Goal: Task Accomplishment & Management: Complete application form

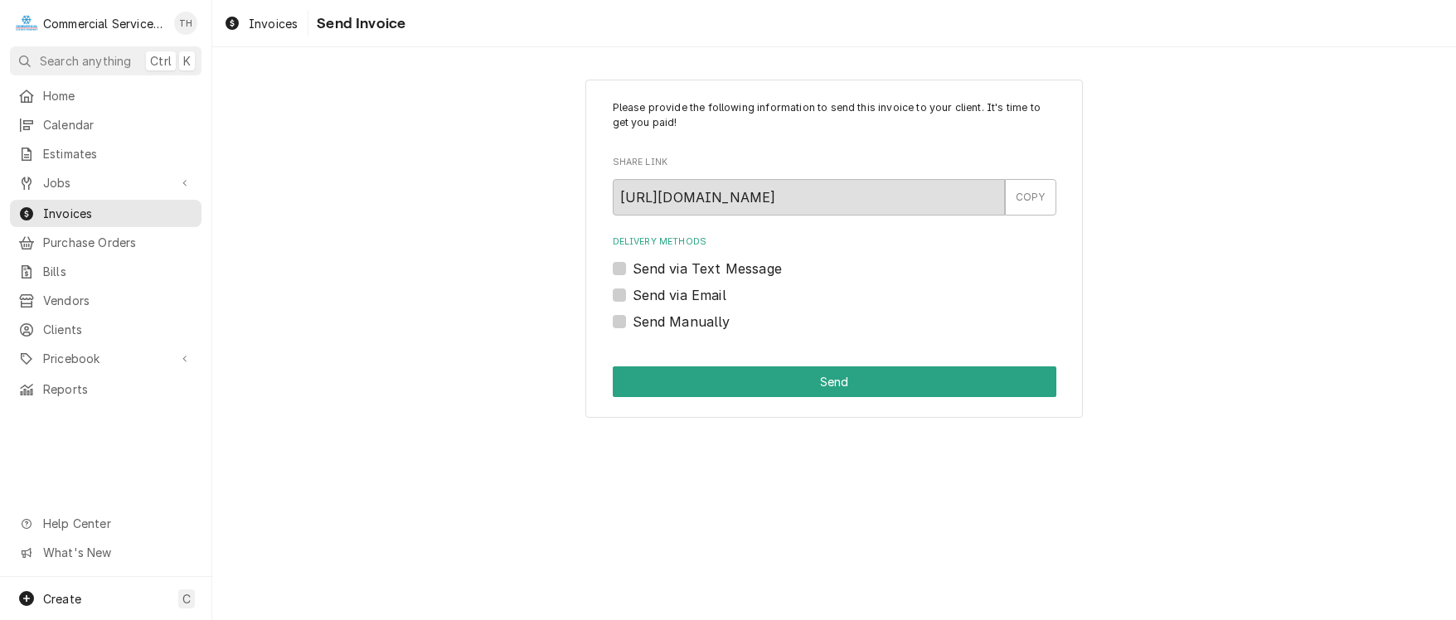
click at [633, 296] on label "Send via Email" at bounding box center [680, 295] width 94 height 20
click at [633, 296] on input "Send via Email" at bounding box center [855, 303] width 444 height 36
checkbox input "true"
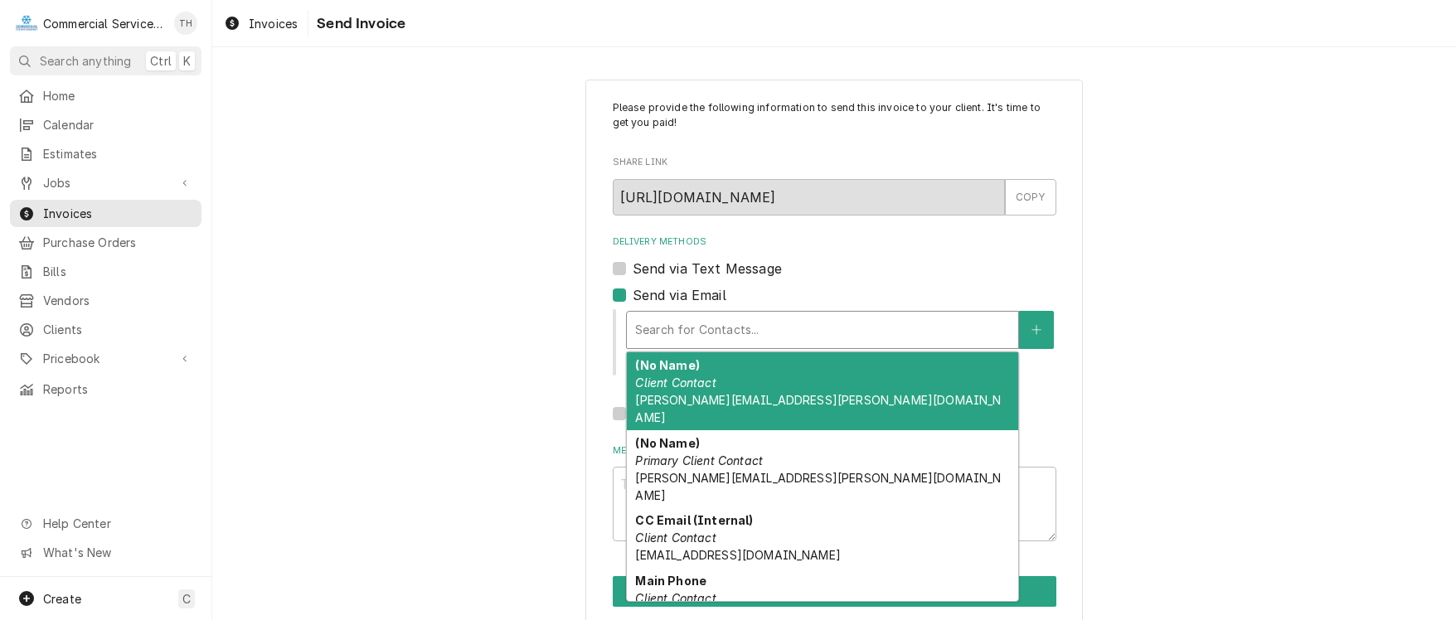
click at [656, 333] on div "Delivery Methods" at bounding box center [822, 330] width 375 height 30
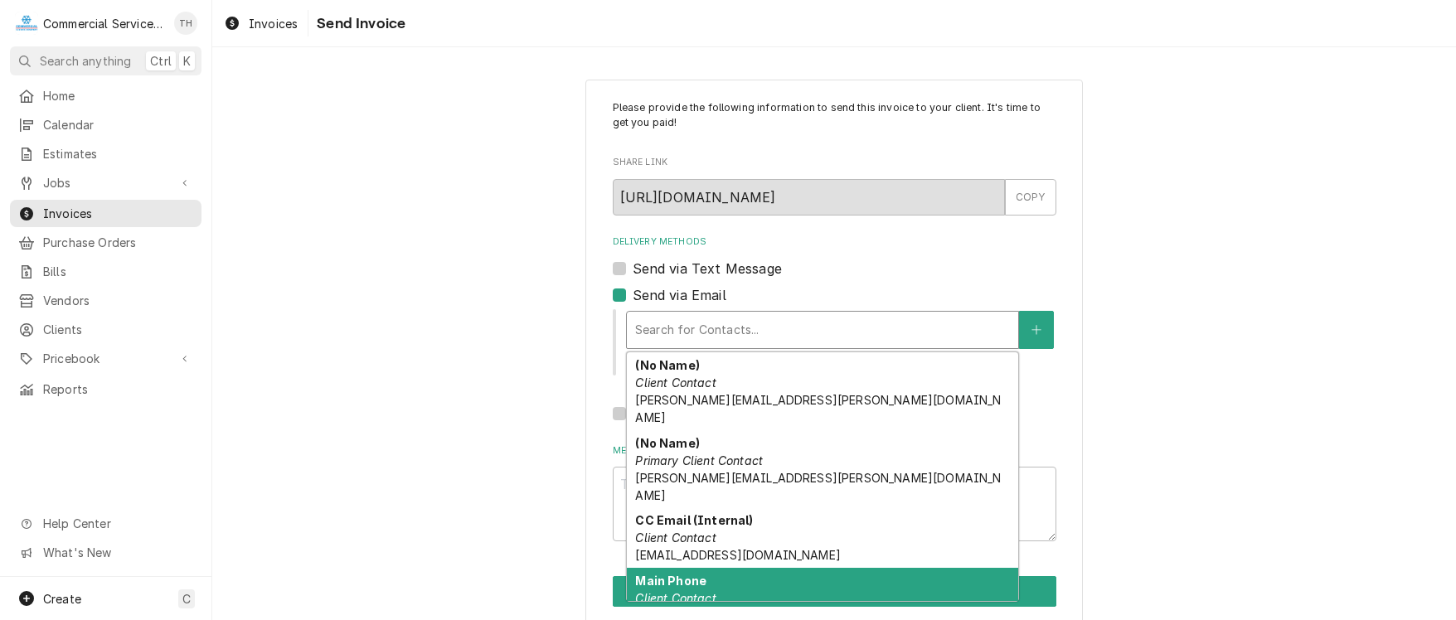
click at [710, 568] on div "Main Phone Client Contact accountspayable@pacificcoastpa.com" at bounding box center [822, 598] width 391 height 61
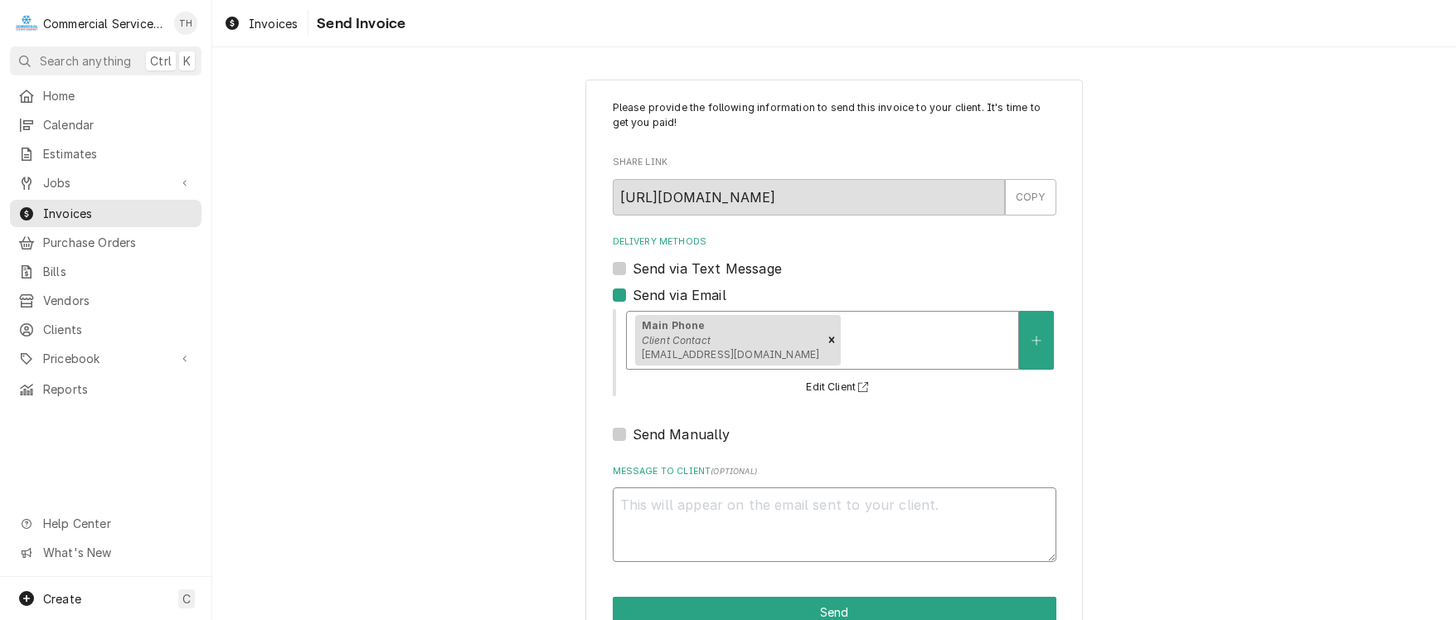
click at [710, 518] on textarea "Message to Client ( optional )" at bounding box center [835, 524] width 444 height 75
type textarea "x"
type textarea "P"
type textarea "x"
type textarea "Pl"
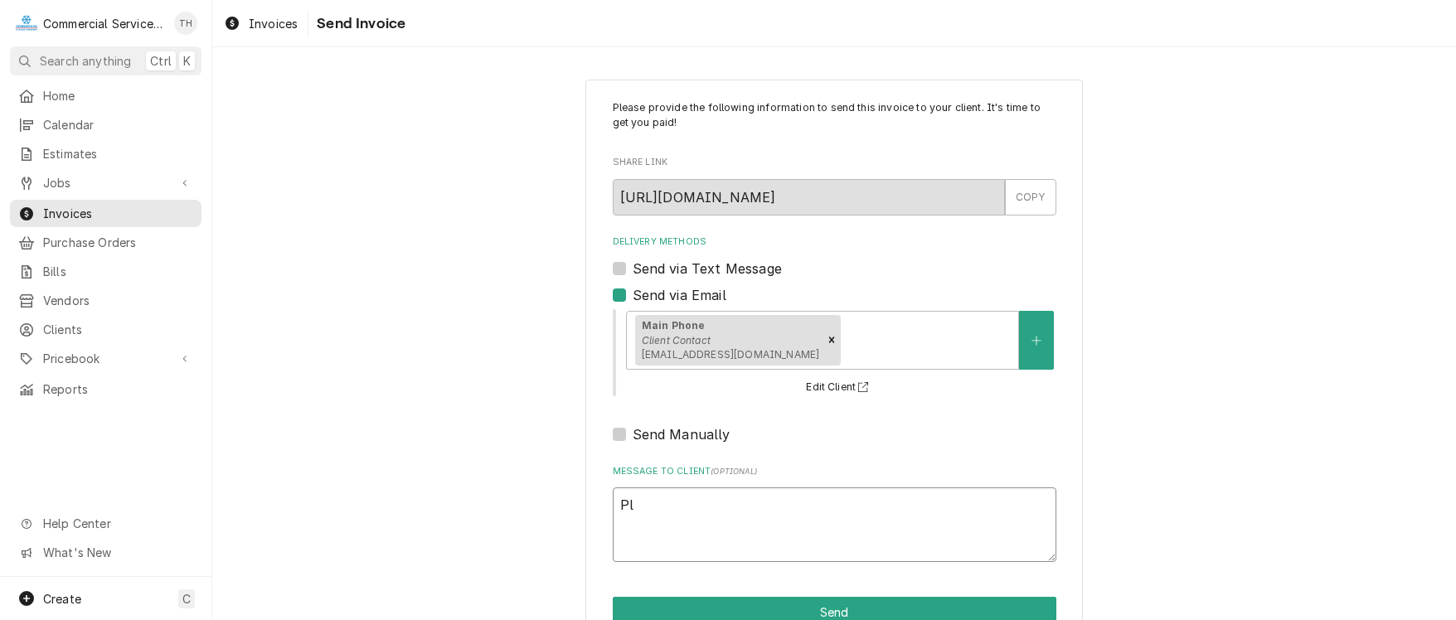
type textarea "x"
type textarea "Ple"
type textarea "x"
type textarea "Plea"
type textarea "x"
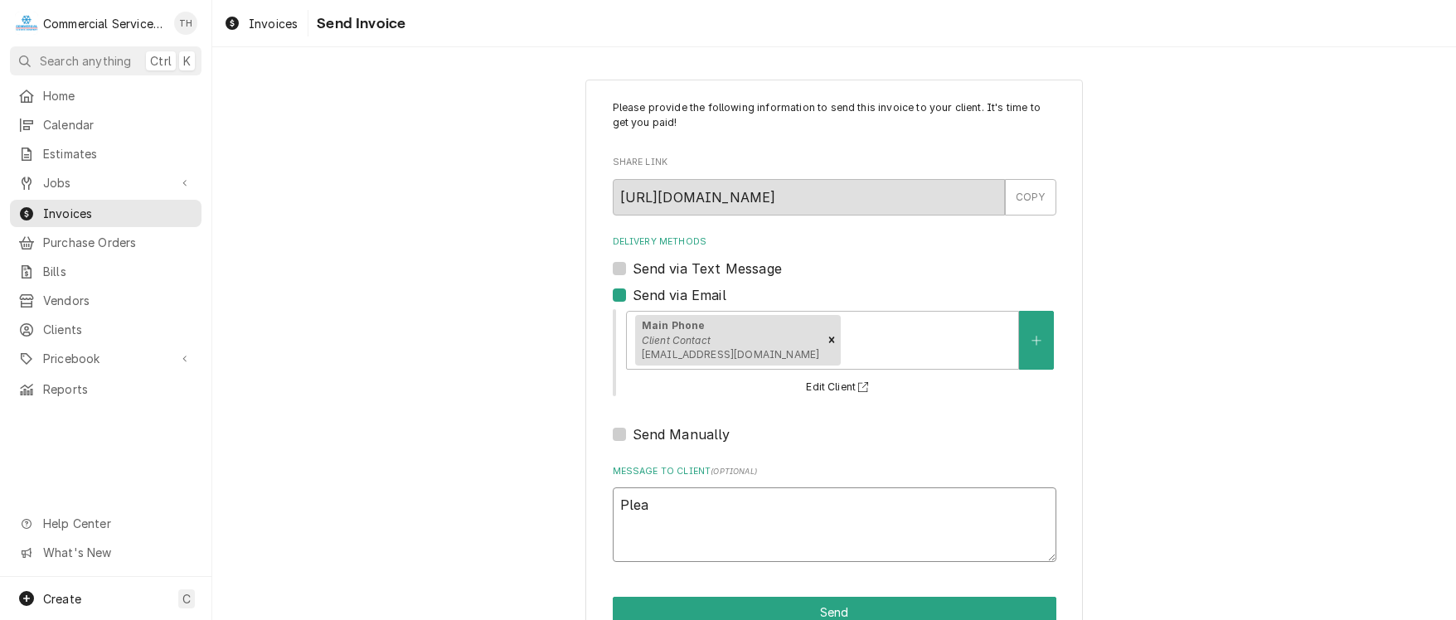
type textarea "Pleas"
type textarea "x"
type textarea "Please"
type textarea "x"
type textarea "Please"
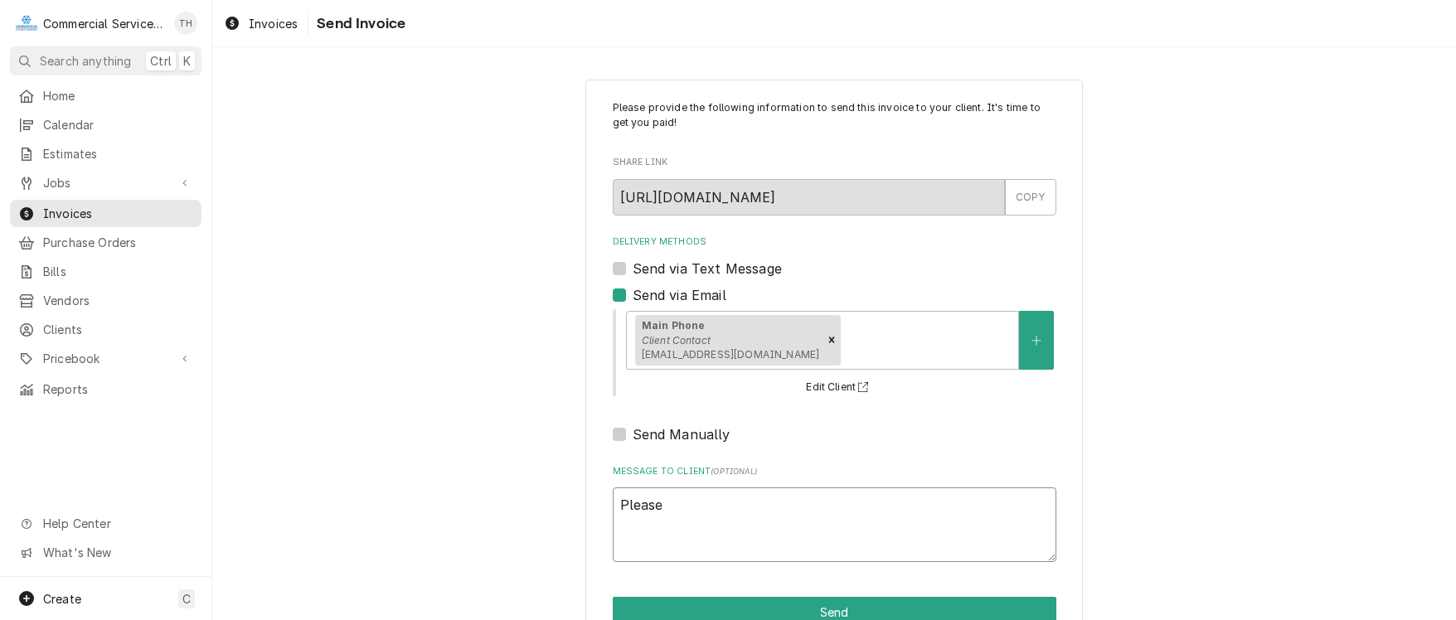
type textarea "x"
type textarea "Please s"
type textarea "x"
type textarea "Please se"
type textarea "x"
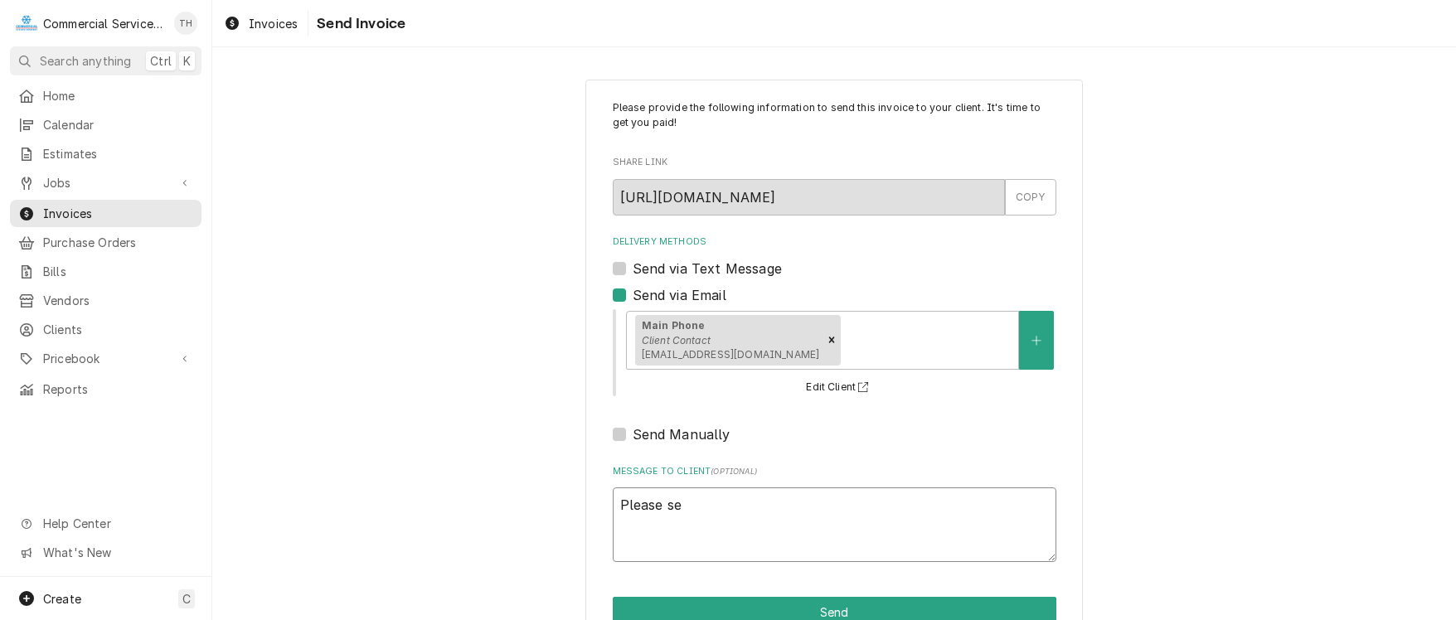
type textarea "Please see"
type textarea "x"
type textarea "Please see"
type textarea "x"
type textarea "Please see t"
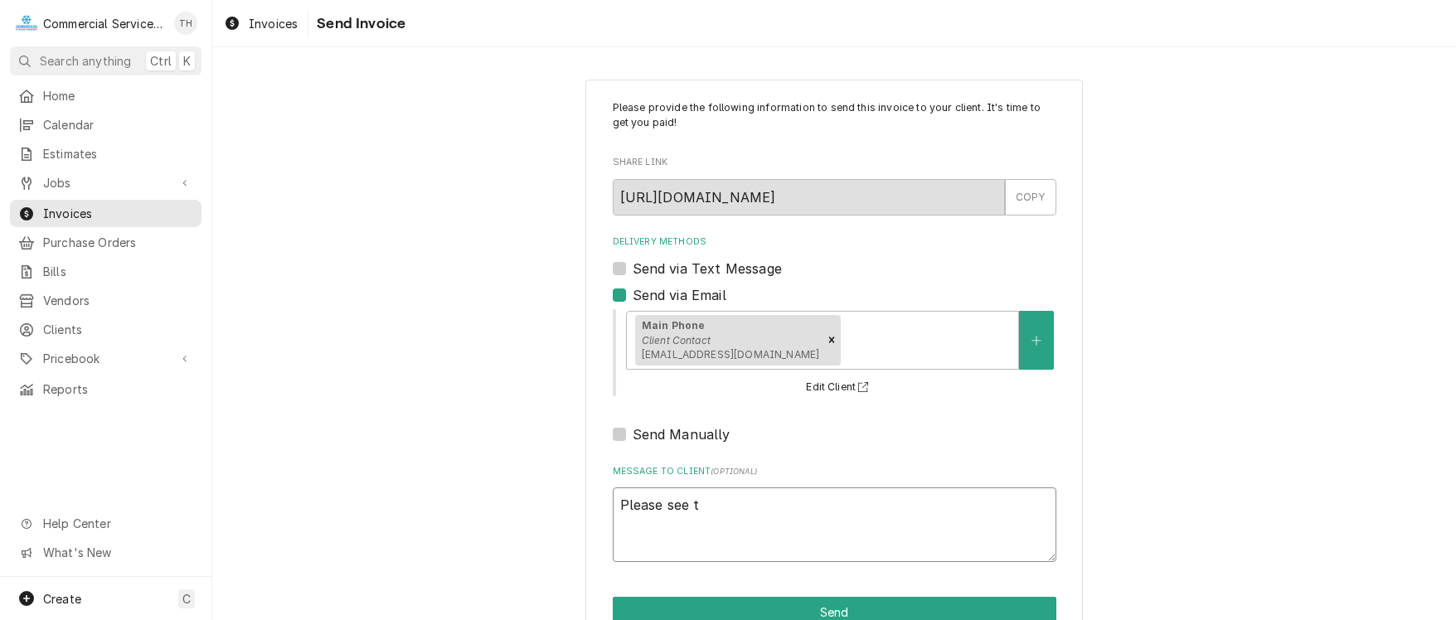
type textarea "x"
type textarea "Please see th"
type textarea "x"
type textarea "Please see the"
type textarea "x"
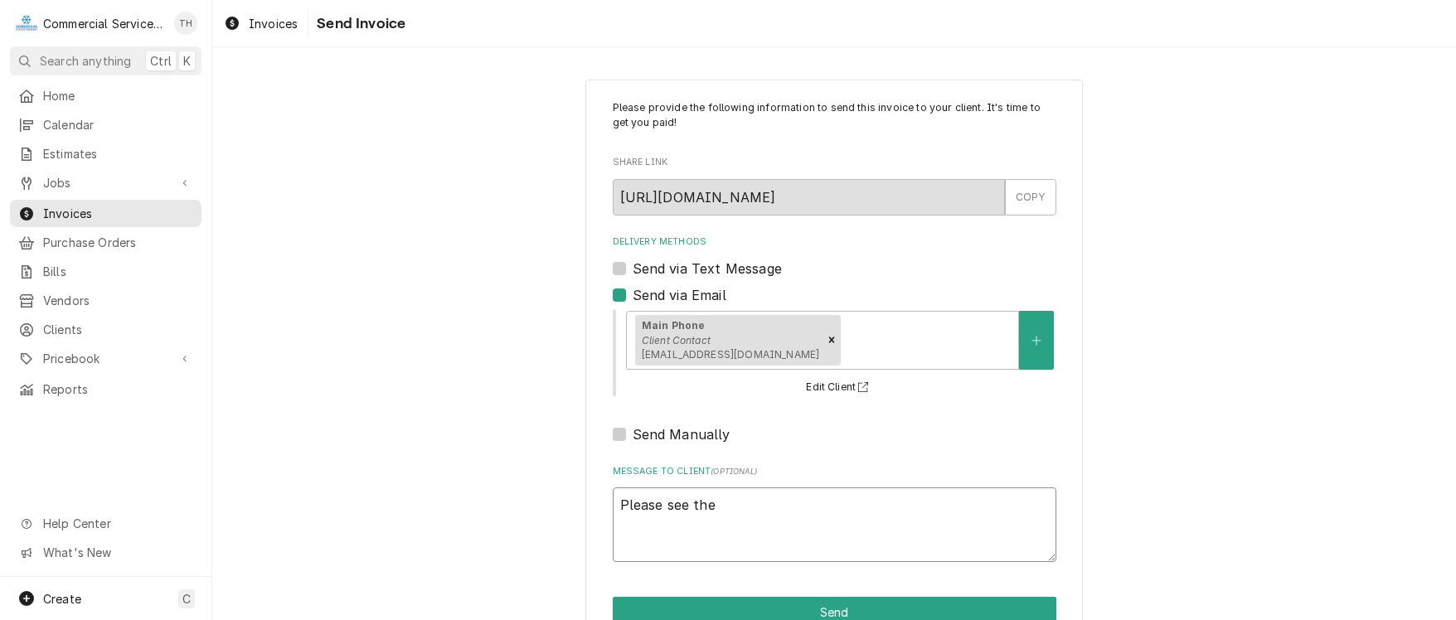
type textarea "Please see the"
type textarea "x"
type textarea "Please see the a"
type textarea "x"
type textarea "Please see the at"
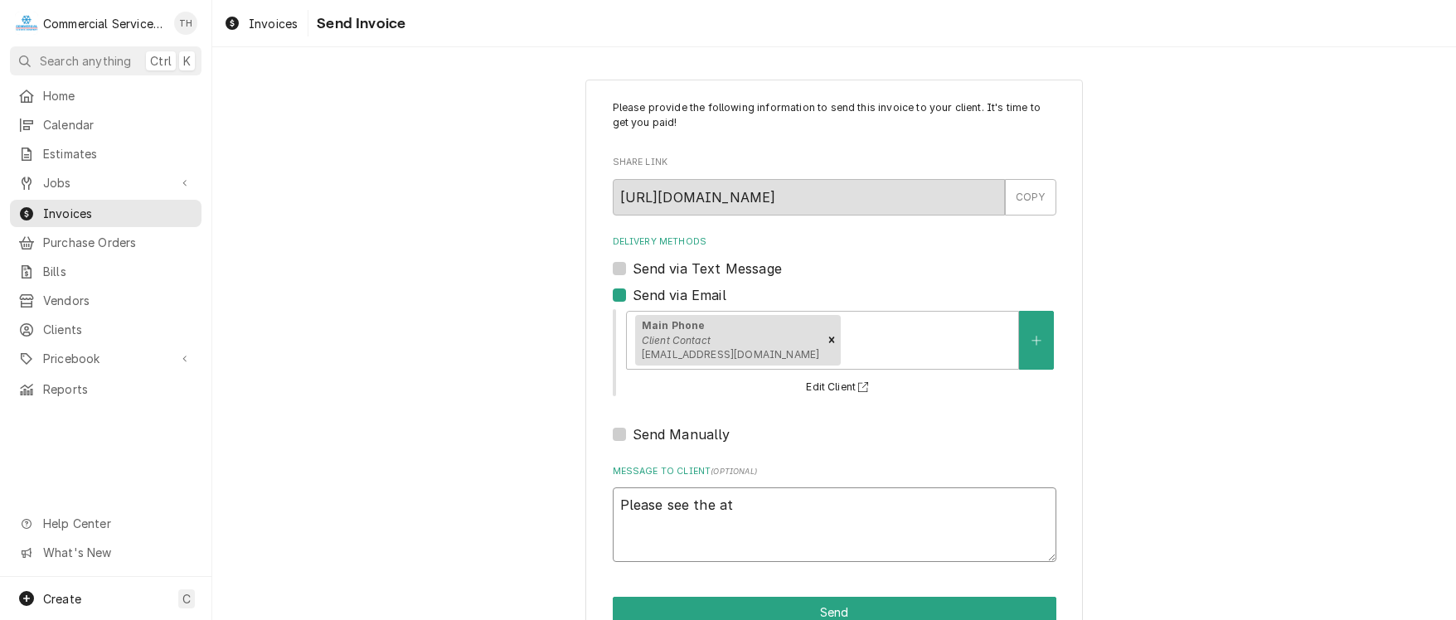
type textarea "x"
type textarea "Please see the att"
type textarea "x"
type textarea "Please see the atta"
type textarea "x"
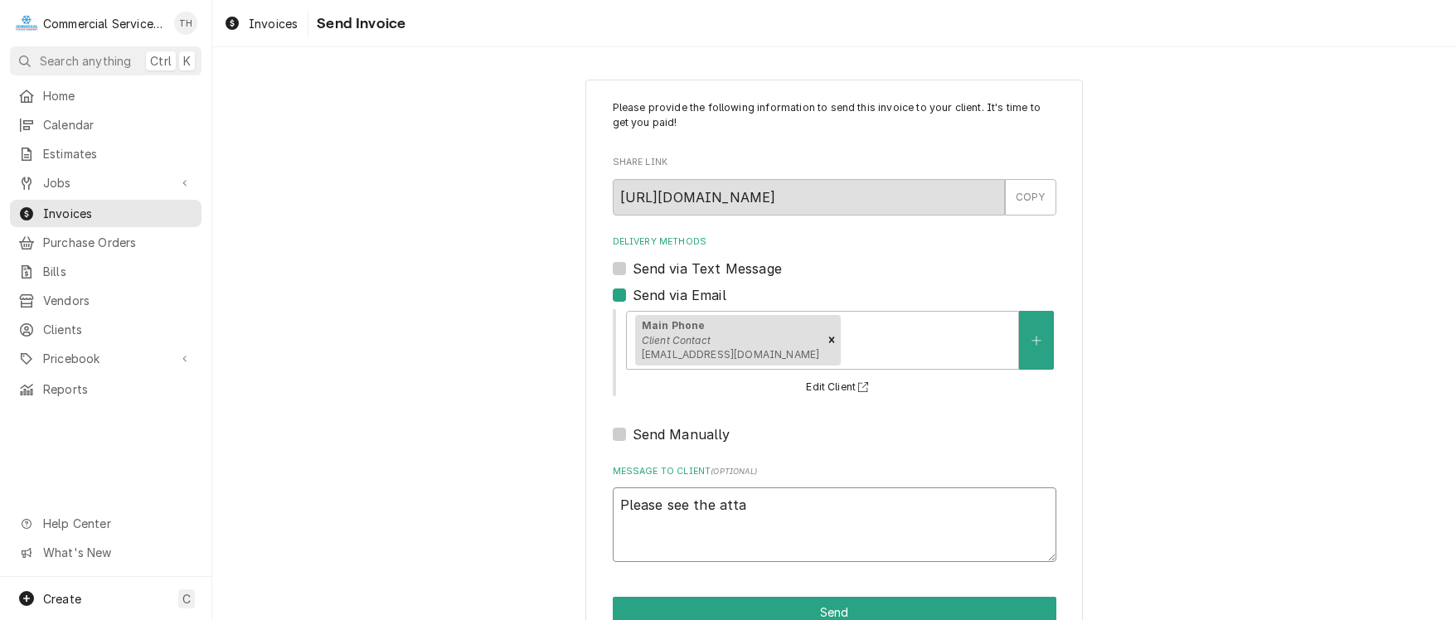
type textarea "Please see the attac"
type textarea "x"
type textarea "Please see the attach"
type textarea "x"
type textarea "Please see the attache"
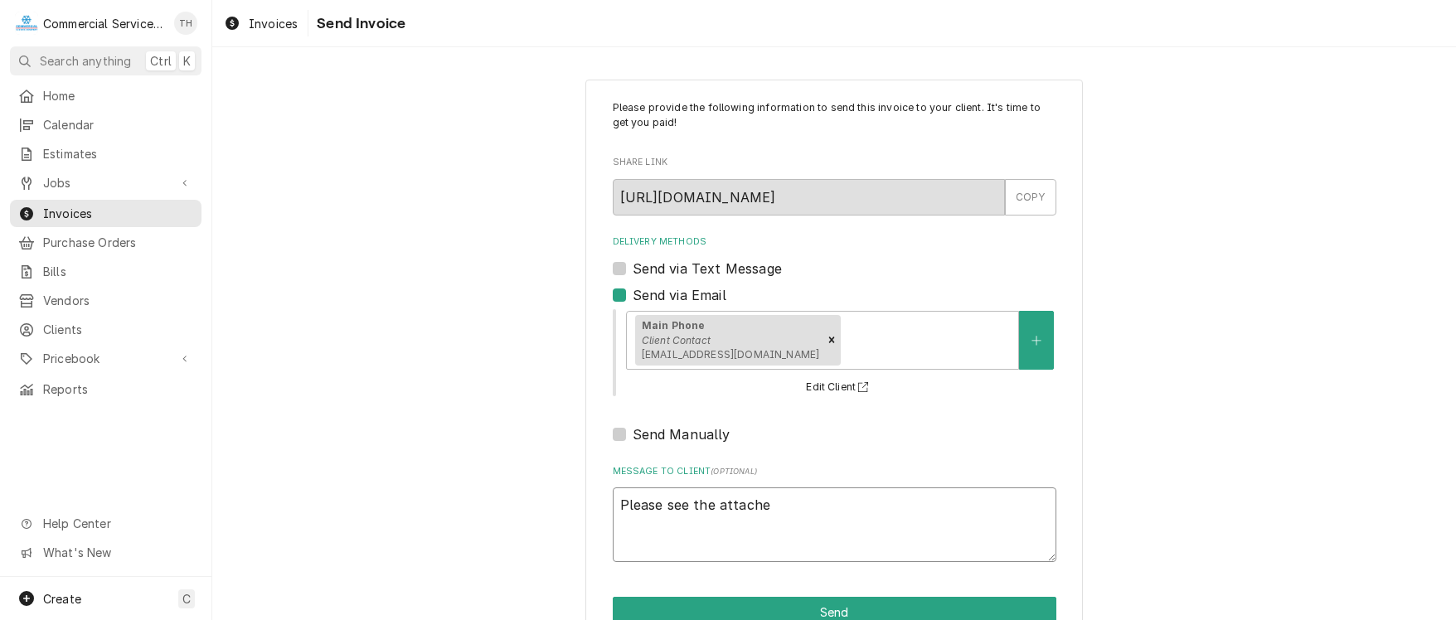
type textarea "x"
type textarea "Please see the attached"
type textarea "x"
type textarea "Please see the attached"
type textarea "x"
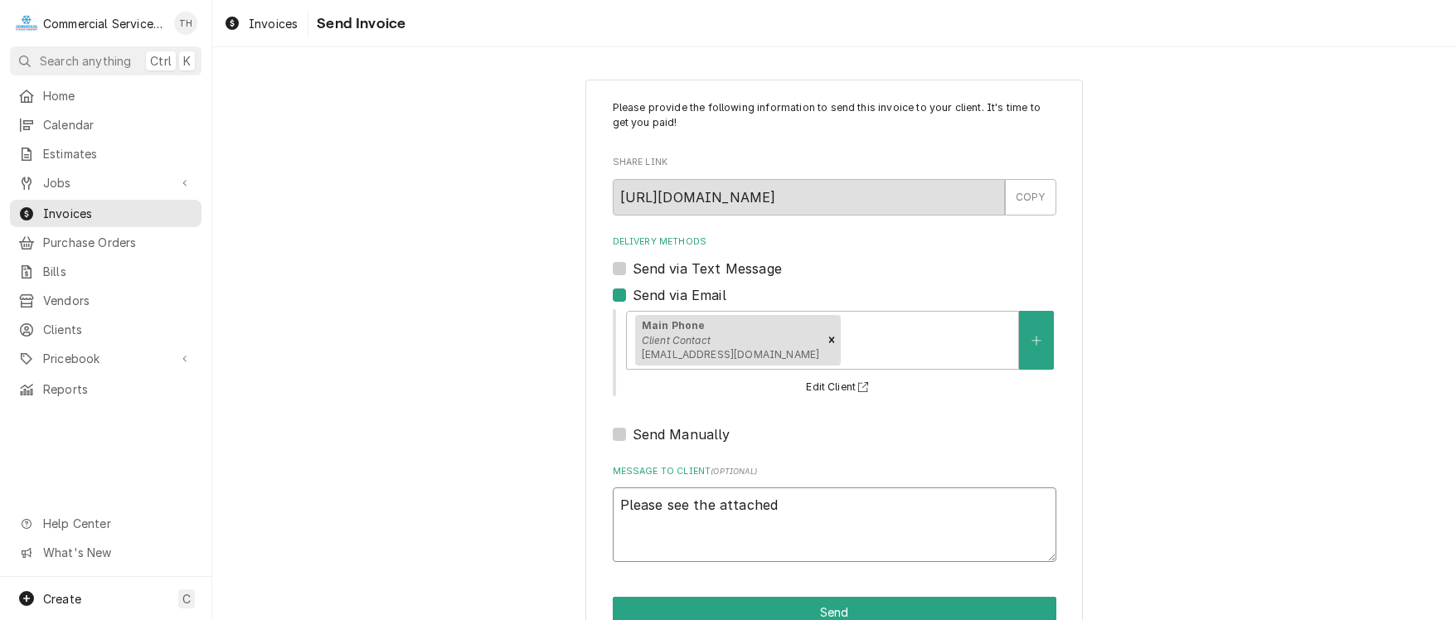
type textarea "Please see the attached i"
type textarea "x"
type textarea "Please see the attached in"
type textarea "x"
type textarea "Please see the attached inv"
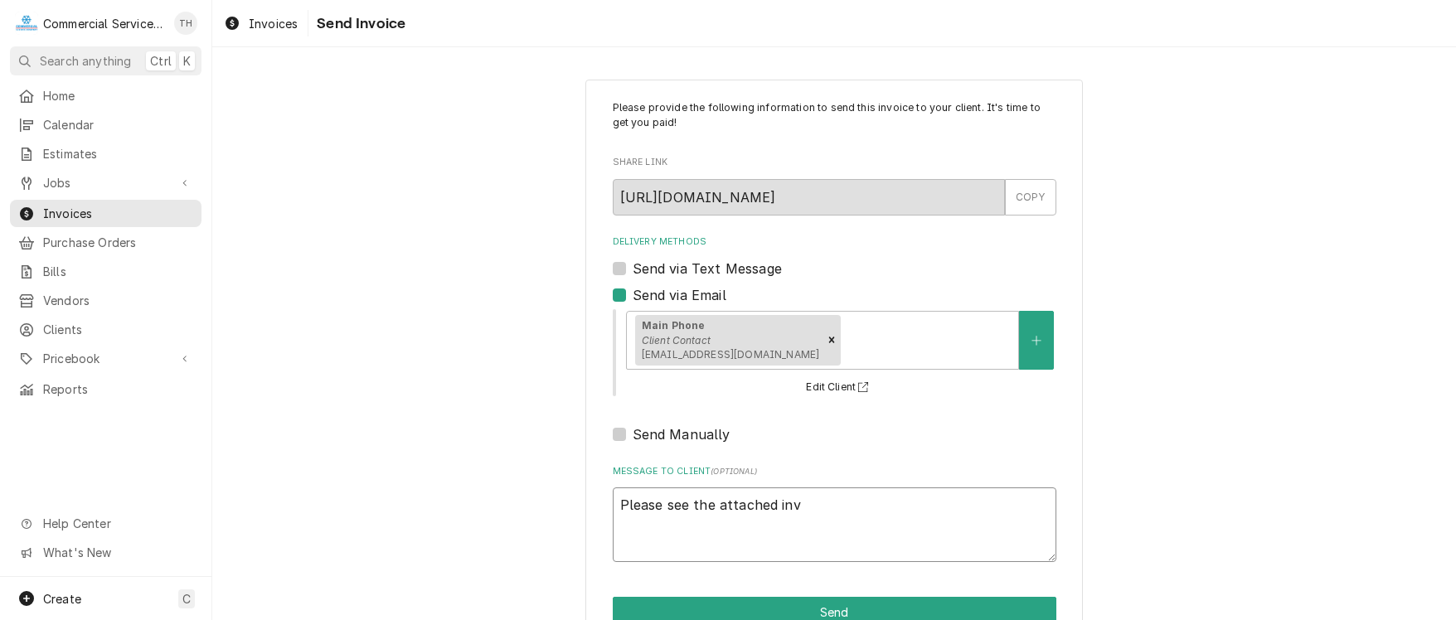
type textarea "x"
type textarea "Please see the attached invo"
type textarea "x"
type textarea "Please see the attached invoic"
type textarea "x"
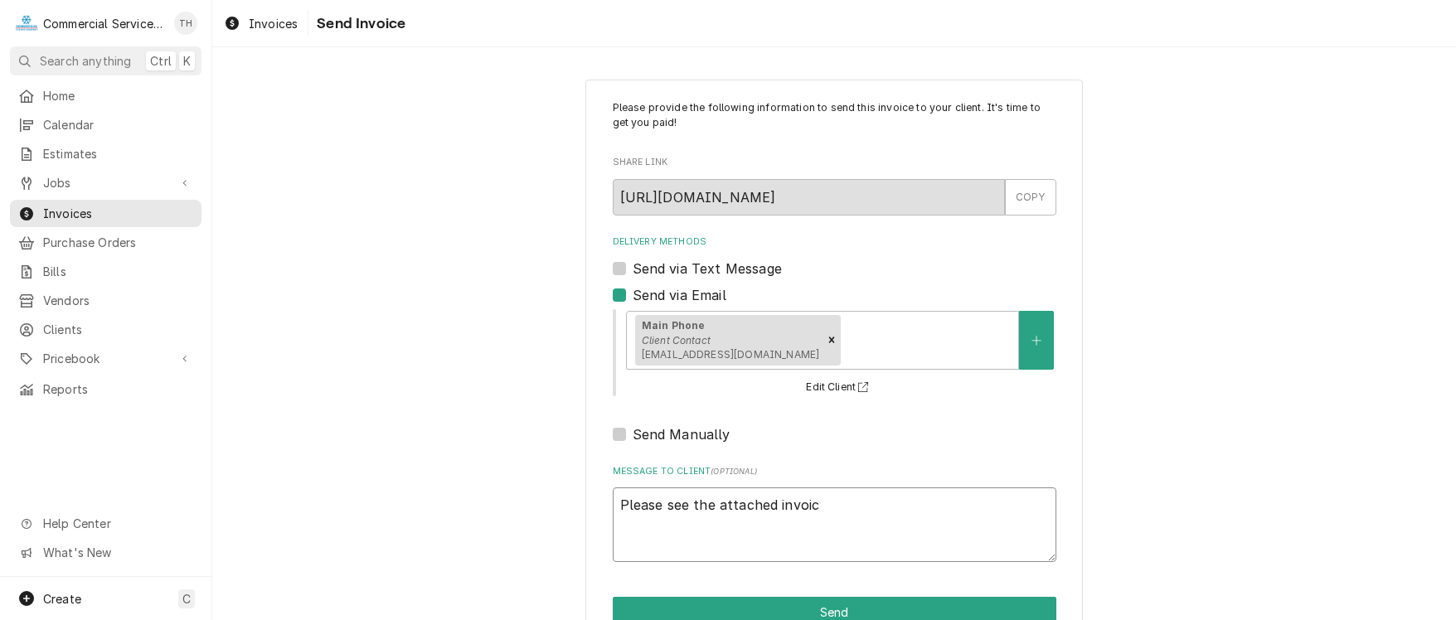
type textarea "Please see the attached invoice"
type textarea "x"
type textarea "Please see the attached invoice"
type textarea "x"
type textarea "Please see the attached invoice f"
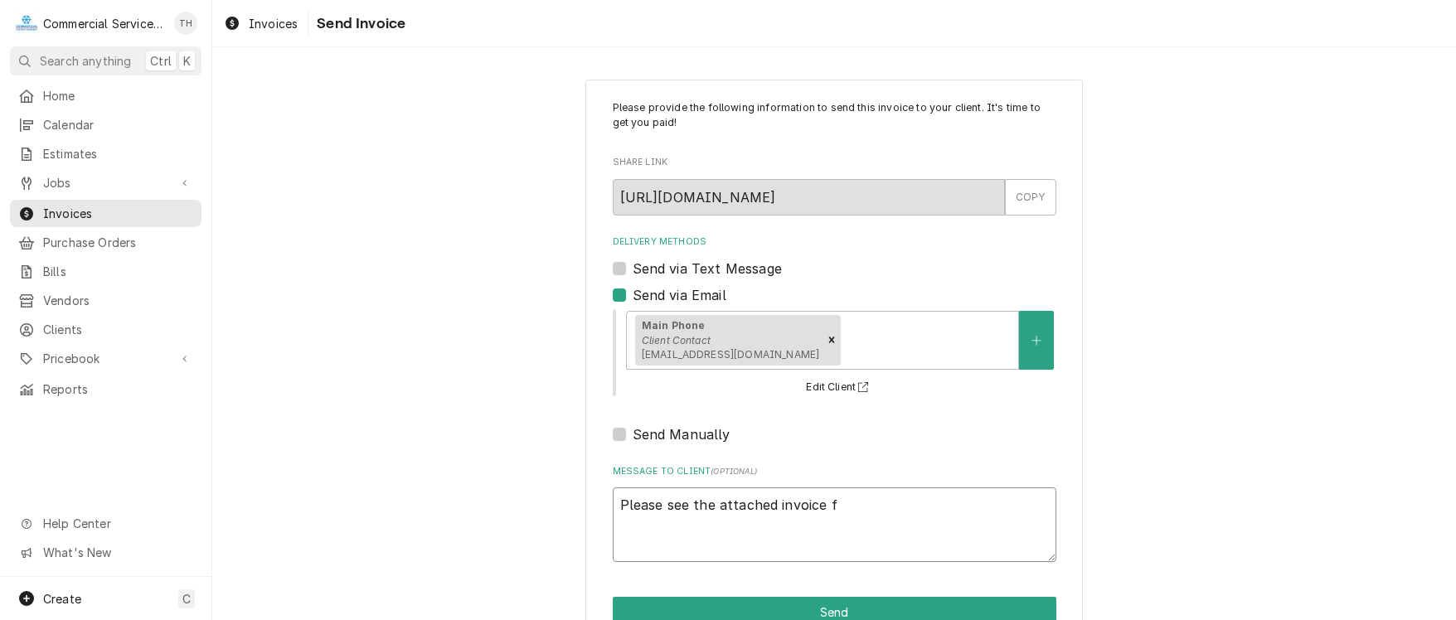
type textarea "x"
type textarea "Please see the attached invoice fo"
type textarea "x"
type textarea "Please see the attached invoice for"
type textarea "x"
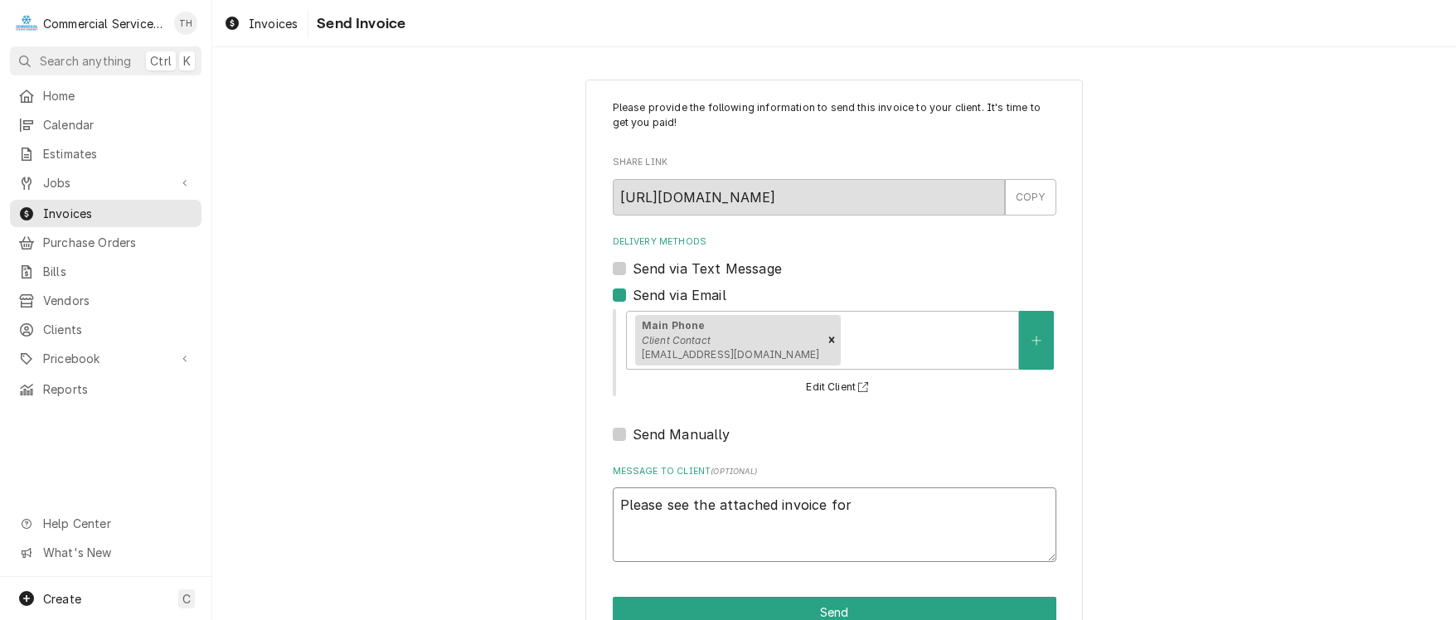
type textarea "Please see the attached invoice for"
type textarea "x"
type textarea "Please see the attached invoice for p"
type textarea "x"
type textarea "Please see the attached invoice for pa"
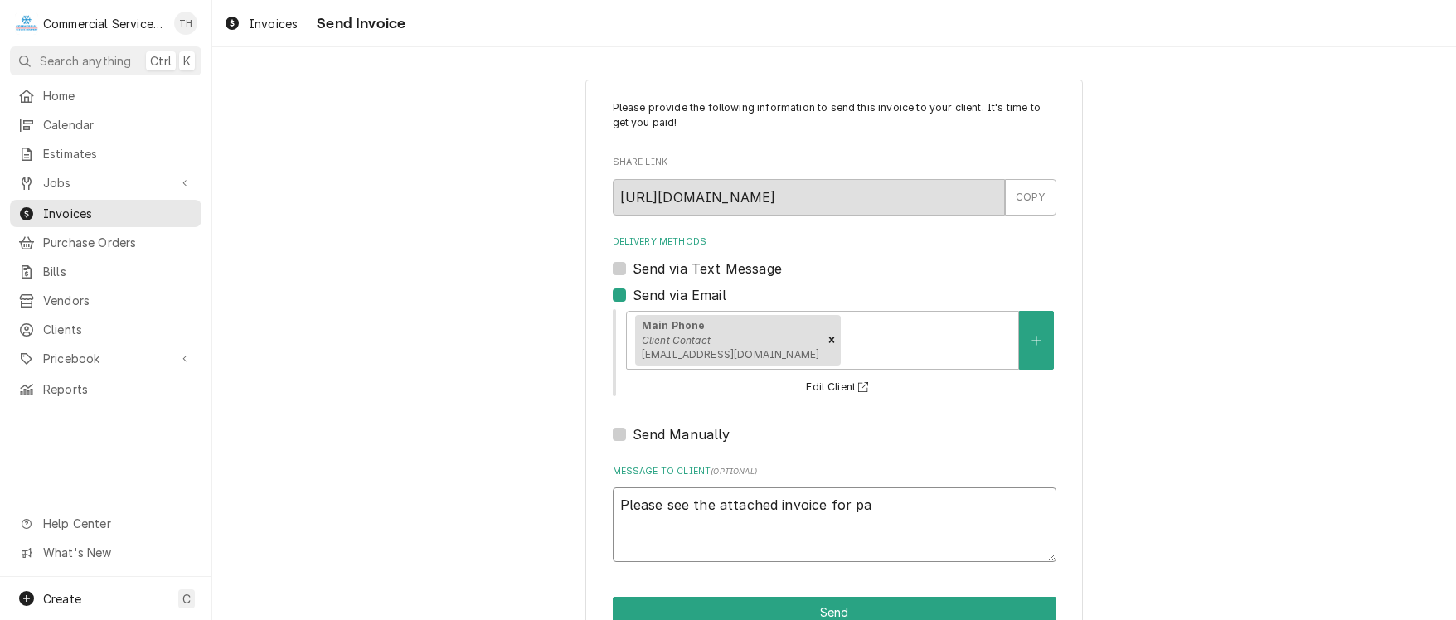
type textarea "x"
type textarea "Please see the attached invoice for pay"
type textarea "x"
type textarea "Please see the attached invoice for paym"
type textarea "x"
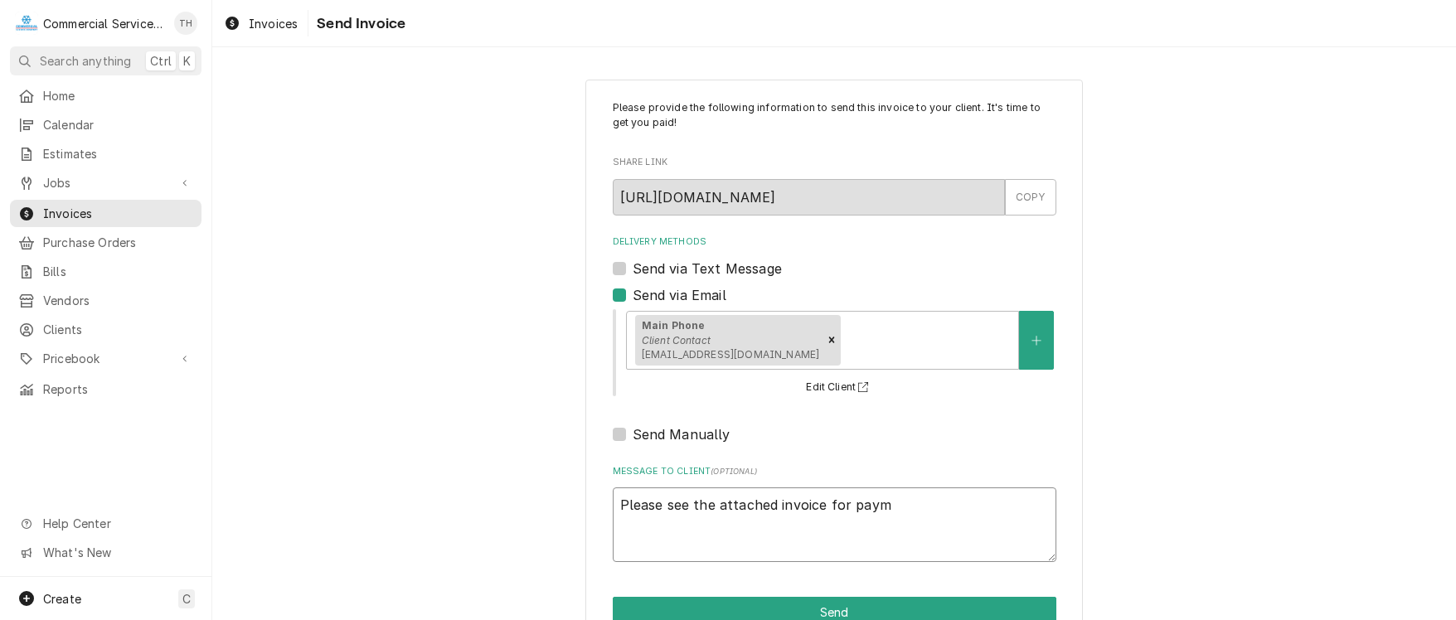
type textarea "Please see the attached invoice for payme"
type textarea "x"
type textarea "Please see the attached invoice for paymen"
type textarea "x"
type textarea "Please see the attached invoice for payment"
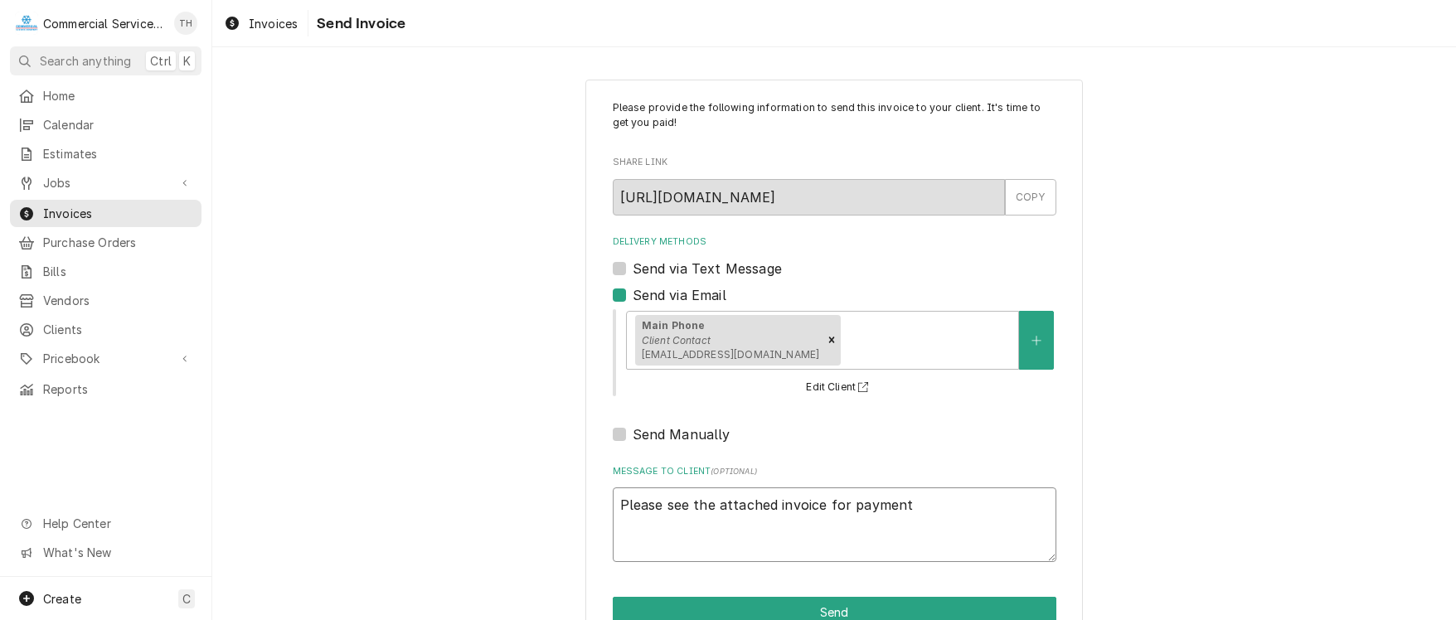
type textarea "x"
type textarea "Please see the attached invoice for payment"
type textarea "x"
type textarea "Please see the attached invoice for payment p"
type textarea "x"
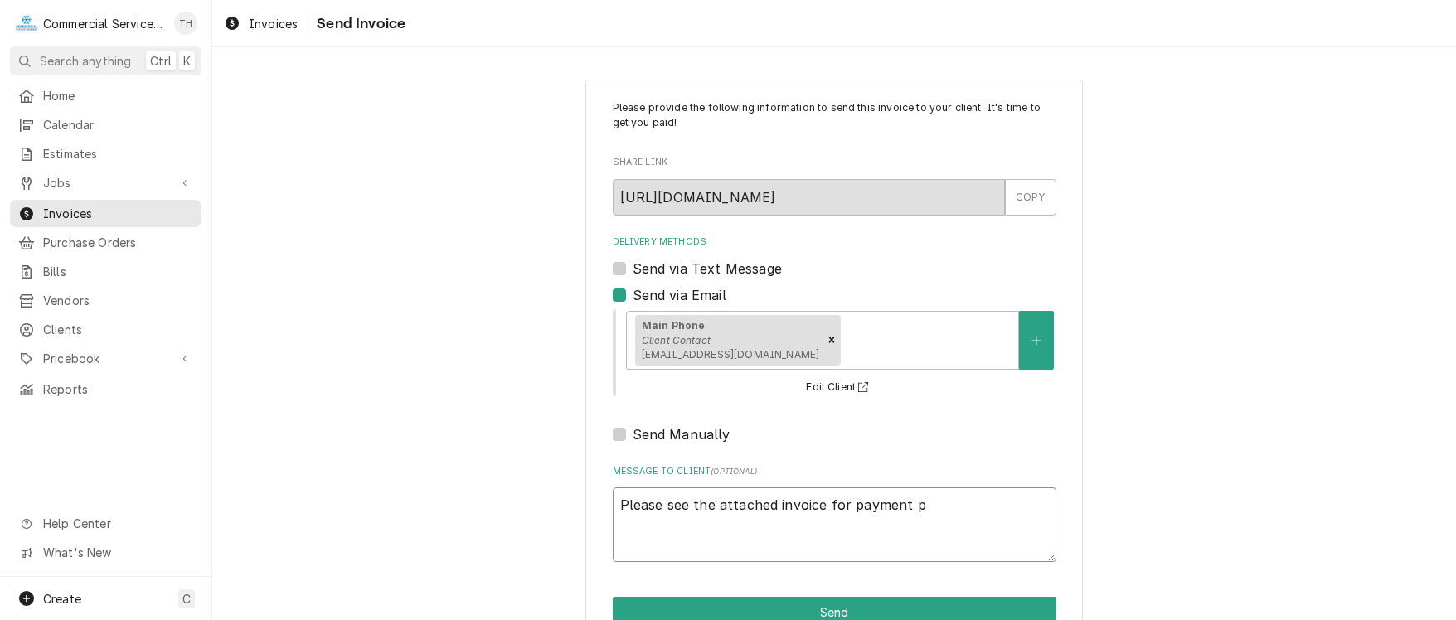
type textarea "Please see the attached invoice for payment pr"
type textarea "x"
type textarea "Please see the attached invoice for payment pro"
type textarea "x"
type textarea "Please see the attached invoice for payment proc"
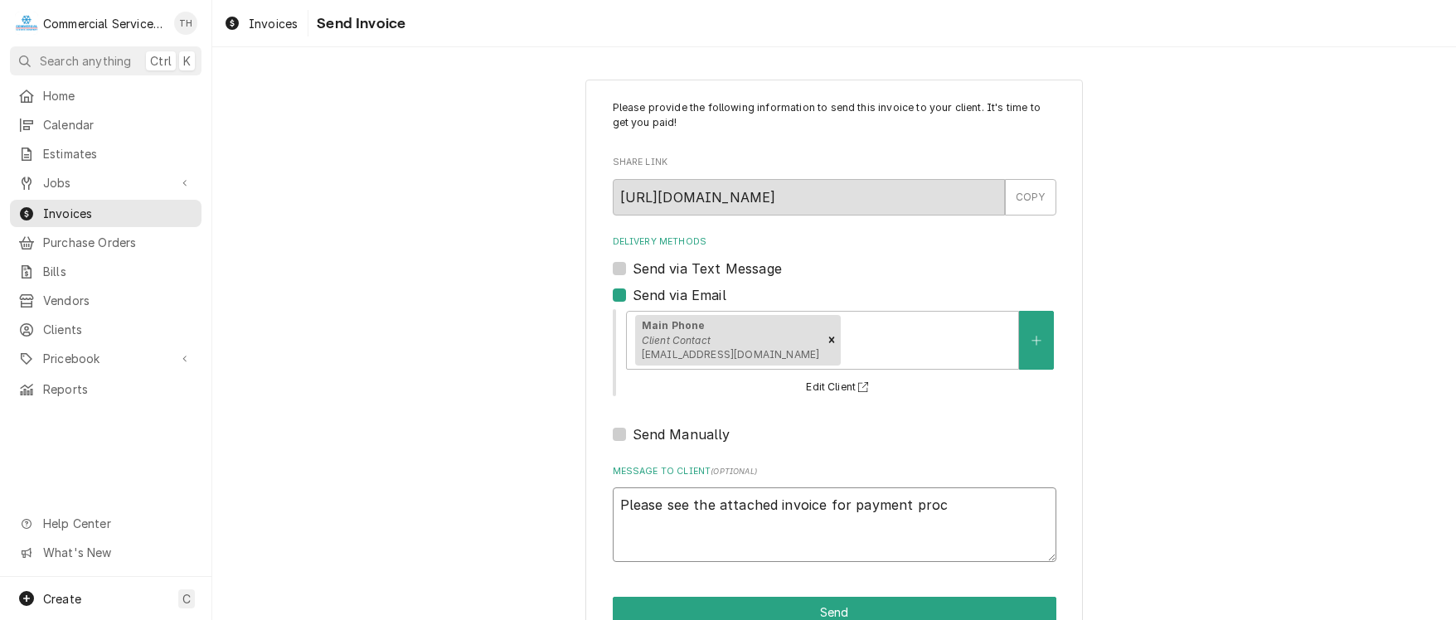
type textarea "x"
type textarea "Please see the attached invoice for payment proce"
type textarea "x"
type textarea "Please see the attached invoice for payment proces"
type textarea "x"
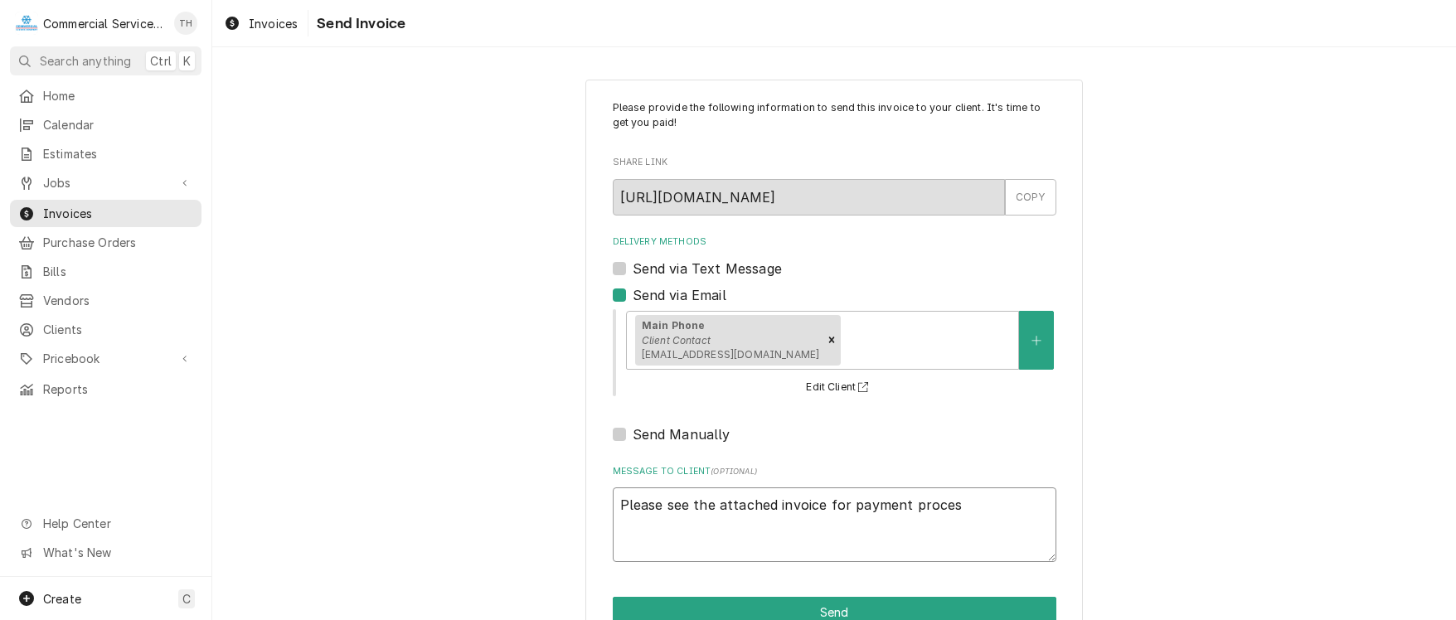
type textarea "Please see the attached invoice for payment process"
type textarea "x"
type textarea "Please see the attached invoice for payment processi"
type textarea "x"
type textarea "Please see the attached invoice for payment processin"
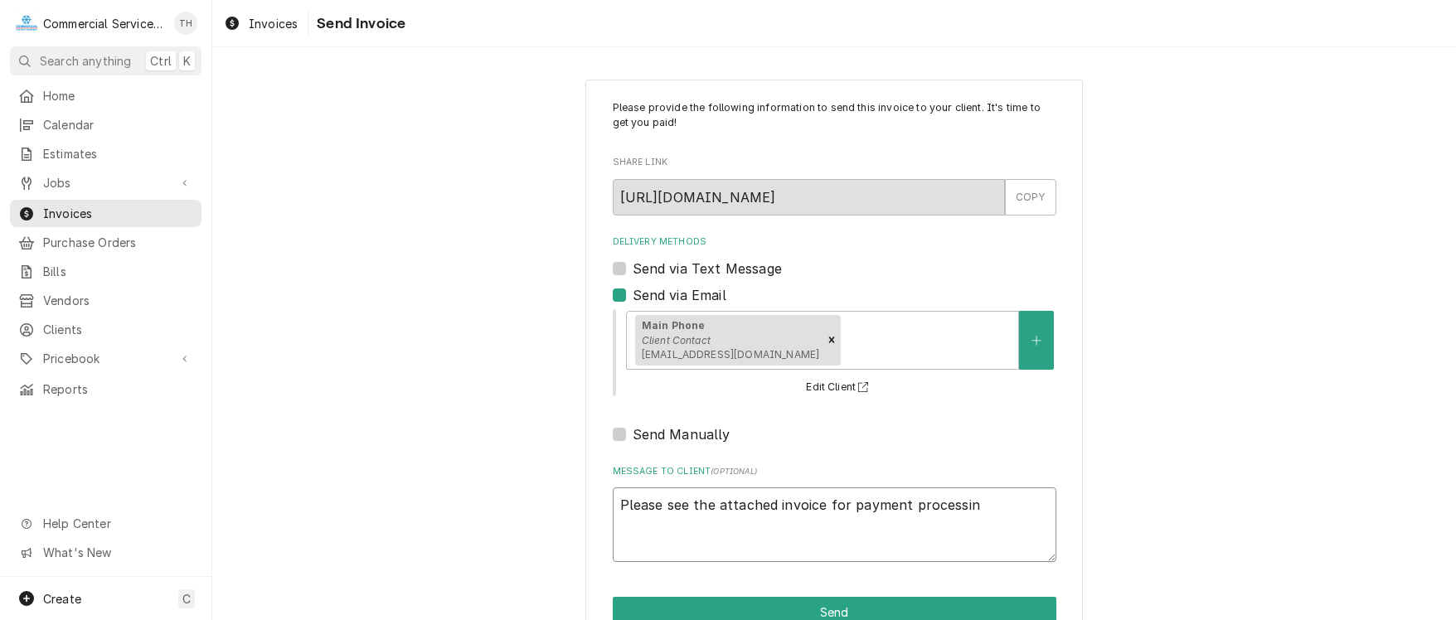
type textarea "x"
type textarea "Please see the attached invoice for payment processing"
type textarea "x"
type textarea "Please see the attached invoice for payment processing"
type textarea "x"
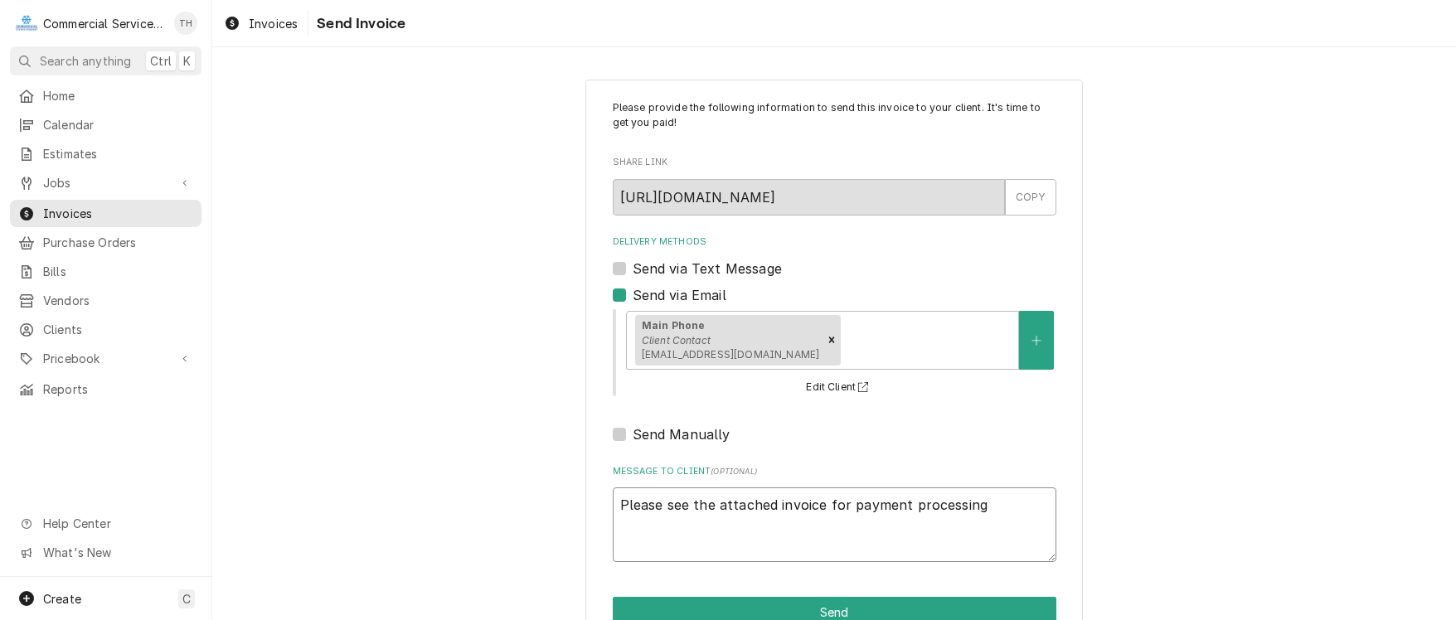
type textarea "Please see the attached invoice for payment processing T"
type textarea "x"
type textarea "Please see the attached invoice for payment processing Th"
type textarea "x"
type textarea "Please see the attached invoice for payment processing Tha"
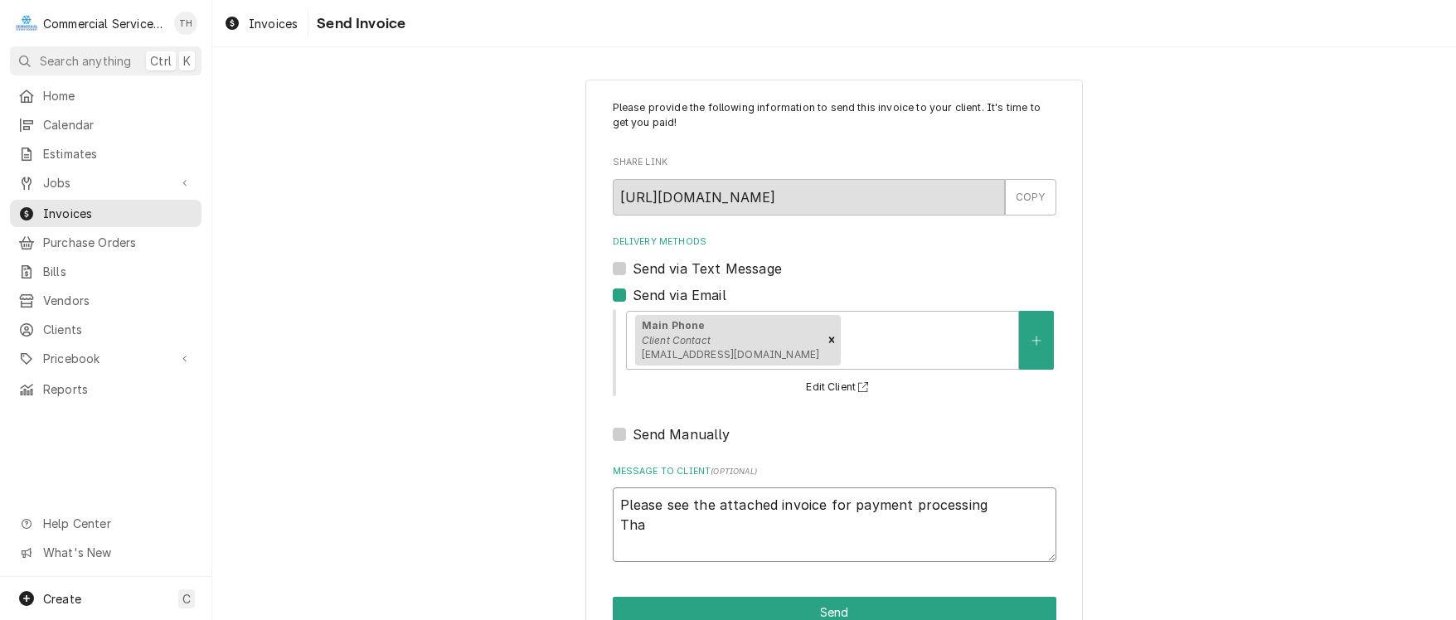
type textarea "x"
type textarea "Please see the attached invoice for payment processing Than"
type textarea "x"
type textarea "Please see the attached invoice for payment processing Thank"
type textarea "x"
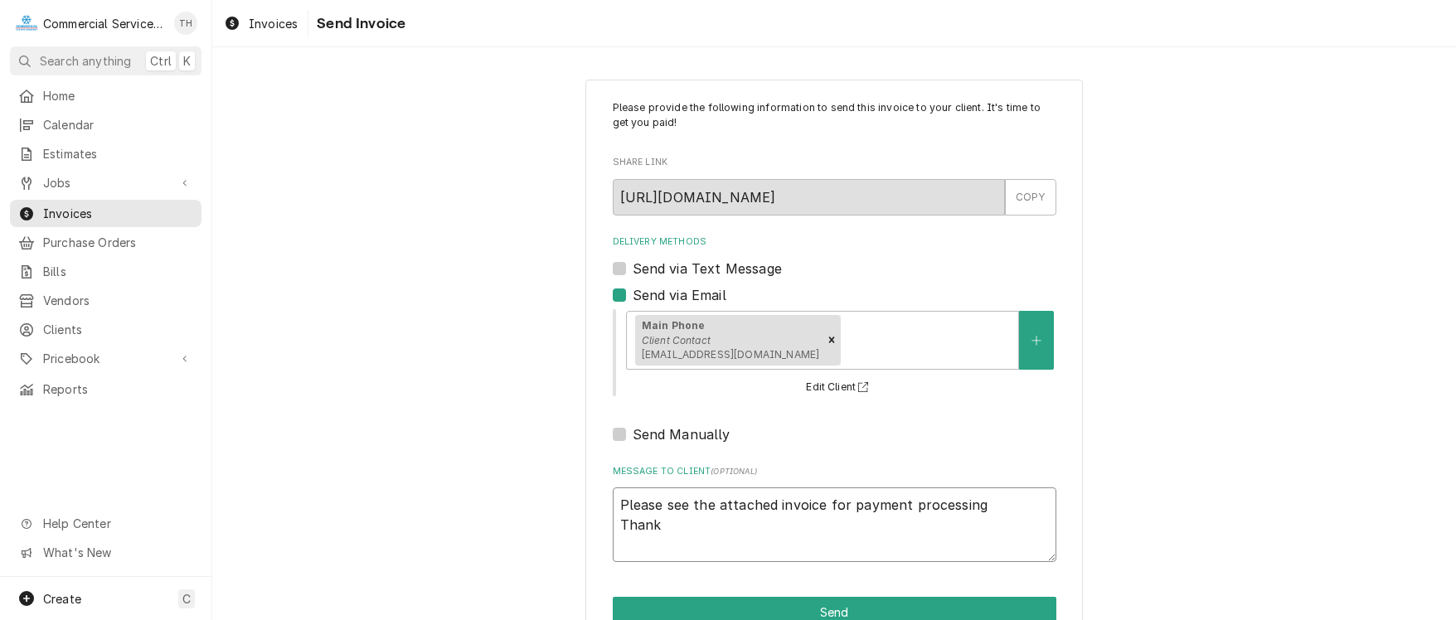
type textarea "Please see the attached invoice for payment processing Thank"
type textarea "x"
type textarea "Please see the attached invoice for payment processing Thank y"
type textarea "x"
type textarea "Please see the attached invoice for payment processing Thank yo"
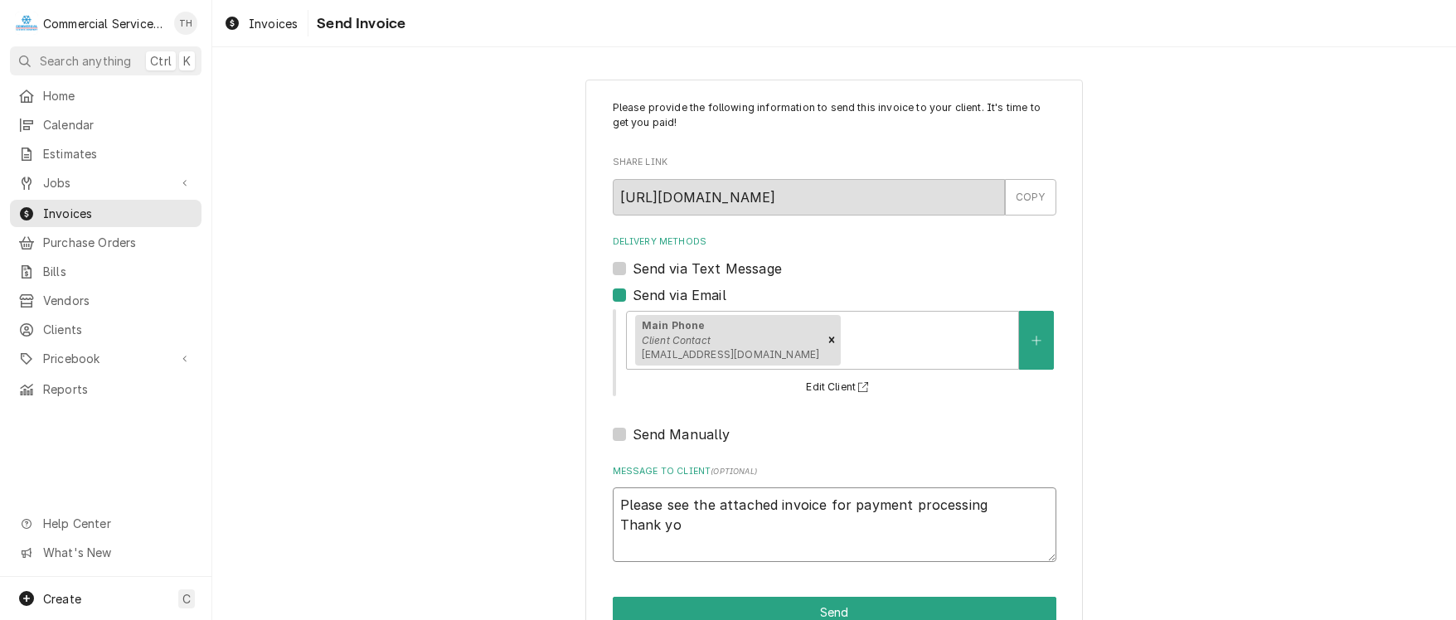
type textarea "x"
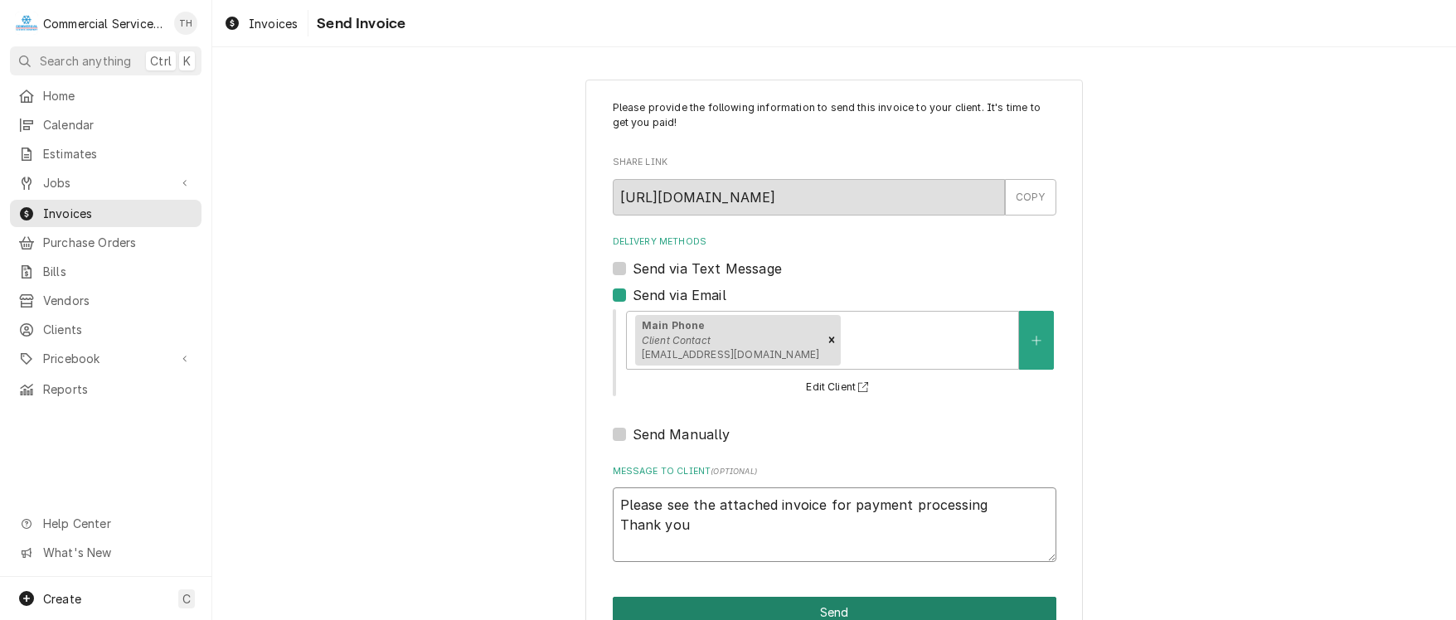
type textarea "Please see the attached invoice for payment processing Thank you"
click at [785, 599] on button "Send" at bounding box center [835, 612] width 444 height 31
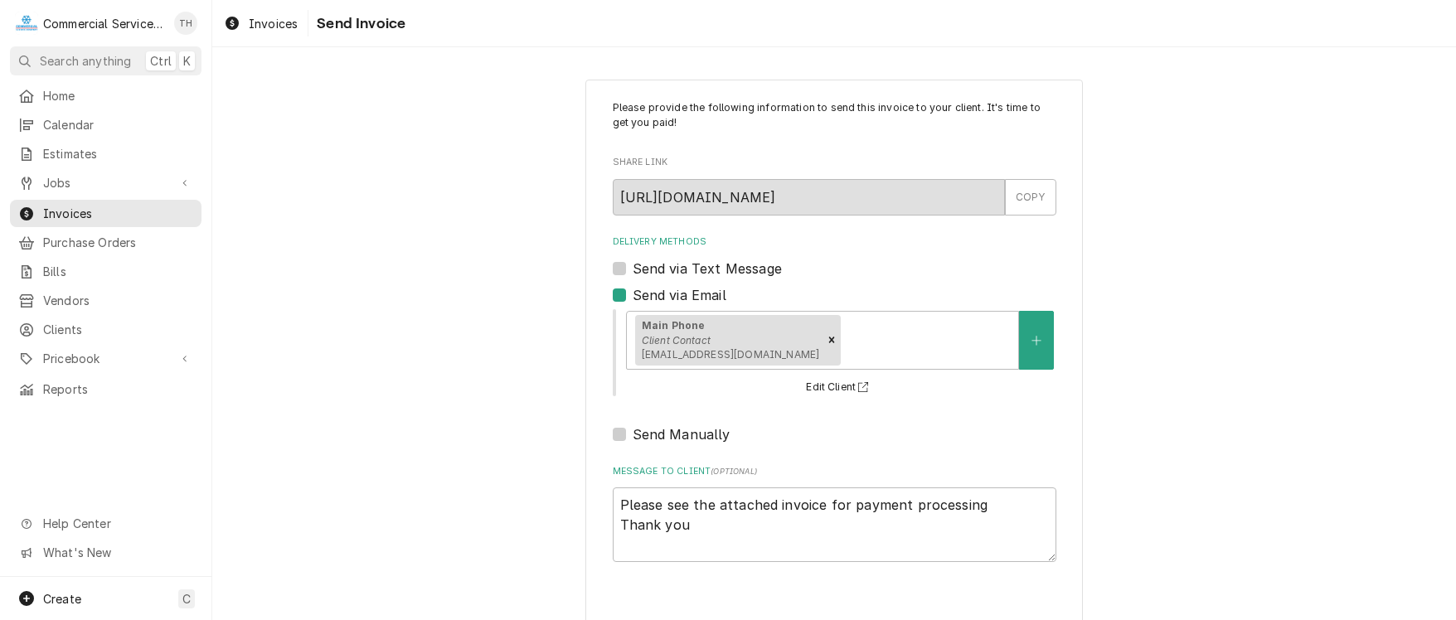
type textarea "x"
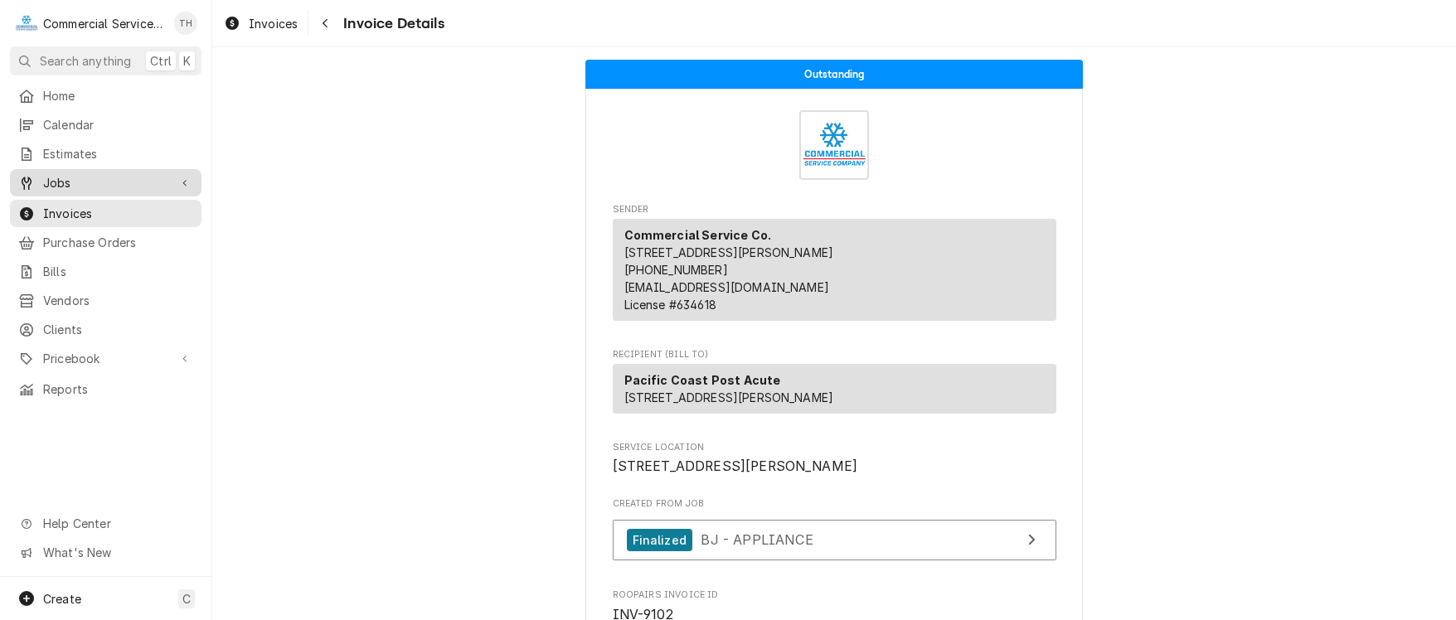
click at [125, 174] on span "Jobs" at bounding box center [105, 182] width 125 height 17
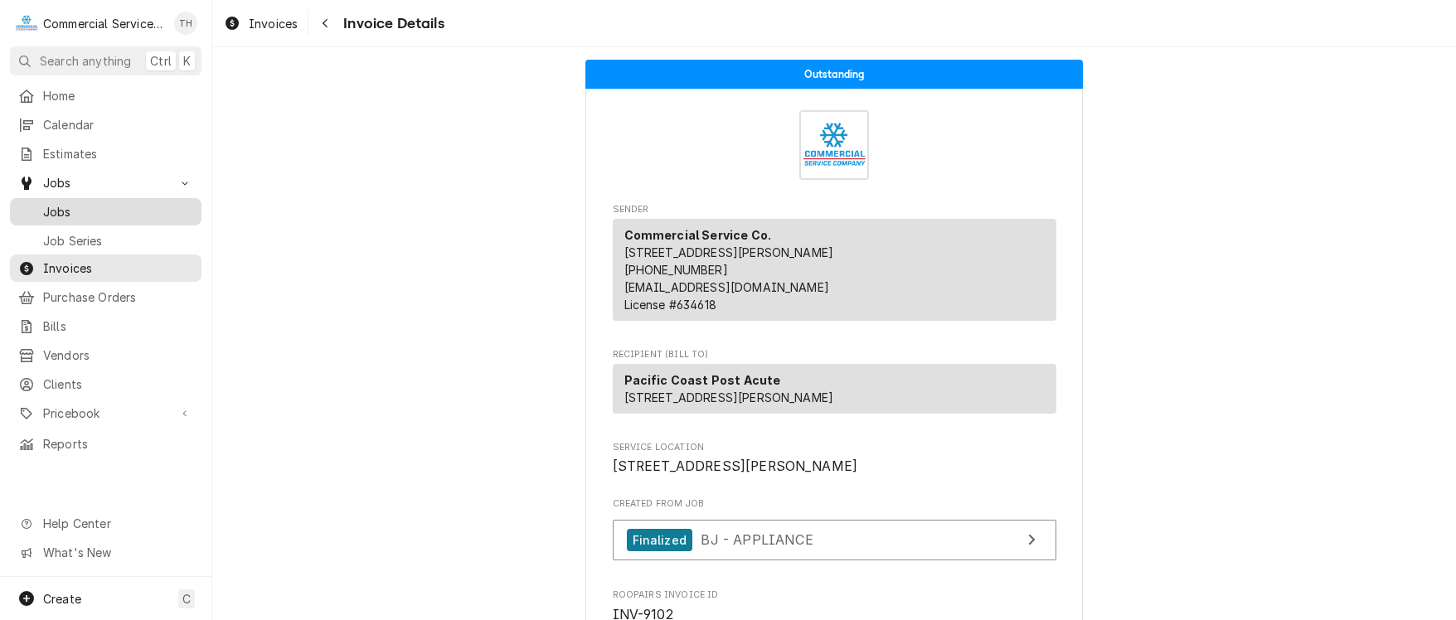
click at [123, 203] on span "Jobs" at bounding box center [118, 211] width 150 height 17
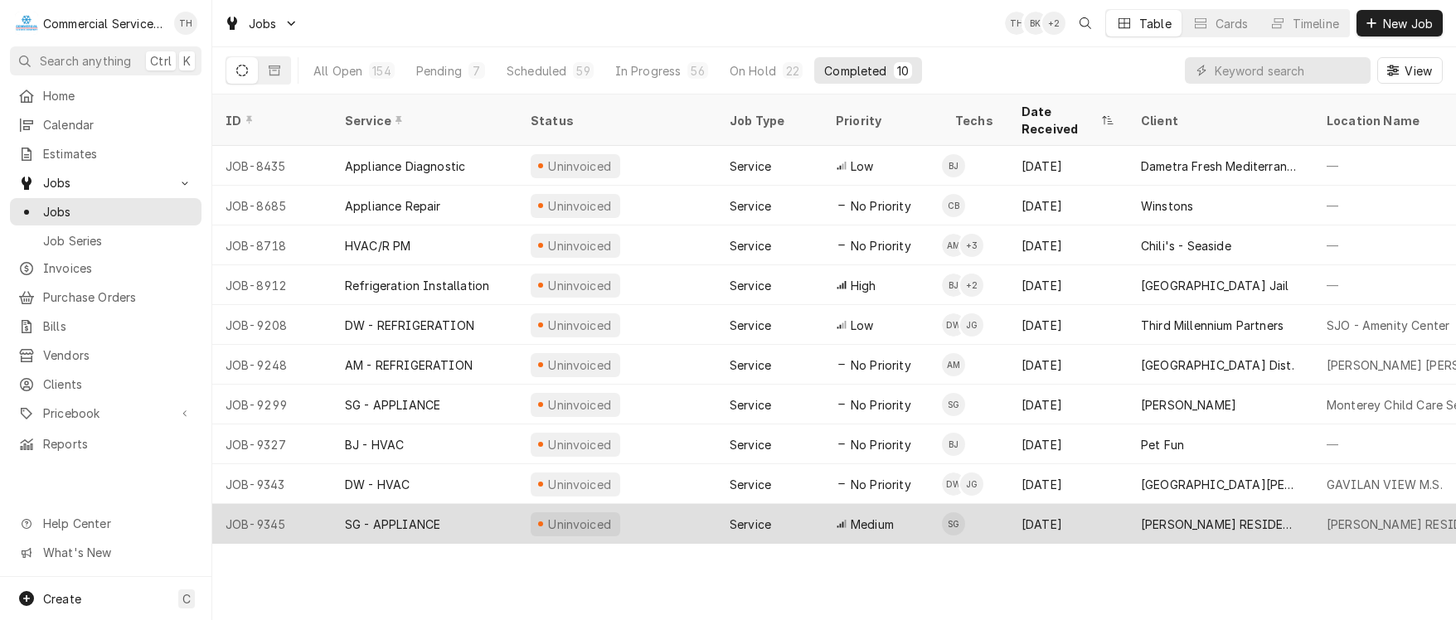
click at [1219, 516] on div "[PERSON_NAME] RESIDENCE" at bounding box center [1220, 524] width 159 height 17
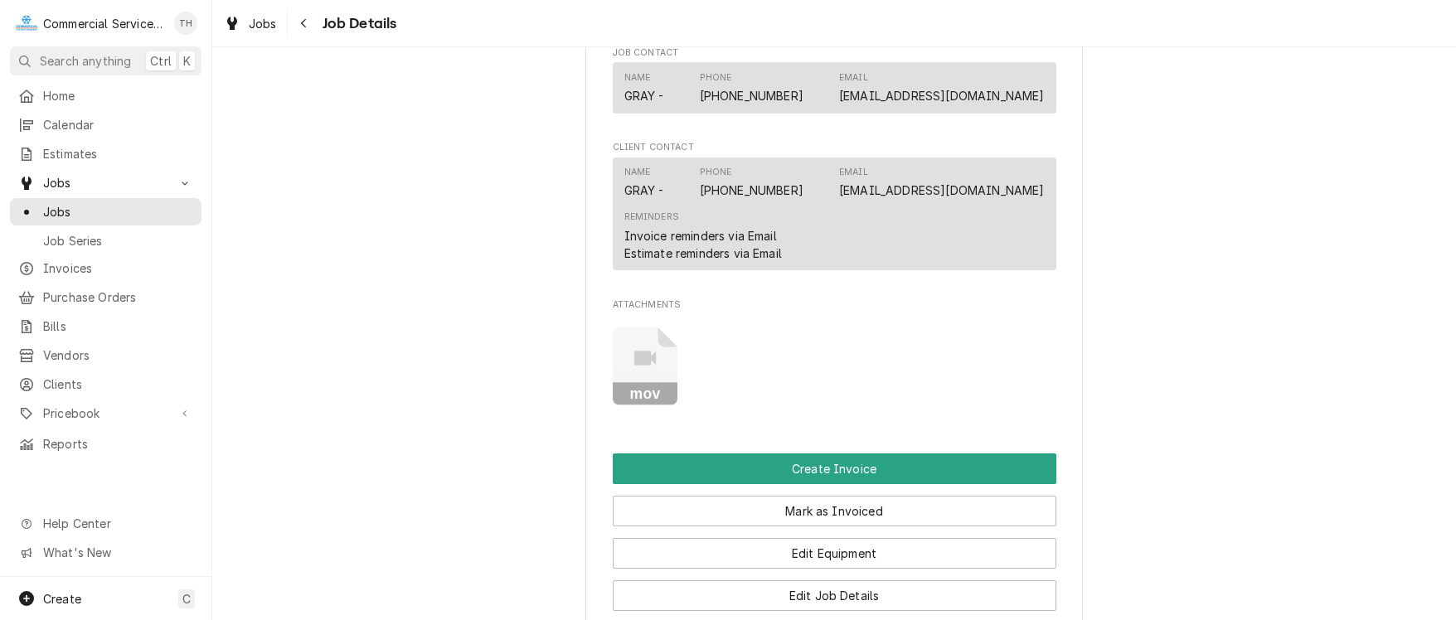
scroll to position [1161, 0]
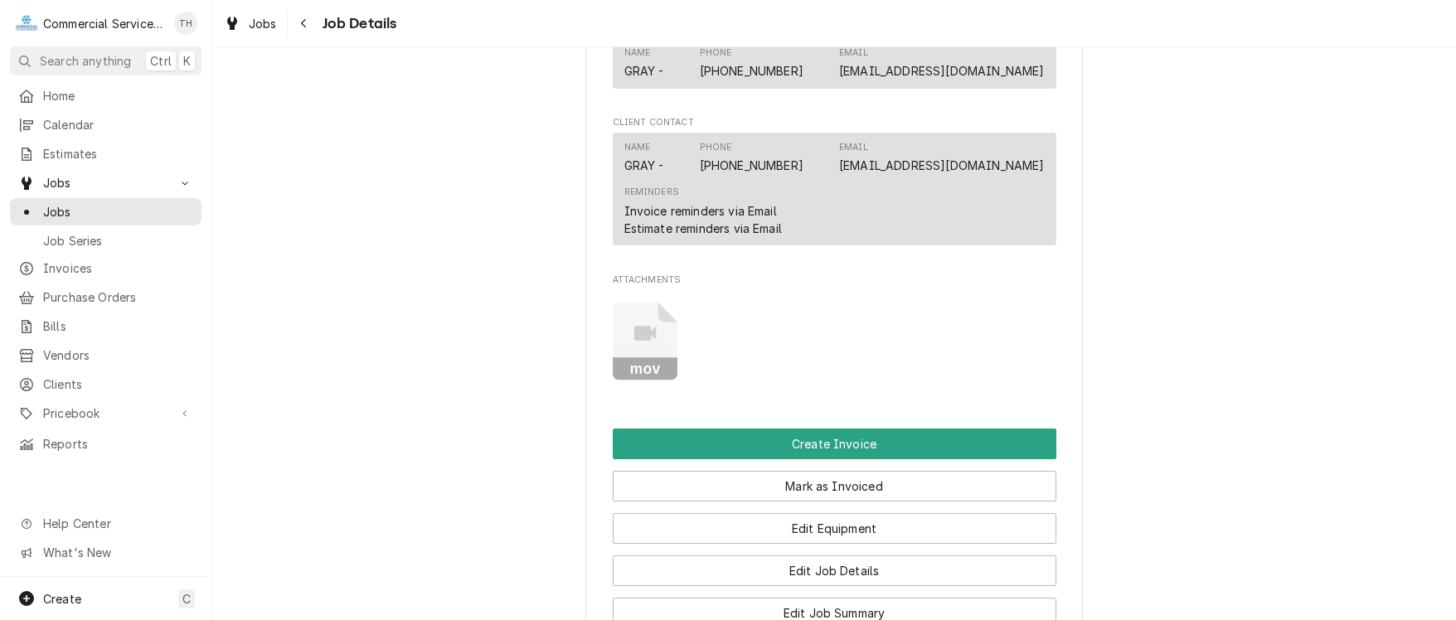
click at [633, 367] on icon "Attachments" at bounding box center [645, 342] width 65 height 79
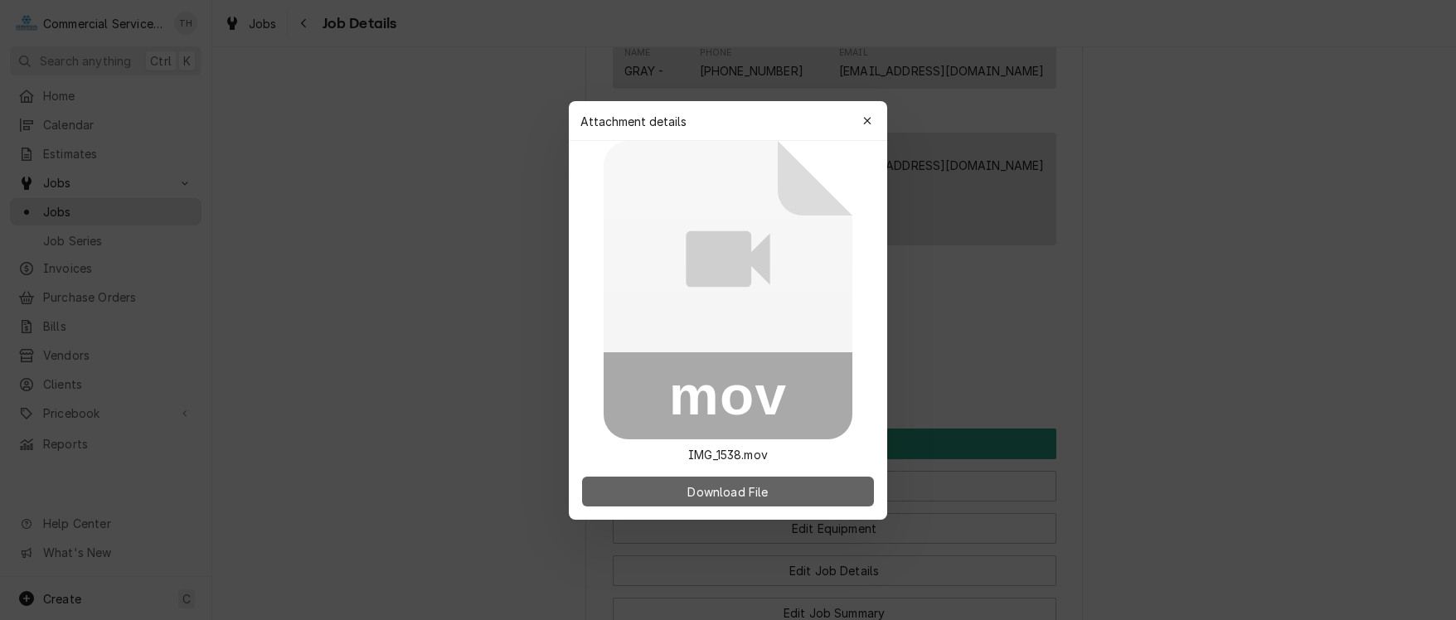
click at [716, 494] on span "Download File" at bounding box center [727, 490] width 87 height 17
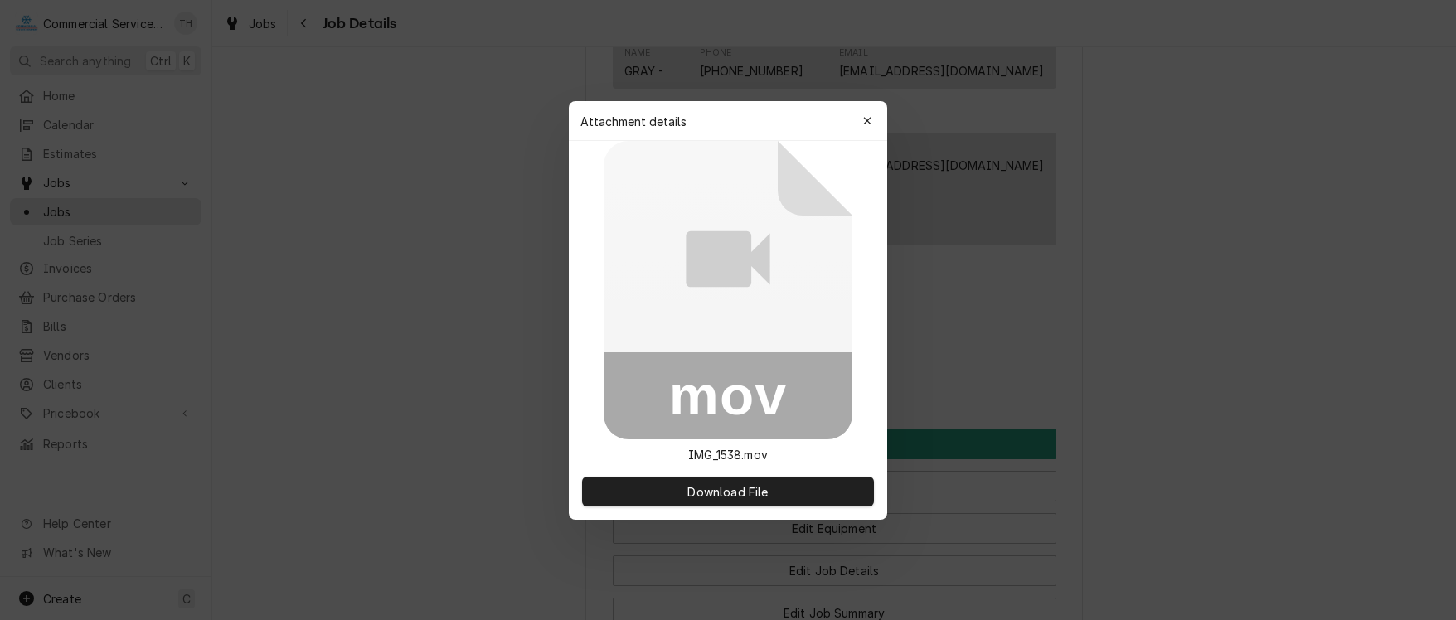
click at [1121, 356] on div at bounding box center [728, 310] width 1456 height 620
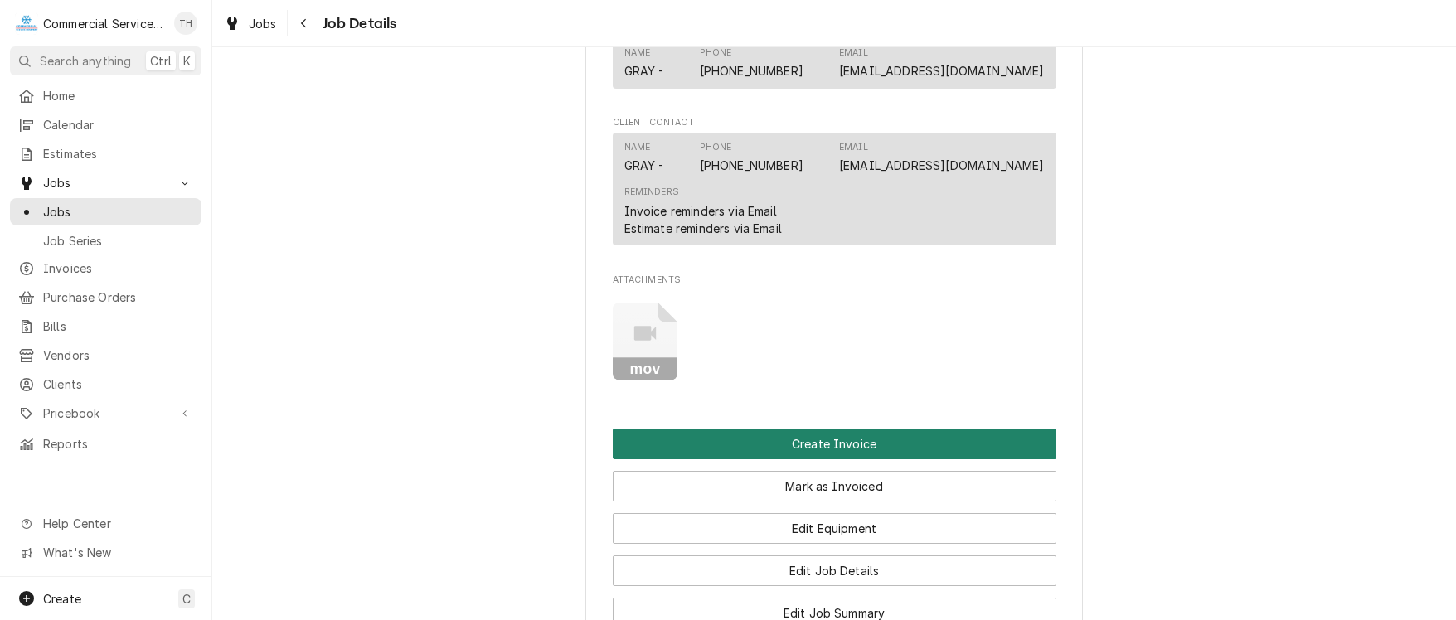
click at [885, 459] on button "Create Invoice" at bounding box center [835, 444] width 444 height 31
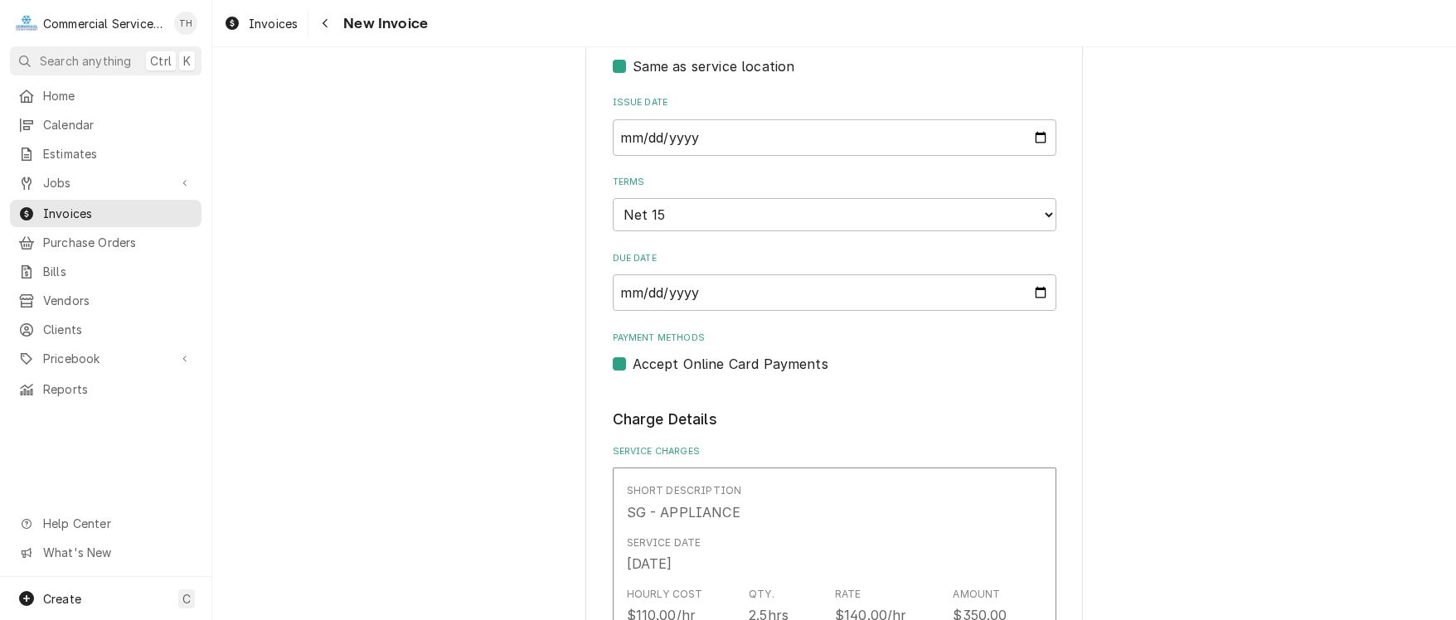
scroll to position [580, 0]
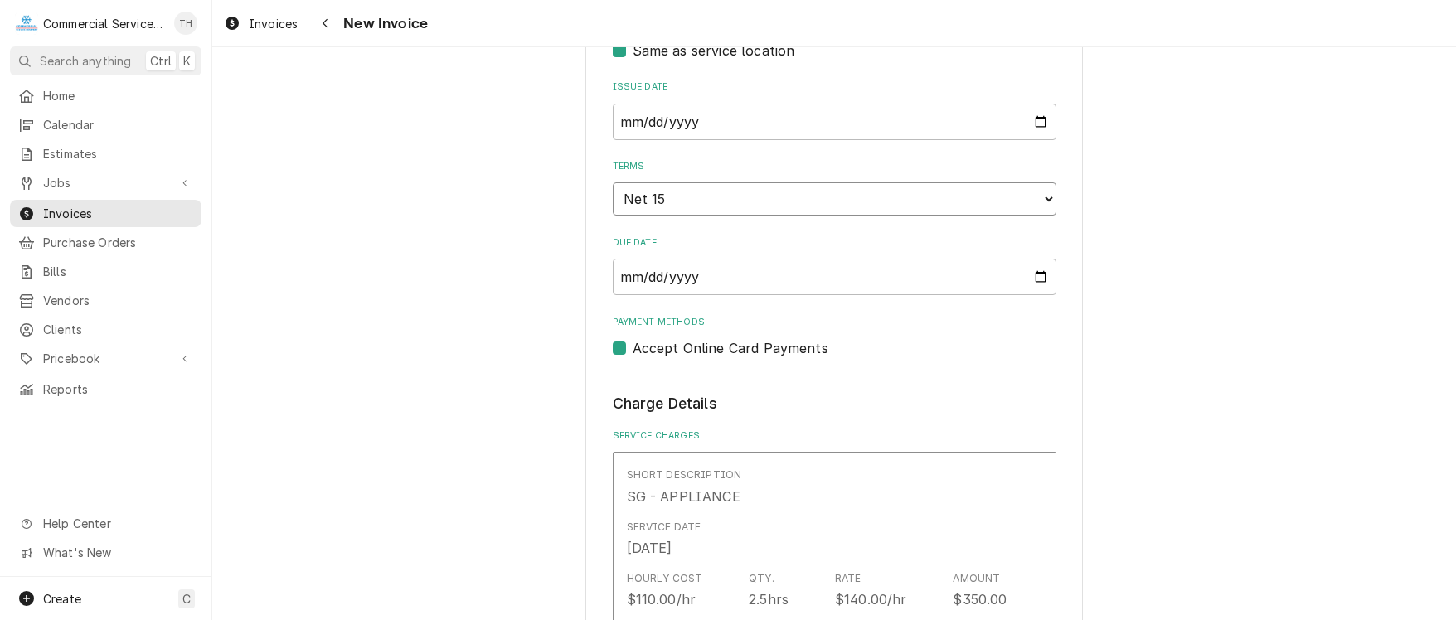
click at [846, 202] on select "Choose payment terms... Same Day Net 7 Net 14 Net 15 Net 21 Net 30 Net 45 Net 6…" at bounding box center [835, 198] width 444 height 33
type textarea "x"
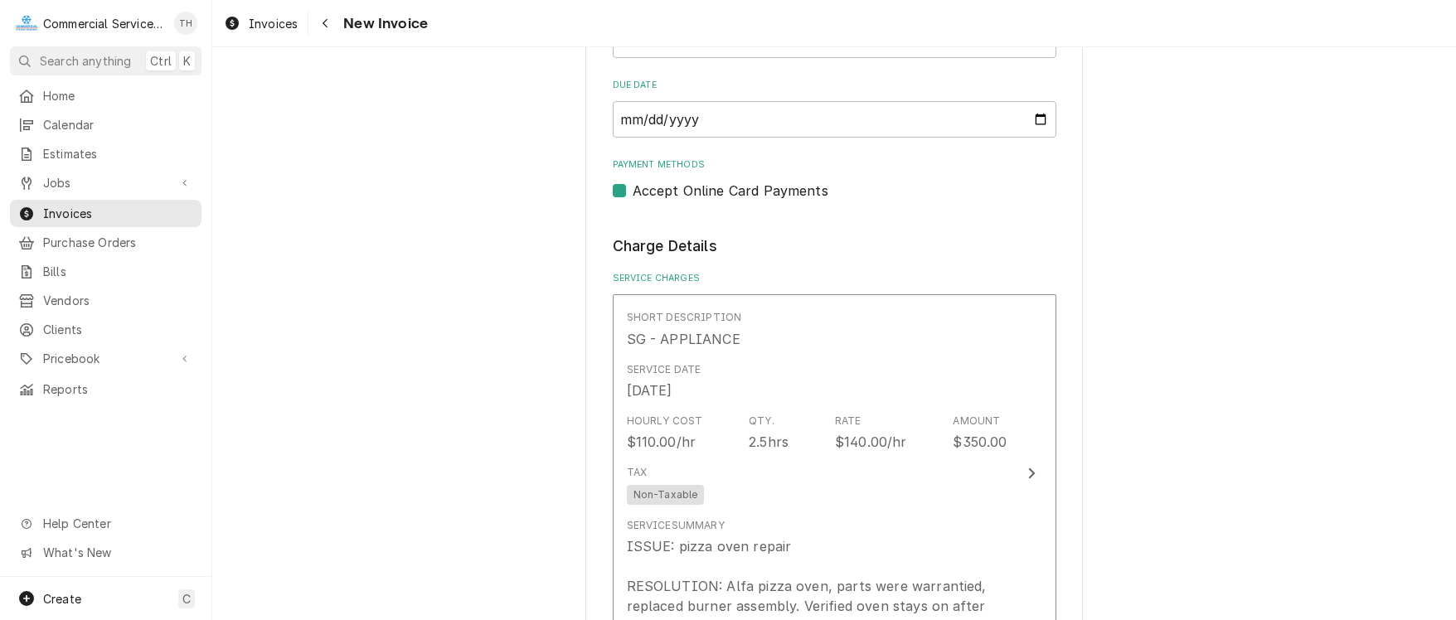
scroll to position [746, 0]
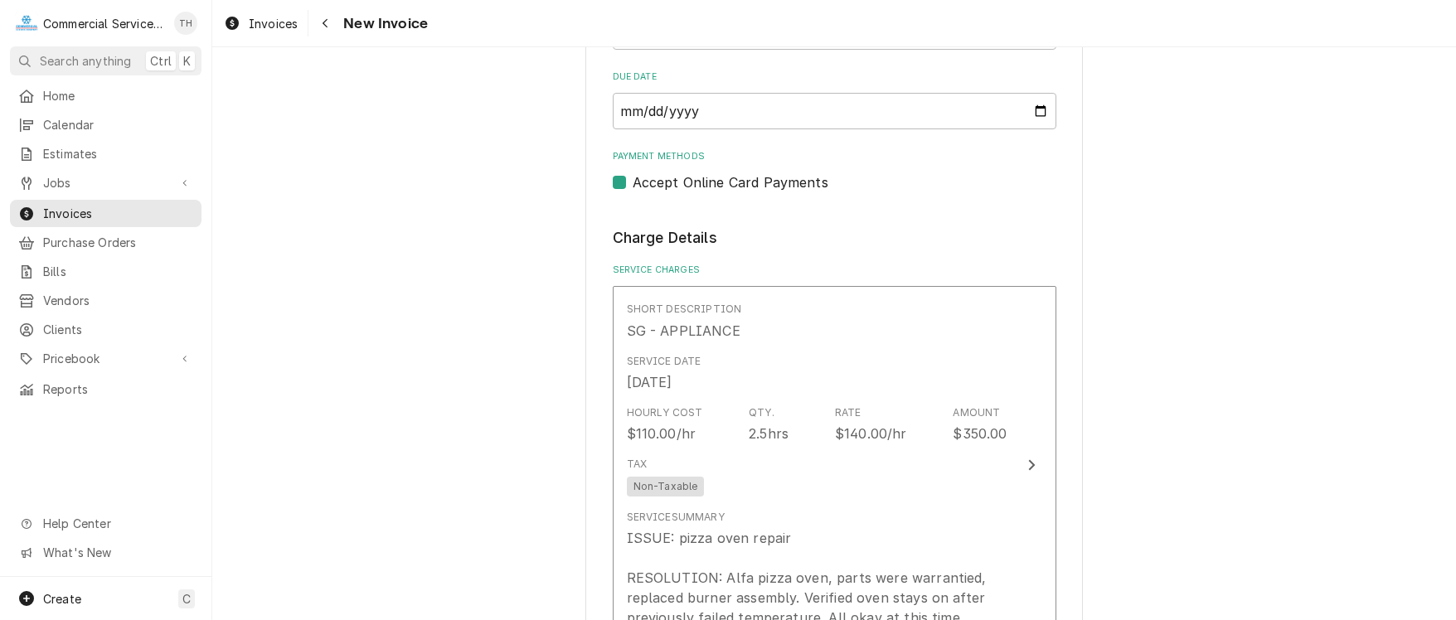
click at [633, 179] on label "Accept Online Card Payments" at bounding box center [731, 182] width 196 height 20
click at [633, 179] on input "Payment Methods" at bounding box center [855, 190] width 444 height 36
checkbox input "false"
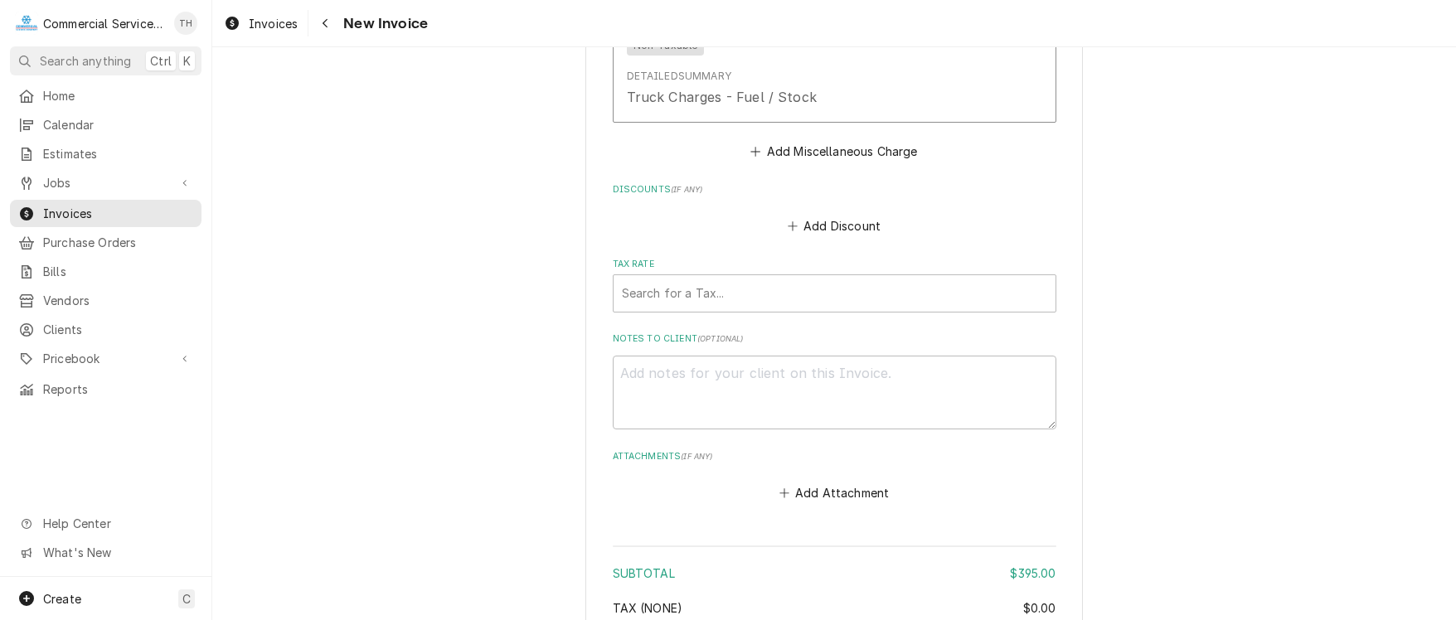
scroll to position [1658, 0]
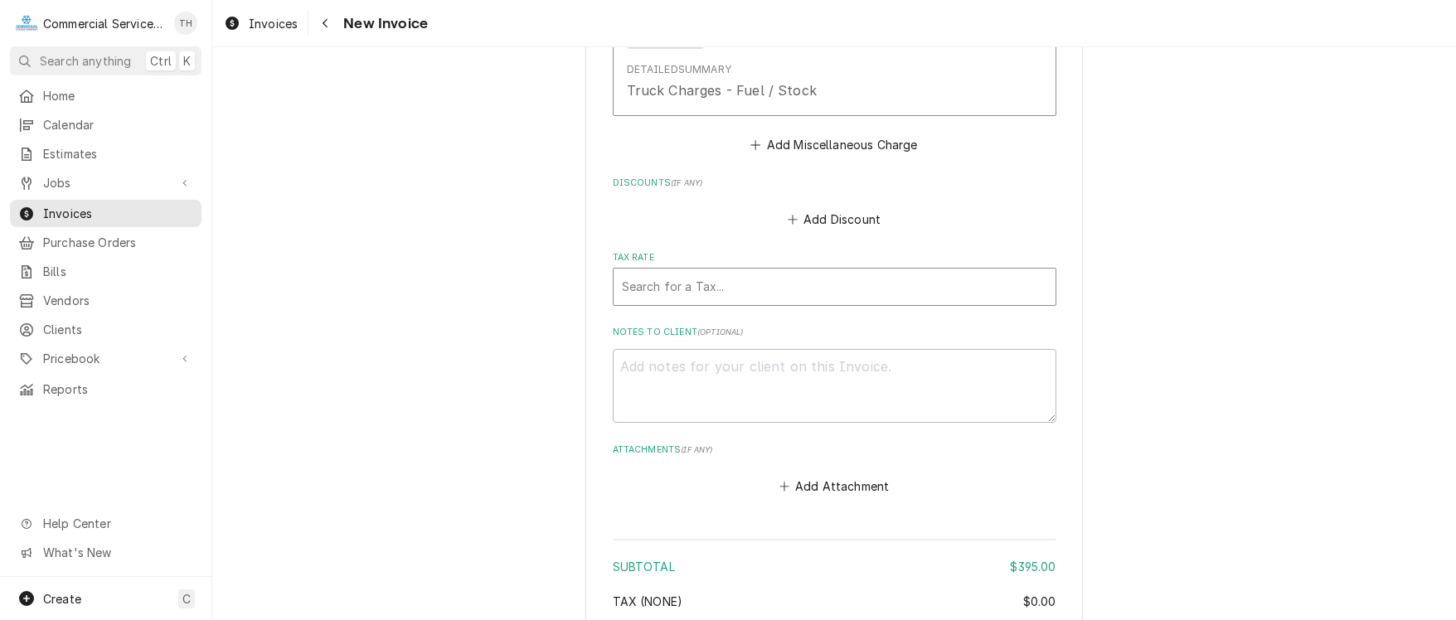
click at [773, 287] on div "Tax Rate" at bounding box center [834, 287] width 425 height 30
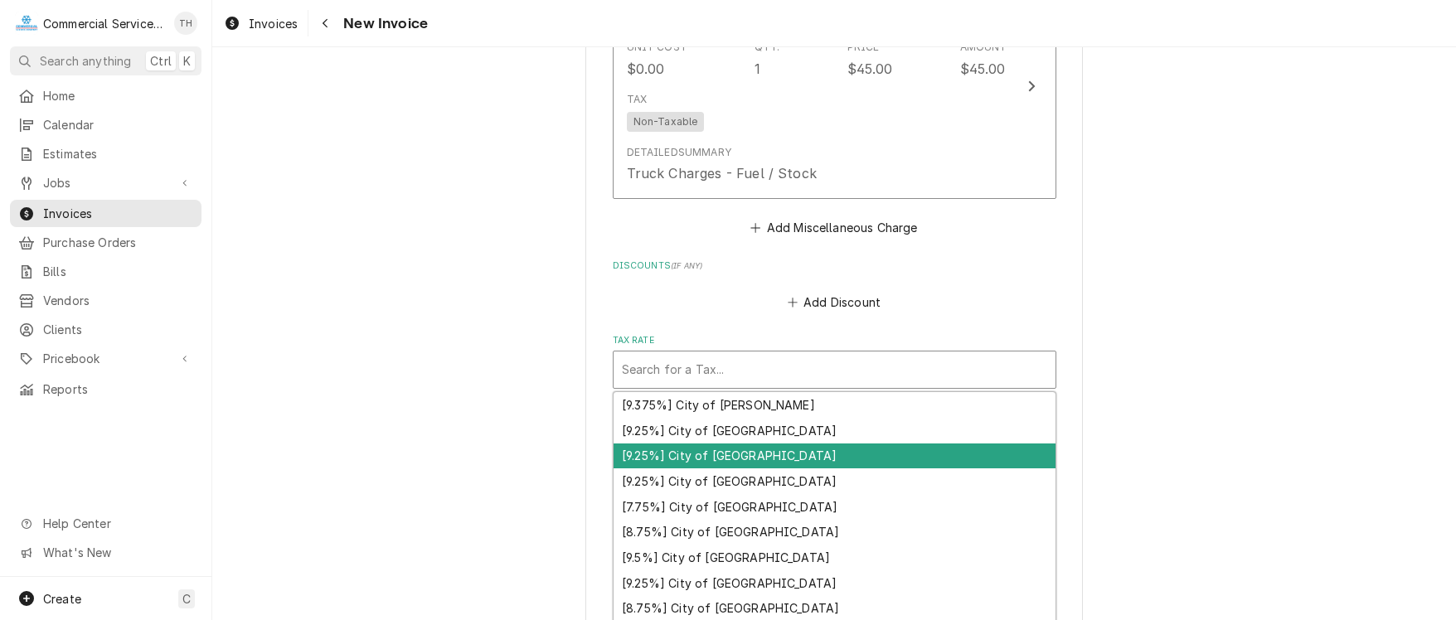
scroll to position [1741, 0]
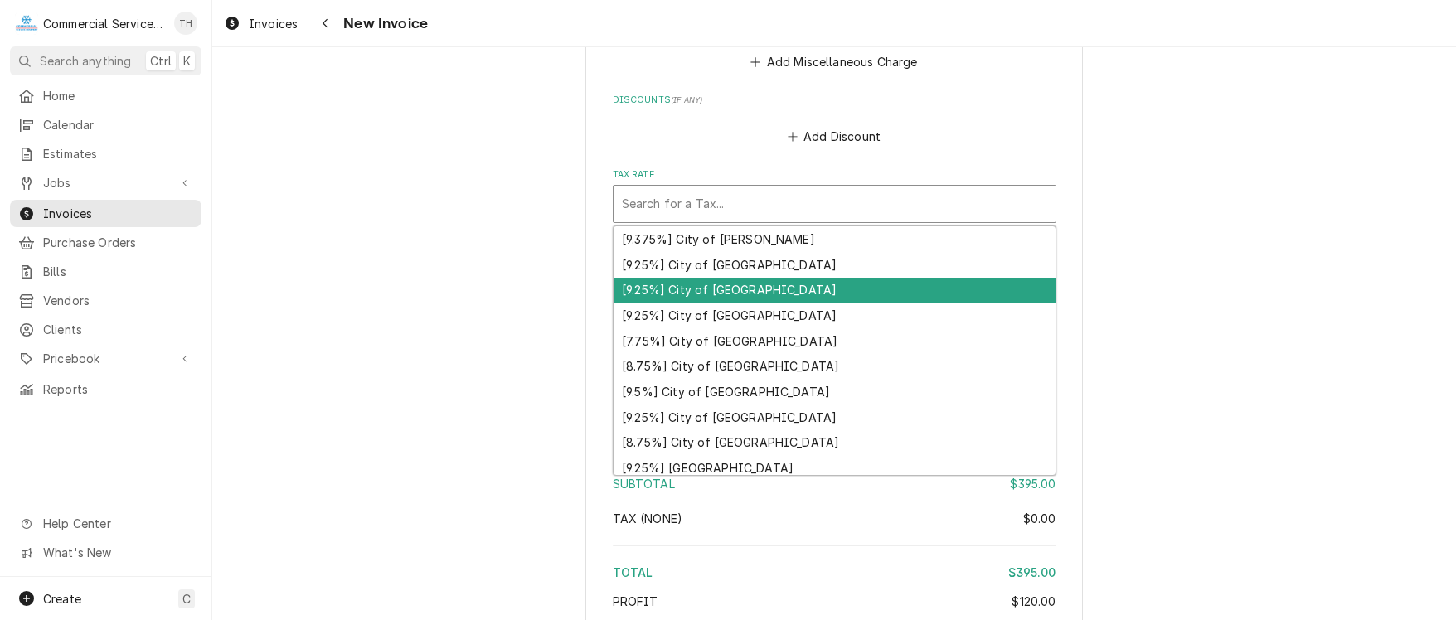
click at [885, 281] on div "[9.25%] City of Carmel" at bounding box center [834, 291] width 442 height 26
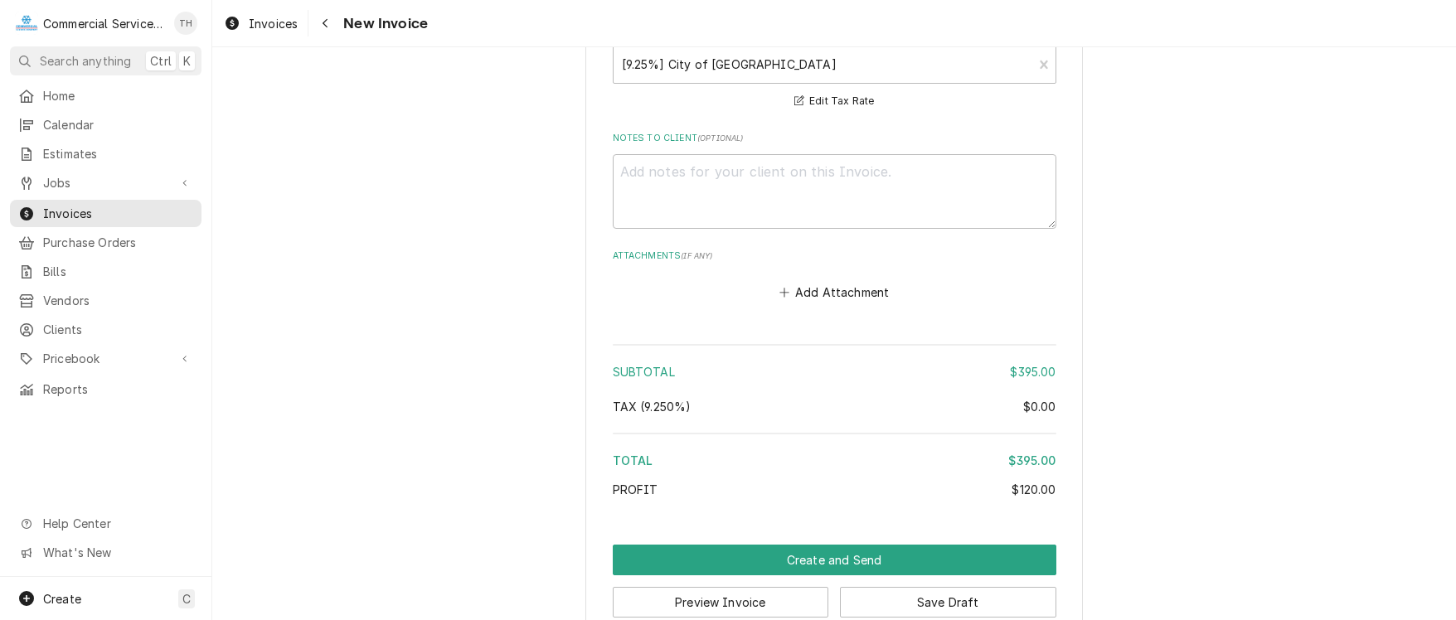
scroll to position [1908, 0]
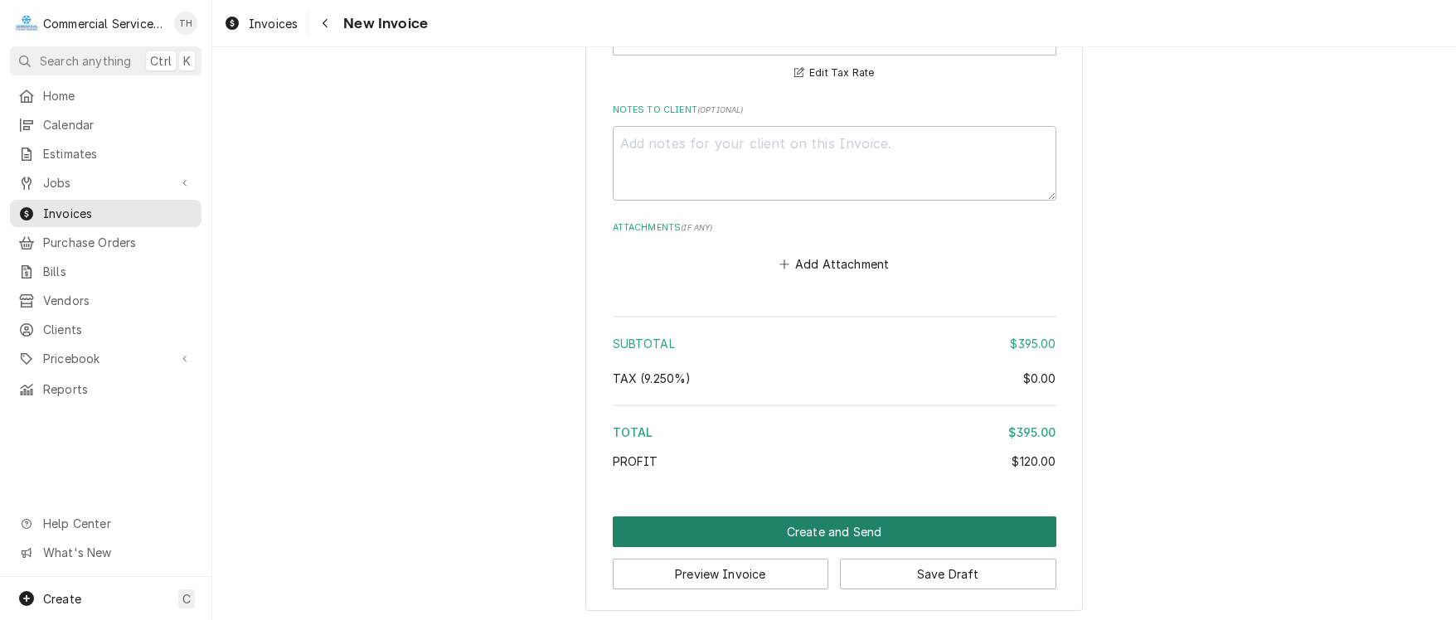
click at [821, 526] on button "Create and Send" at bounding box center [835, 531] width 444 height 31
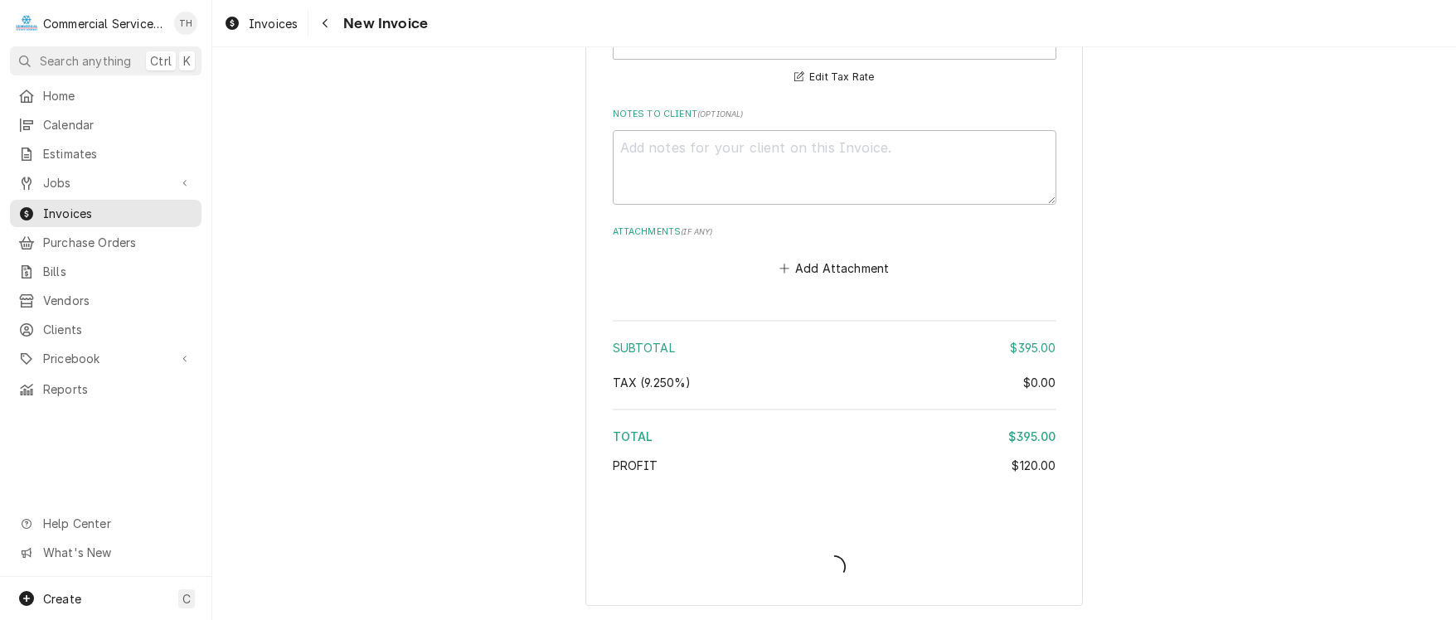
scroll to position [1900, 0]
type textarea "x"
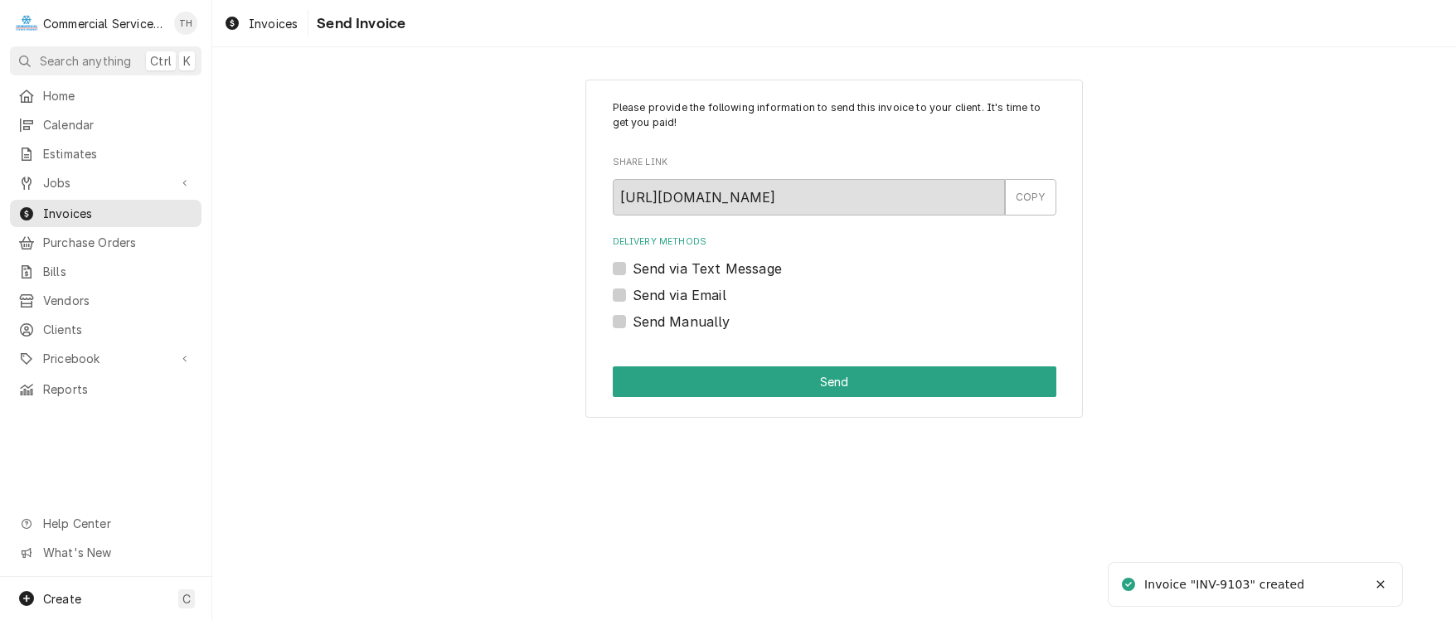
click at [633, 294] on label "Send via Email" at bounding box center [680, 295] width 94 height 20
click at [633, 294] on input "Send via Email" at bounding box center [855, 303] width 444 height 36
checkbox input "true"
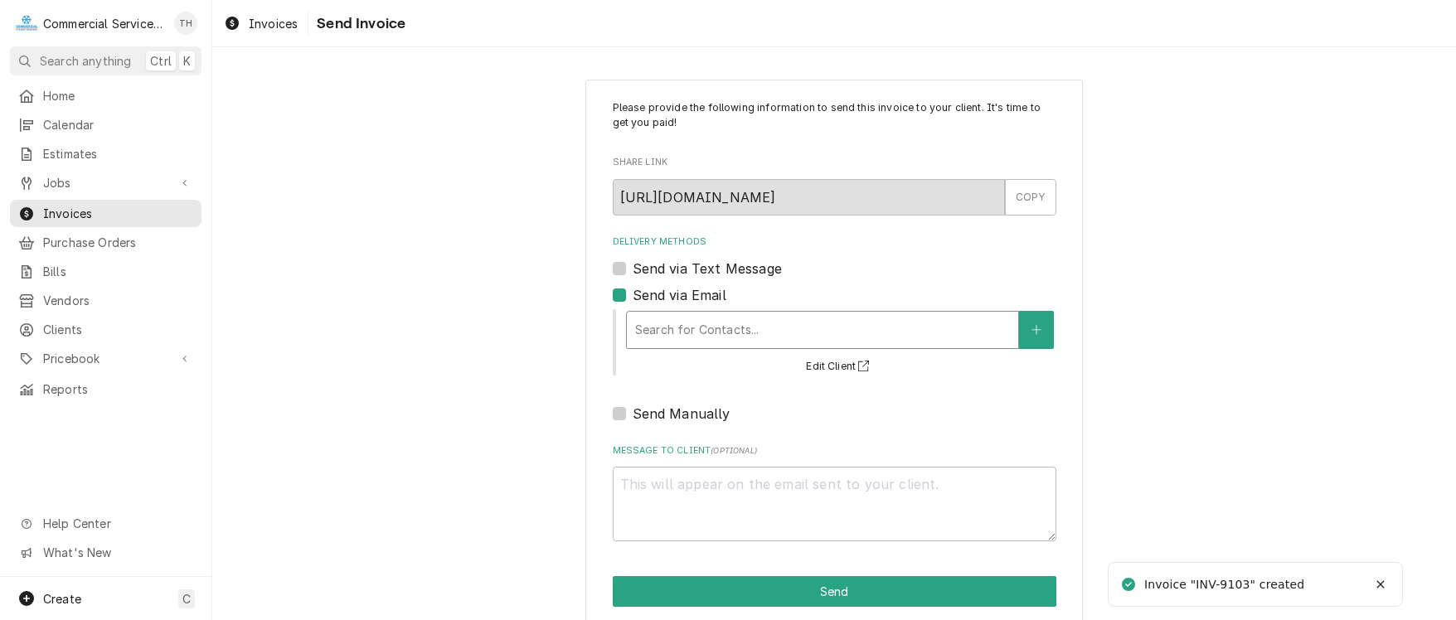
click at [719, 337] on div "Delivery Methods" at bounding box center [822, 330] width 375 height 30
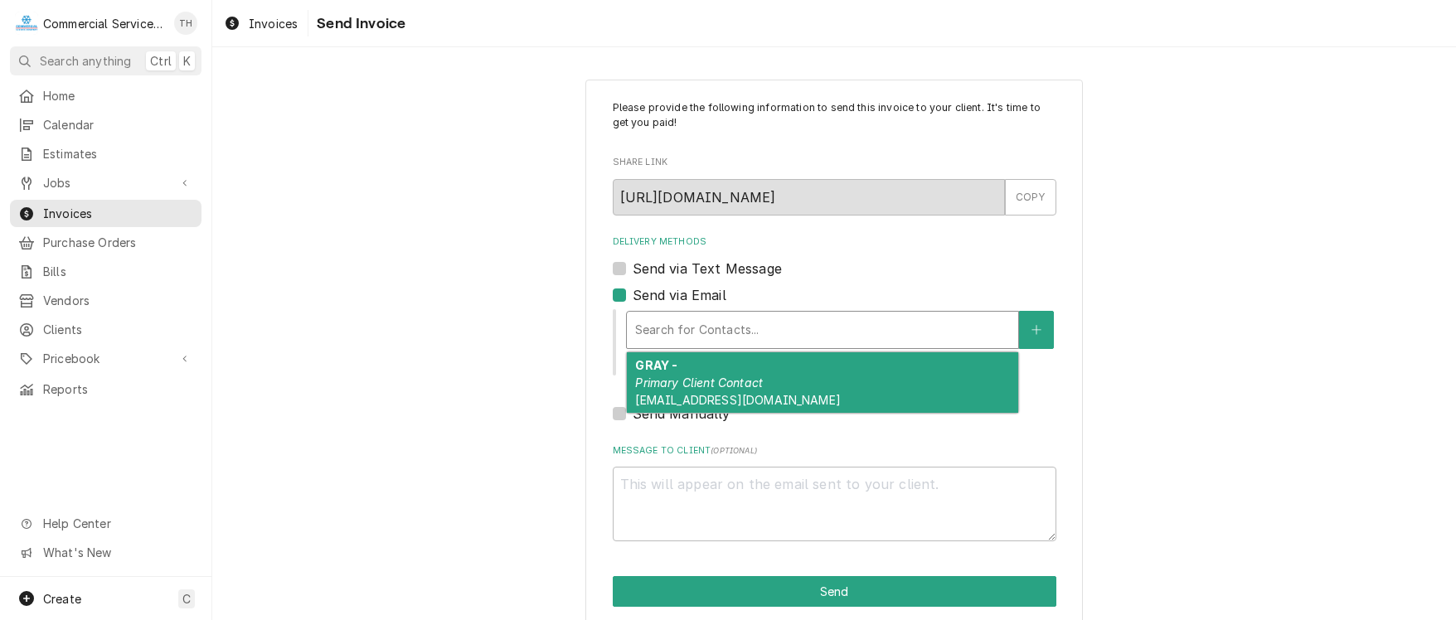
click at [726, 379] on em "Primary Client Contact" at bounding box center [699, 383] width 128 height 14
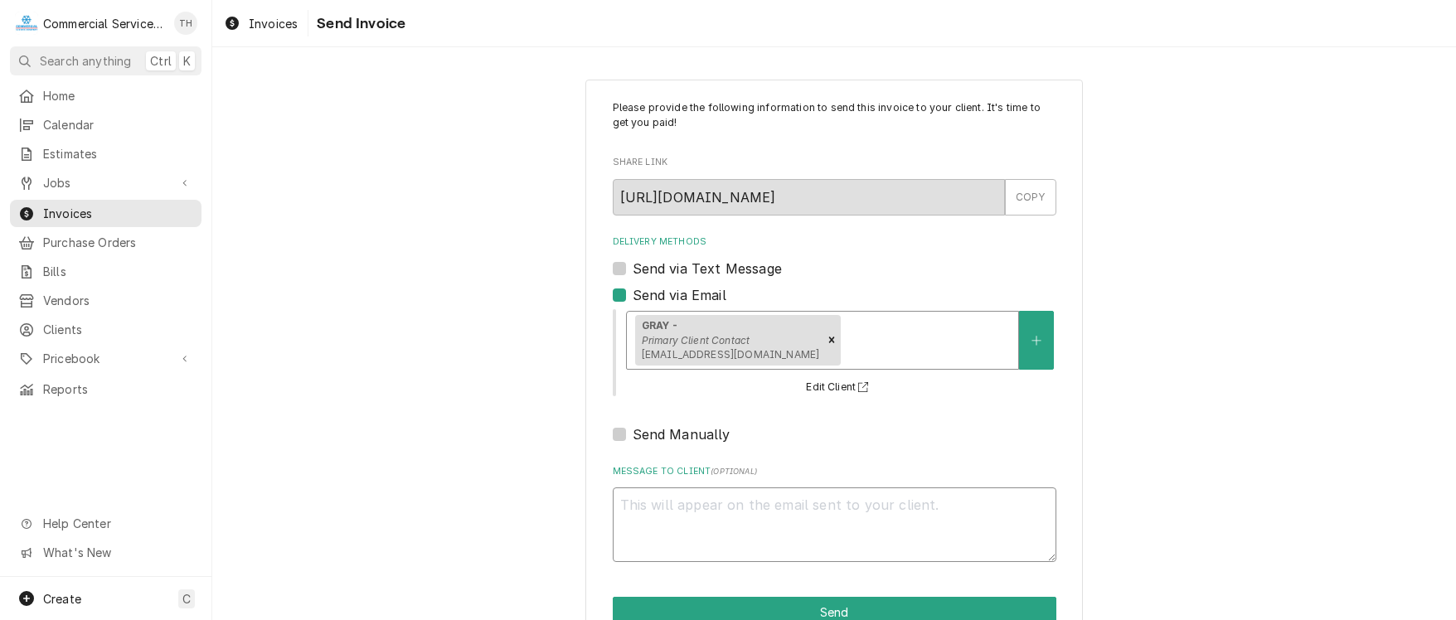
click at [741, 512] on textarea "Message to Client ( optional )" at bounding box center [835, 524] width 444 height 75
type textarea "x"
type textarea "P"
type textarea "x"
type textarea "Pl"
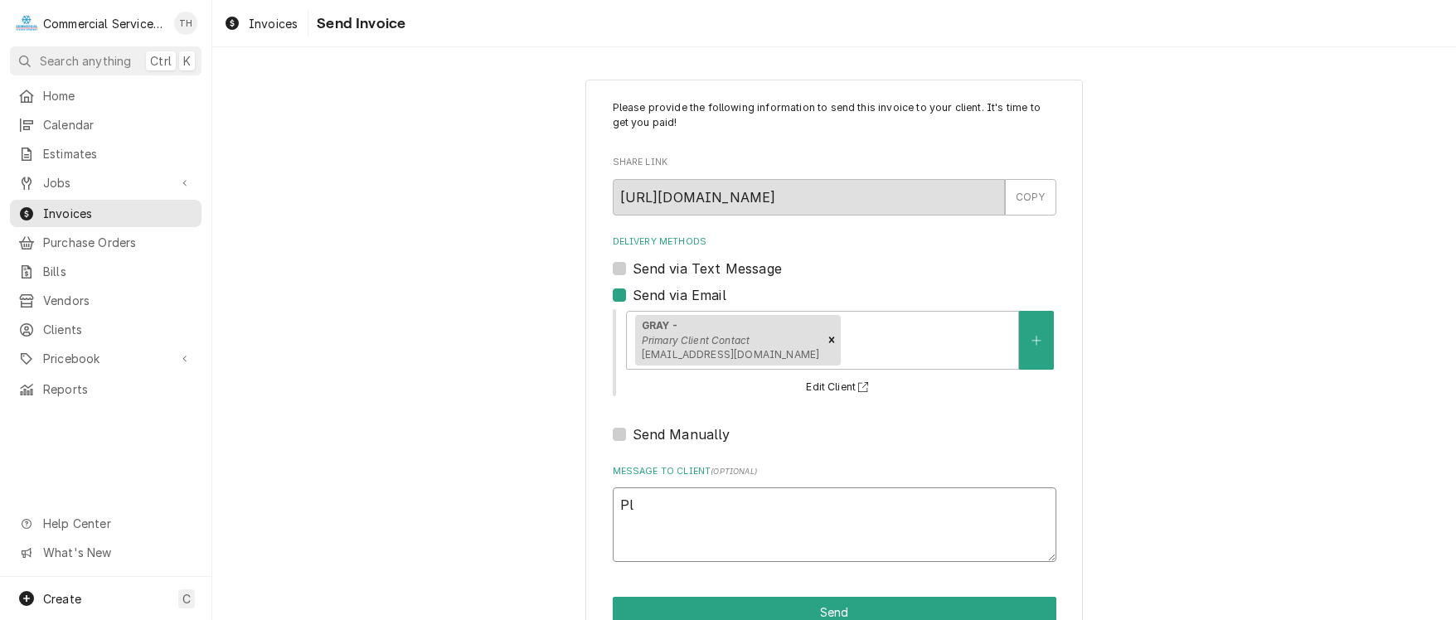
type textarea "x"
type textarea "Ple"
type textarea "x"
type textarea "Plea"
type textarea "x"
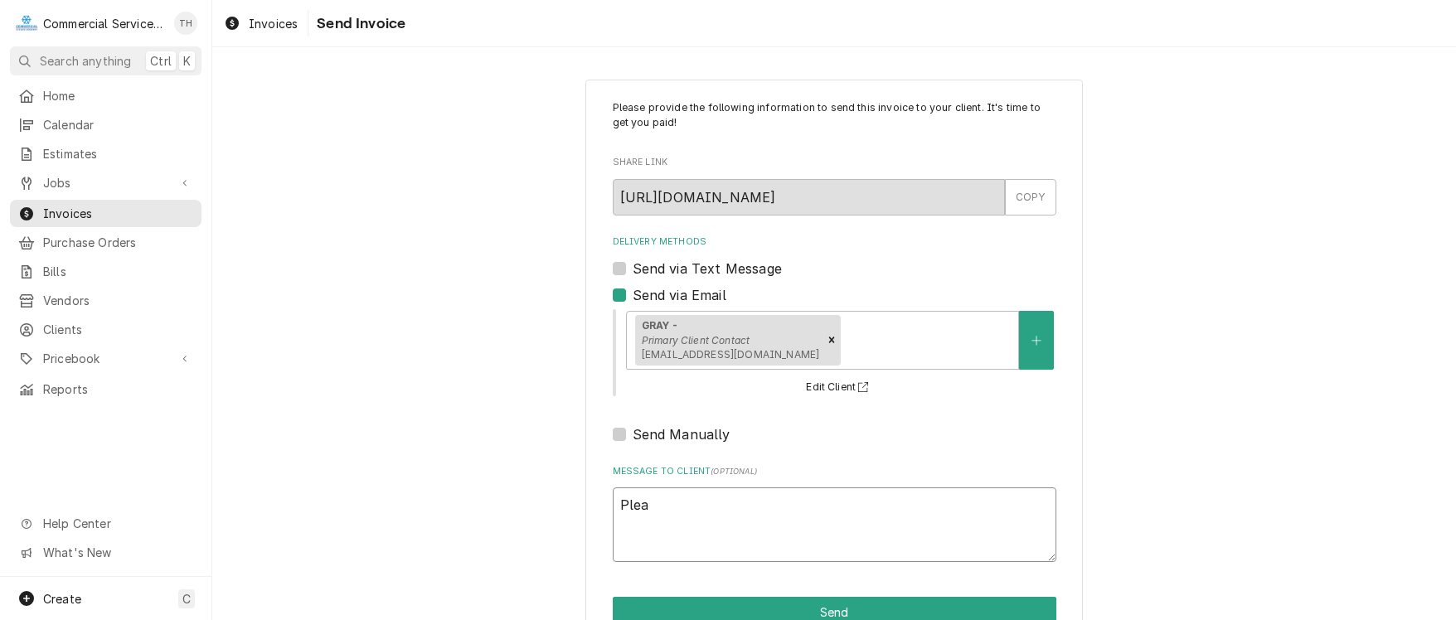
type textarea "Pleas"
type textarea "x"
type textarea "Please"
type textarea "x"
type textarea "Please"
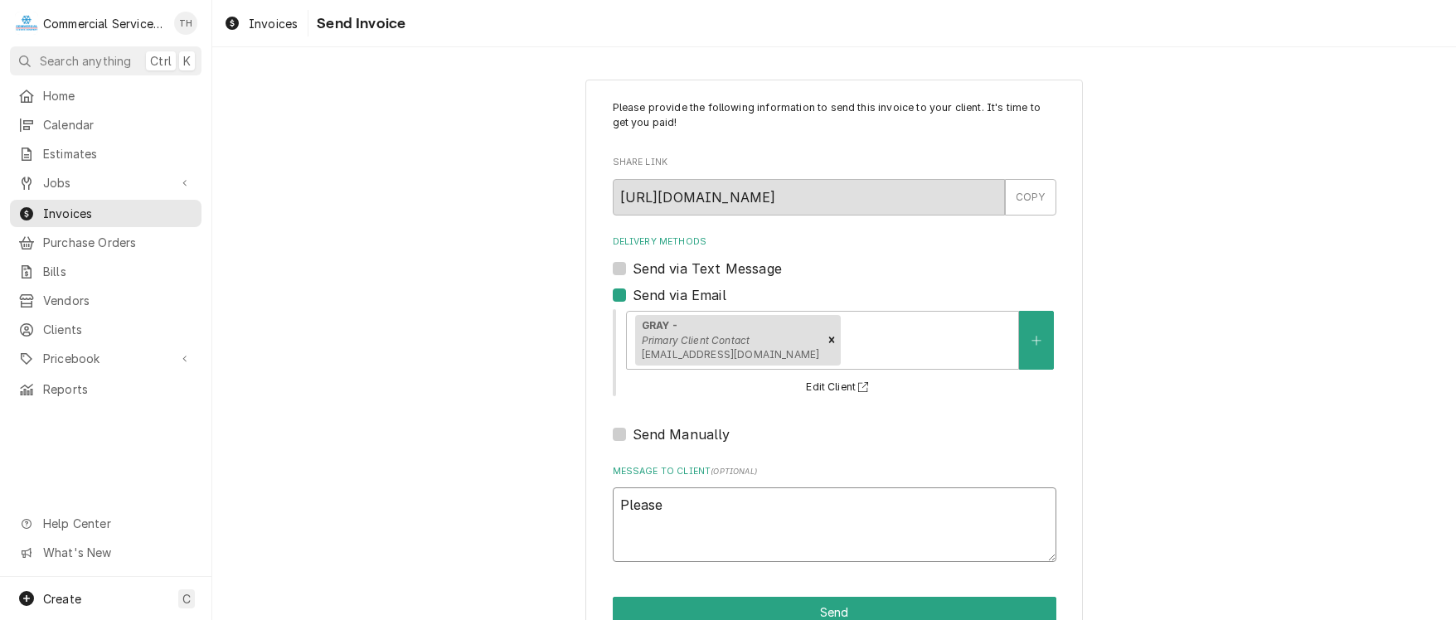
type textarea "x"
type textarea "Please s"
type textarea "x"
type textarea "Please se"
type textarea "x"
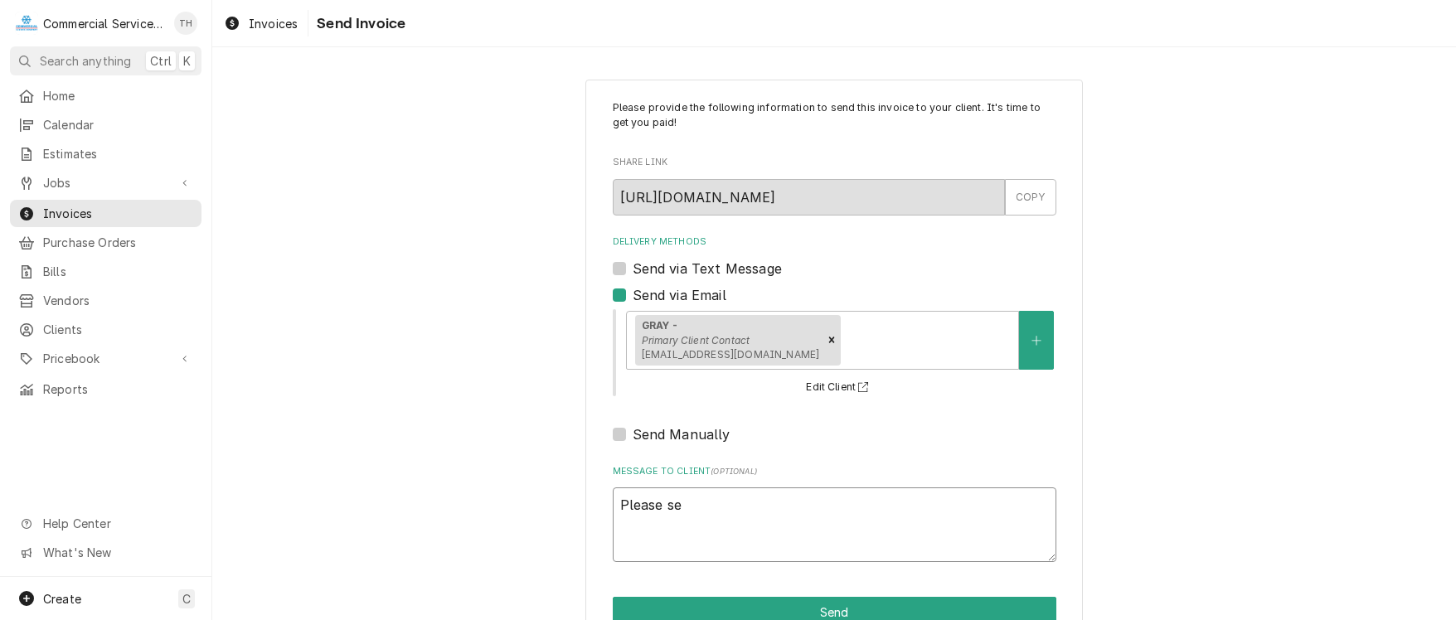
type textarea "Please see"
type textarea "x"
type textarea "Please see"
type textarea "x"
type textarea "Please see t"
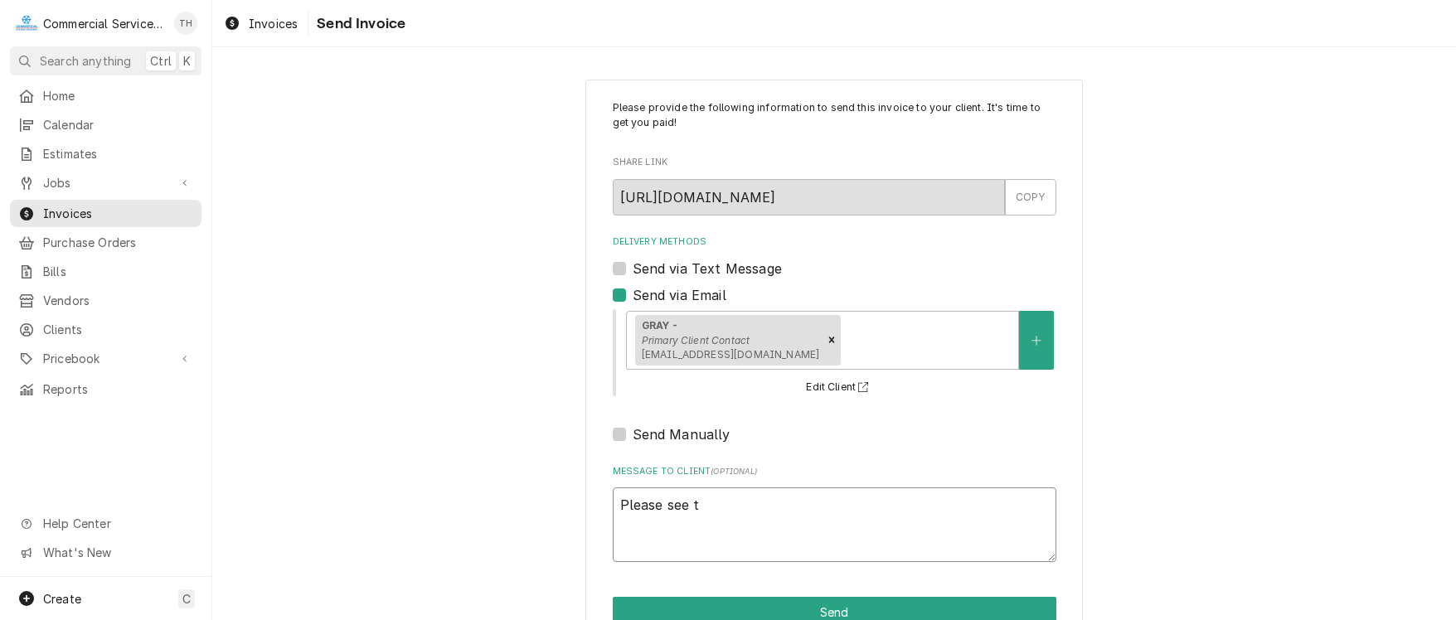
type textarea "x"
type textarea "Please see th"
type textarea "x"
type textarea "Please see the"
type textarea "x"
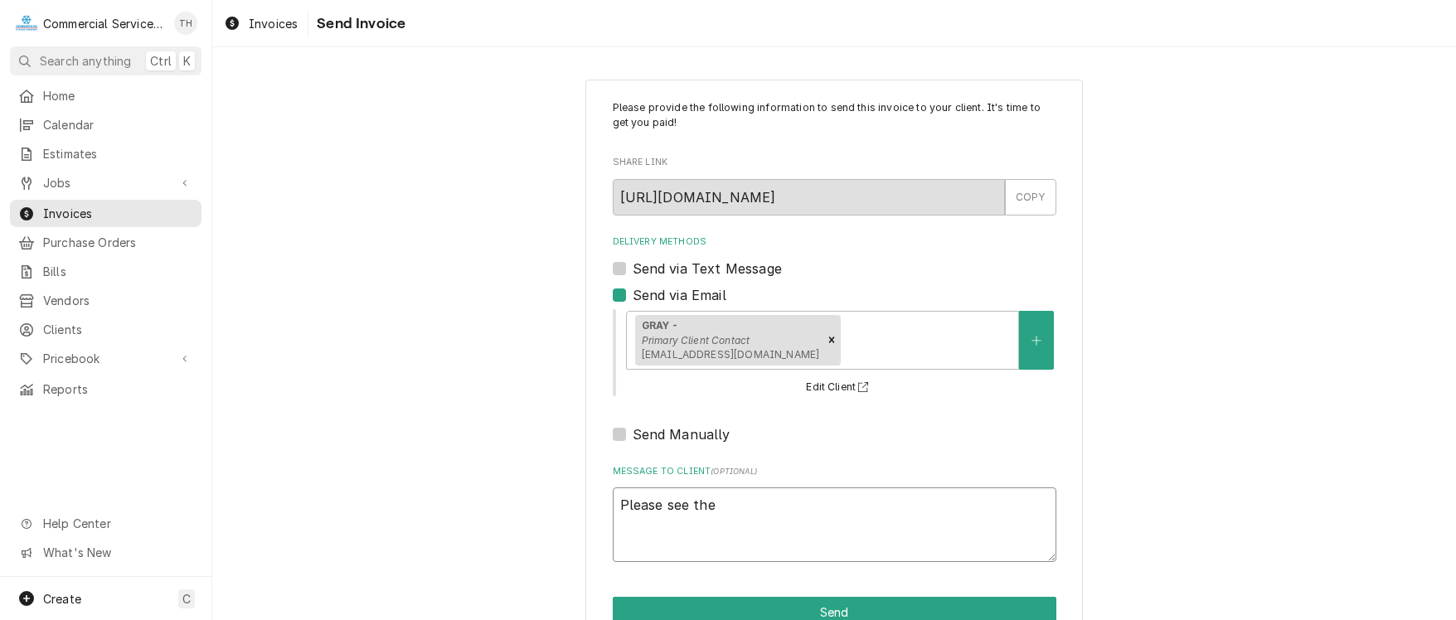
type textarea "Please see the"
type textarea "x"
type textarea "Please see the a"
type textarea "x"
type textarea "Please see the at"
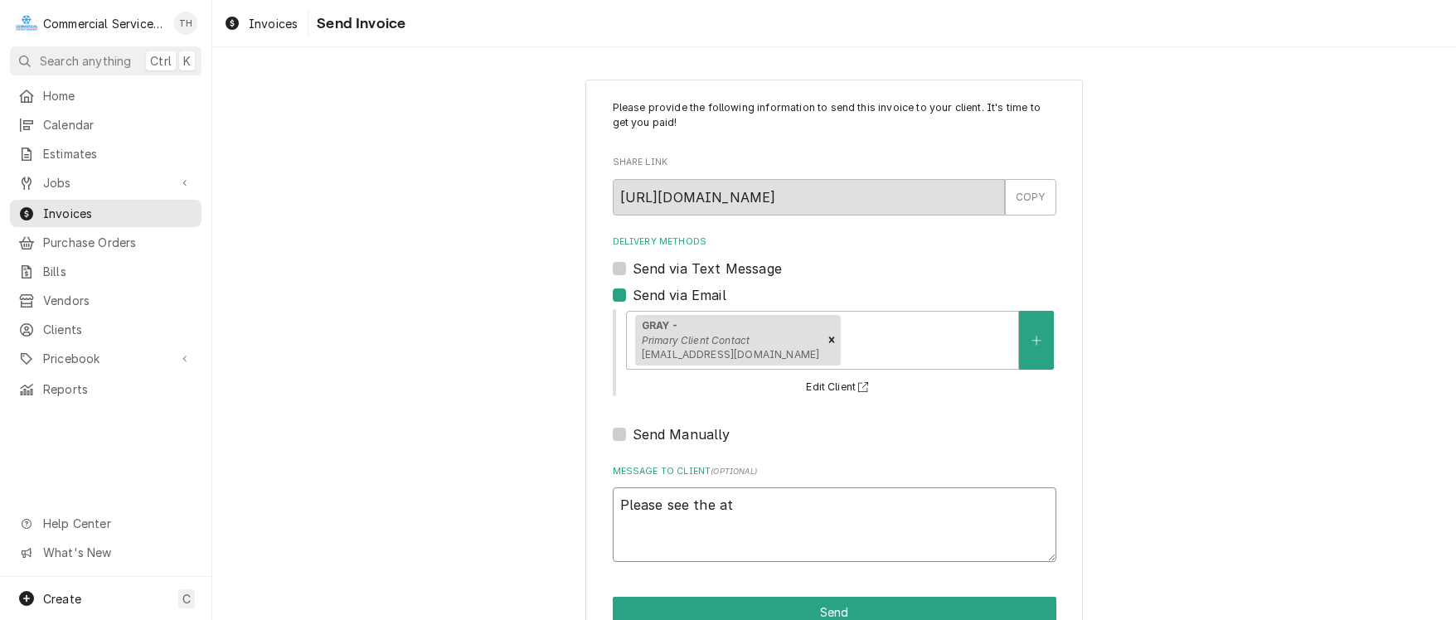
type textarea "x"
type textarea "Please see the att"
type textarea "x"
type textarea "Please see the atta"
type textarea "x"
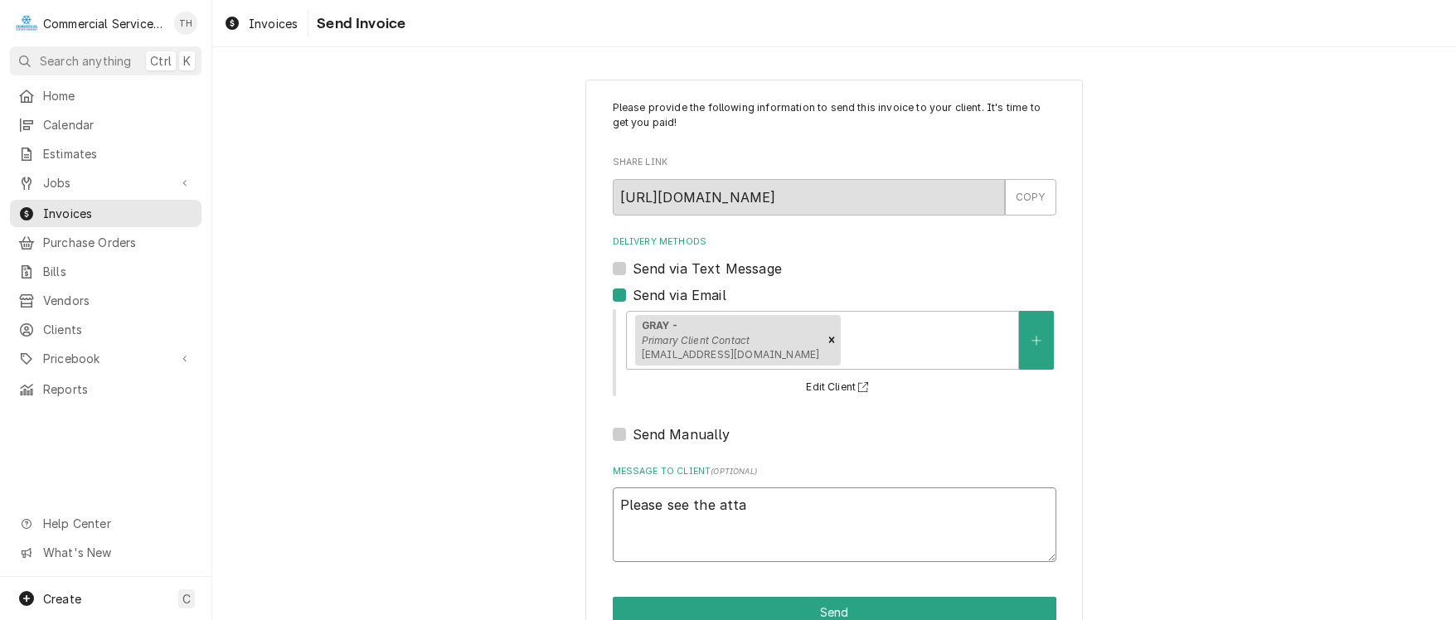
type textarea "Please see the attac"
type textarea "x"
type textarea "Please see the attach"
type textarea "x"
type textarea "Please see the attache"
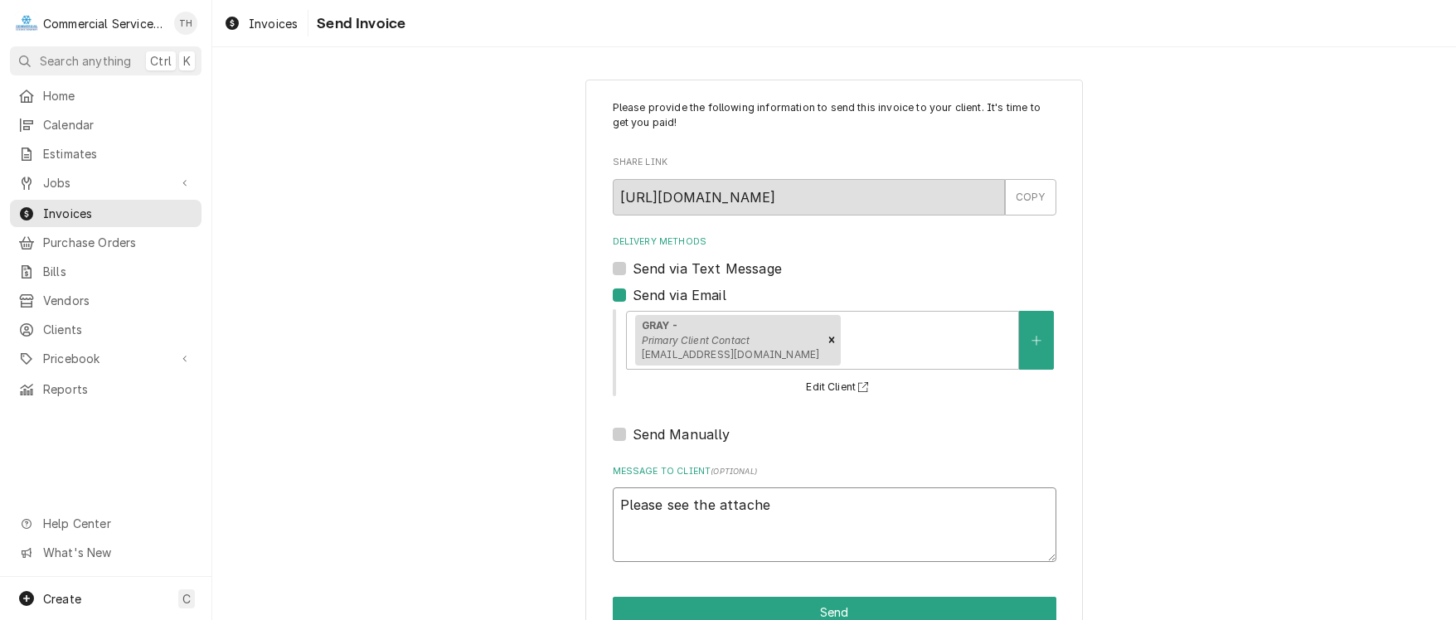
type textarea "x"
type textarea "Please see the attached"
type textarea "x"
type textarea "Please see the attached"
type textarea "x"
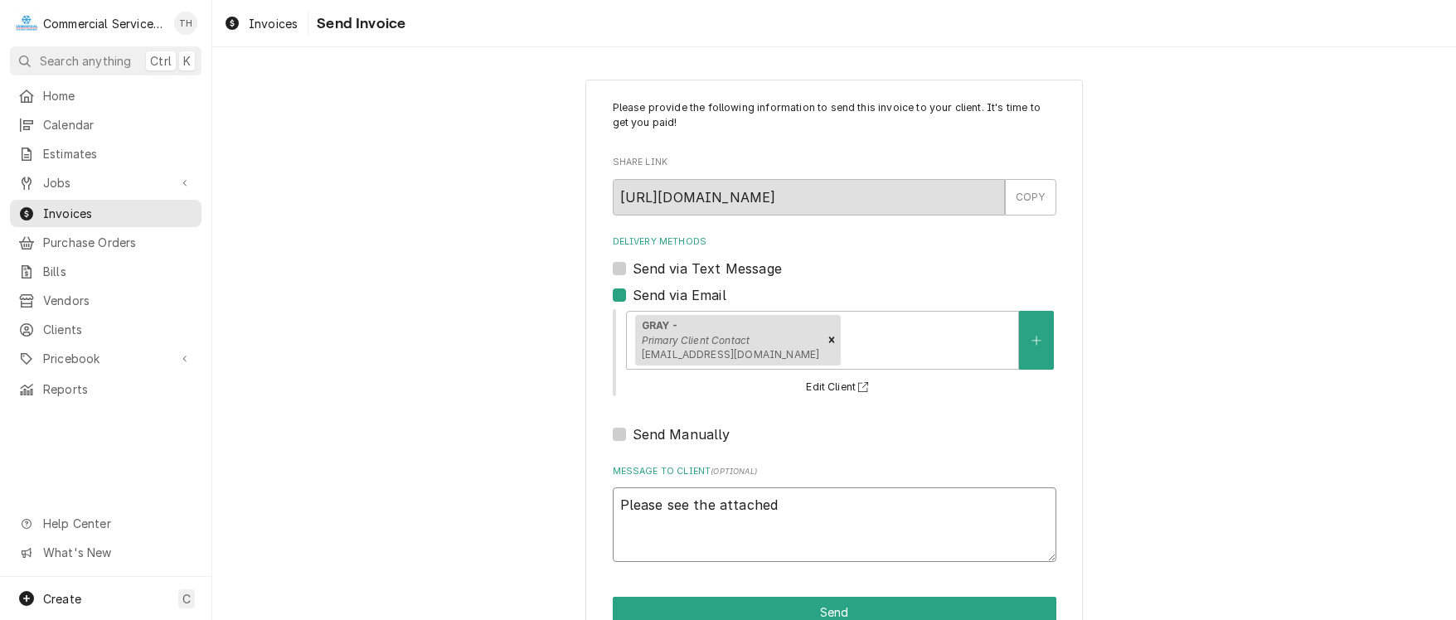
type textarea "Please see the attached i"
type textarea "x"
type textarea "Please see the attached in"
type textarea "x"
type textarea "Please see the attached inv"
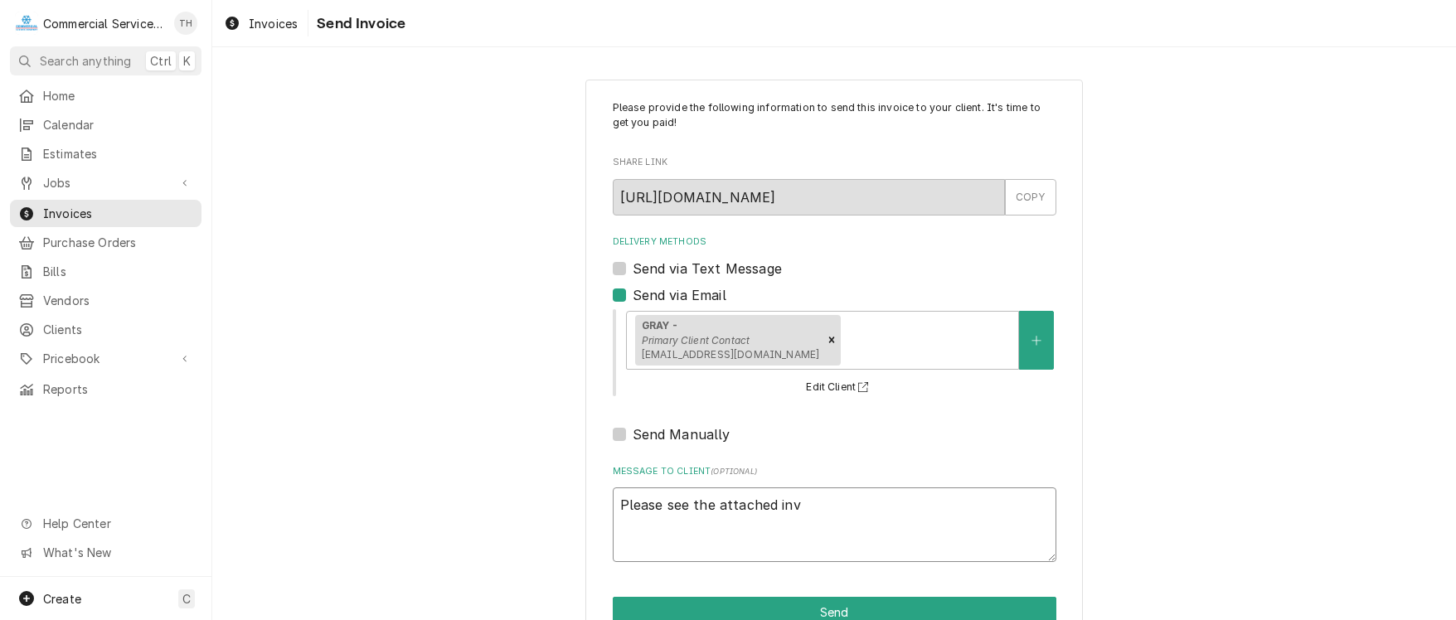
type textarea "x"
type textarea "Please see the attached invo"
type textarea "x"
type textarea "Please see the attached invoi"
type textarea "x"
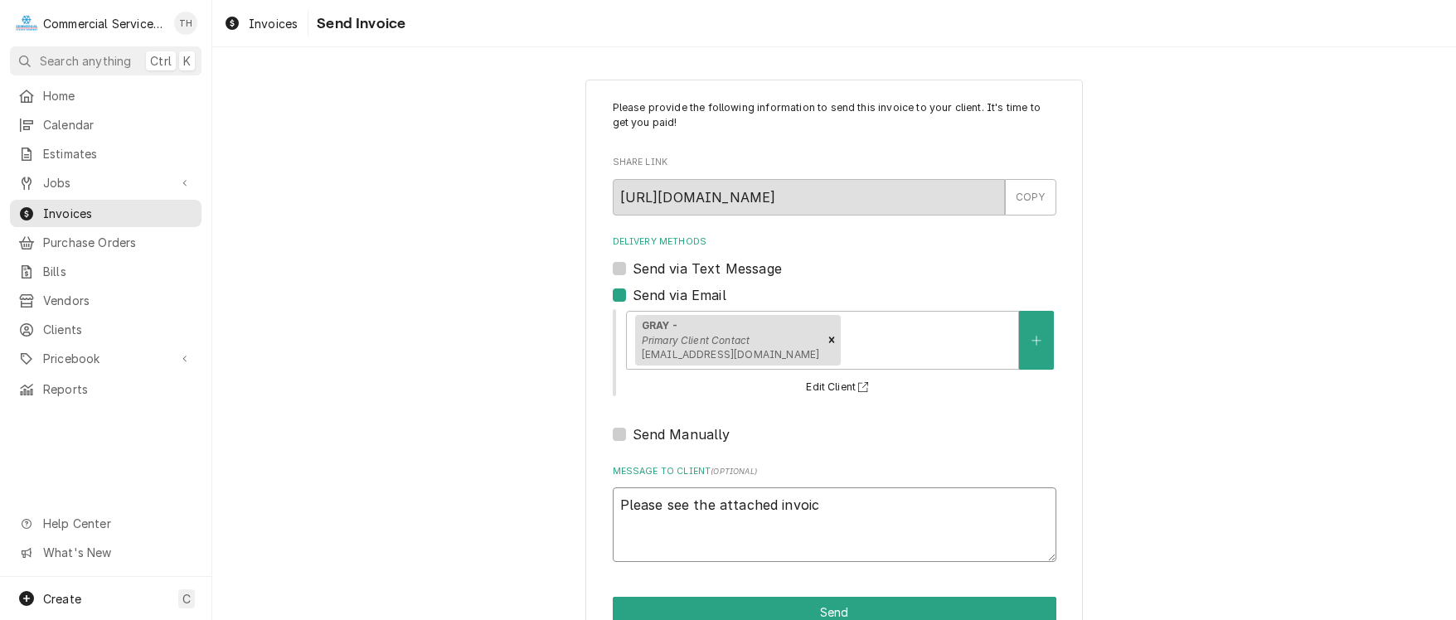
type textarea "Please see the attached invoice"
type textarea "x"
type textarea "Please see the attached invoice"
type textarea "x"
type textarea "Please see the attached invoice f"
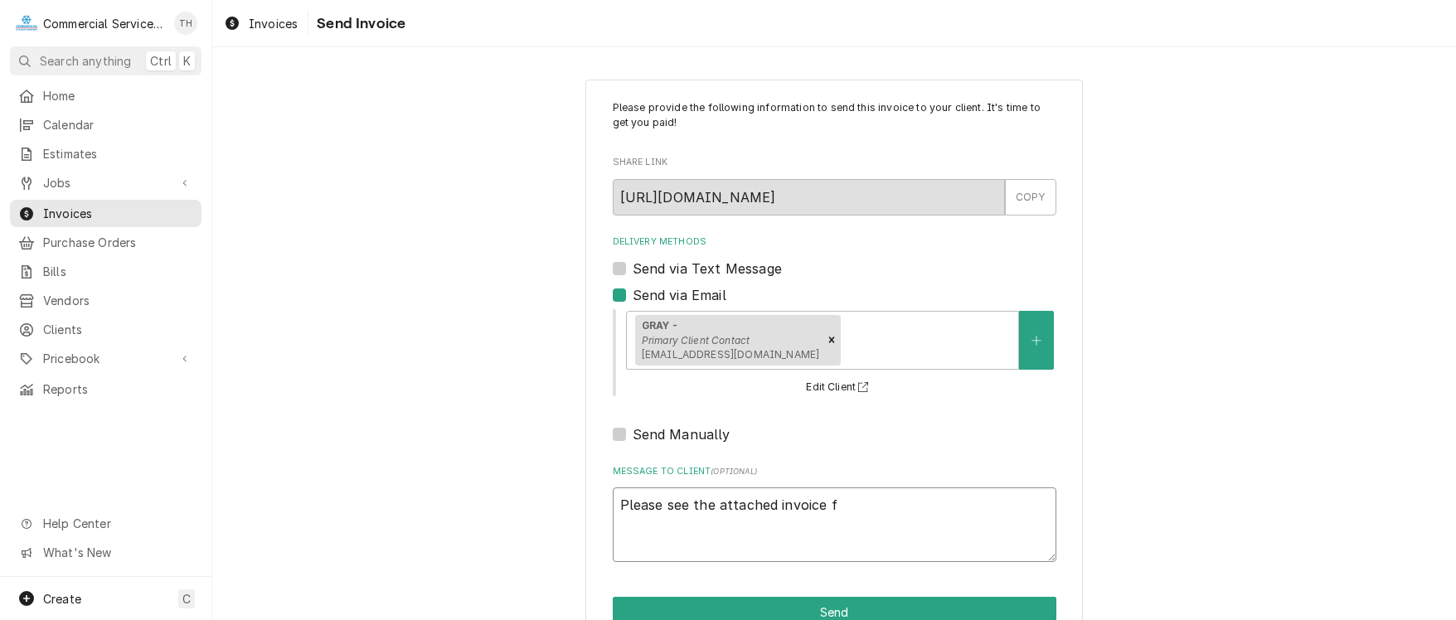
type textarea "x"
type textarea "Please see the attached invoice fo"
type textarea "x"
type textarea "Please see the attached invoice for"
type textarea "x"
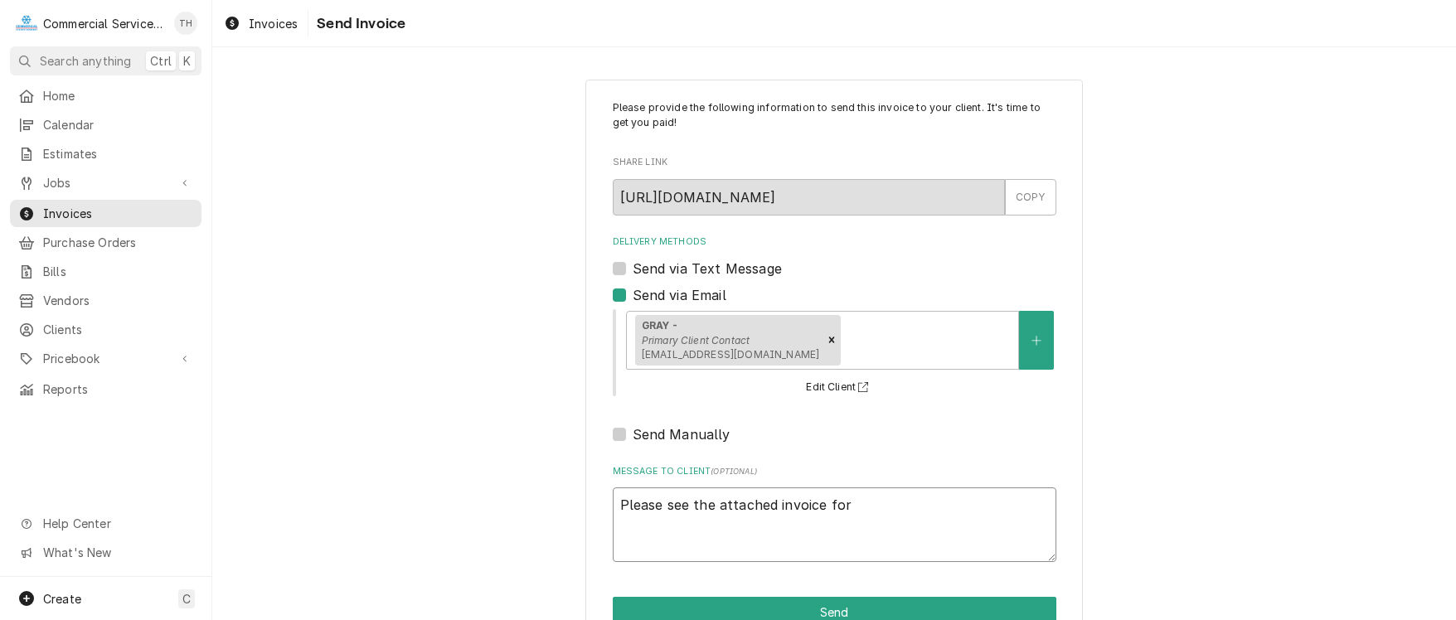
type textarea "Please see the attached invoice for"
type textarea "x"
type textarea "Please see the attached invoice for p"
type textarea "x"
type textarea "Please see the attached invoice for pa"
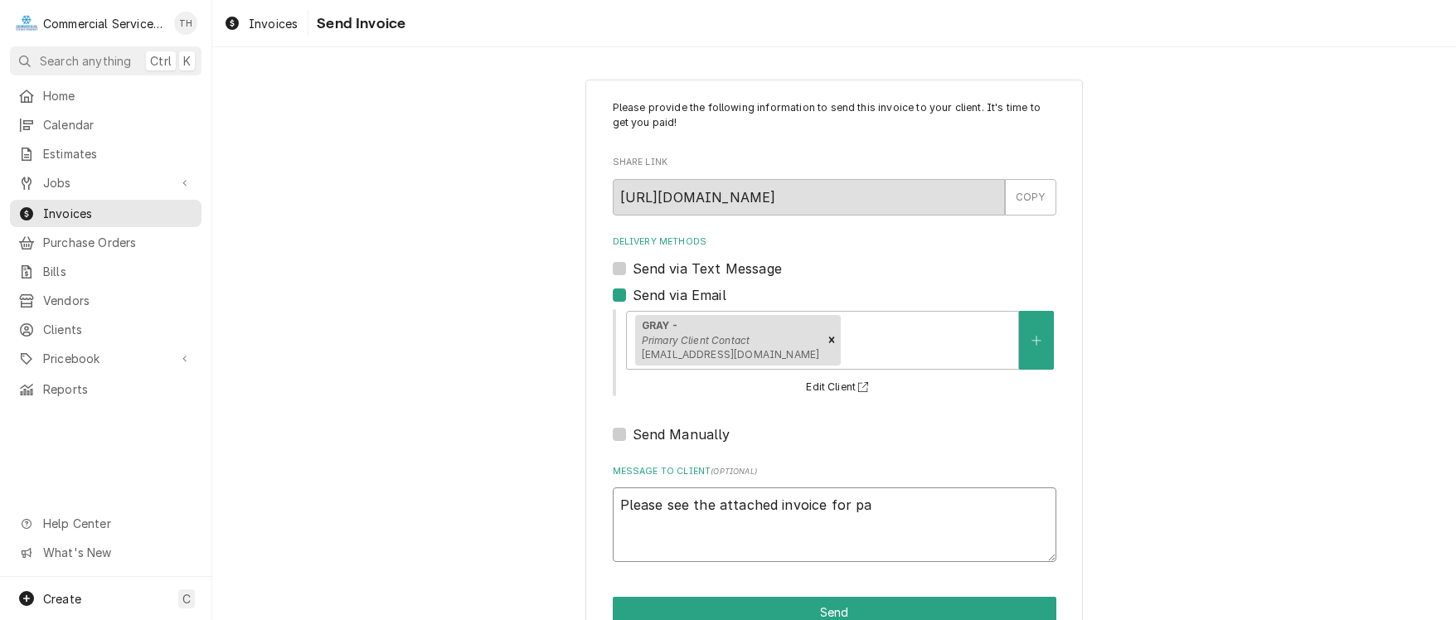
type textarea "x"
type textarea "Please see the attached invoice for pay"
type textarea "x"
type textarea "Please see the attached invoice for paym"
type textarea "x"
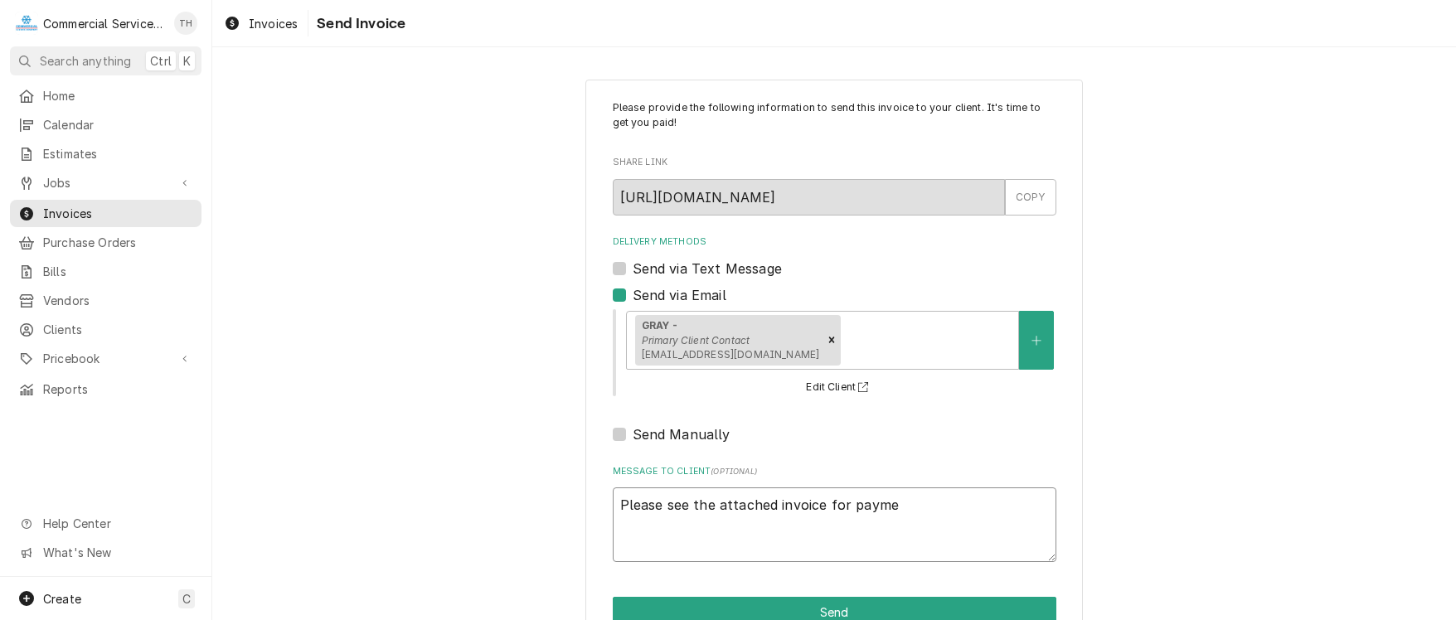
type textarea "Please see the attached invoice for paymen"
type textarea "x"
type textarea "Please see the attached invoice for payment"
type textarea "x"
type textarea "Please see the attached invoice for payment"
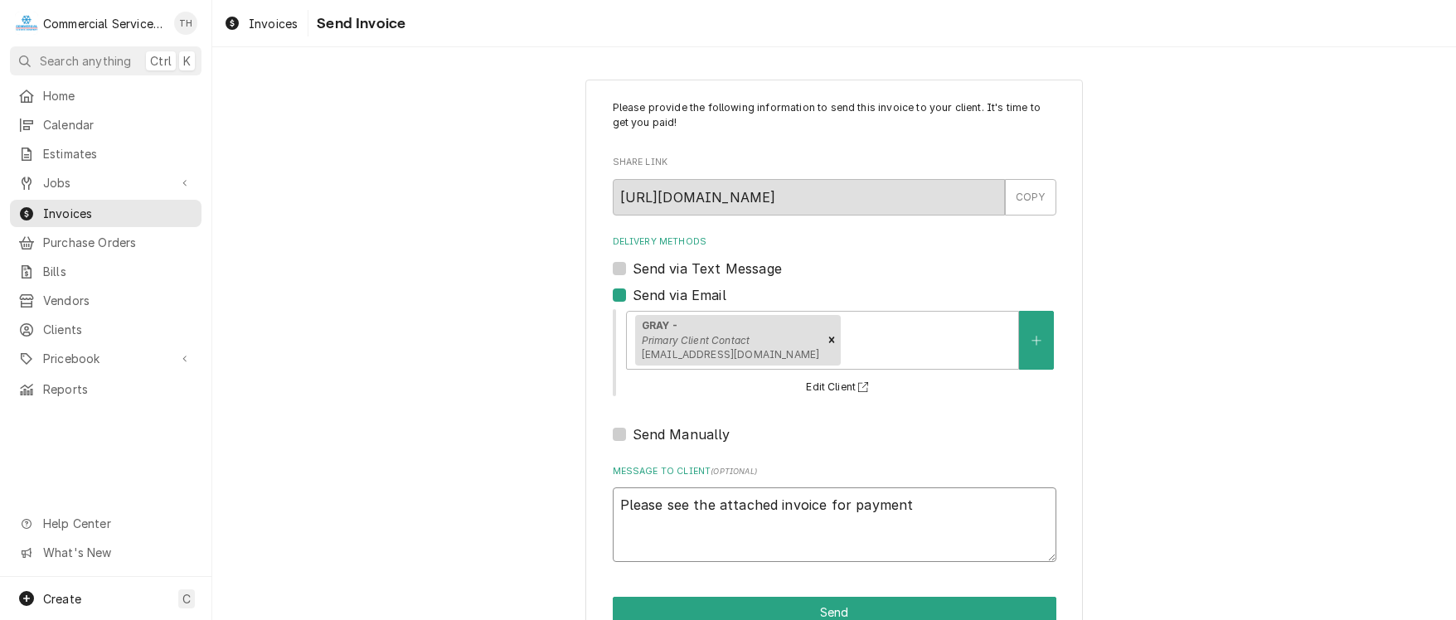
type textarea "x"
type textarea "Please see the attached invoice for payment p"
type textarea "x"
type textarea "Please see the attached invoice for payment pr"
type textarea "x"
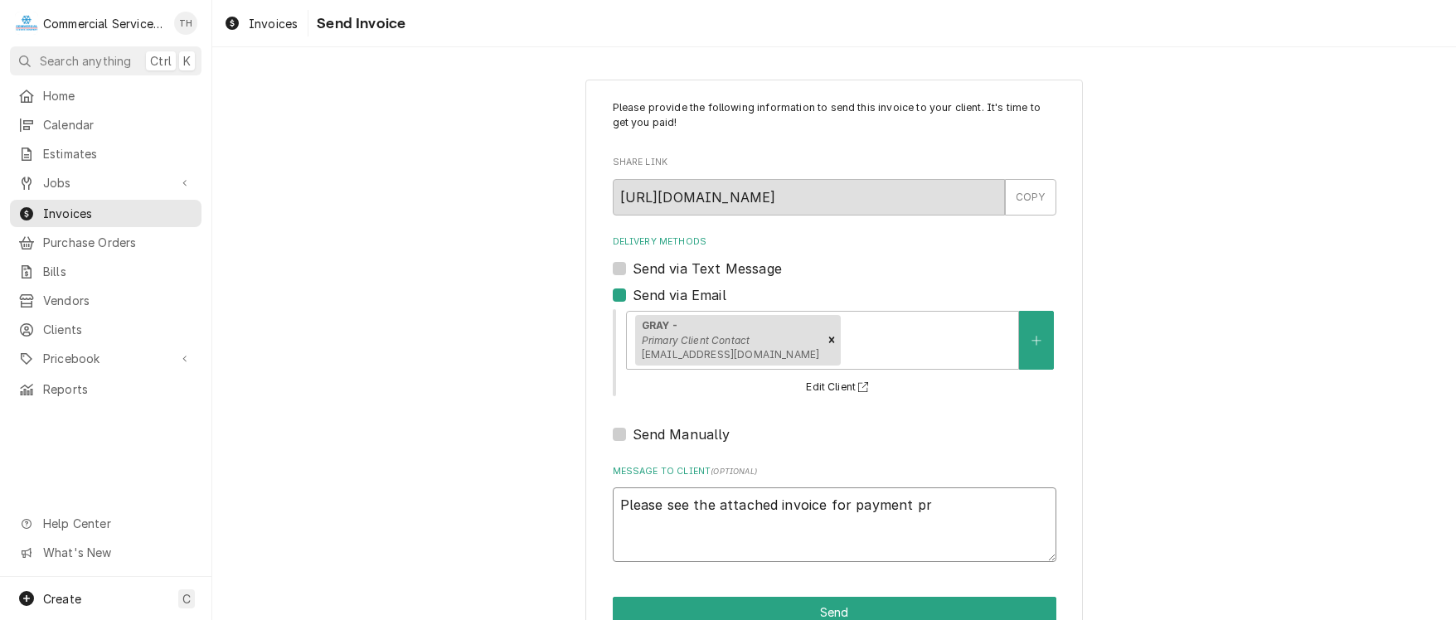
type textarea "Please see the attached invoice for payment pro"
type textarea "x"
type textarea "Please see the attached invoice for payment proc"
type textarea "x"
type textarea "Please see the attached invoice for payment proce"
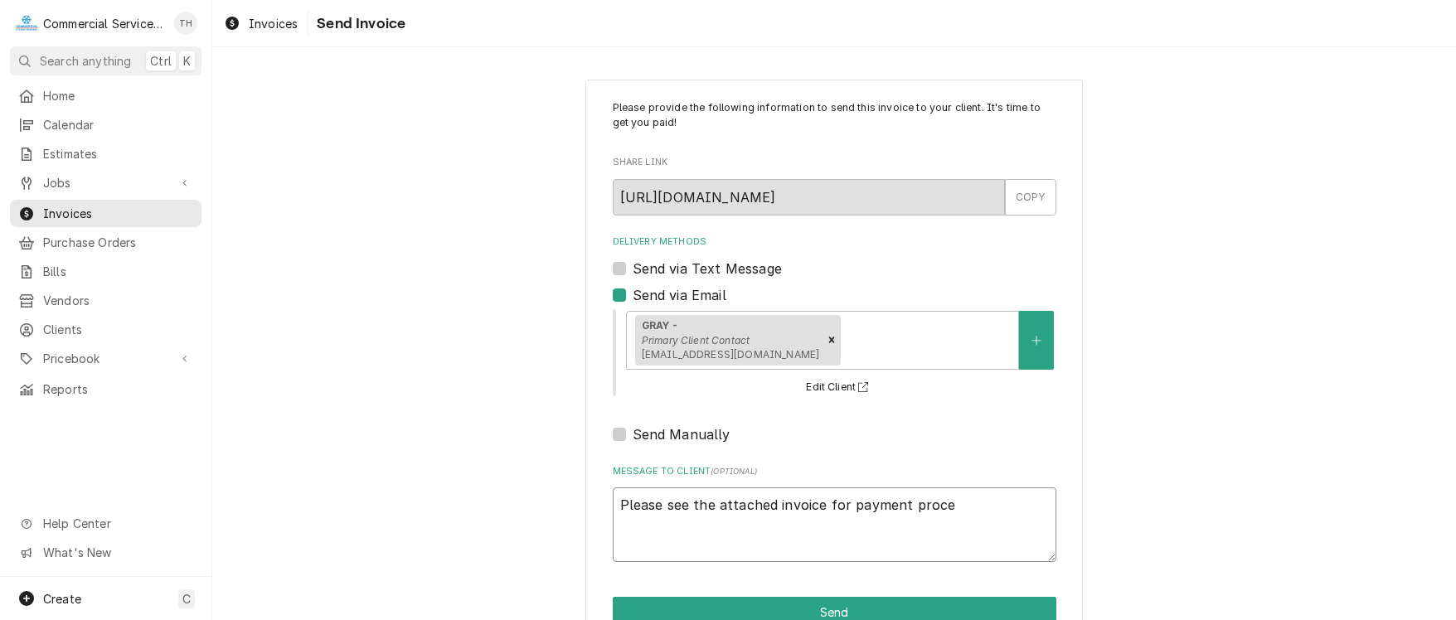
type textarea "x"
type textarea "Please see the attached invoice for payment proces"
type textarea "x"
type textarea "Please see the attached invoice for payment process"
type textarea "x"
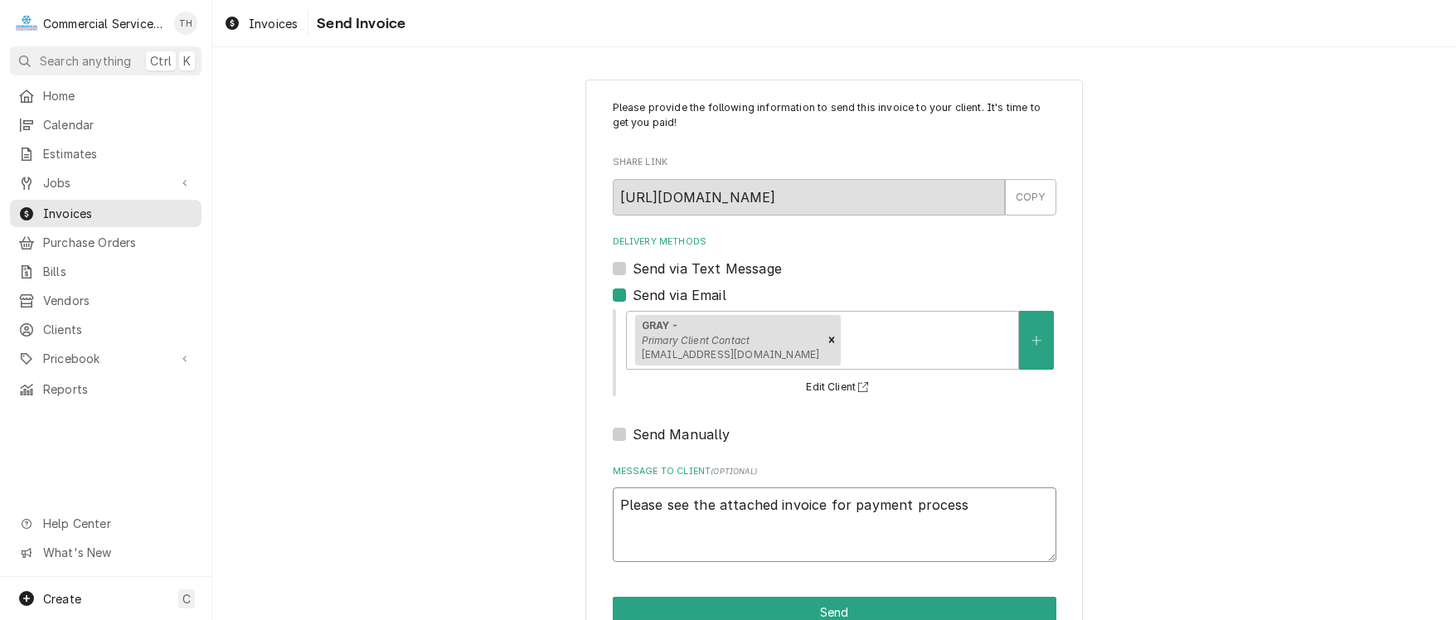
type textarea "Please see the attached invoice for payment processi"
type textarea "x"
type textarea "Please see the attached invoice for payment processin"
type textarea "x"
type textarea "Please see the attached invoice for payment processing"
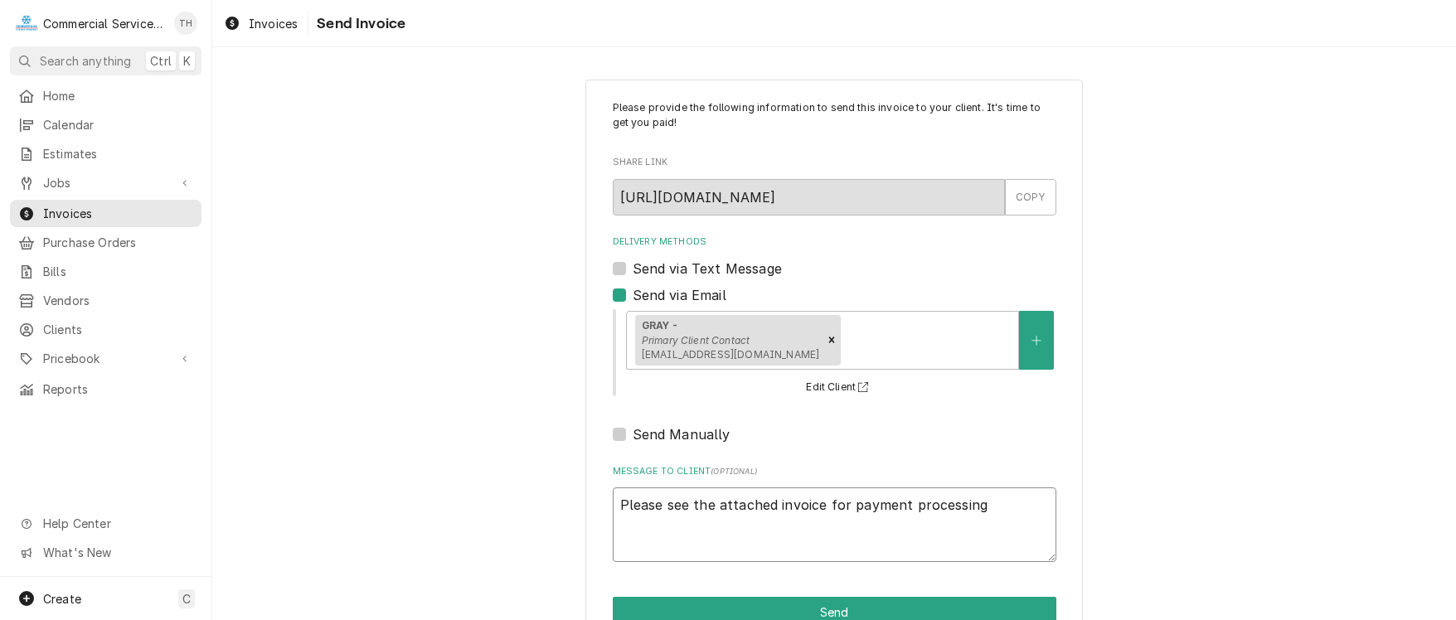
type textarea "x"
type textarea "Please see the attached invoice for payment processing"
type textarea "x"
type textarea "Please see the attached invoice for payment processing T"
type textarea "x"
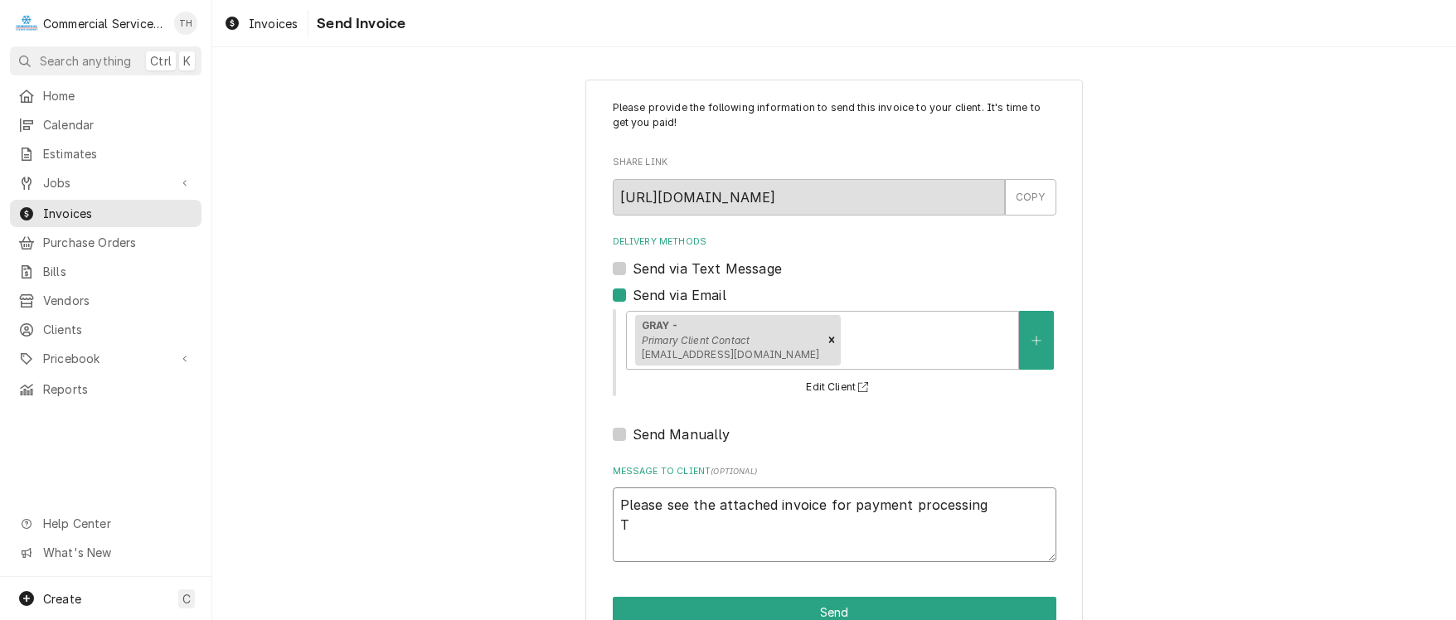
type textarea "Please see the attached invoice for payment processing Th"
type textarea "x"
type textarea "Please see the attached invoice for payment processing Than"
type textarea "x"
type textarea "Please see the attached invoice for payment processing Thank"
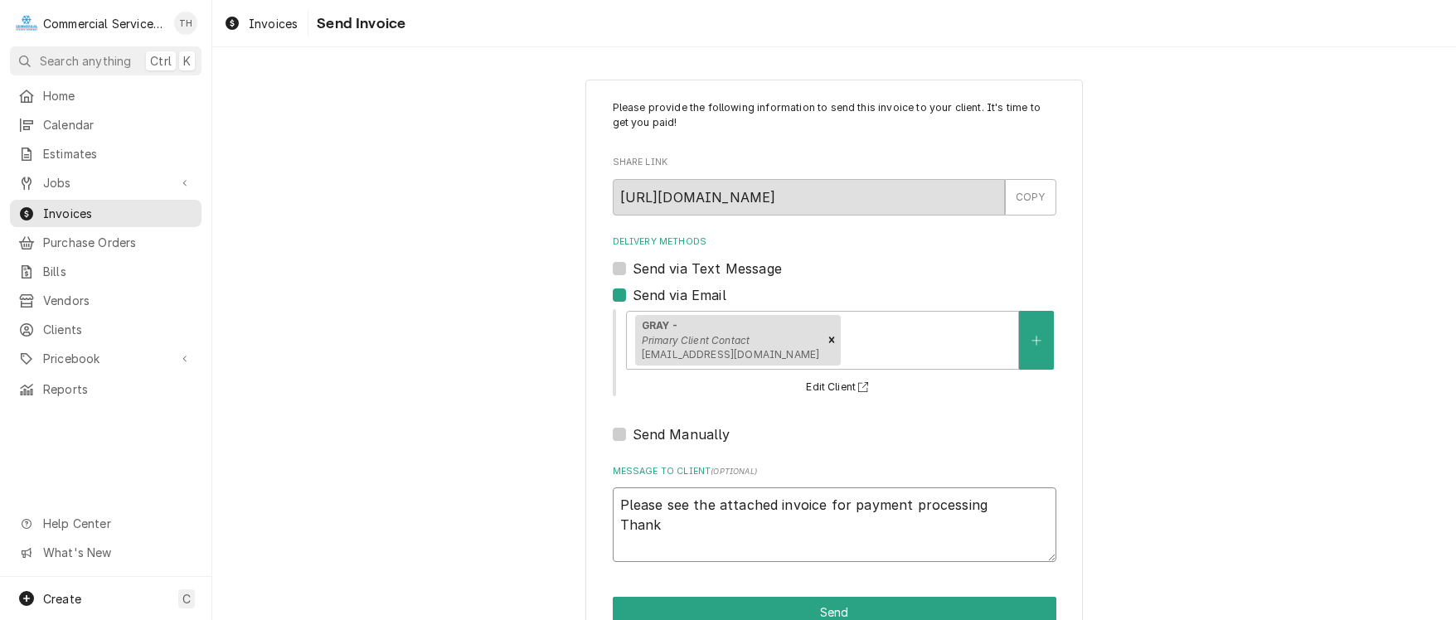
type textarea "x"
type textarea "Please see the attached invoice for payment processing Thank"
type textarea "x"
type textarea "Please see the attached invoice for payment processing Thank y"
type textarea "x"
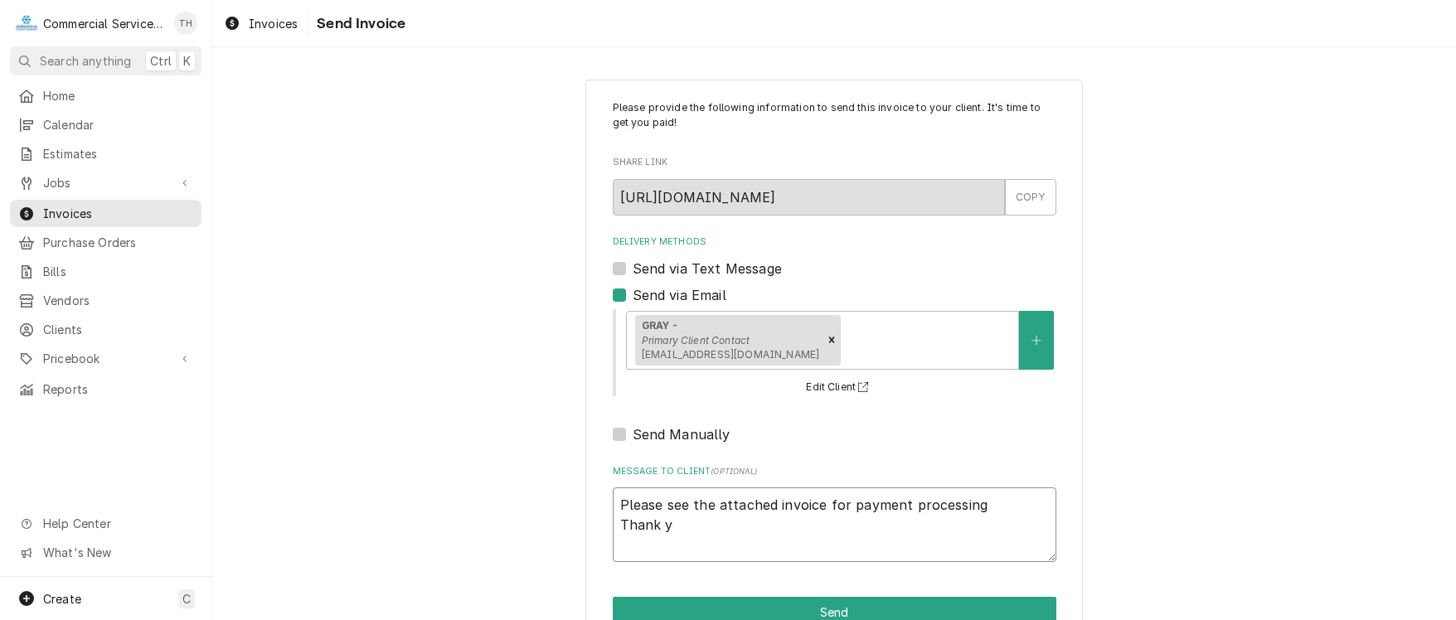
type textarea "Please see the attached invoice for payment processing Thank yo"
type textarea "x"
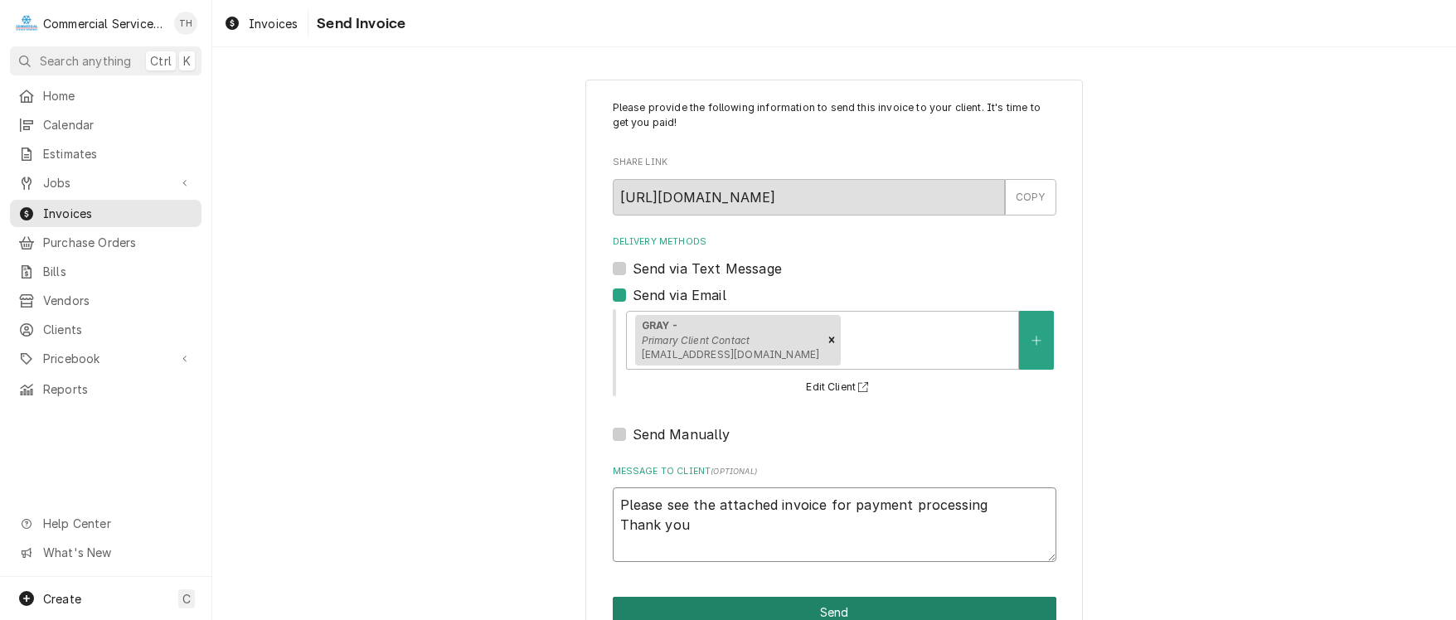
type textarea "Please see the attached invoice for payment processing Thank you"
click at [817, 604] on button "Send" at bounding box center [835, 612] width 444 height 31
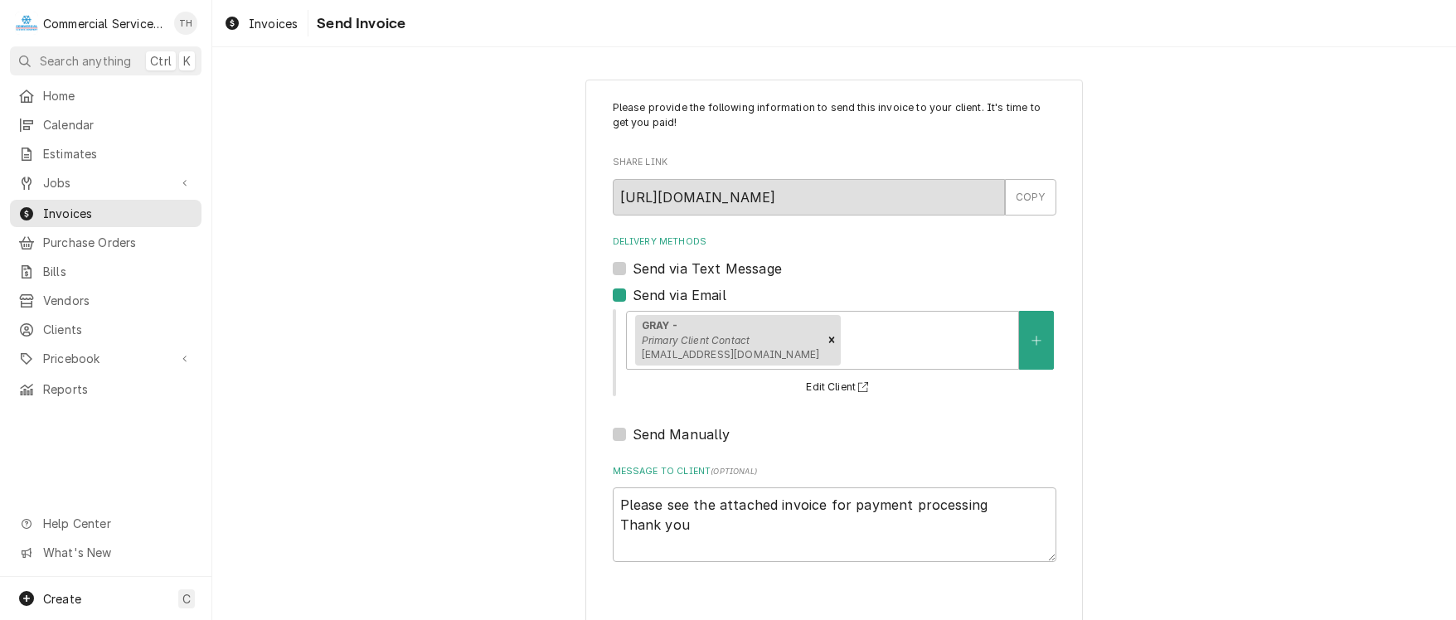
type textarea "x"
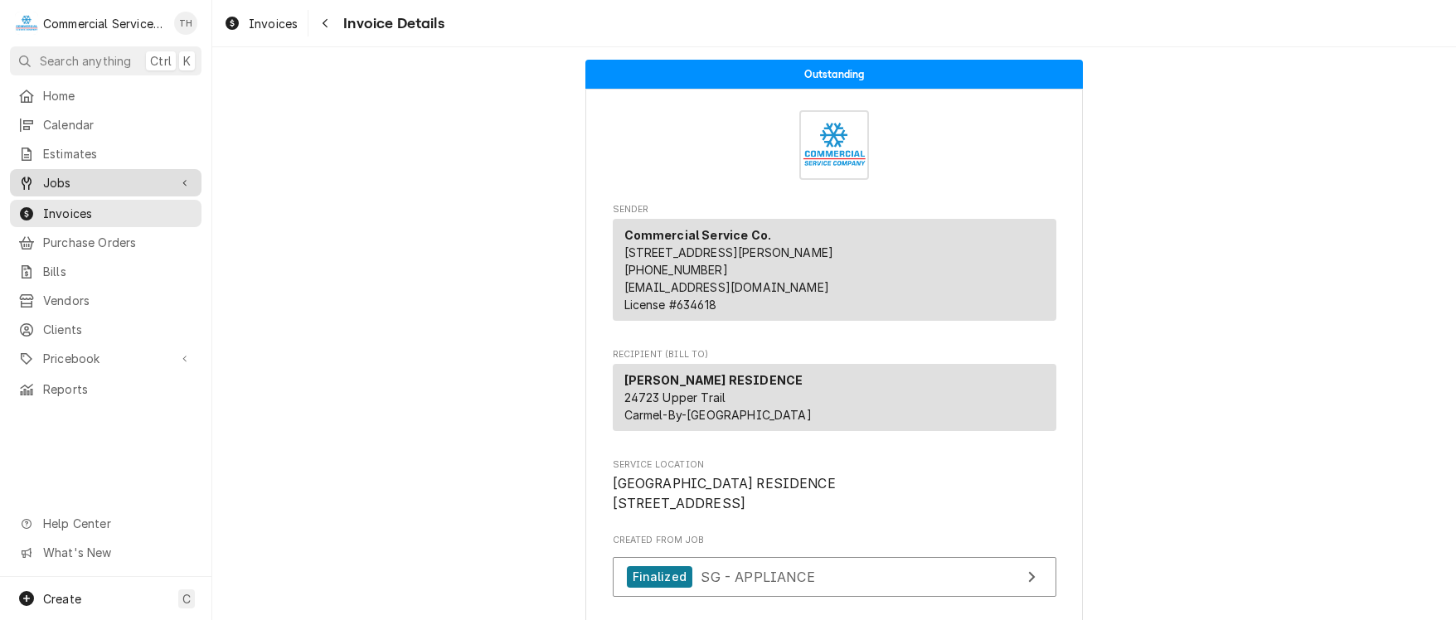
click at [76, 181] on span "Jobs" at bounding box center [105, 182] width 125 height 17
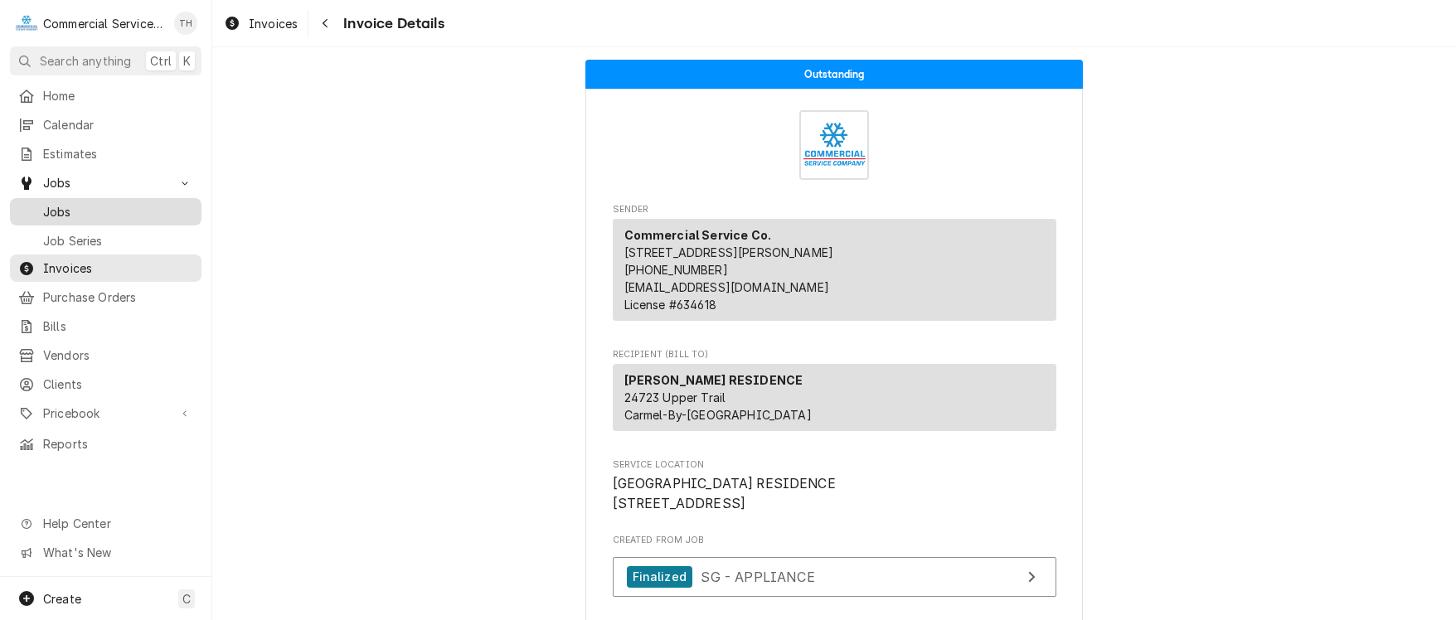
click at [79, 203] on span "Jobs" at bounding box center [118, 211] width 150 height 17
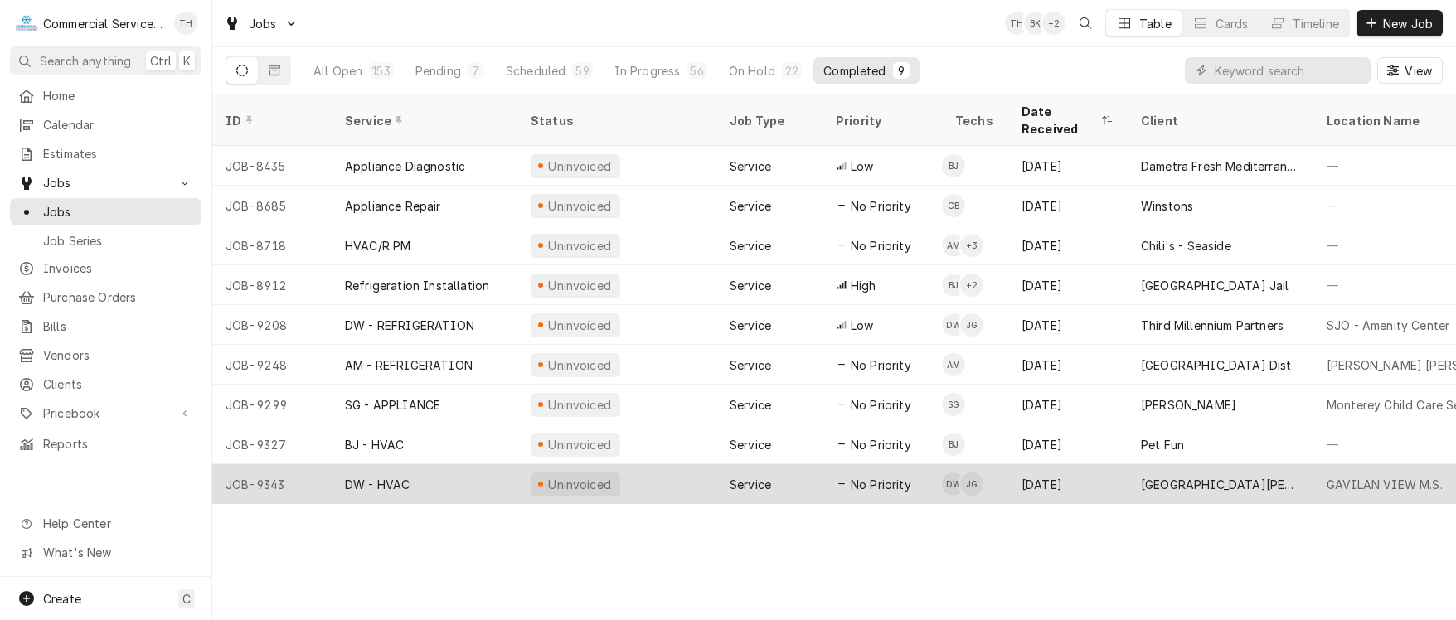
click at [1204, 476] on div "[GEOGRAPHIC_DATA][PERSON_NAME] - [GEOGRAPHIC_DATA]" at bounding box center [1220, 484] width 159 height 17
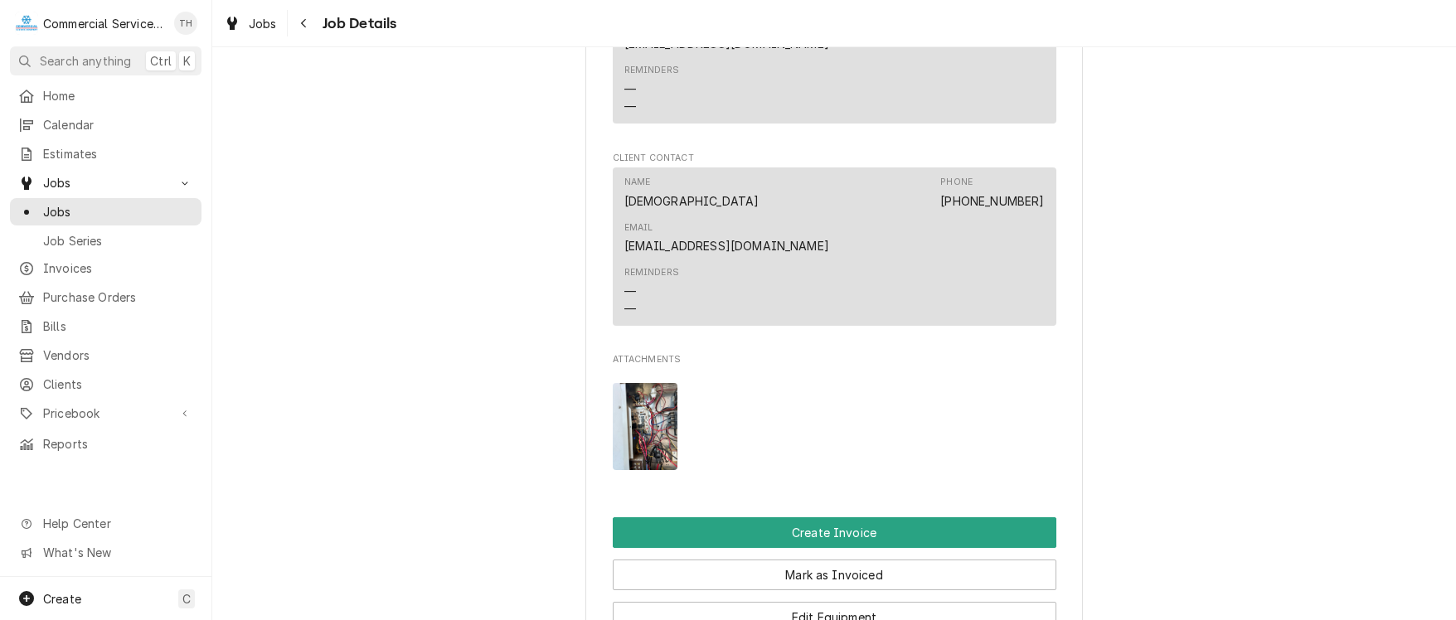
scroll to position [1161, 0]
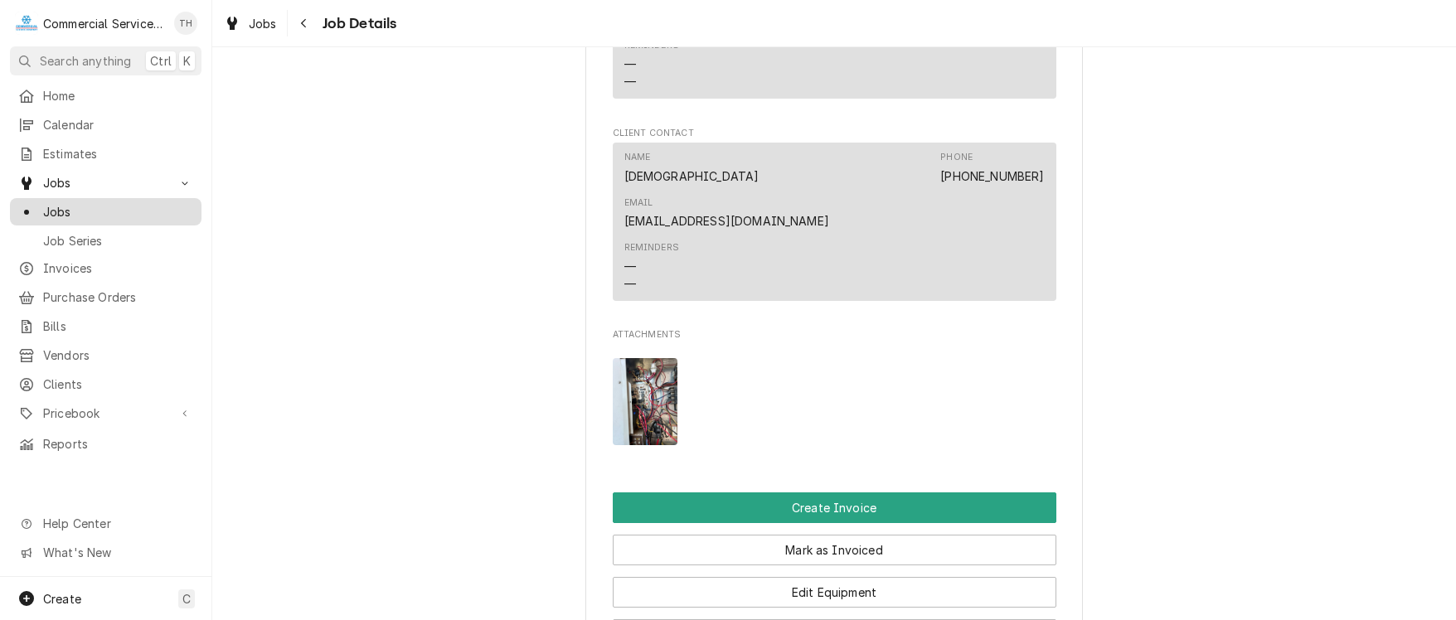
click at [83, 203] on span "Jobs" at bounding box center [118, 211] width 150 height 17
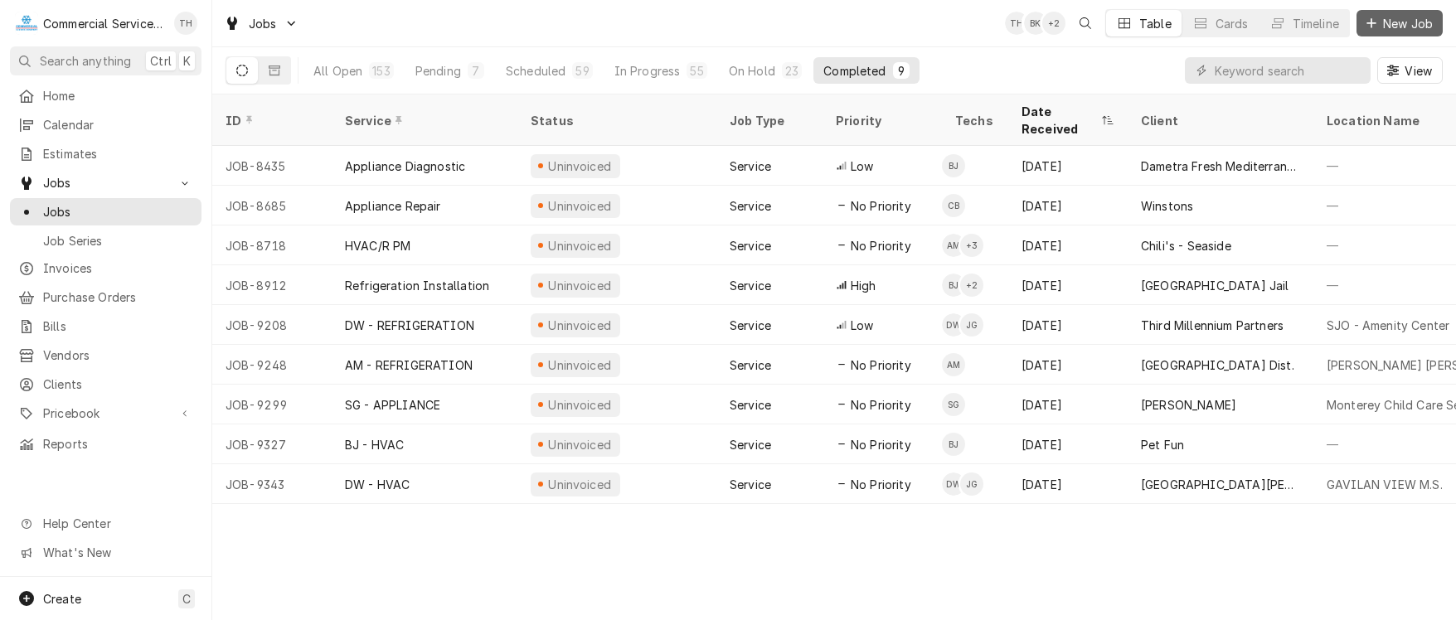
click at [1378, 21] on div "Dynamic Content Wrapper" at bounding box center [1371, 23] width 17 height 17
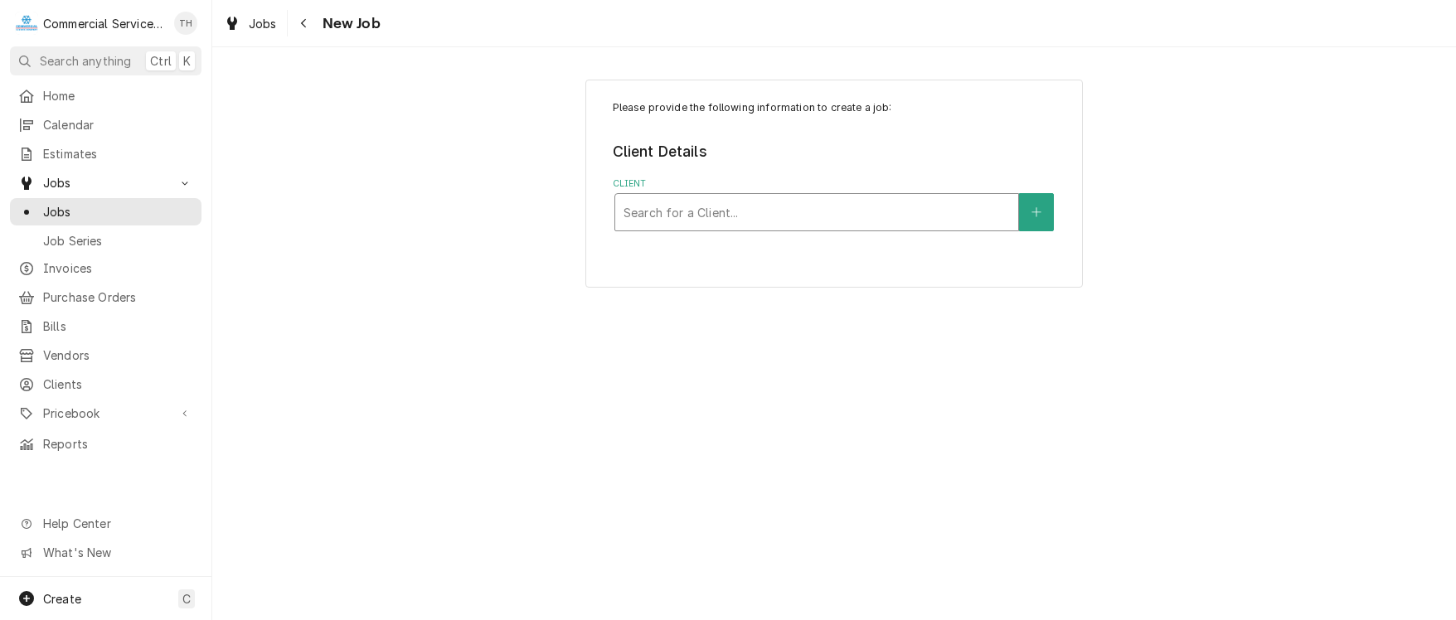
click at [793, 204] on div "Client" at bounding box center [816, 212] width 386 height 30
type input "ventana"
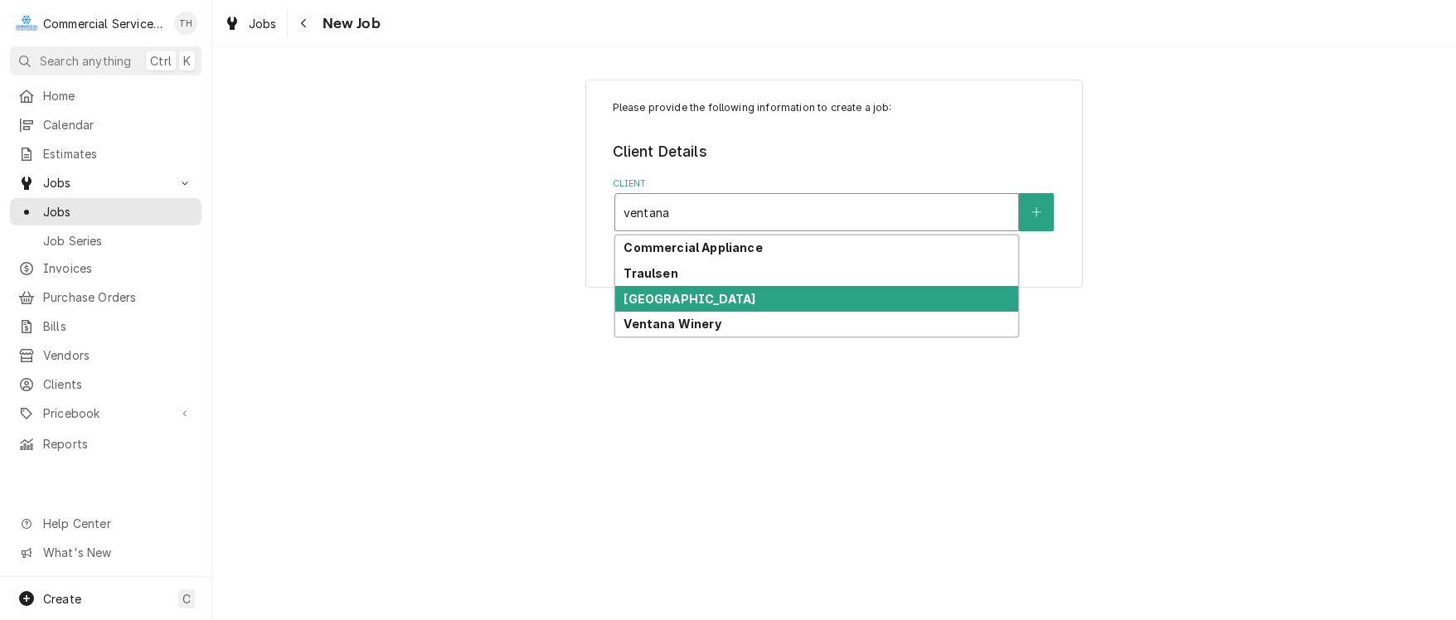
click at [691, 292] on strong "[GEOGRAPHIC_DATA]" at bounding box center [689, 299] width 132 height 14
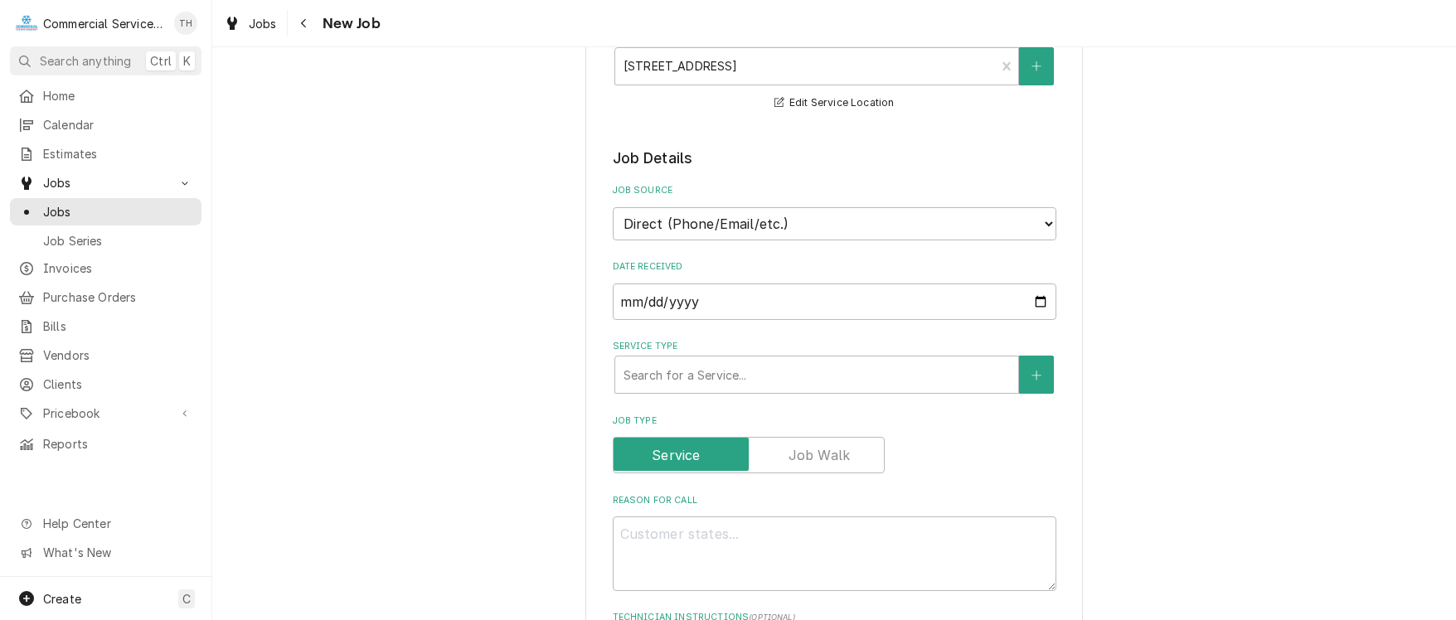
scroll to position [332, 0]
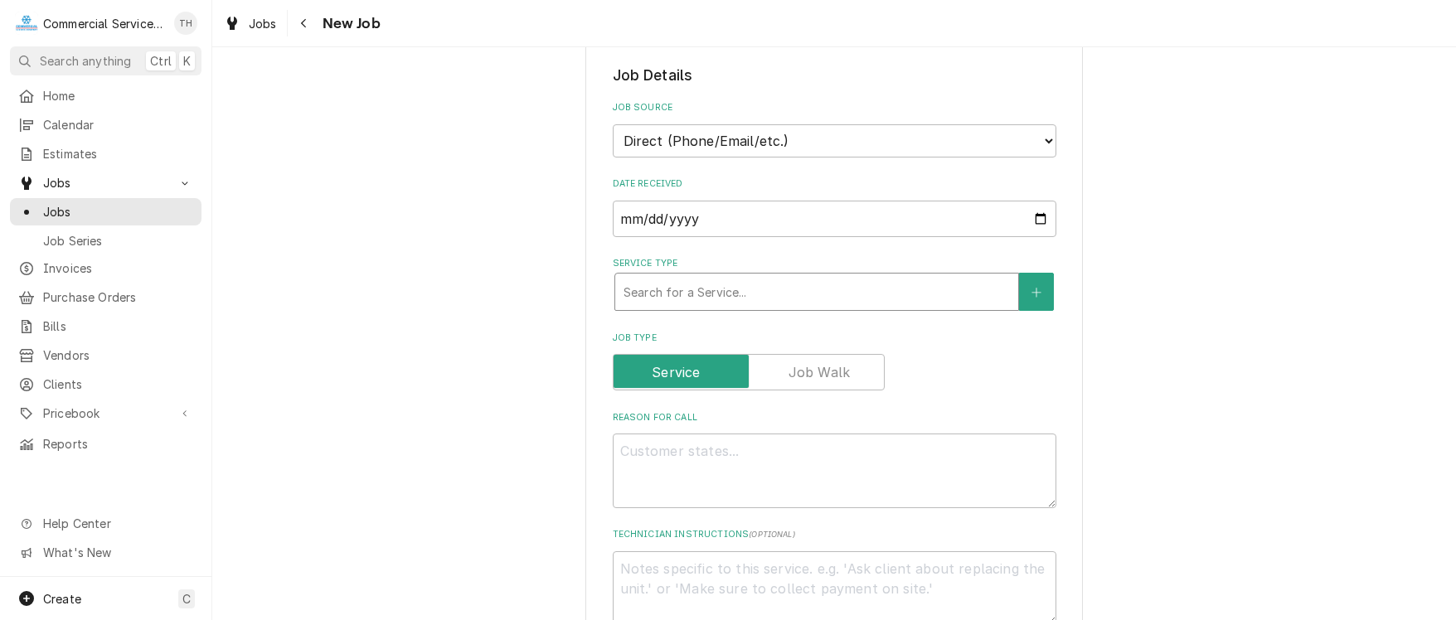
click at [715, 284] on div "Service Type" at bounding box center [816, 292] width 386 height 30
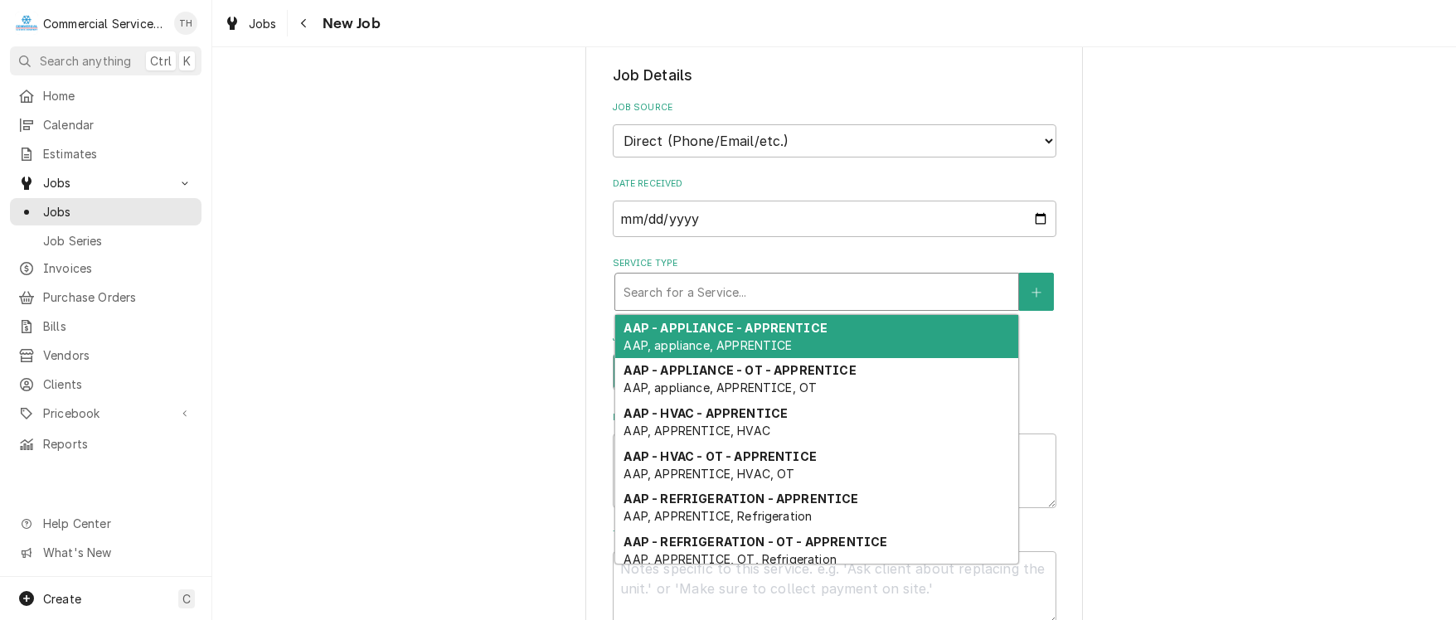
type textarea "x"
type input "b"
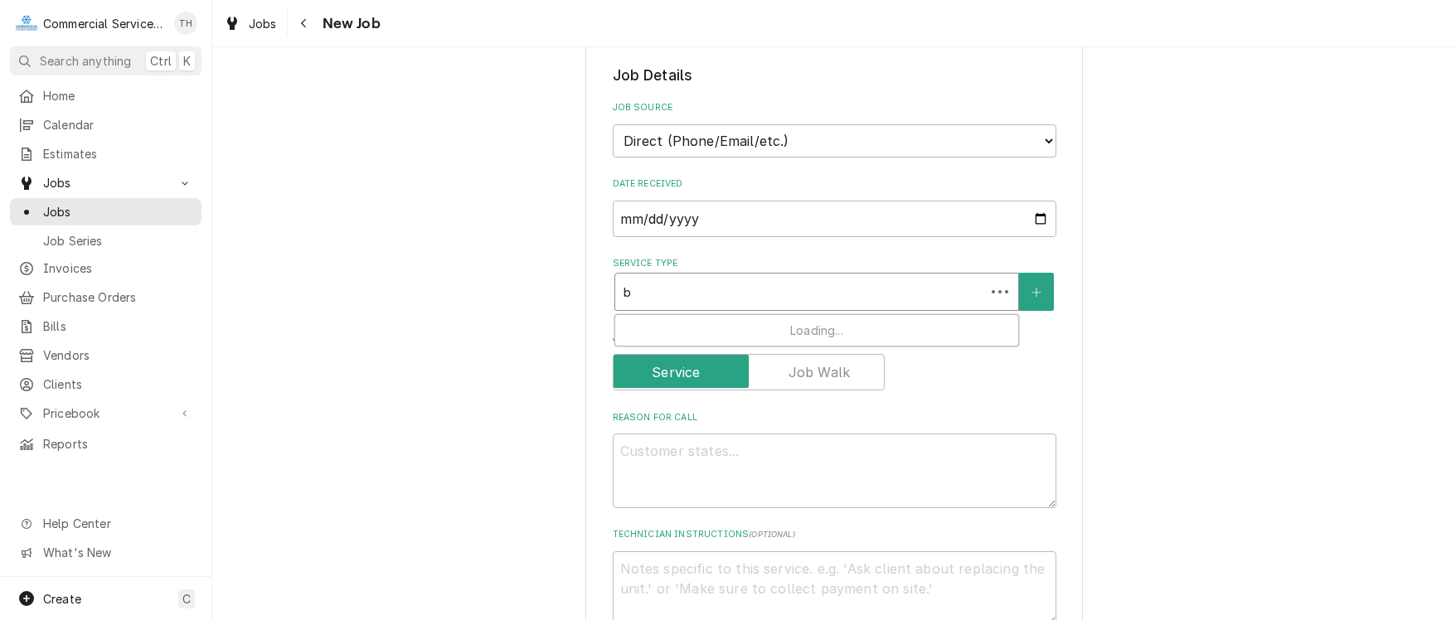
type textarea "x"
type input "bj"
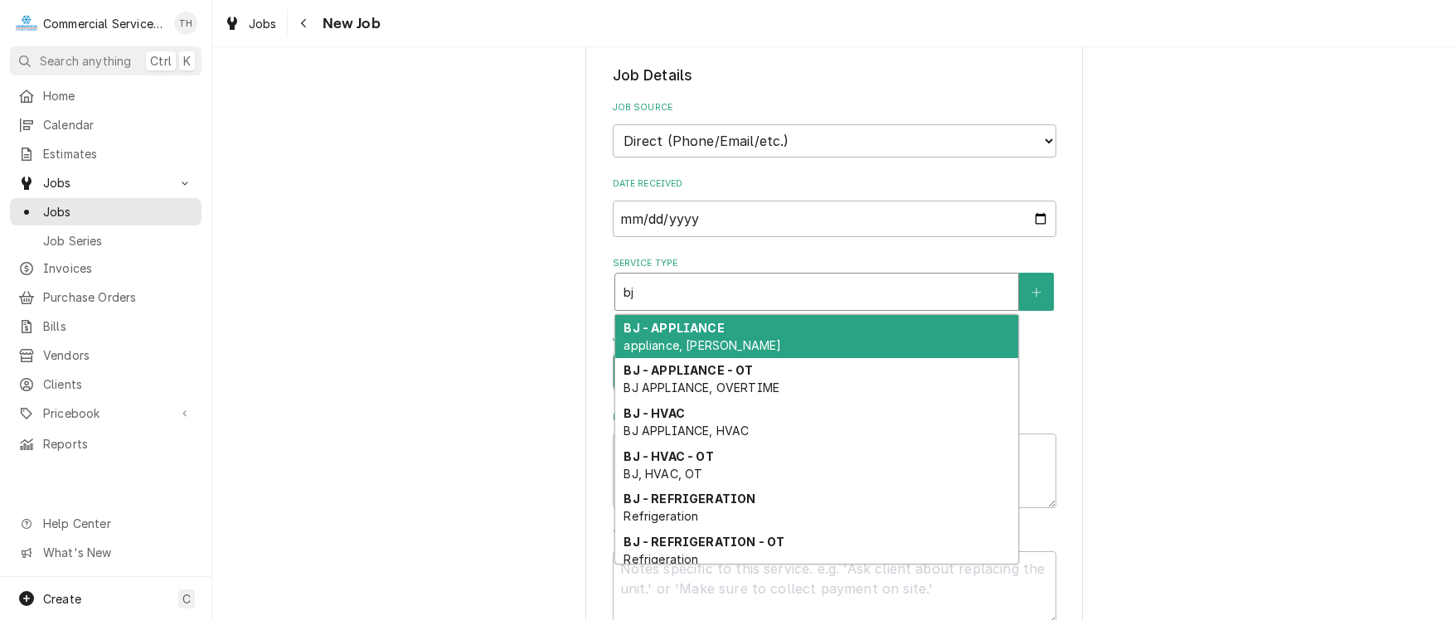
click at [710, 327] on strong "BJ - APPLIANCE" at bounding box center [673, 328] width 100 height 14
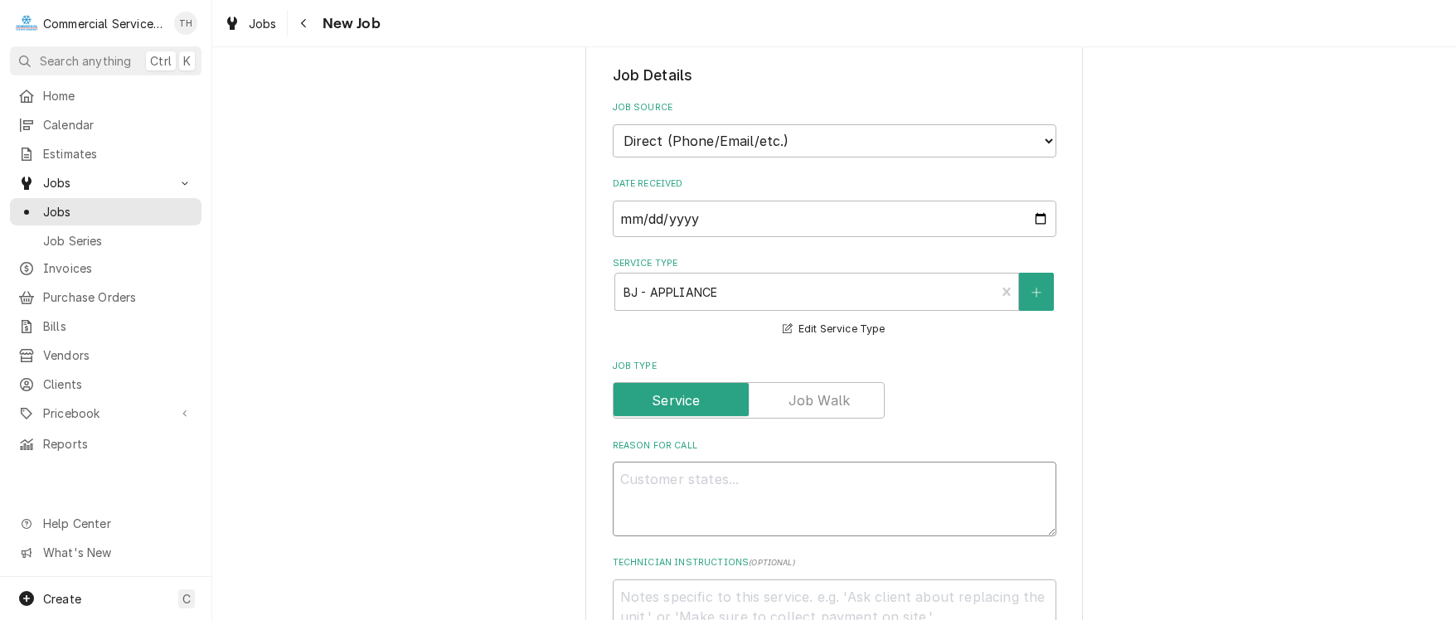
paste textarea "Combi oven in sur house is giving an E90 error and not working. Can you please …"
type textarea "x"
type textarea "Combi oven in sur house is giving an E90 error and not working. Can you please …"
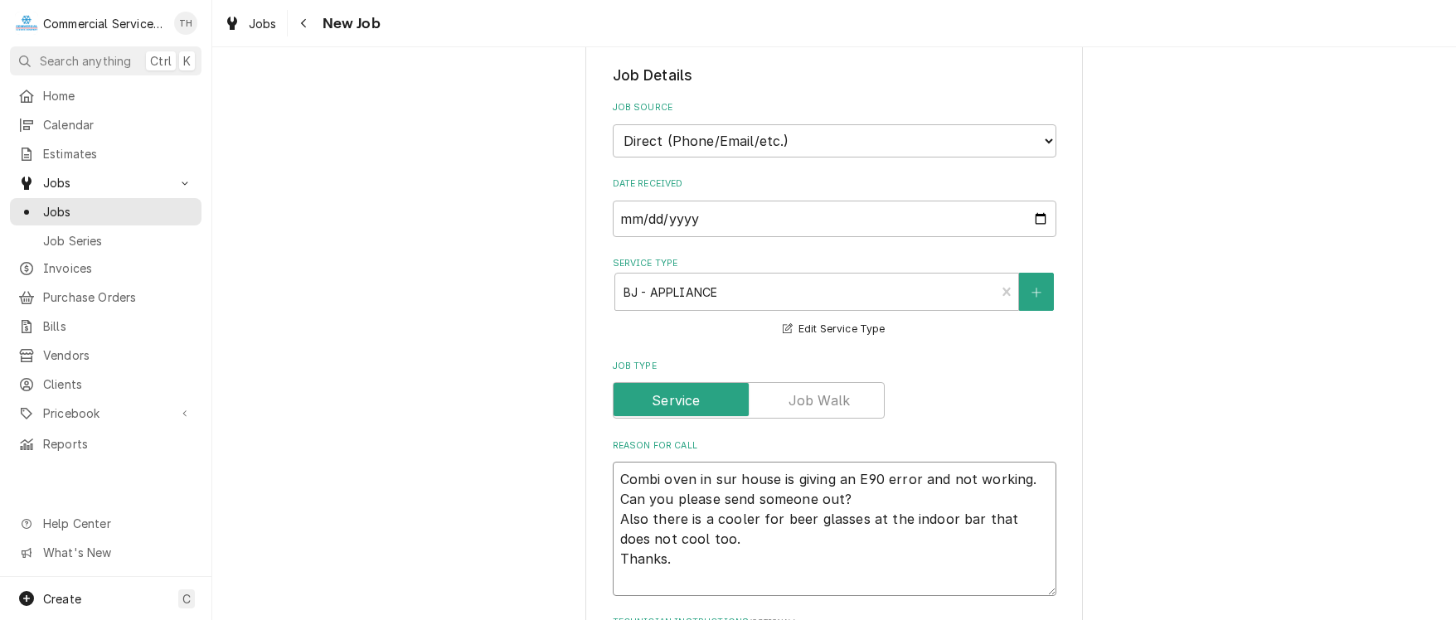
drag, startPoint x: 613, startPoint y: 498, endPoint x: 841, endPoint y: 498, distance: 227.1
click at [841, 498] on textarea "Combi oven in sur house is giving an E90 error and not working. Can you please …" at bounding box center [835, 529] width 444 height 134
type textarea "x"
type textarea "Combi oven in sur house is giving an E90 error and not working. Also there is a…"
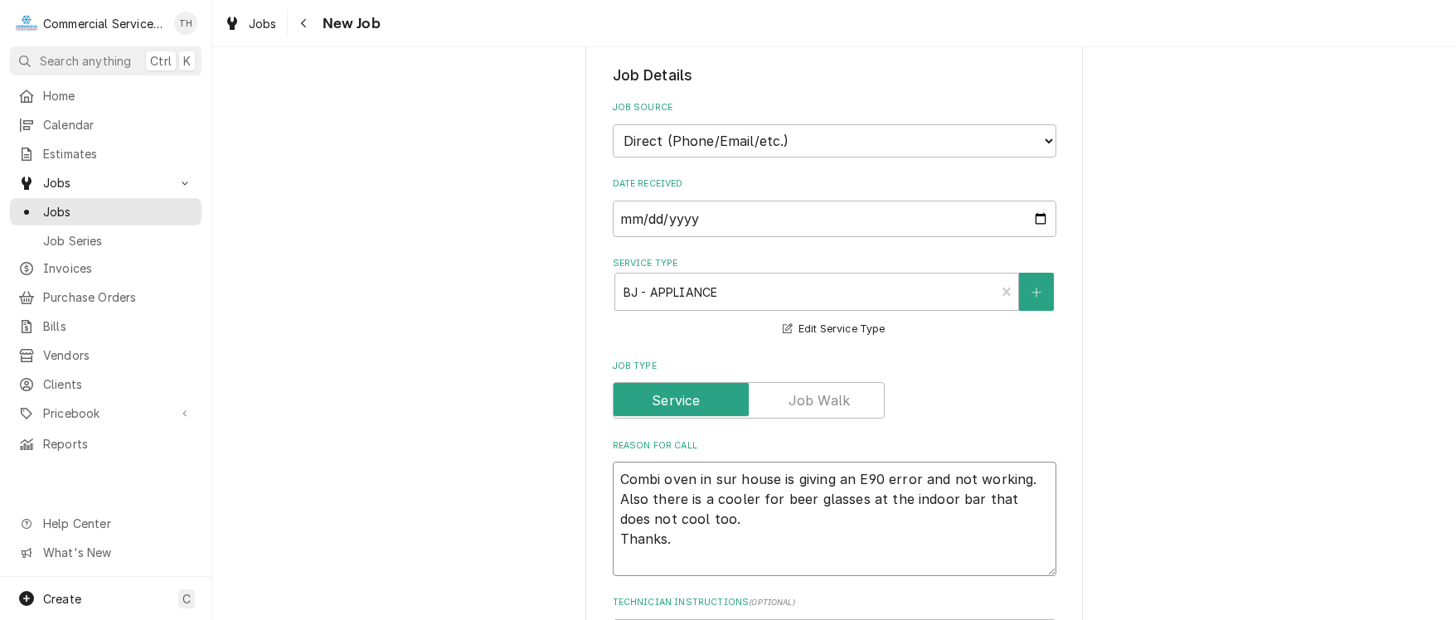
type textarea "x"
type textarea "Combi oven in sur house is giving an E90 error and not working. Also there is a…"
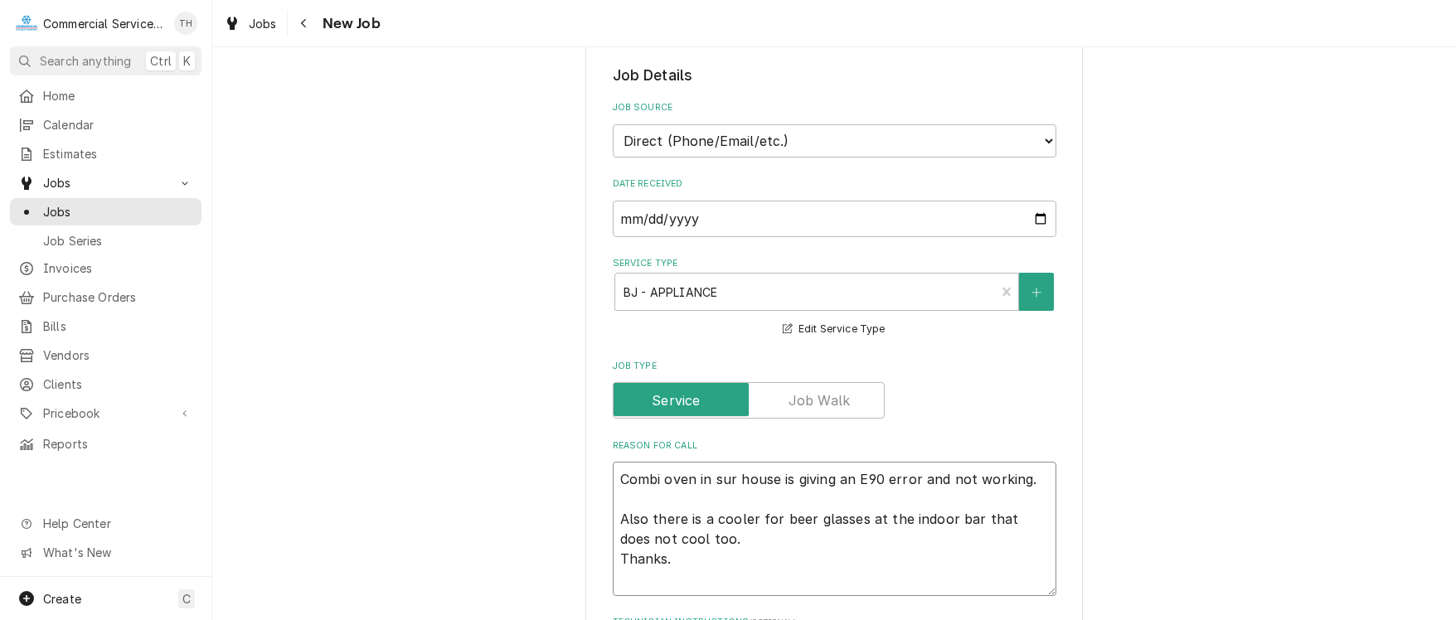
drag, startPoint x: 610, startPoint y: 556, endPoint x: 686, endPoint y: 560, distance: 75.5
click at [686, 560] on textarea "Combi oven in sur house is giving an E90 error and not working. Also there is a…" at bounding box center [835, 529] width 444 height 134
type textarea "x"
type textarea "Combi oven in sur house is giving an E90 error and not working. Also there is a…"
type textarea "x"
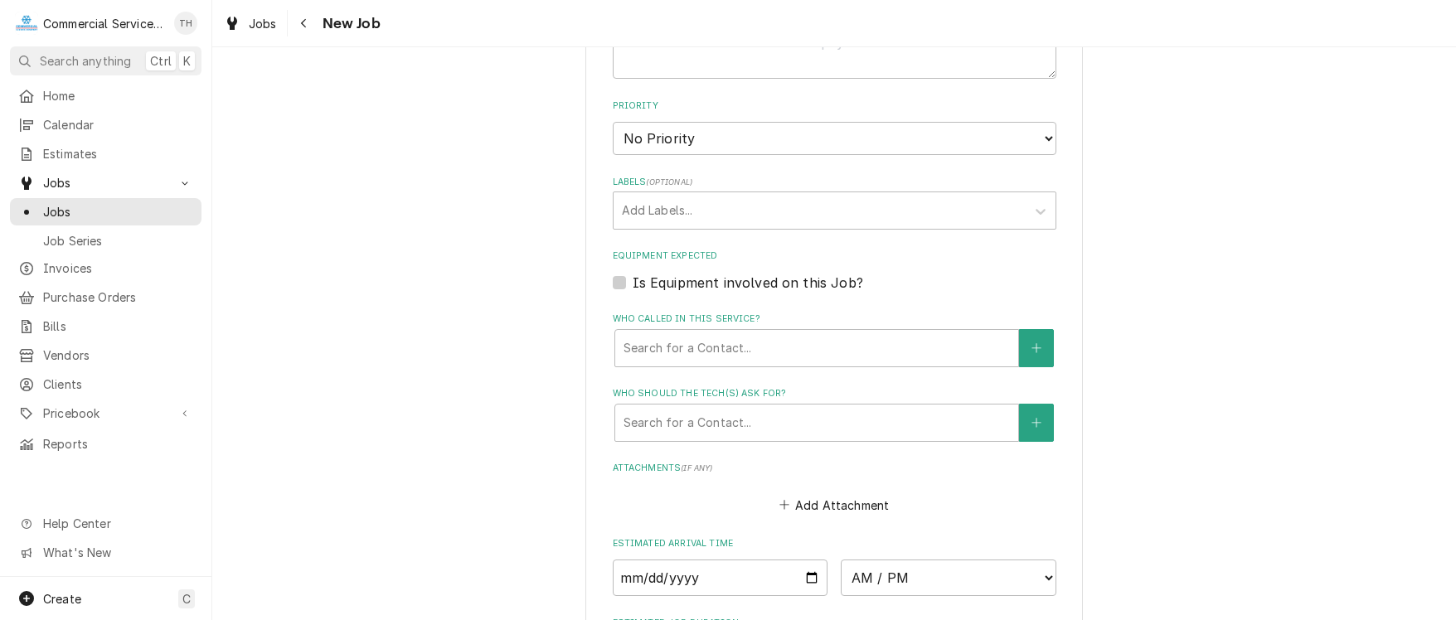
scroll to position [995, 0]
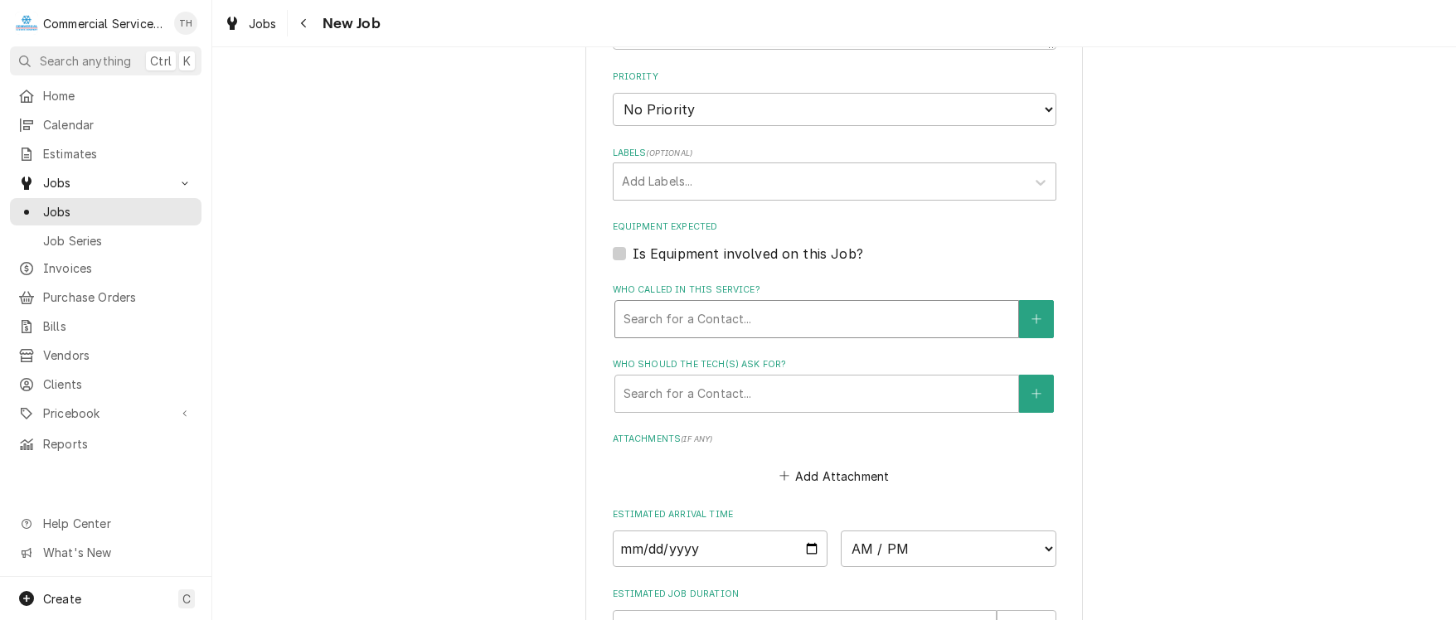
type textarea "Combi oven in sur house is giving an E90 error and not working. Also there is a…"
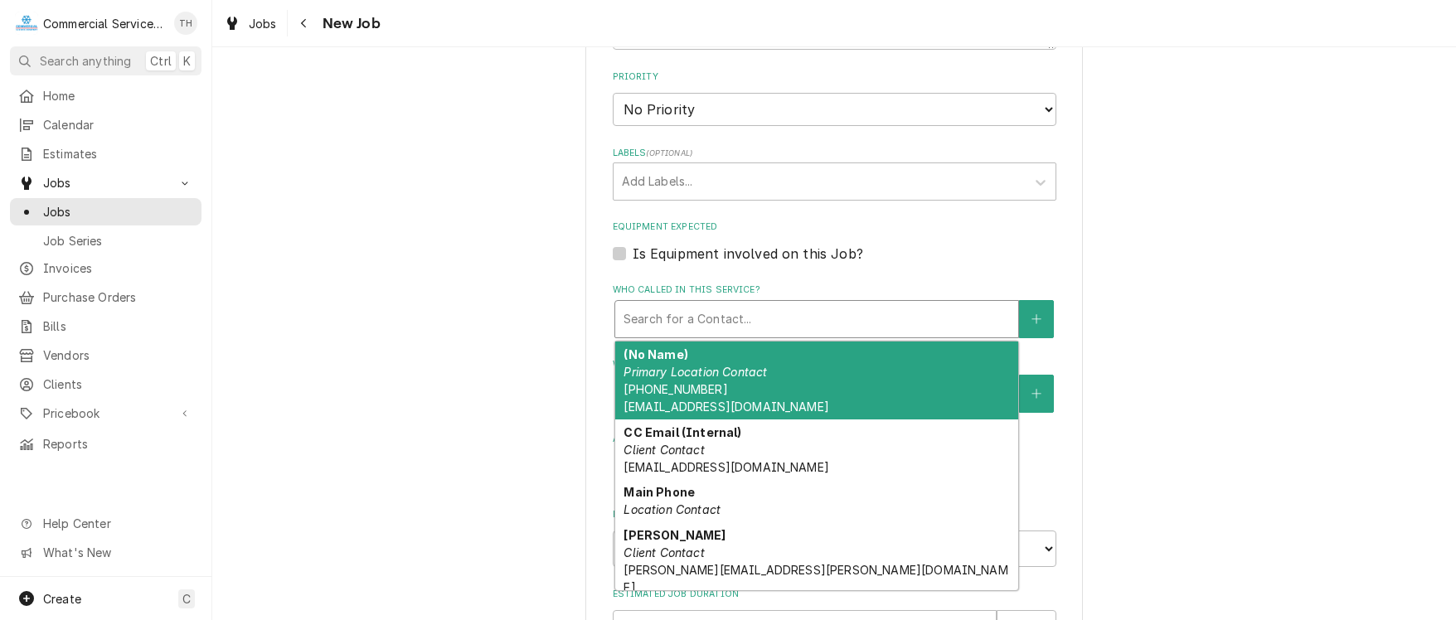
click at [749, 314] on div "Who called in this service?" at bounding box center [816, 319] width 386 height 30
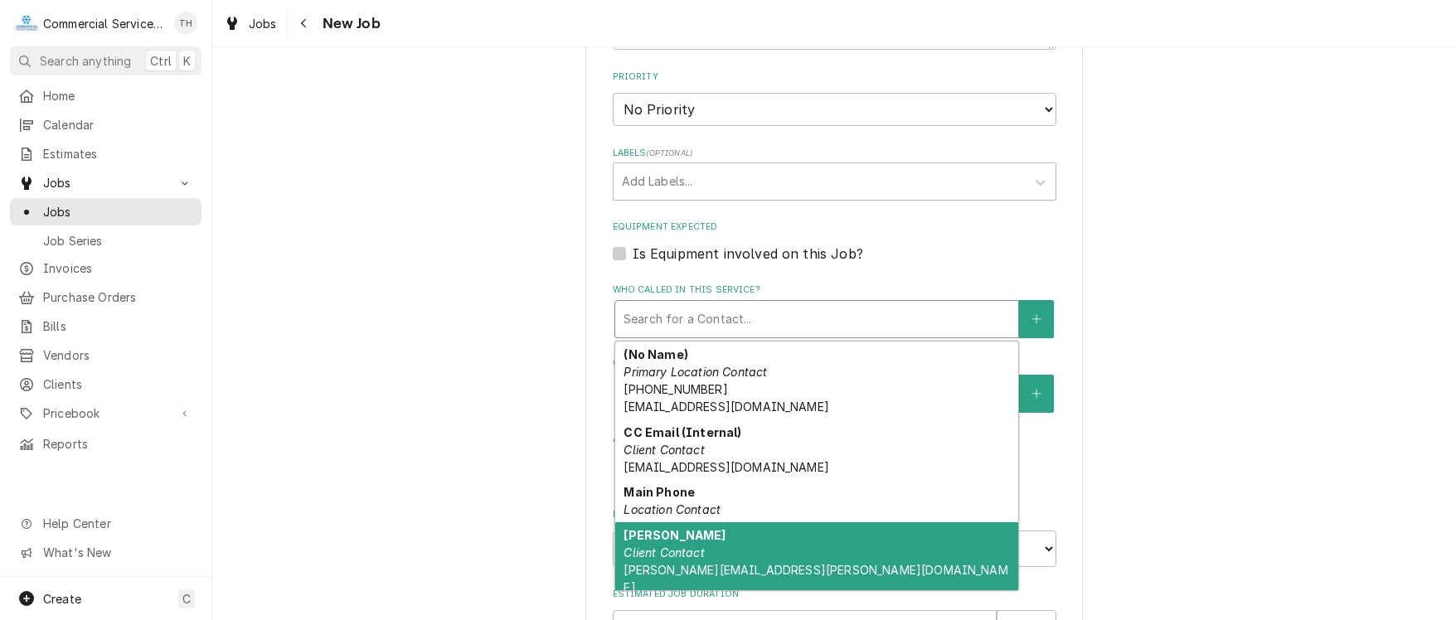
drag, startPoint x: 728, startPoint y: 553, endPoint x: 732, endPoint y: 515, distance: 38.4
click at [728, 546] on div "Mark Bergman Client Contact mark.bergman@ventanabigsur.com" at bounding box center [816, 561] width 403 height 78
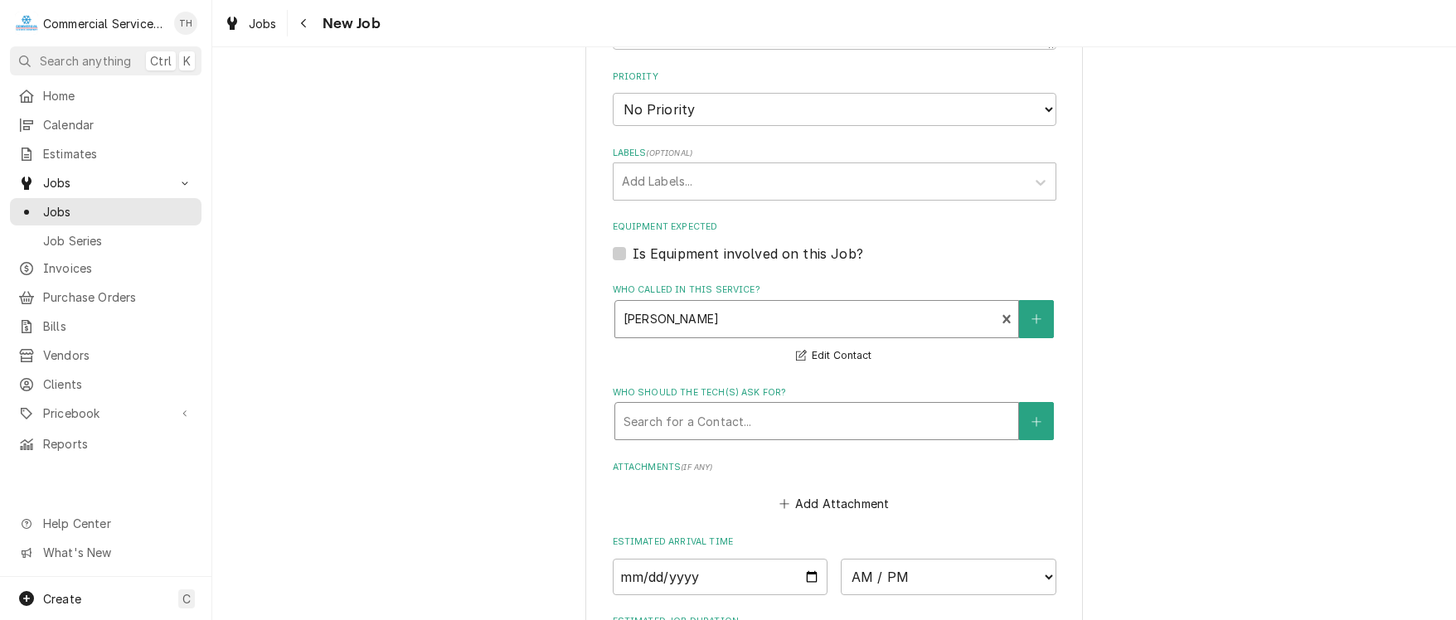
click at [732, 424] on div "Who should the tech(s) ask for?" at bounding box center [816, 421] width 386 height 30
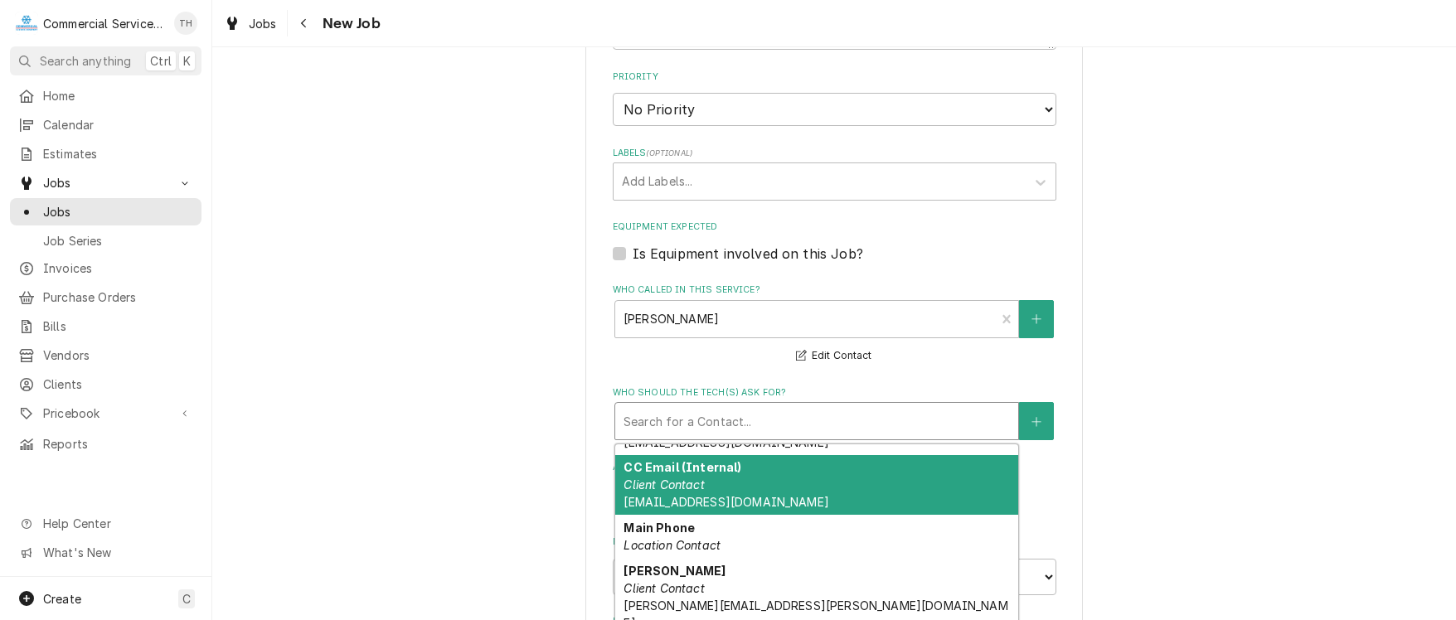
scroll to position [122, 0]
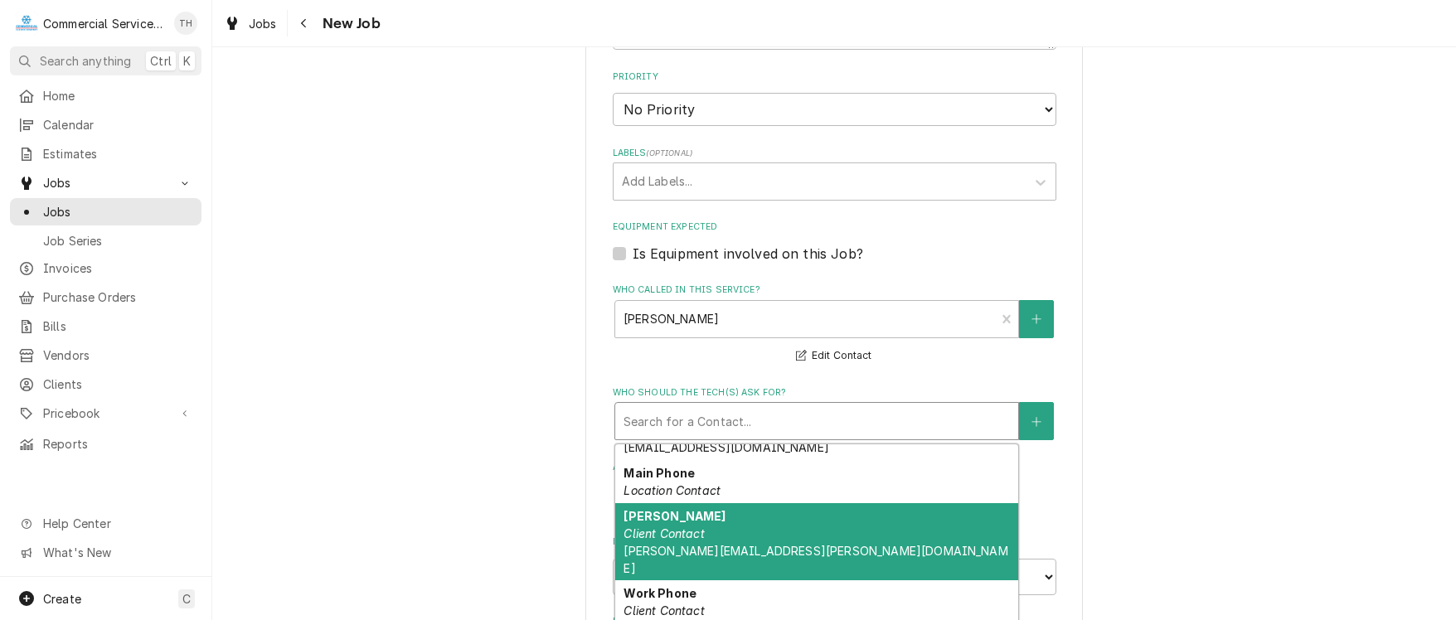
click at [741, 534] on div "Mark Bergman Client Contact mark.bergman@ventanabigsur.com" at bounding box center [816, 542] width 403 height 78
type textarea "x"
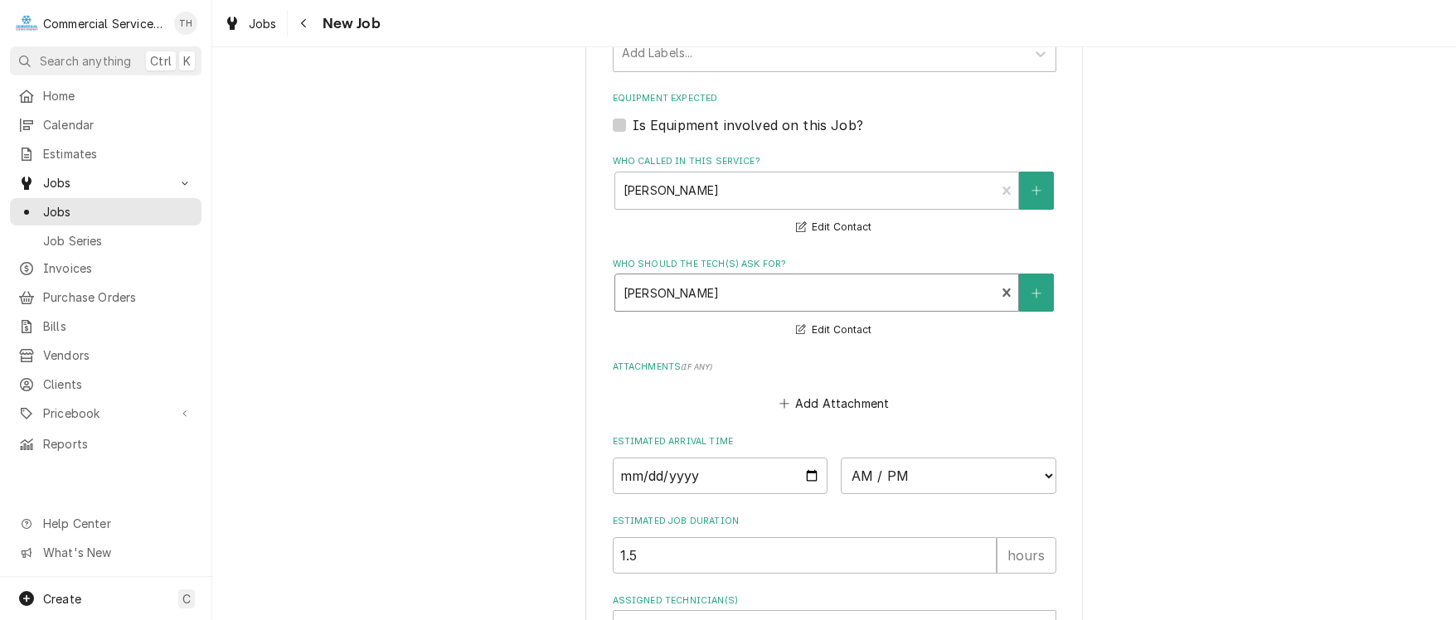
scroll to position [1289, 0]
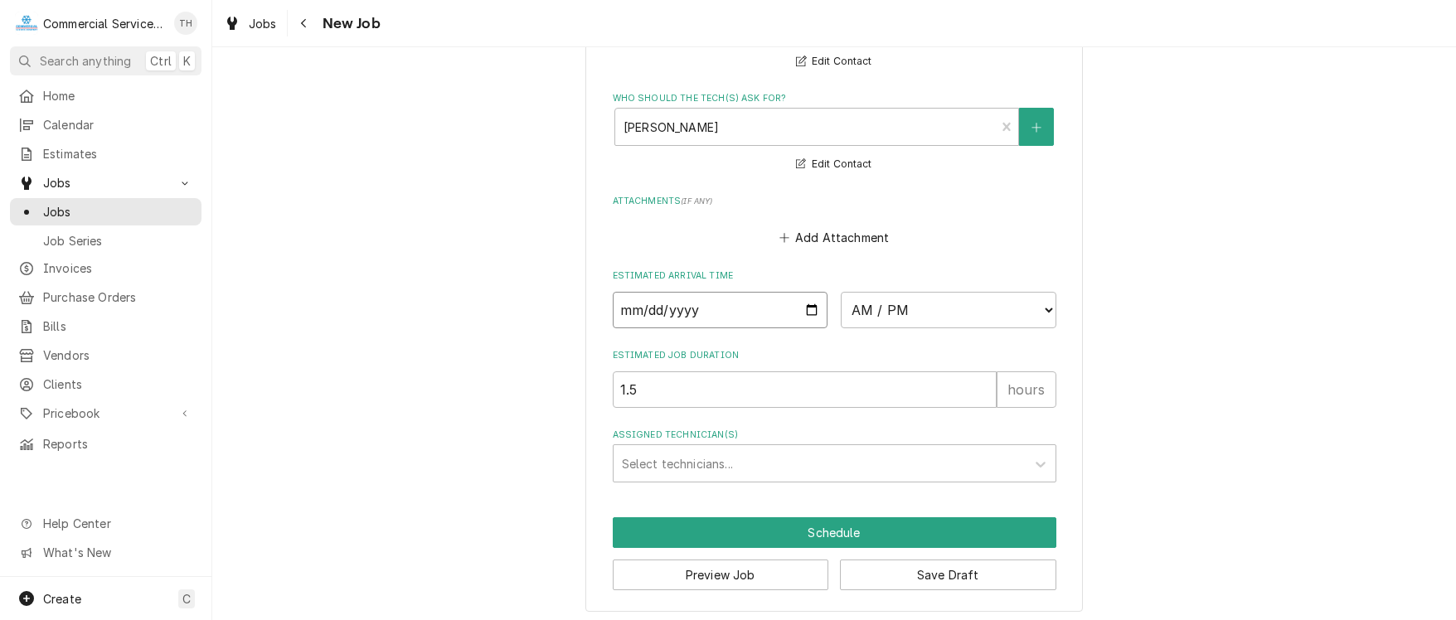
click at [806, 305] on input "Date" at bounding box center [721, 310] width 216 height 36
type input "2025-08-28"
type textarea "x"
click at [1038, 304] on select "AM / PM 6:00 AM 6:15 AM 6:30 AM 6:45 AM 7:00 AM 7:15 AM 7:30 AM 7:45 AM 8:00 AM…" at bounding box center [949, 310] width 216 height 36
select select "08:00:00"
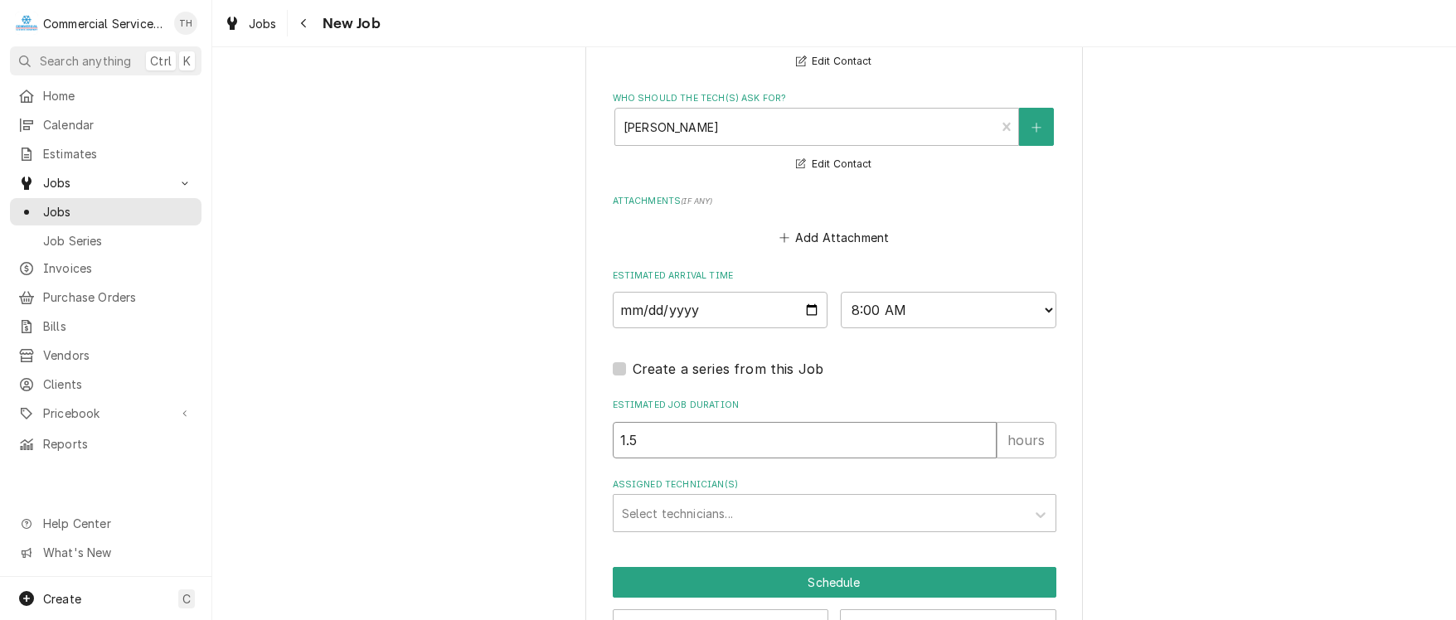
drag, startPoint x: 751, startPoint y: 430, endPoint x: 560, endPoint y: 434, distance: 190.7
type textarea "x"
type input "4"
type textarea "x"
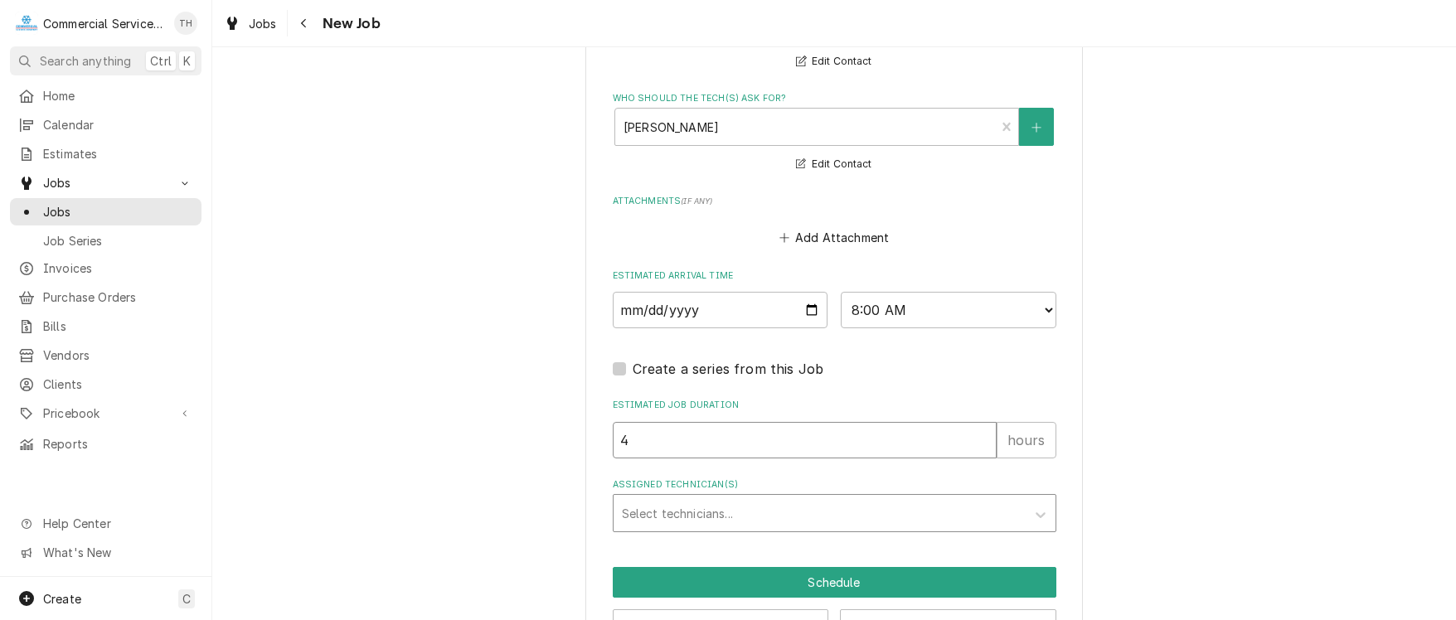
type input "4"
click at [673, 515] on div "Assigned Technician(s)" at bounding box center [819, 513] width 395 height 30
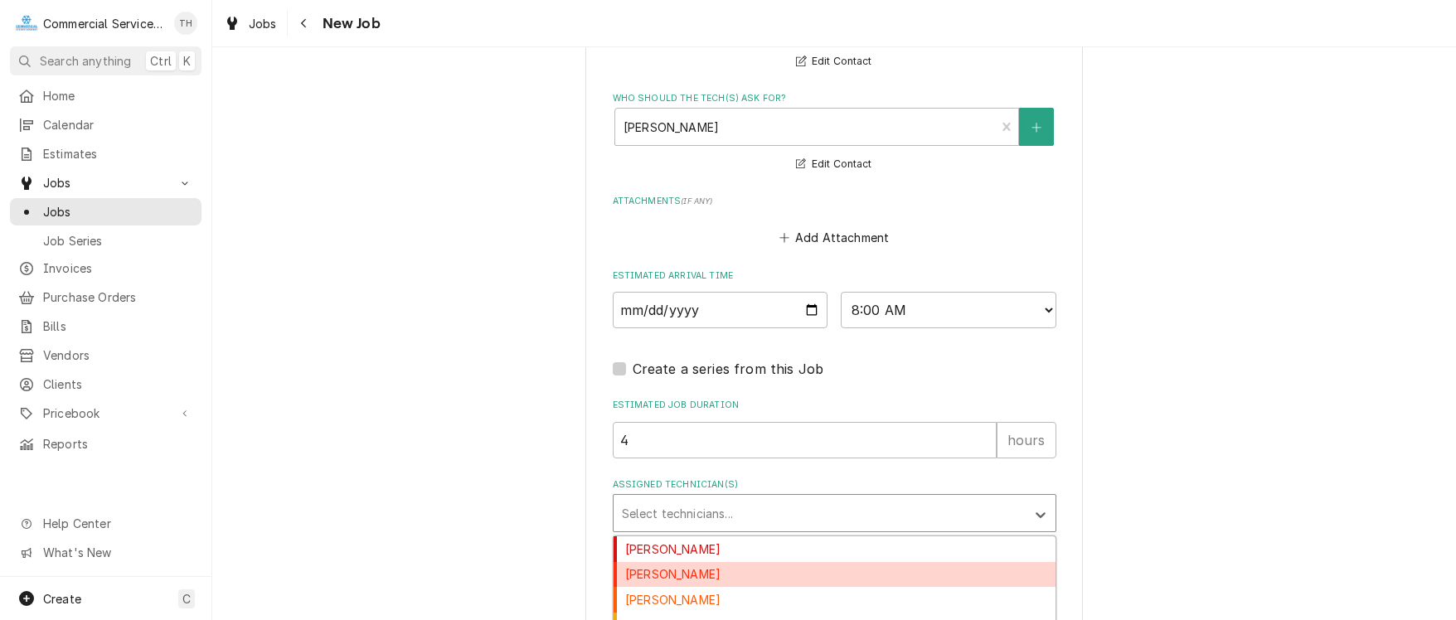
drag, startPoint x: 667, startPoint y: 570, endPoint x: 719, endPoint y: 533, distance: 64.2
click at [671, 568] on div "Bill Key" at bounding box center [834, 575] width 442 height 26
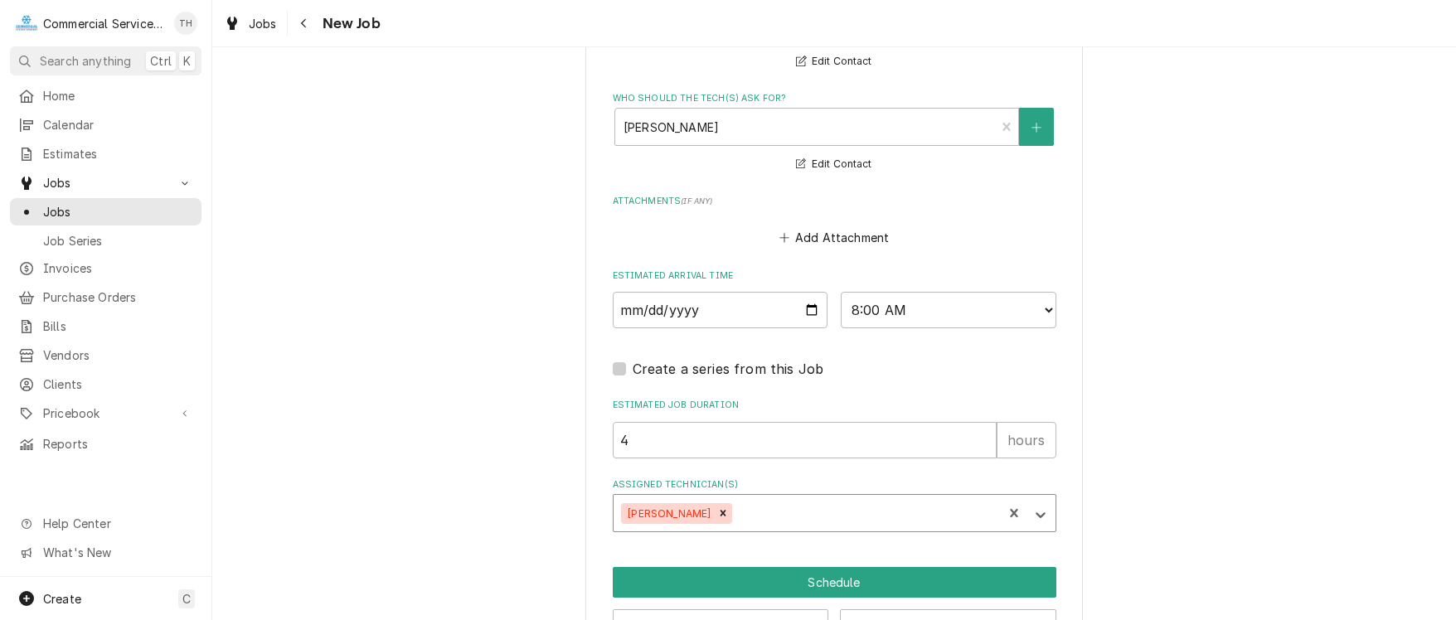
click at [755, 503] on div "Assigned Technician(s)" at bounding box center [864, 513] width 259 height 30
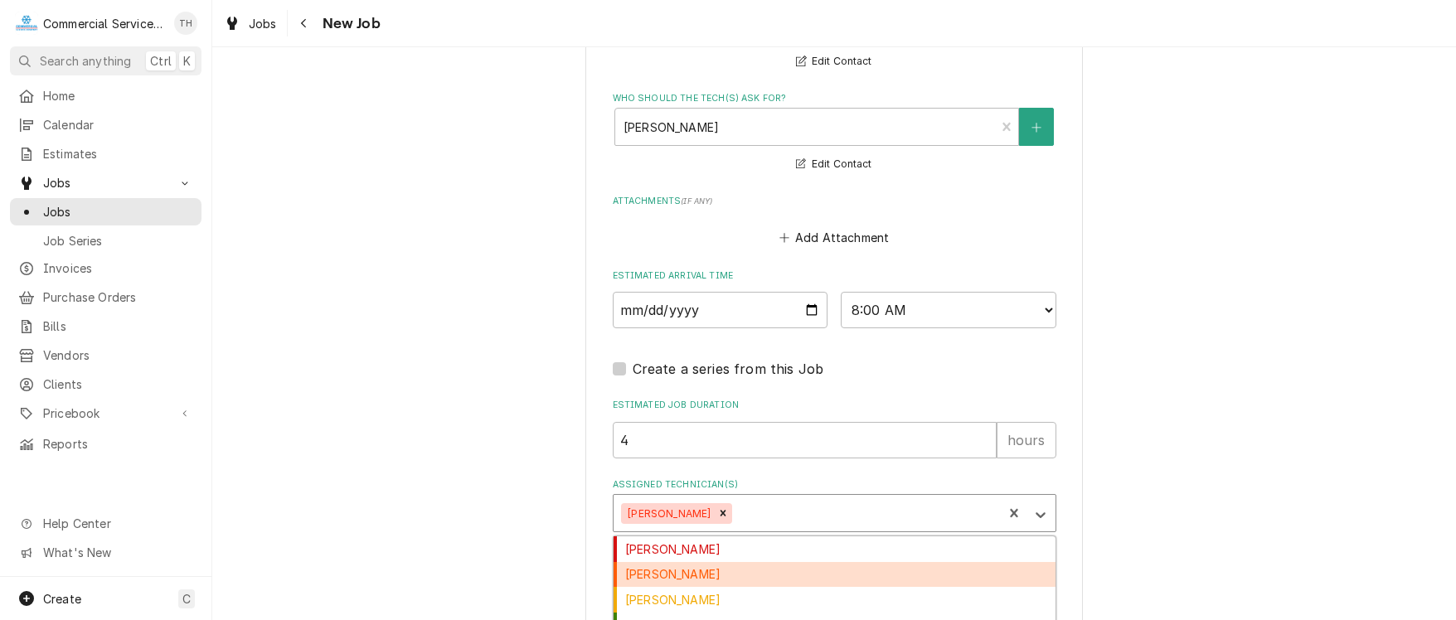
click at [733, 565] on div "Brandon Johnson" at bounding box center [834, 575] width 442 height 26
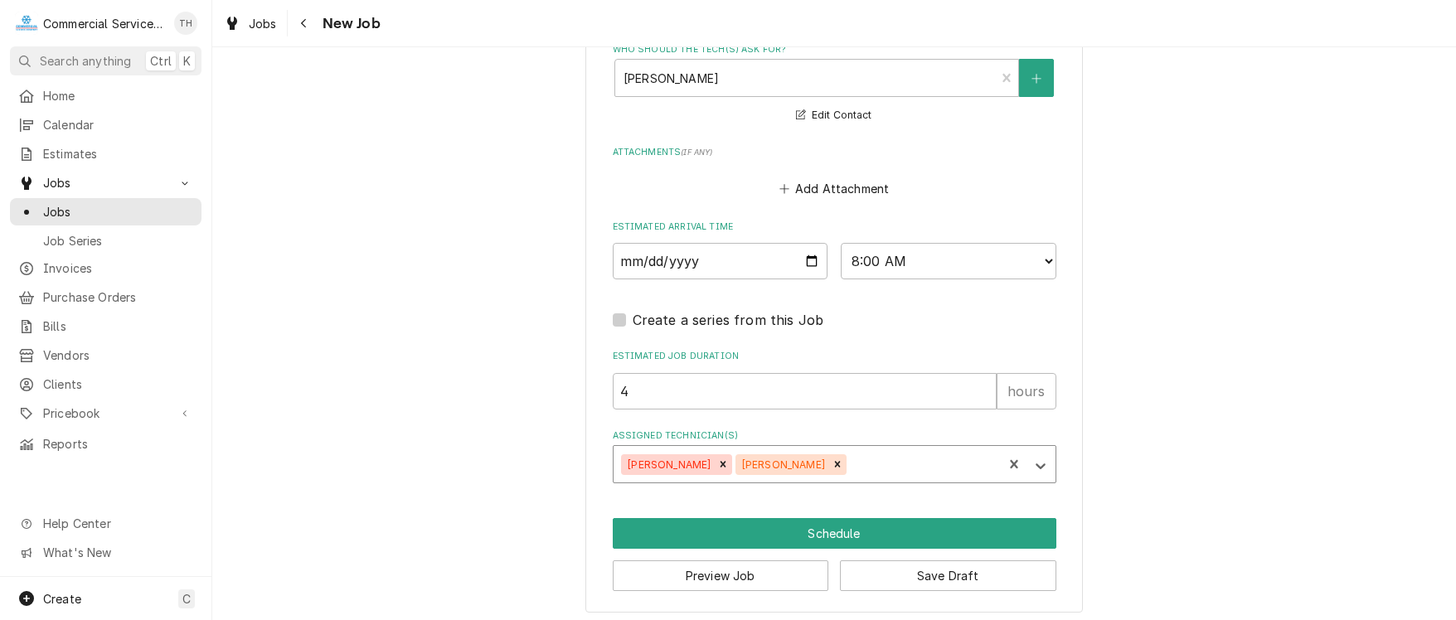
scroll to position [1339, 0]
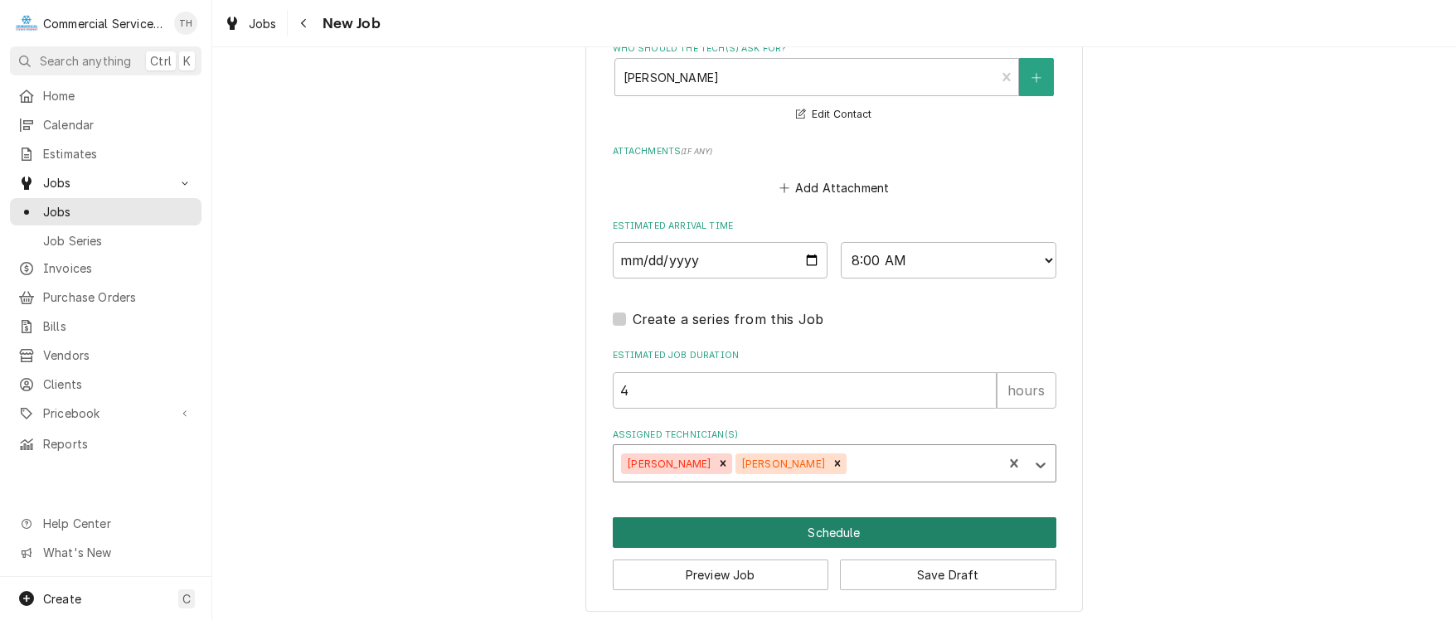
click at [809, 526] on button "Schedule" at bounding box center [835, 532] width 444 height 31
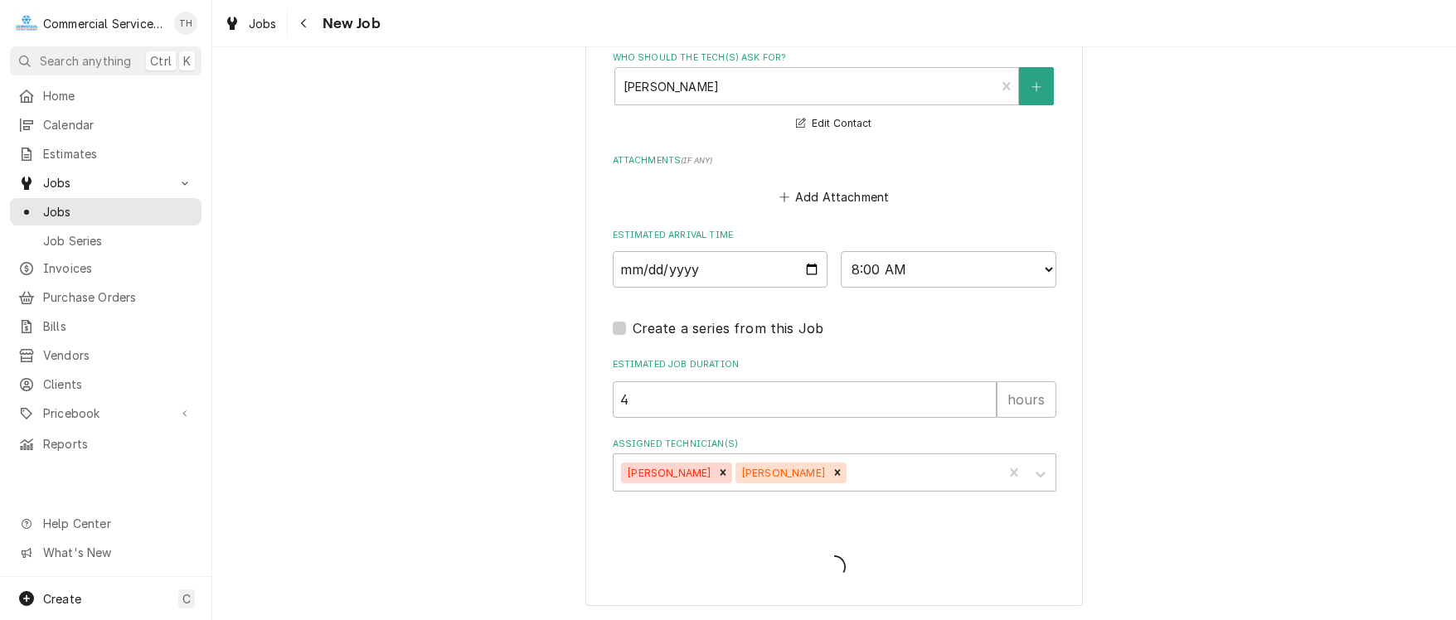
scroll to position [1324, 0]
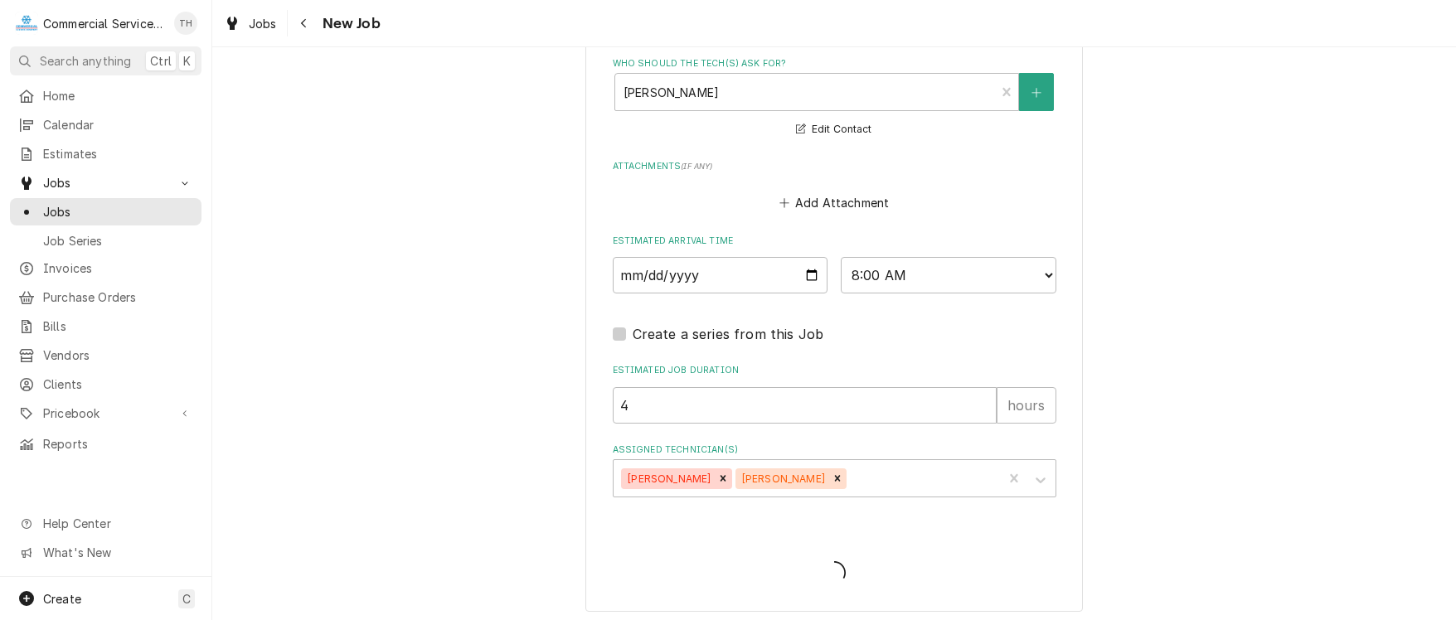
type textarea "x"
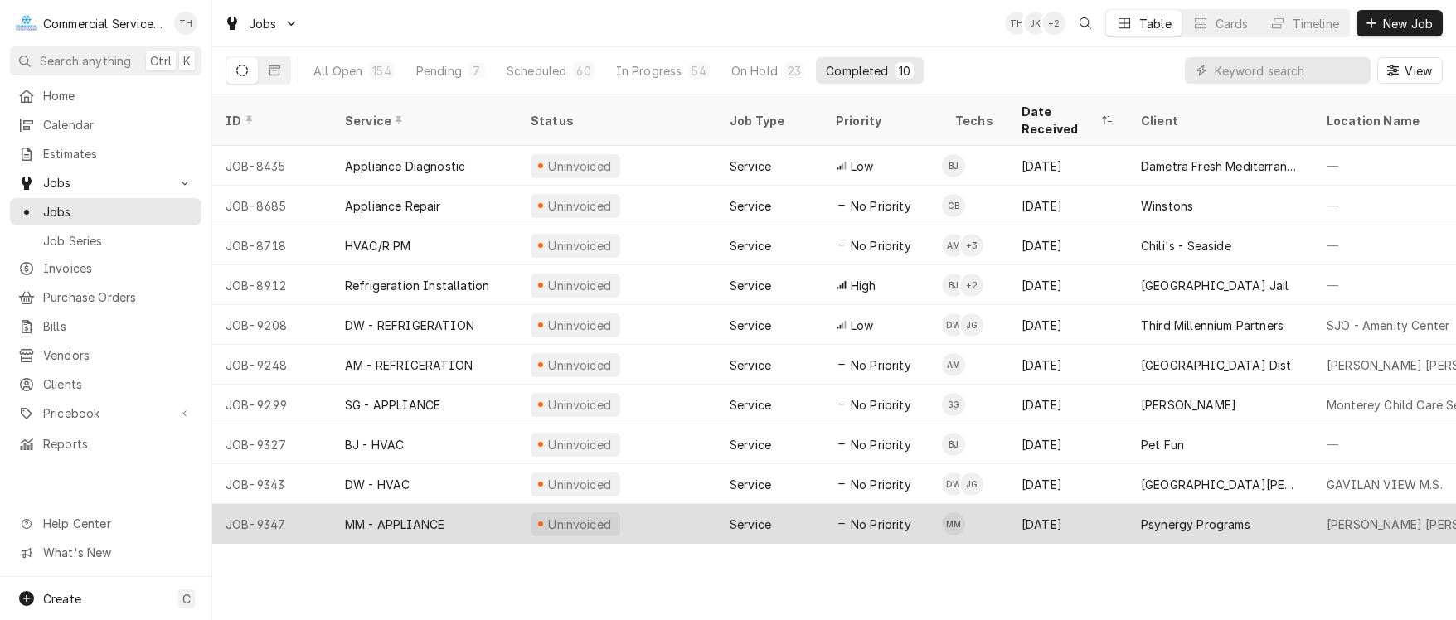
click at [1219, 516] on div "Psynergy Programs" at bounding box center [1195, 524] width 109 height 17
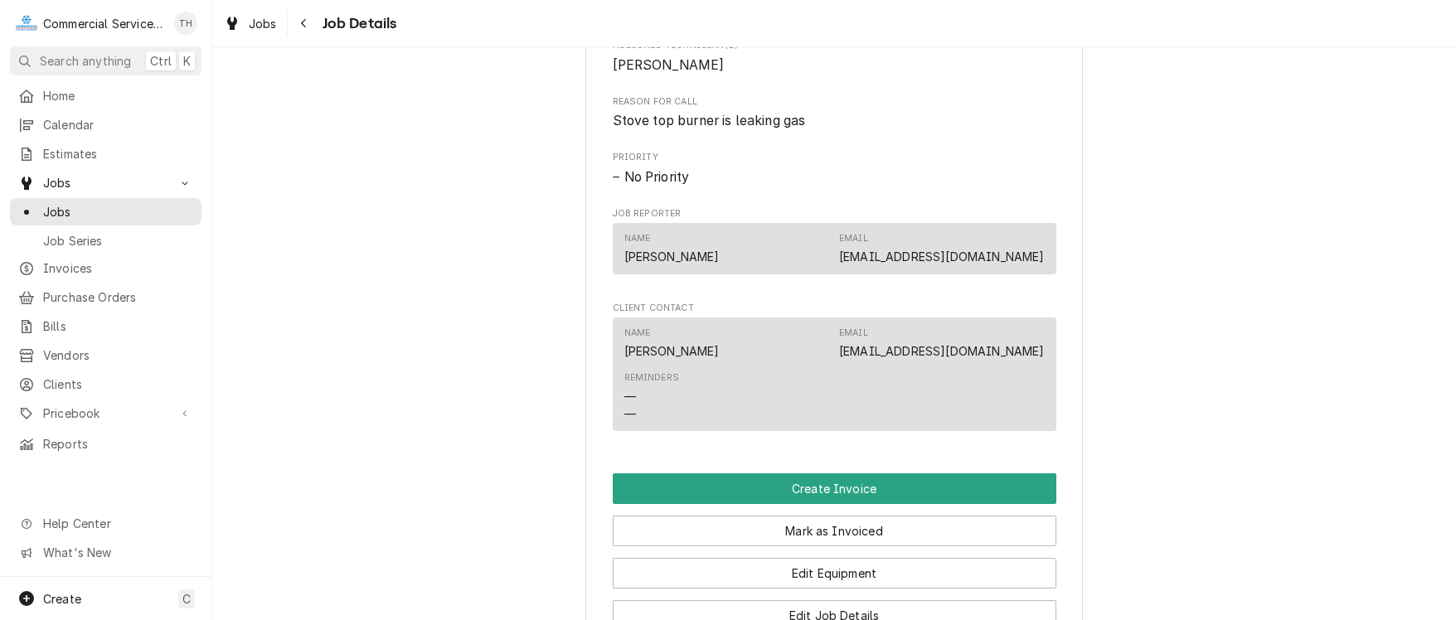
scroll to position [829, 0]
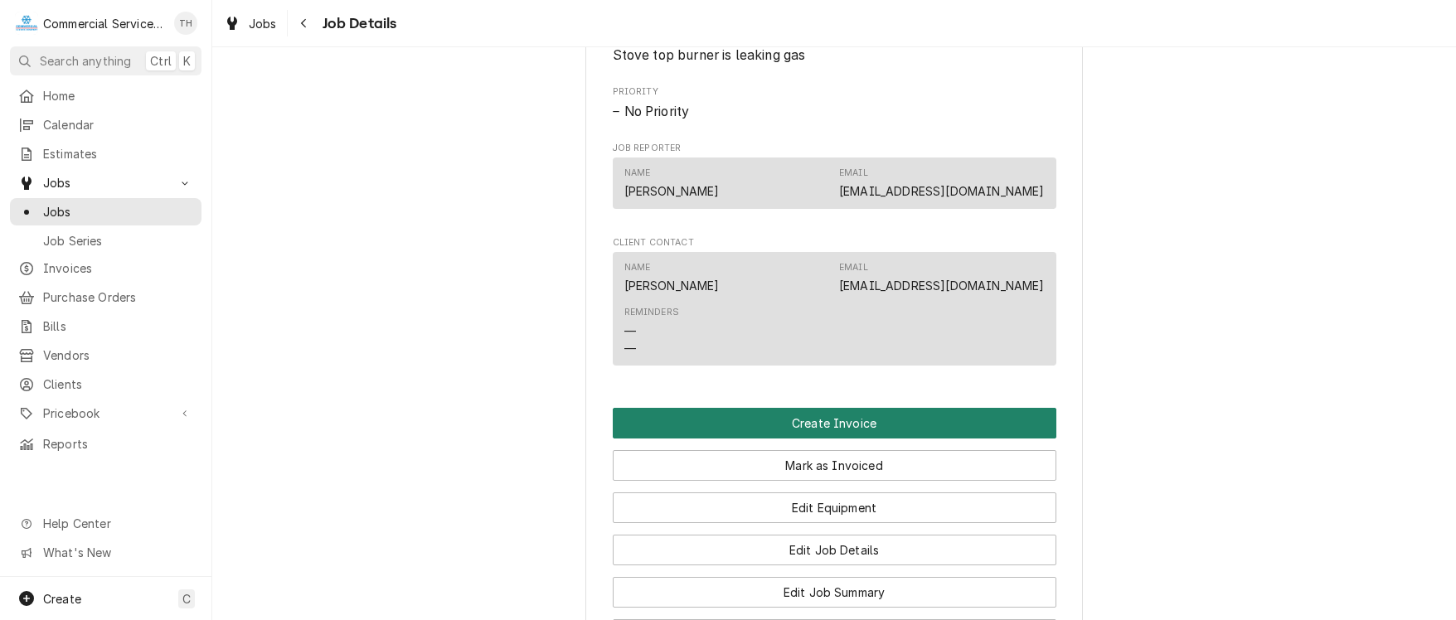
click at [943, 439] on button "Create Invoice" at bounding box center [835, 423] width 444 height 31
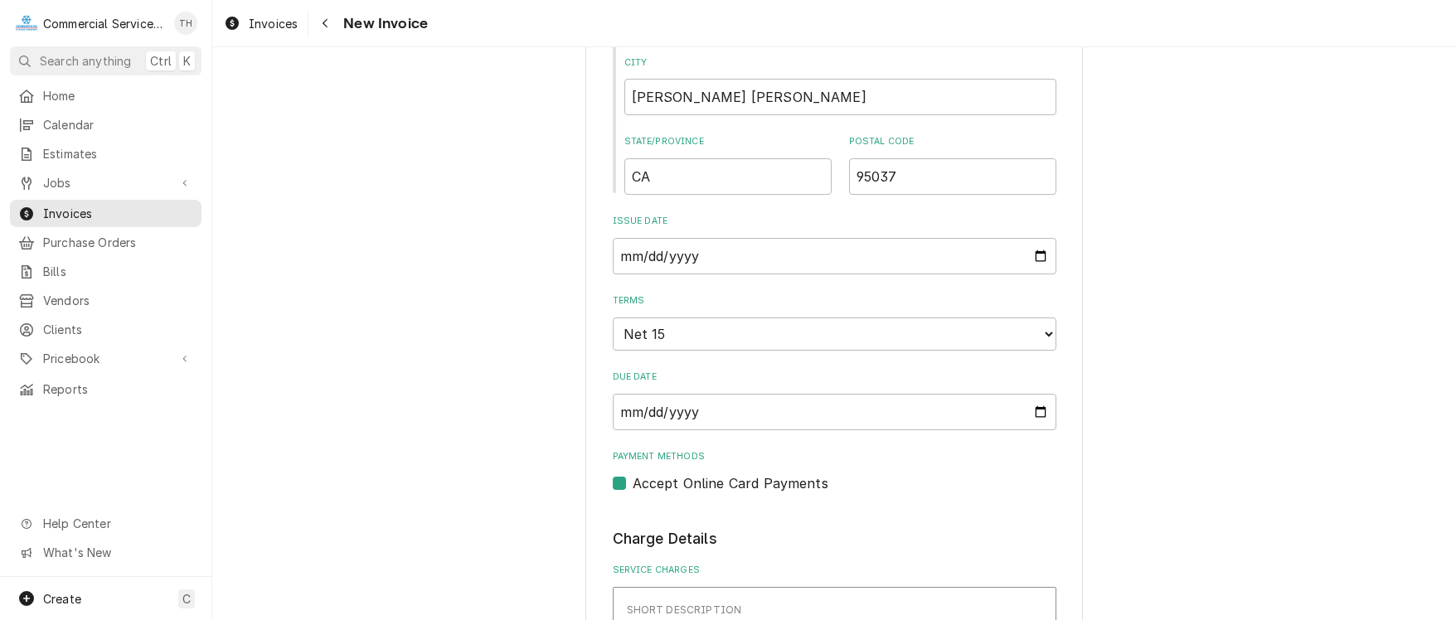
scroll to position [912, 0]
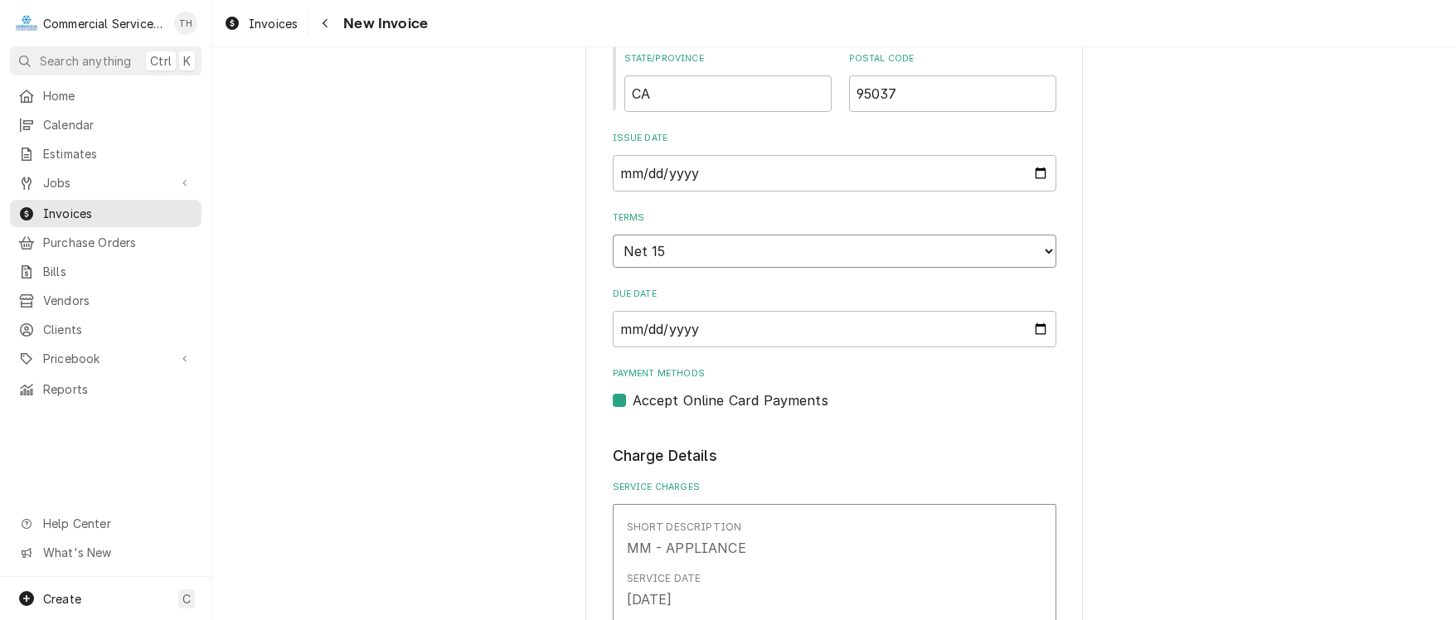
click at [898, 259] on select "Choose payment terms... Same Day Net 7 Net 14 Net 15 Net 21 Net 30 Net 45 Net 6…" at bounding box center [835, 251] width 444 height 33
type textarea "x"
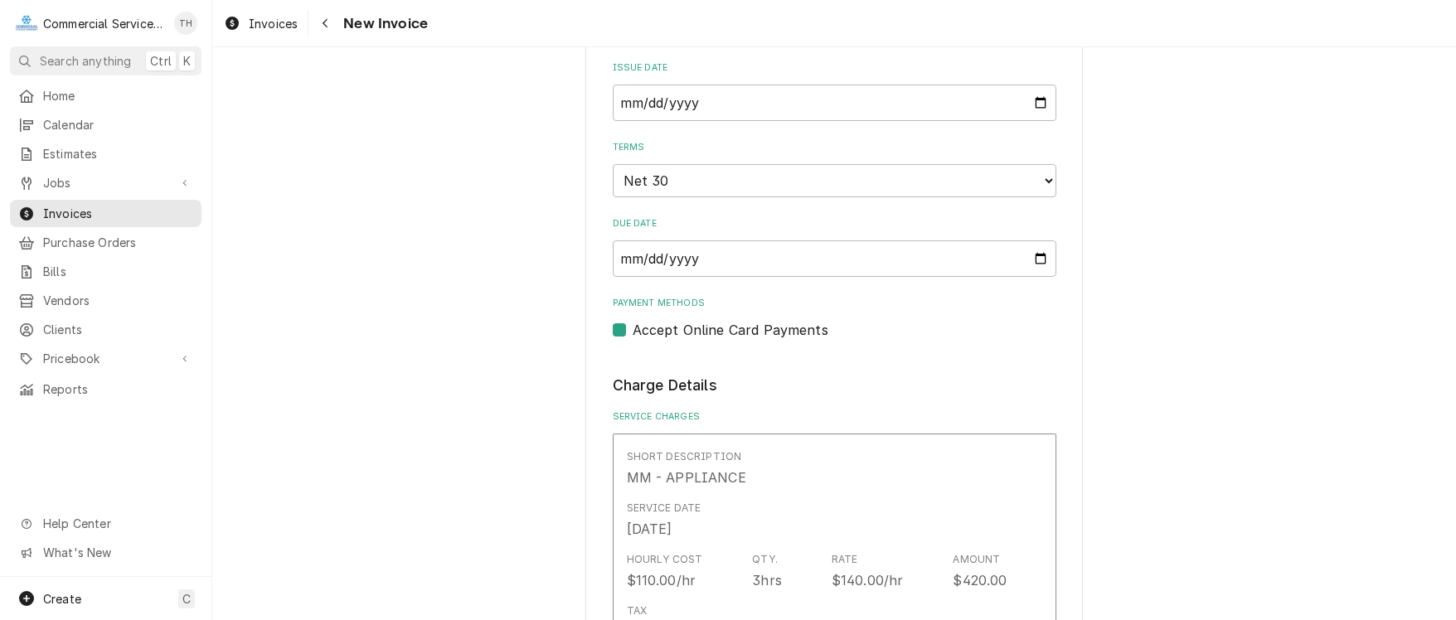
scroll to position [1078, 0]
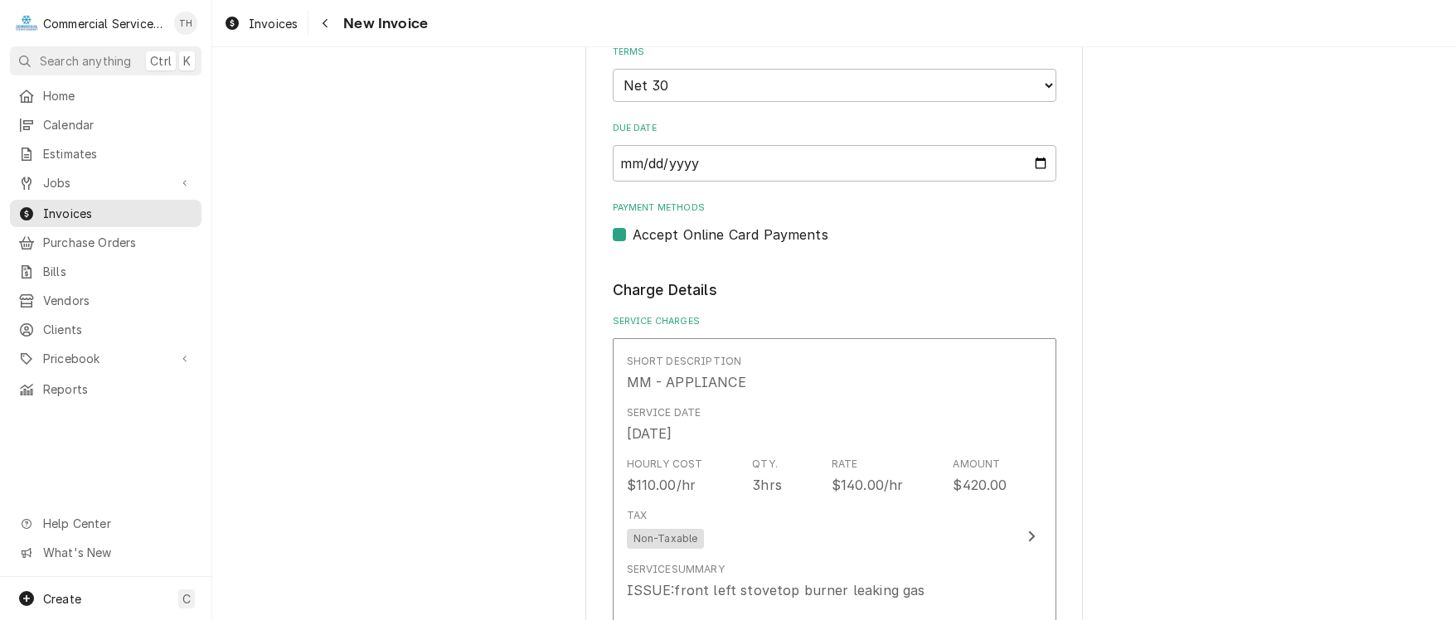
drag, startPoint x: 614, startPoint y: 232, endPoint x: 638, endPoint y: 260, distance: 37.0
click at [633, 232] on label "Accept Online Card Payments" at bounding box center [731, 235] width 196 height 20
click at [633, 232] on input "Payment Methods" at bounding box center [855, 243] width 444 height 36
checkbox input "false"
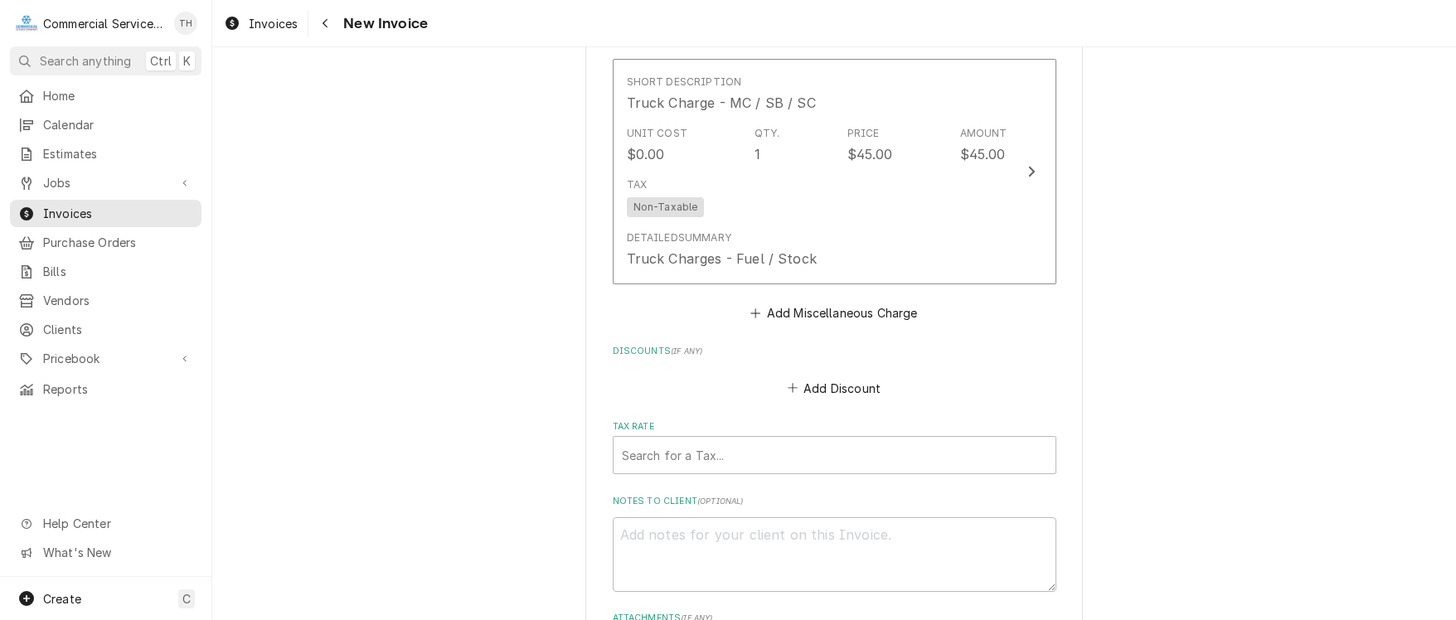
scroll to position [2072, 0]
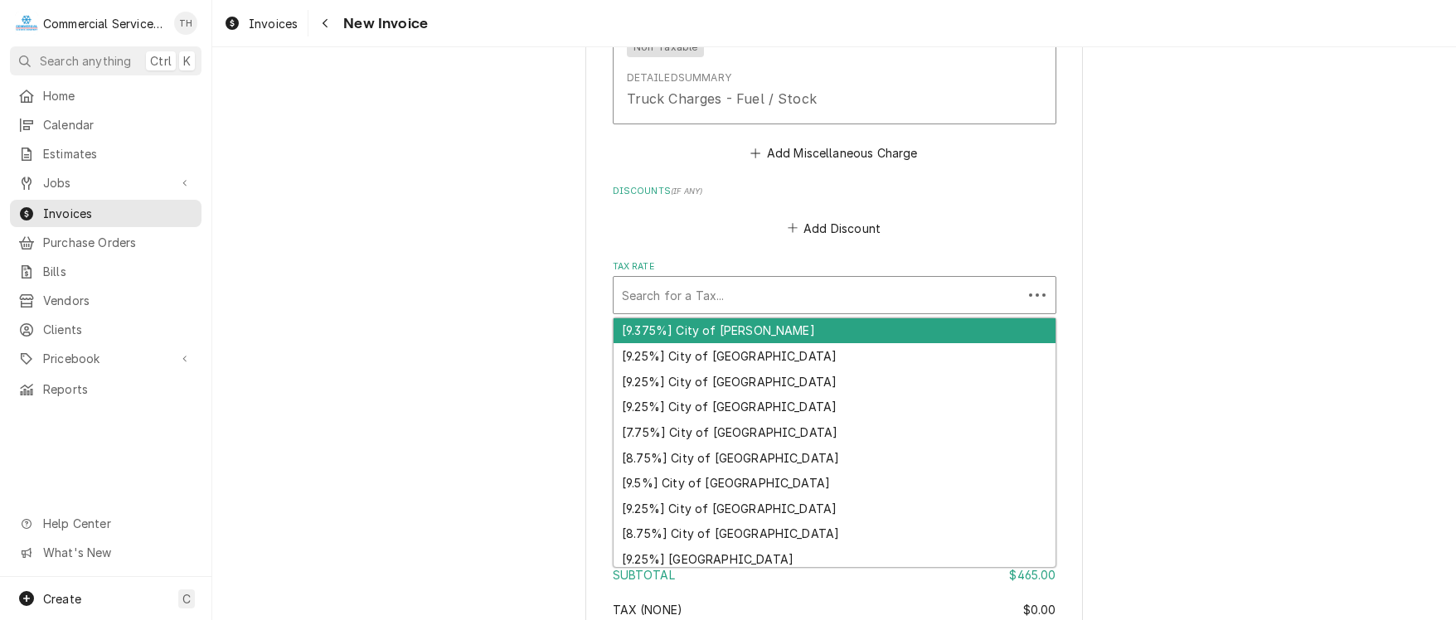
click at [739, 280] on div "Tax Rate" at bounding box center [818, 295] width 392 height 30
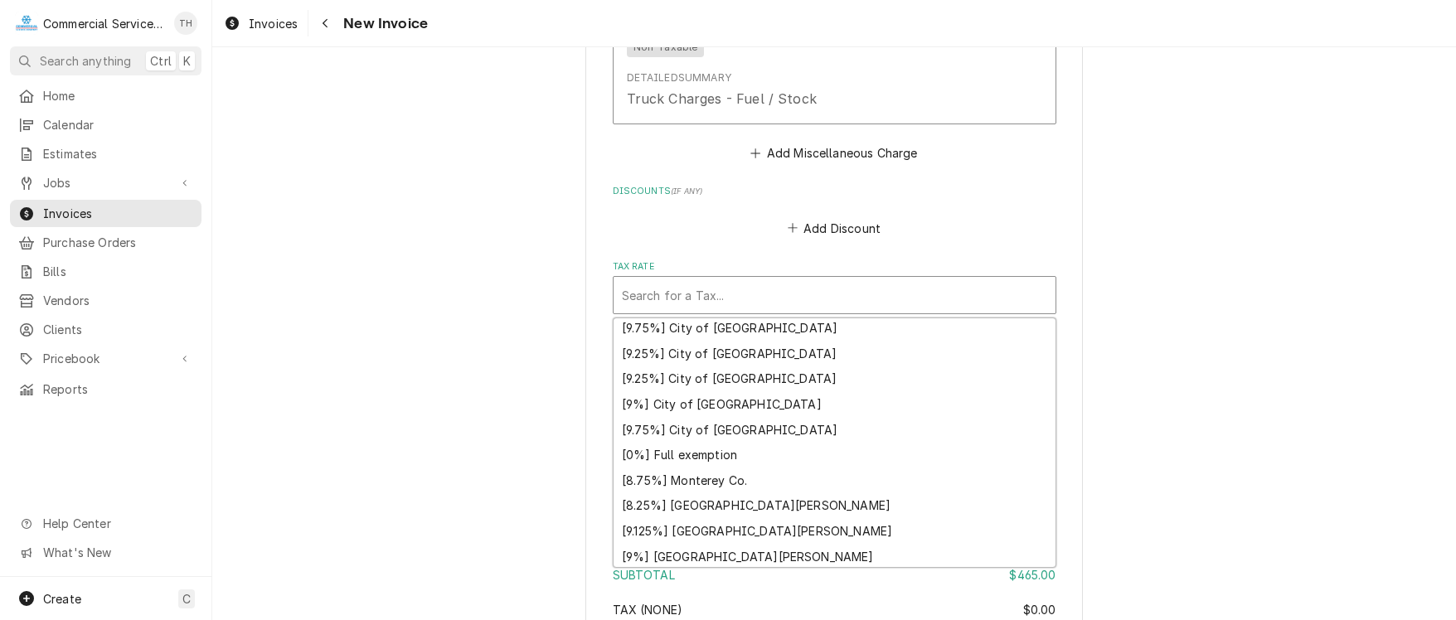
scroll to position [436, 0]
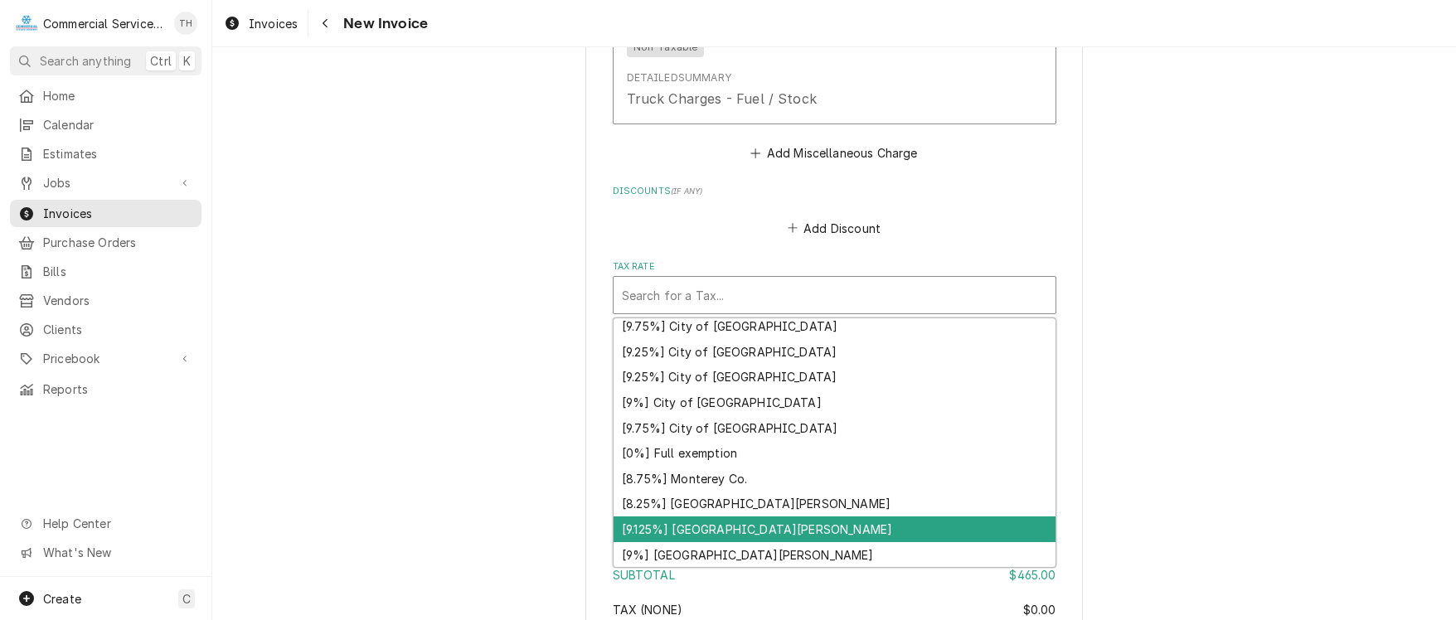
click at [812, 516] on div "[9.125%] [GEOGRAPHIC_DATA][PERSON_NAME]" at bounding box center [834, 529] width 442 height 26
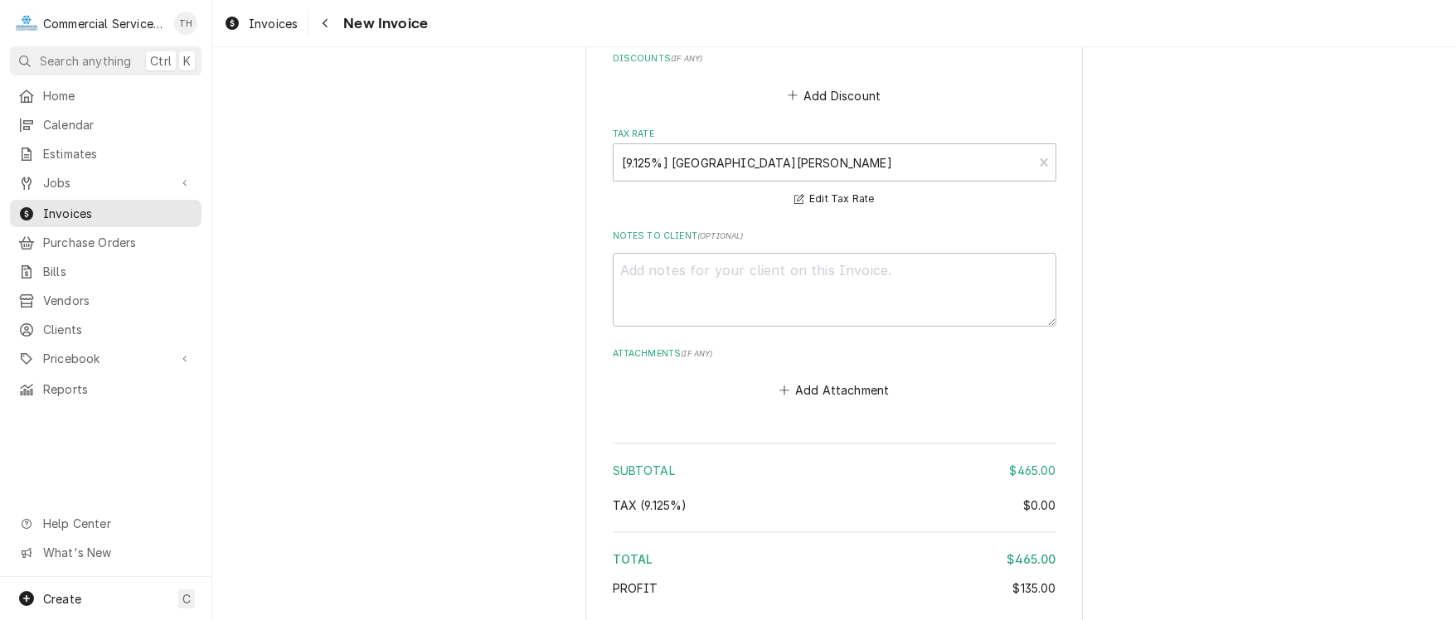
scroll to position [2311, 0]
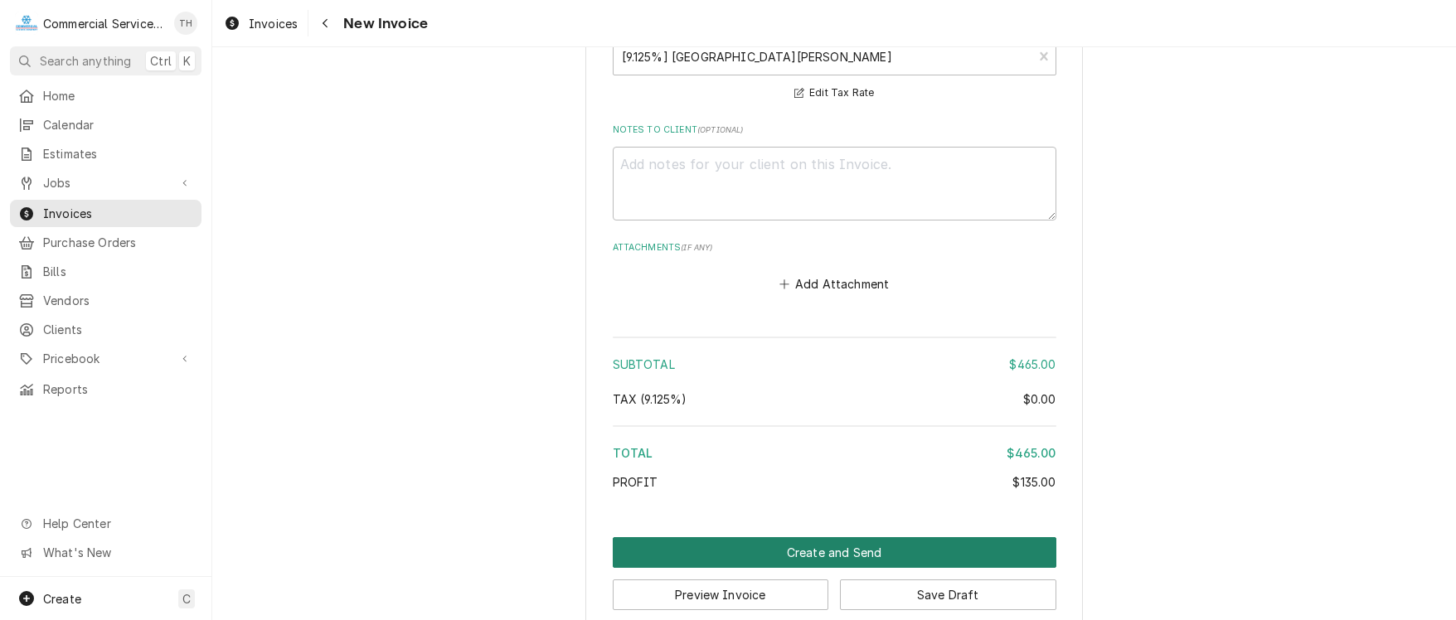
click at [837, 537] on button "Create and Send" at bounding box center [835, 552] width 444 height 31
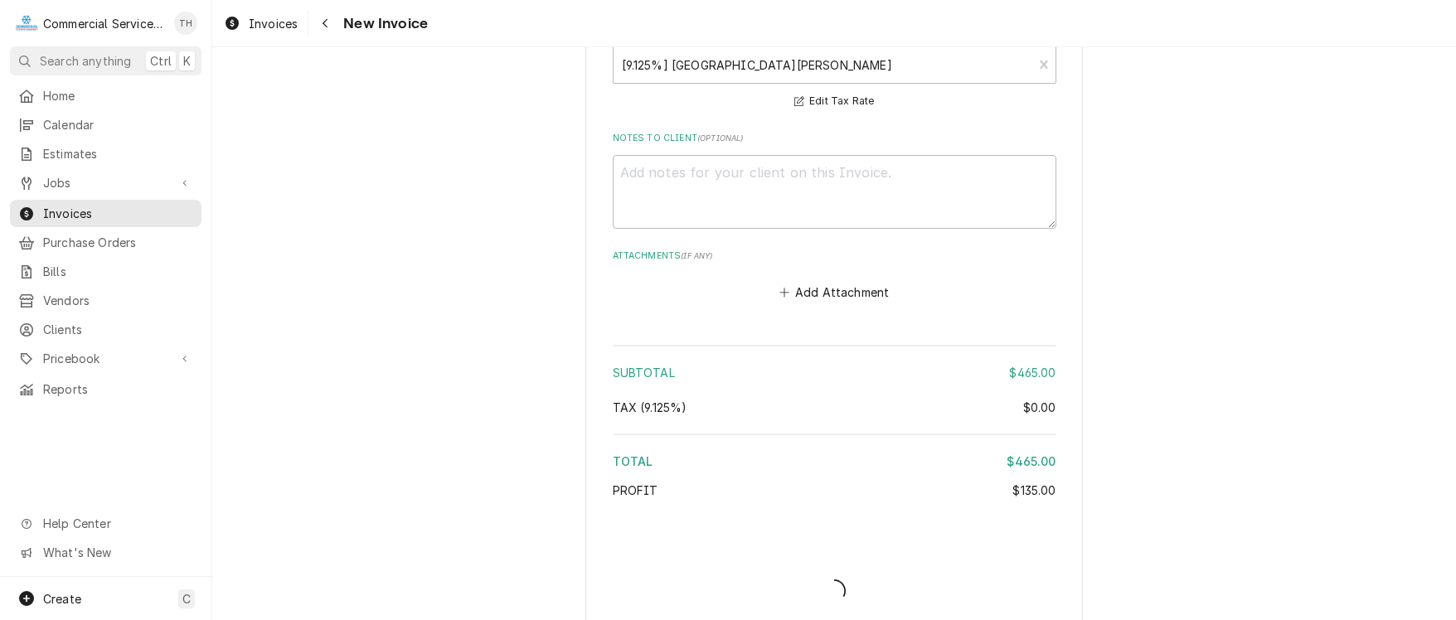
type textarea "x"
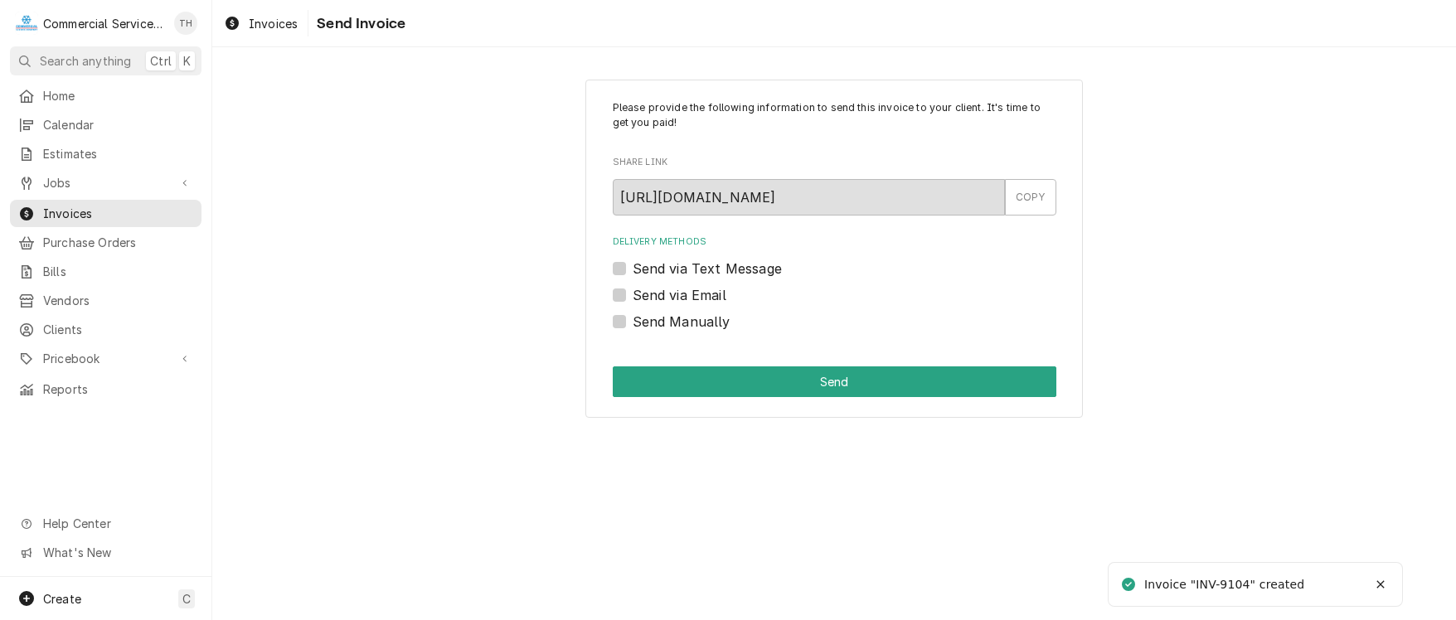
click at [633, 294] on label "Send via Email" at bounding box center [680, 295] width 94 height 20
click at [633, 294] on input "Send via Email" at bounding box center [855, 303] width 444 height 36
checkbox input "true"
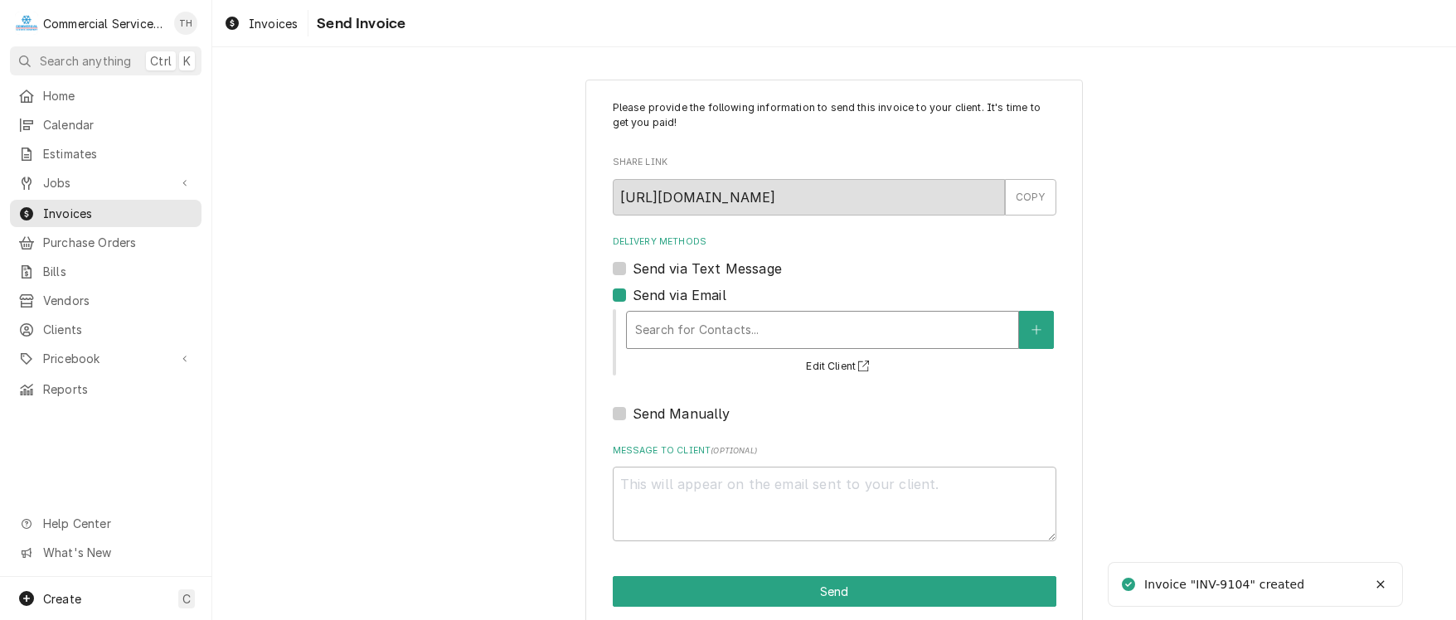
click at [716, 325] on div "Delivery Methods" at bounding box center [822, 330] width 375 height 30
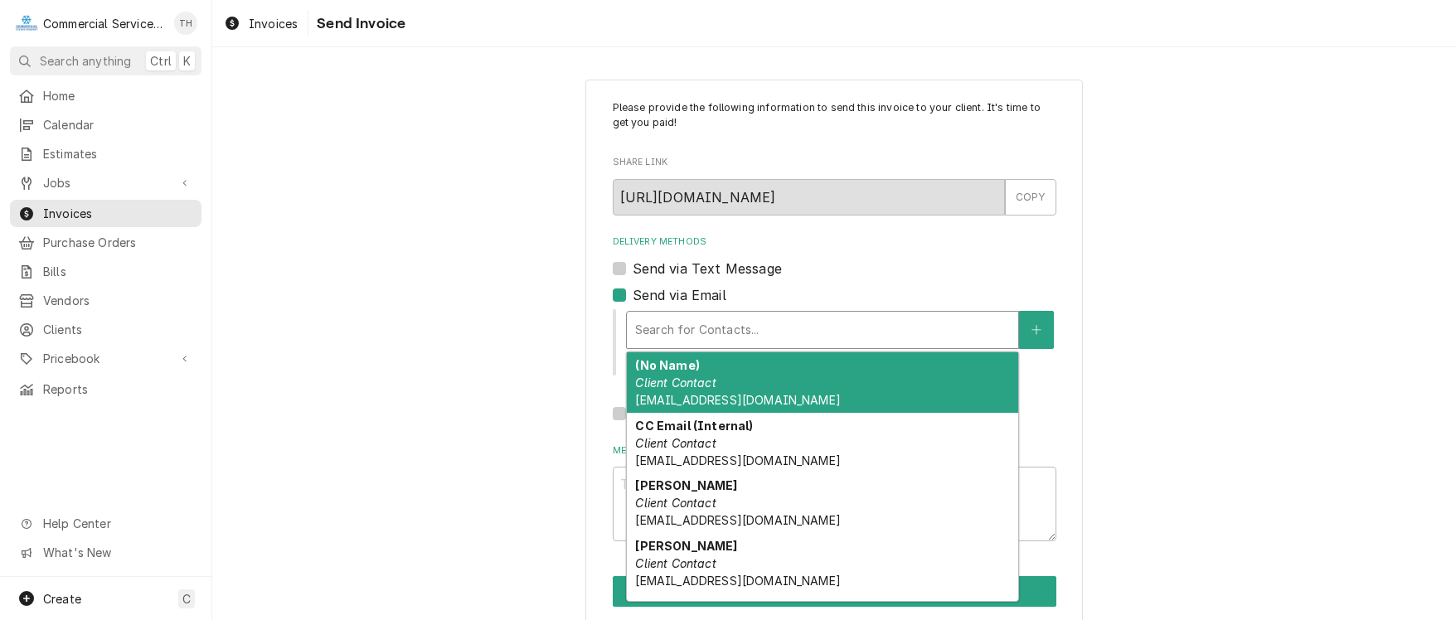
click at [720, 377] on div "(No Name) Client Contact ap@psynergy.org" at bounding box center [822, 382] width 391 height 61
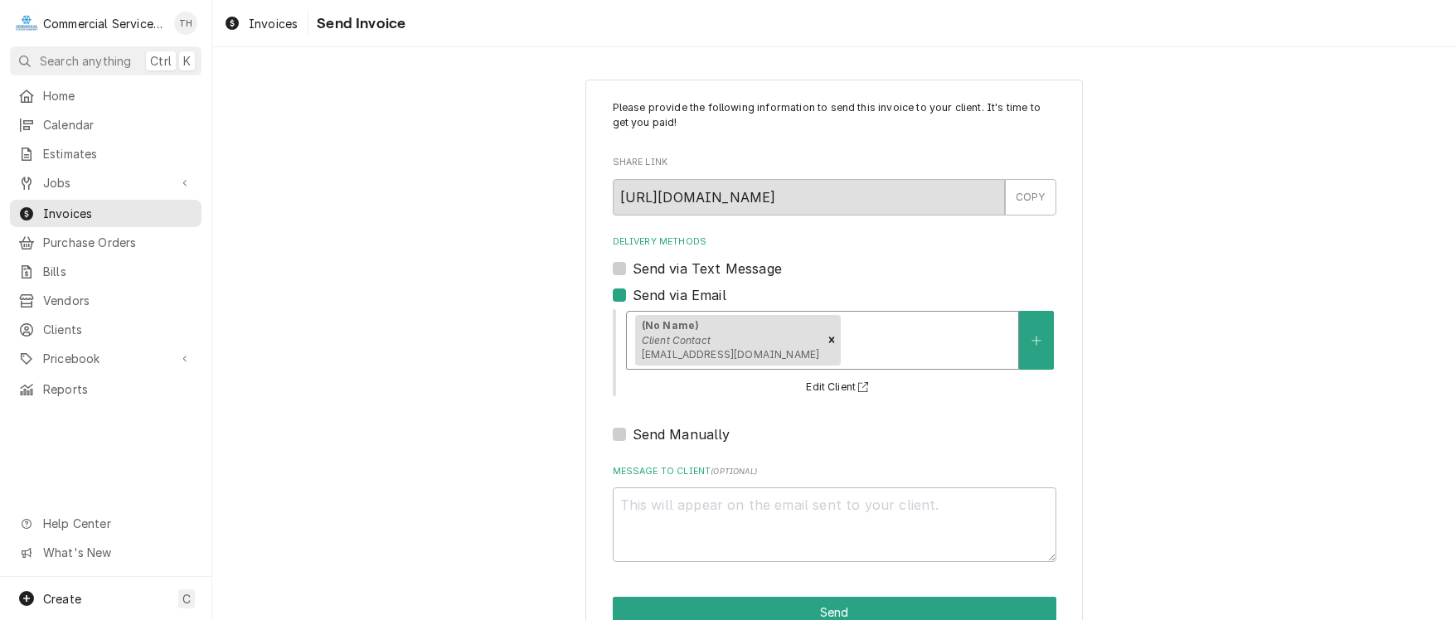
click at [844, 351] on div "Delivery Methods" at bounding box center [927, 340] width 166 height 30
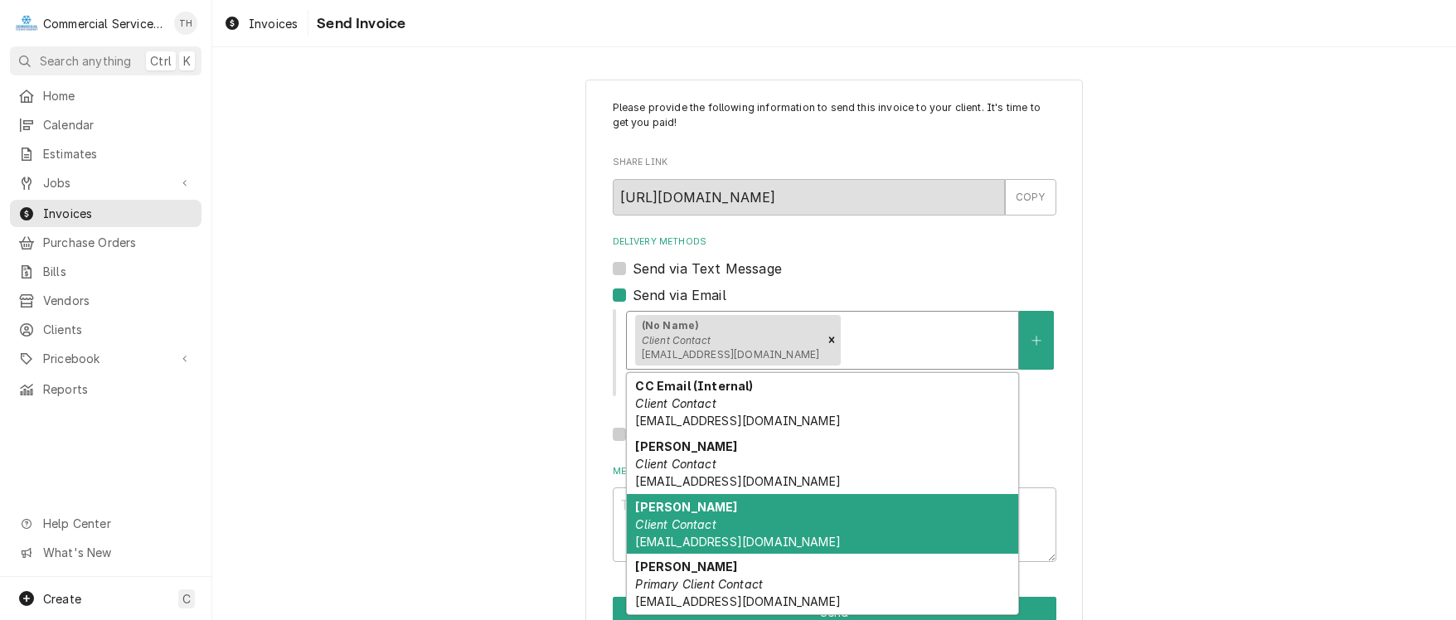
click at [787, 507] on div "Pilar Cruz Client Contact pcruz@psynergy.org" at bounding box center [822, 524] width 391 height 61
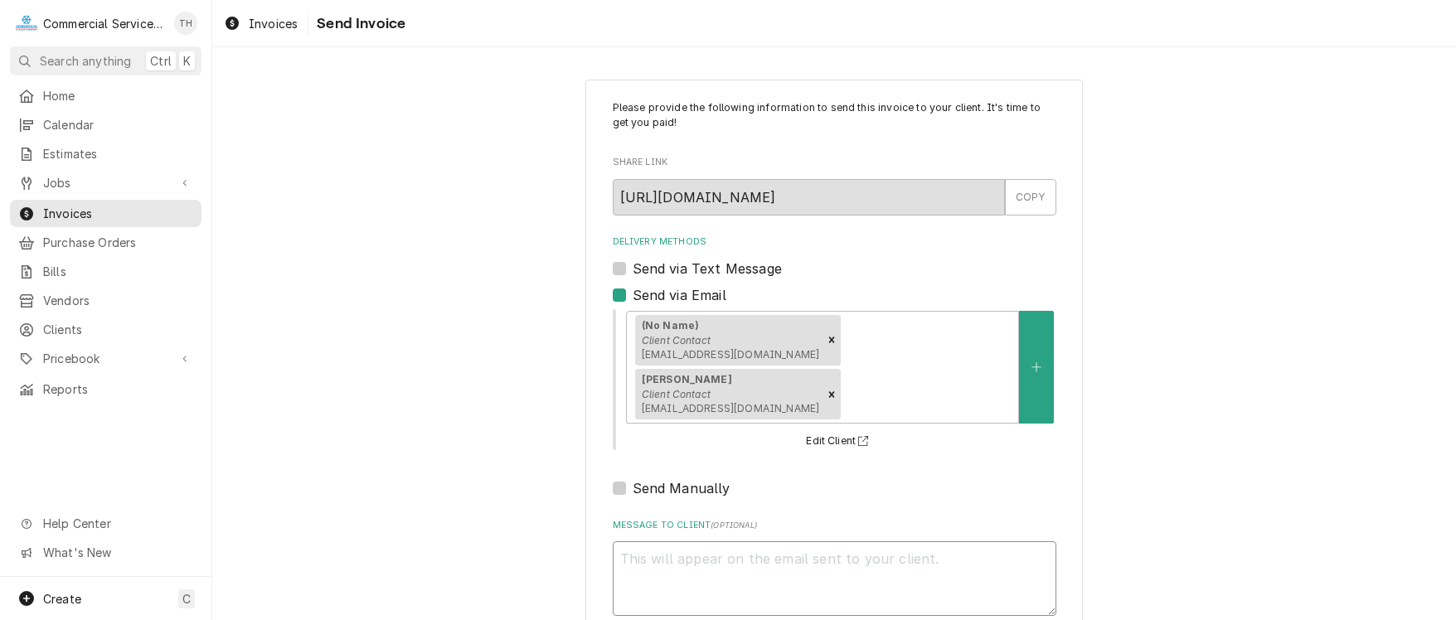
click at [787, 541] on textarea "Message to Client ( optional )" at bounding box center [835, 578] width 444 height 75
type textarea "x"
type textarea "P"
type textarea "x"
type textarea "Pl"
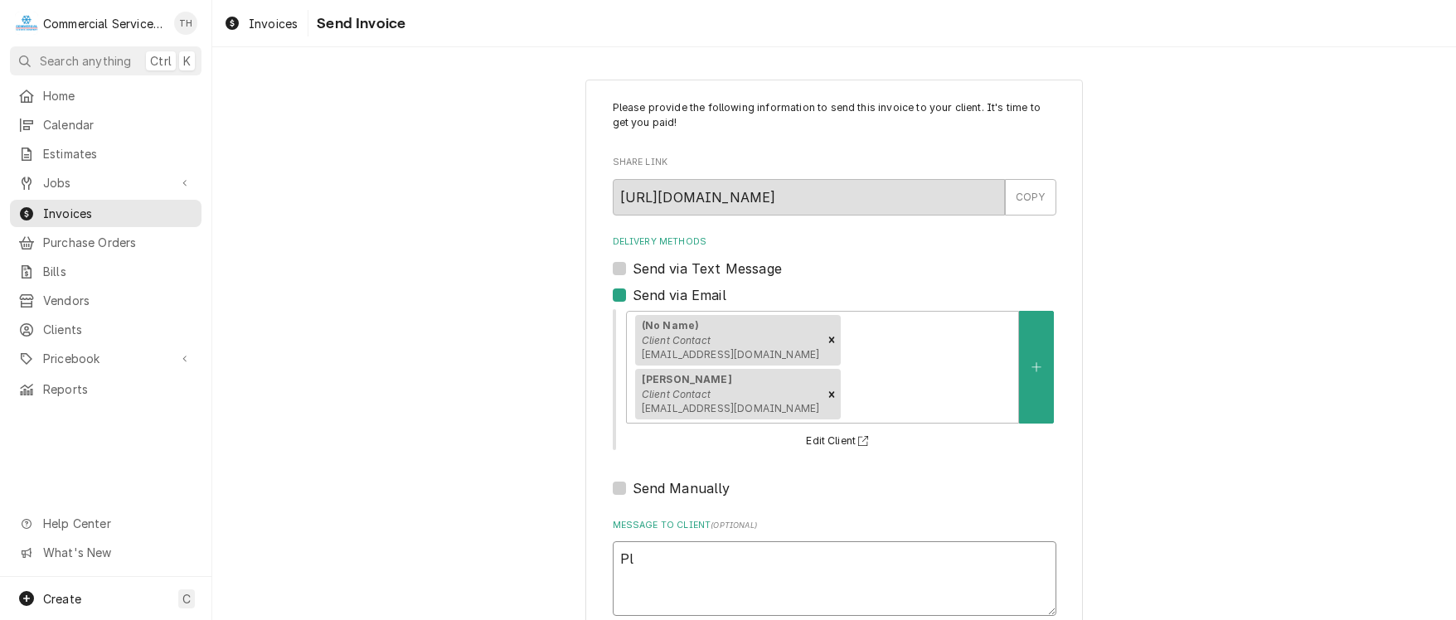
type textarea "x"
type textarea "Ple"
type textarea "x"
type textarea "Plea"
type textarea "x"
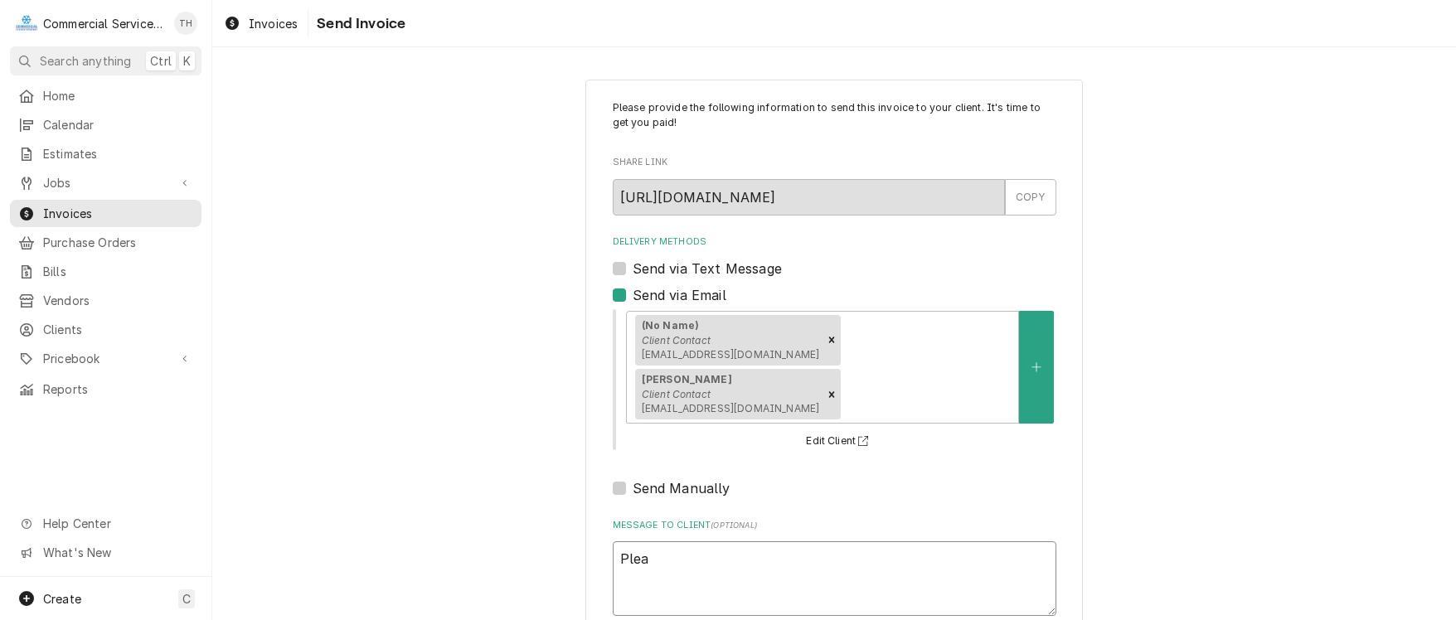
type textarea "Pleas"
type textarea "x"
type textarea "Please"
type textarea "x"
type textarea "Please"
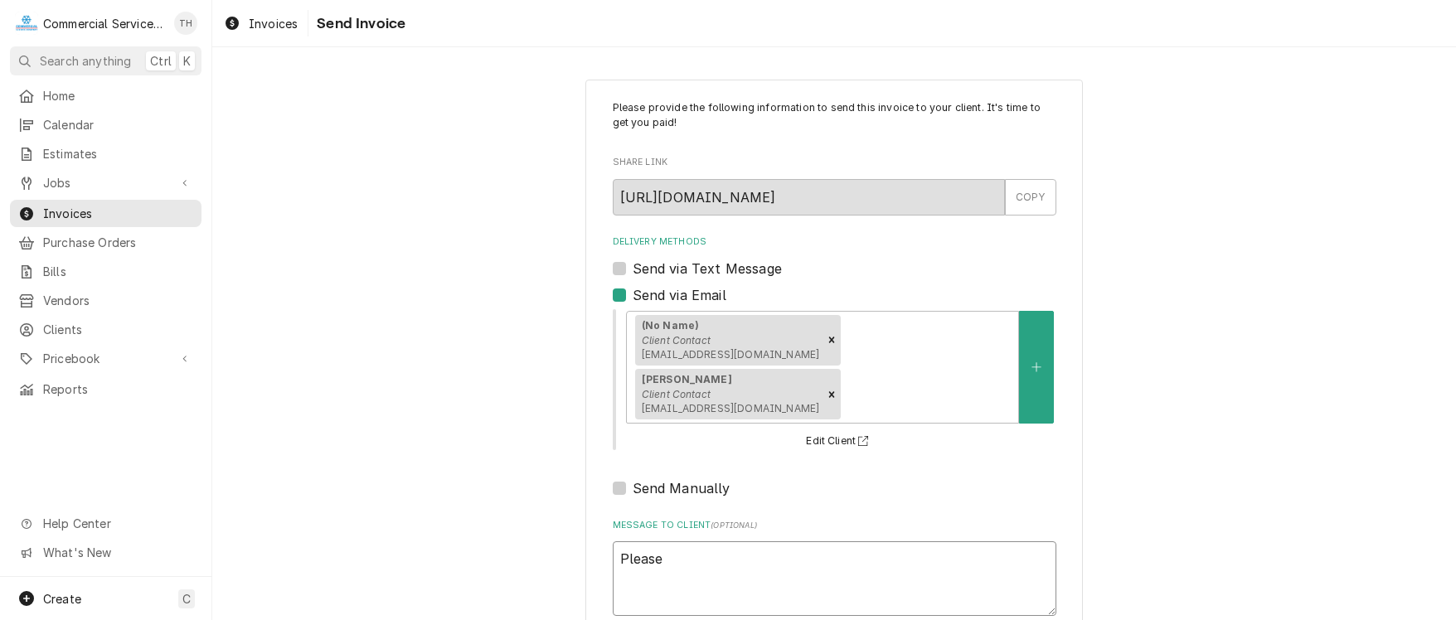
type textarea "x"
type textarea "Please s"
type textarea "x"
type textarea "Please se"
type textarea "x"
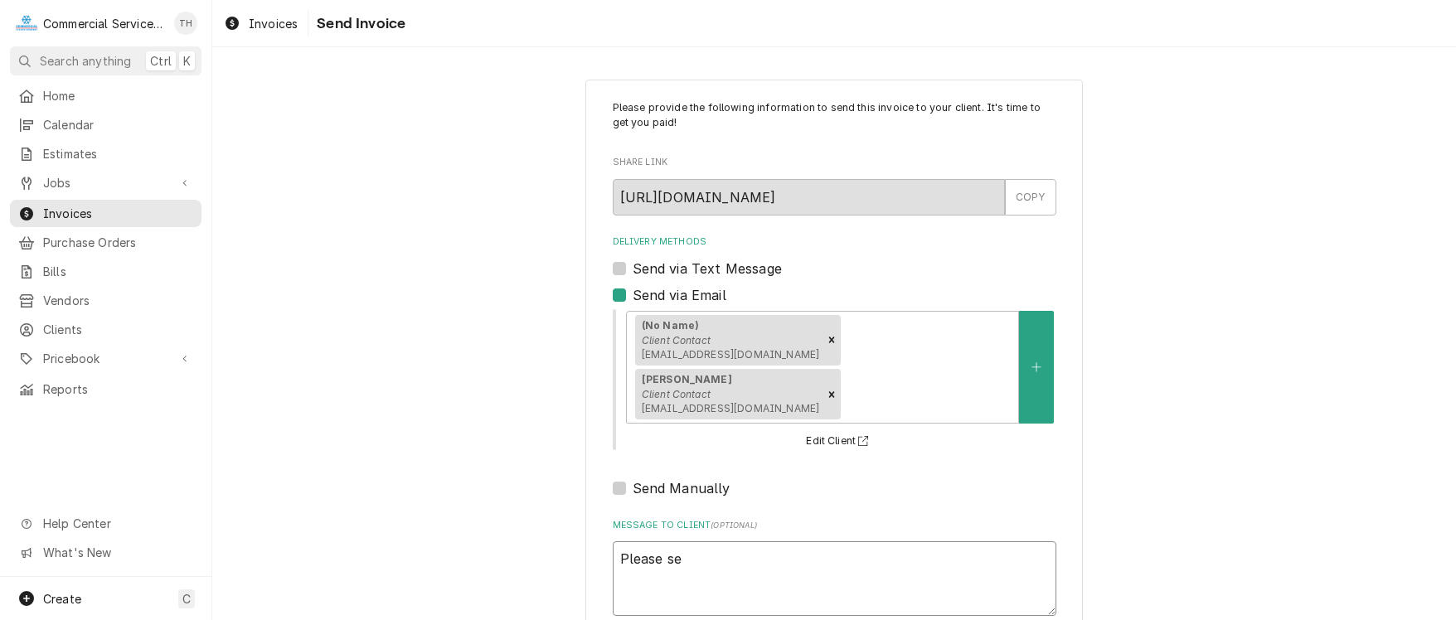
type textarea "Please see"
type textarea "x"
type textarea "Please see"
type textarea "x"
type textarea "Please see t"
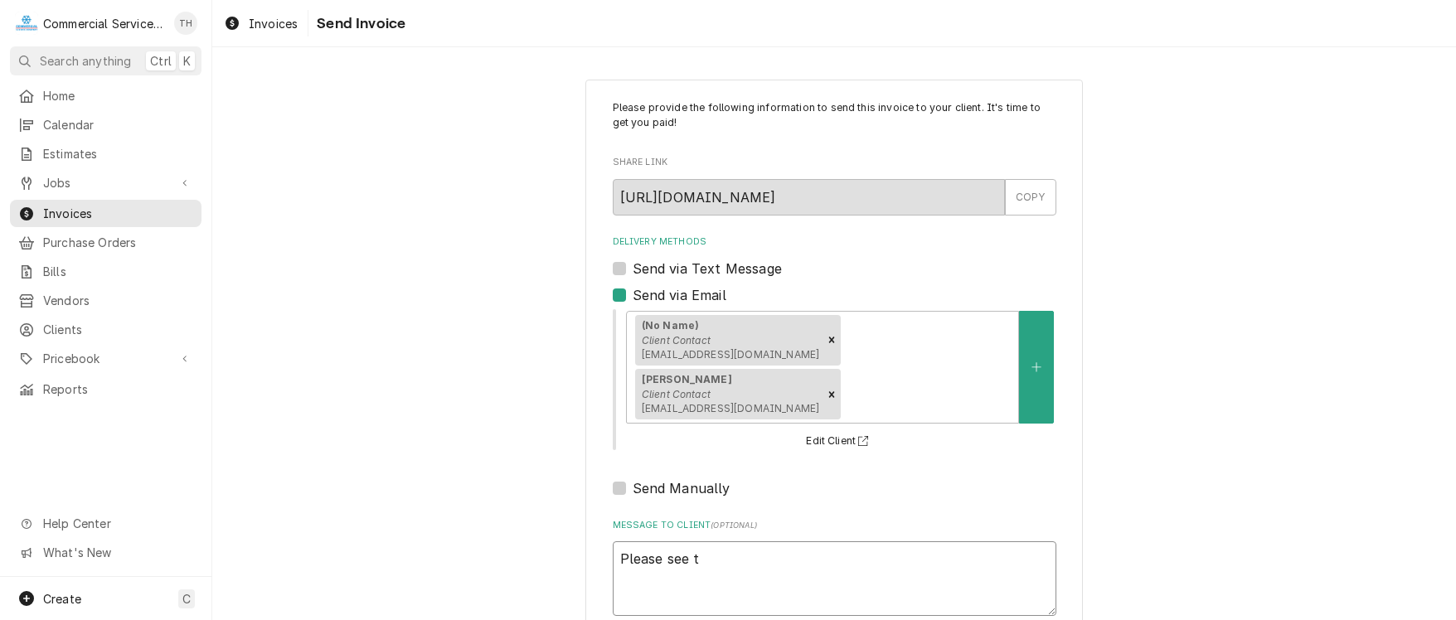
type textarea "x"
type textarea "Please see th"
type textarea "x"
type textarea "Please see the"
type textarea "x"
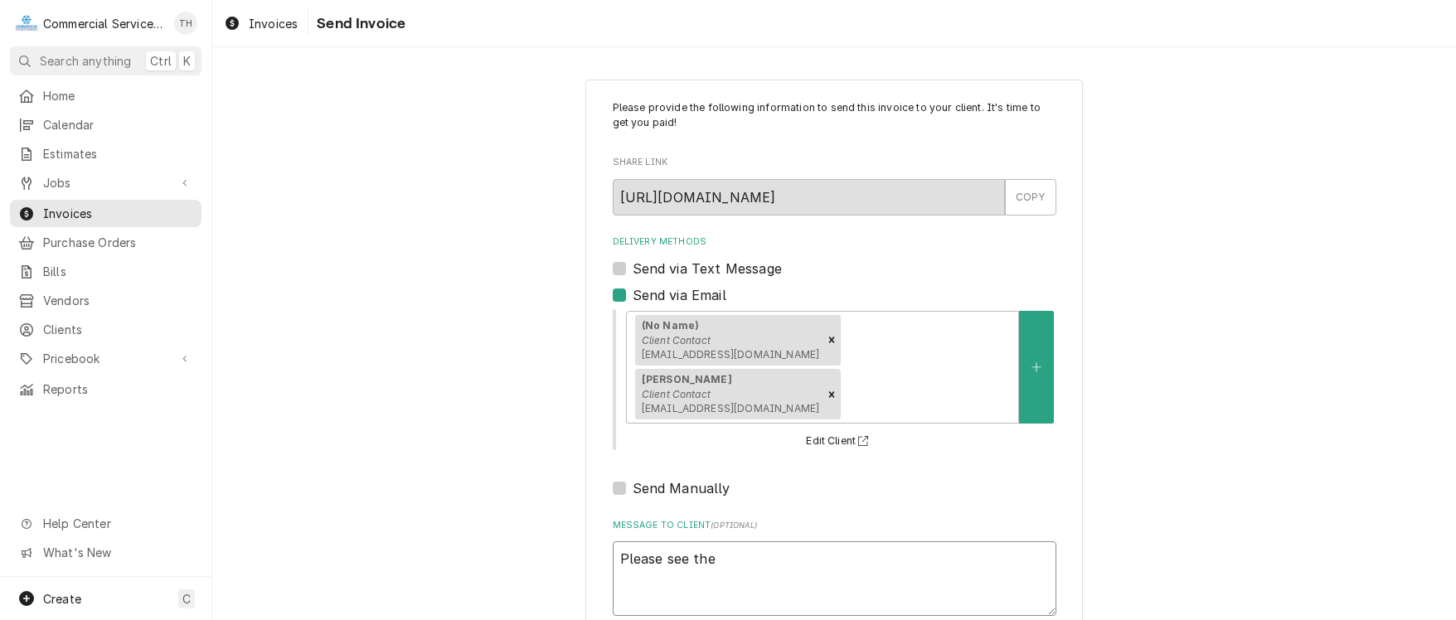
type textarea "Please see the"
type textarea "x"
type textarea "Please see the a"
type textarea "x"
type textarea "Please see the at"
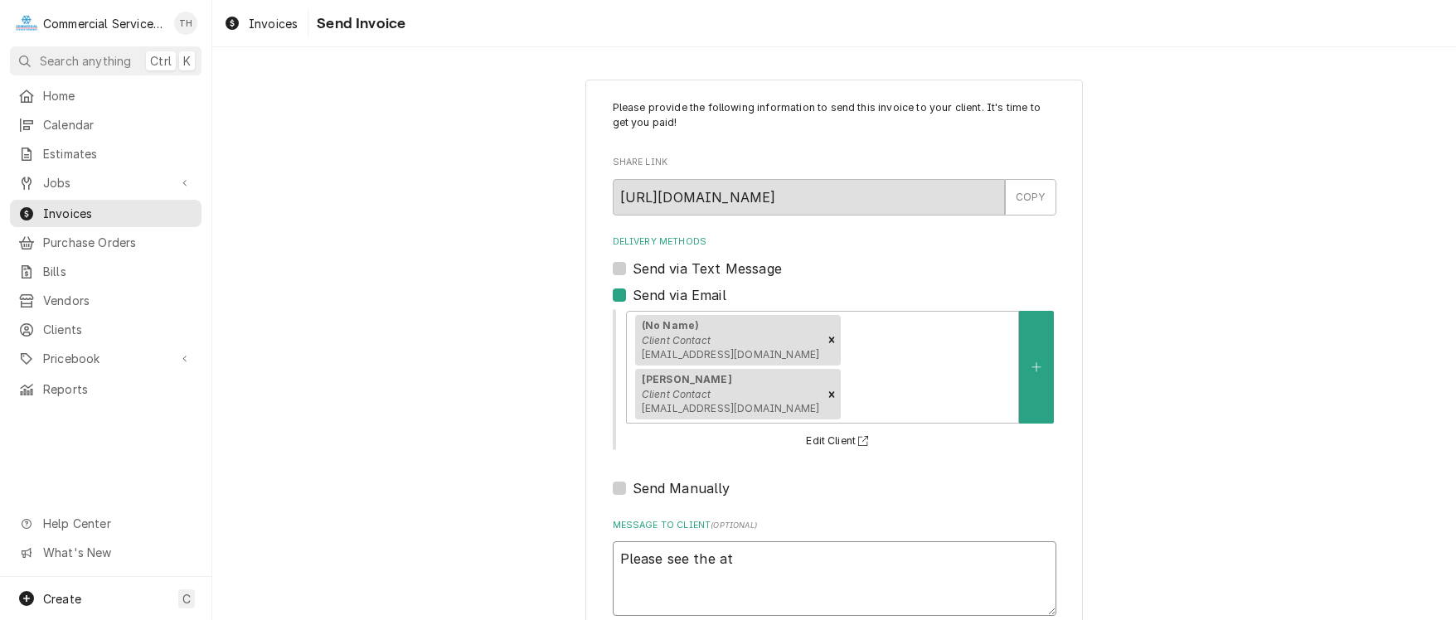
type textarea "x"
type textarea "Please see the att"
type textarea "x"
type textarea "Please see the atta"
type textarea "x"
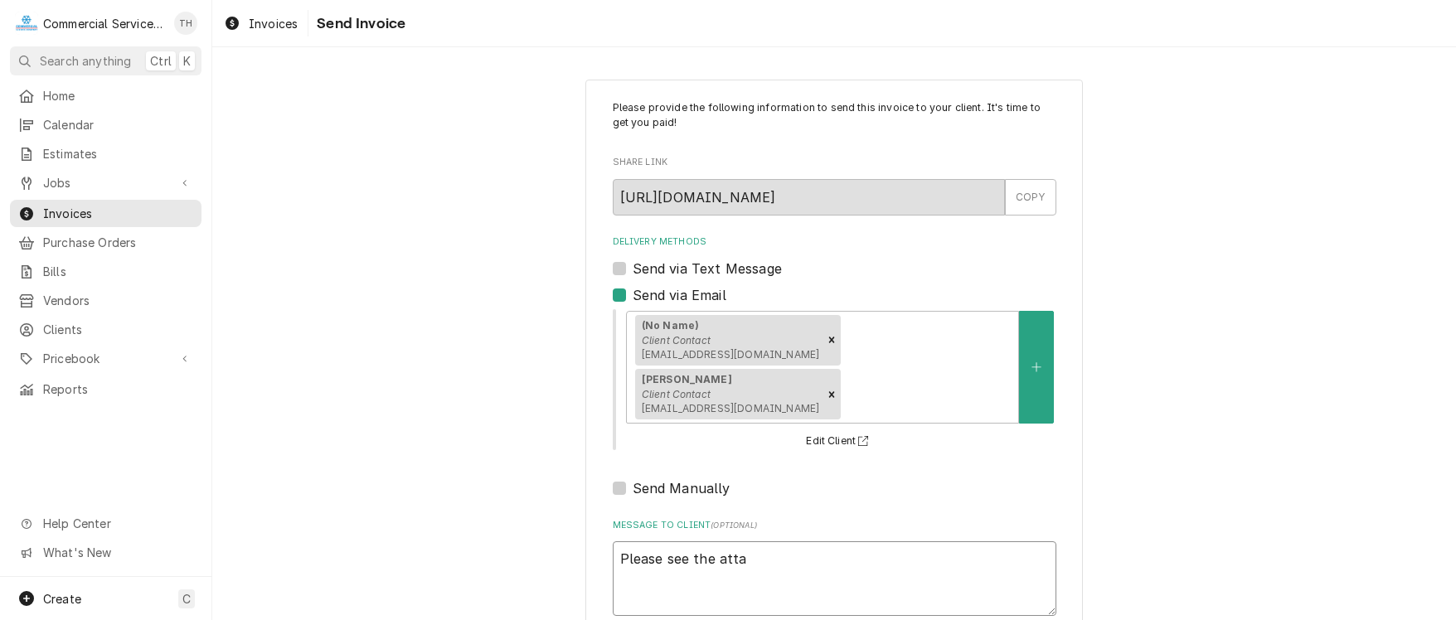
type textarea "Please see the attac"
type textarea "x"
type textarea "Please see the attach"
type textarea "x"
type textarea "Please see the attache"
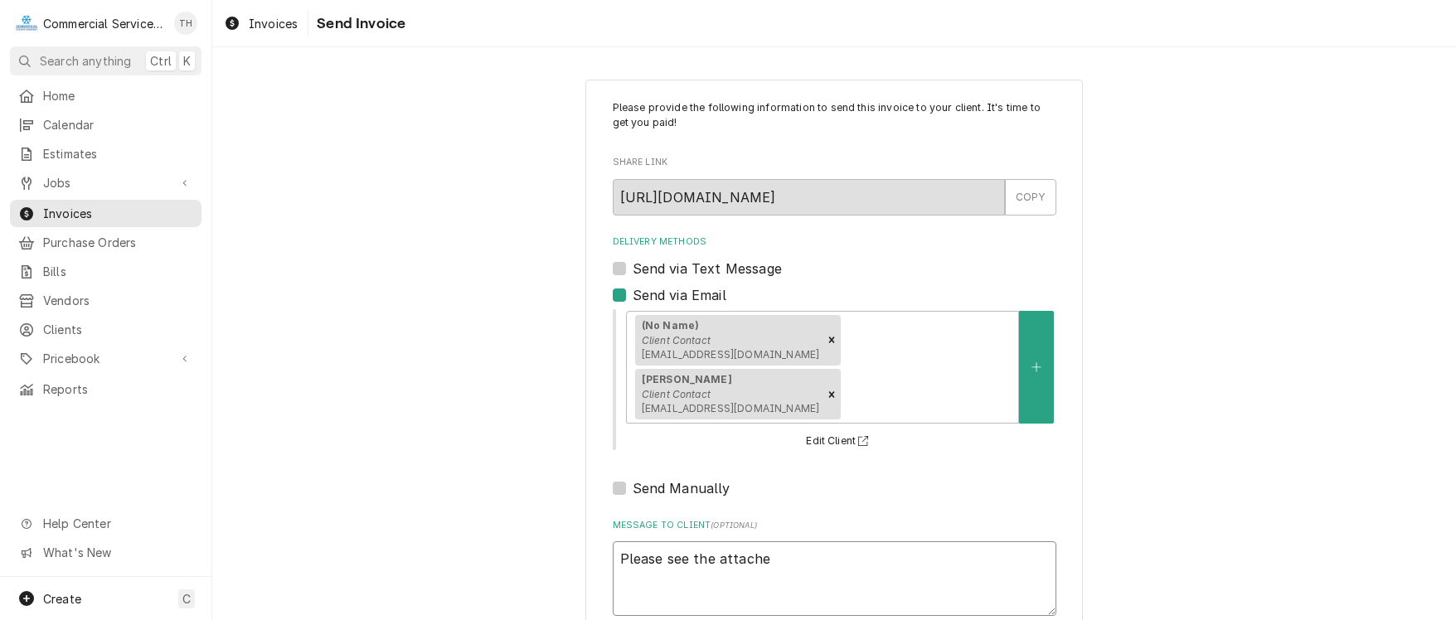
type textarea "x"
type textarea "Please see the attached"
type textarea "x"
type textarea "Please see the attachedi"
type textarea "x"
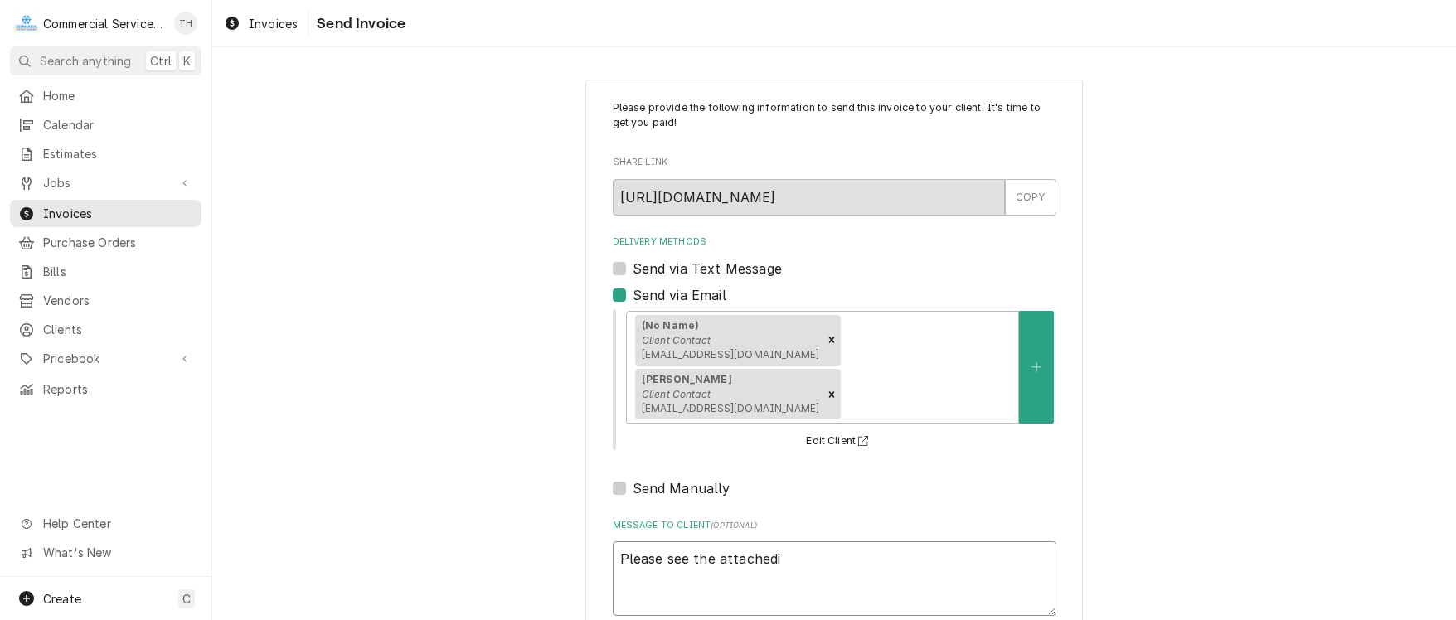
type textarea "Please see the attached"
type textarea "x"
type textarea "Please see the attached"
type textarea "x"
type textarea "Please see the attached i"
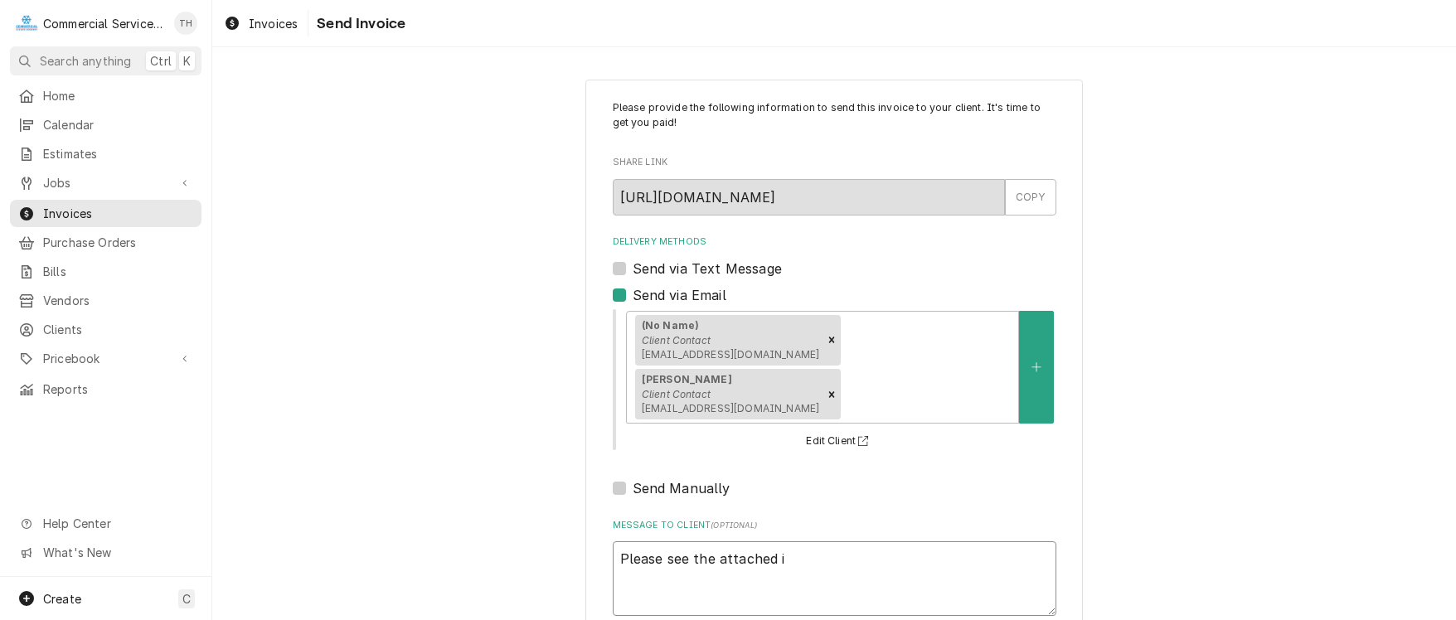
type textarea "x"
type textarea "Please see the attached in"
type textarea "x"
type textarea "Please see the attached inv"
type textarea "x"
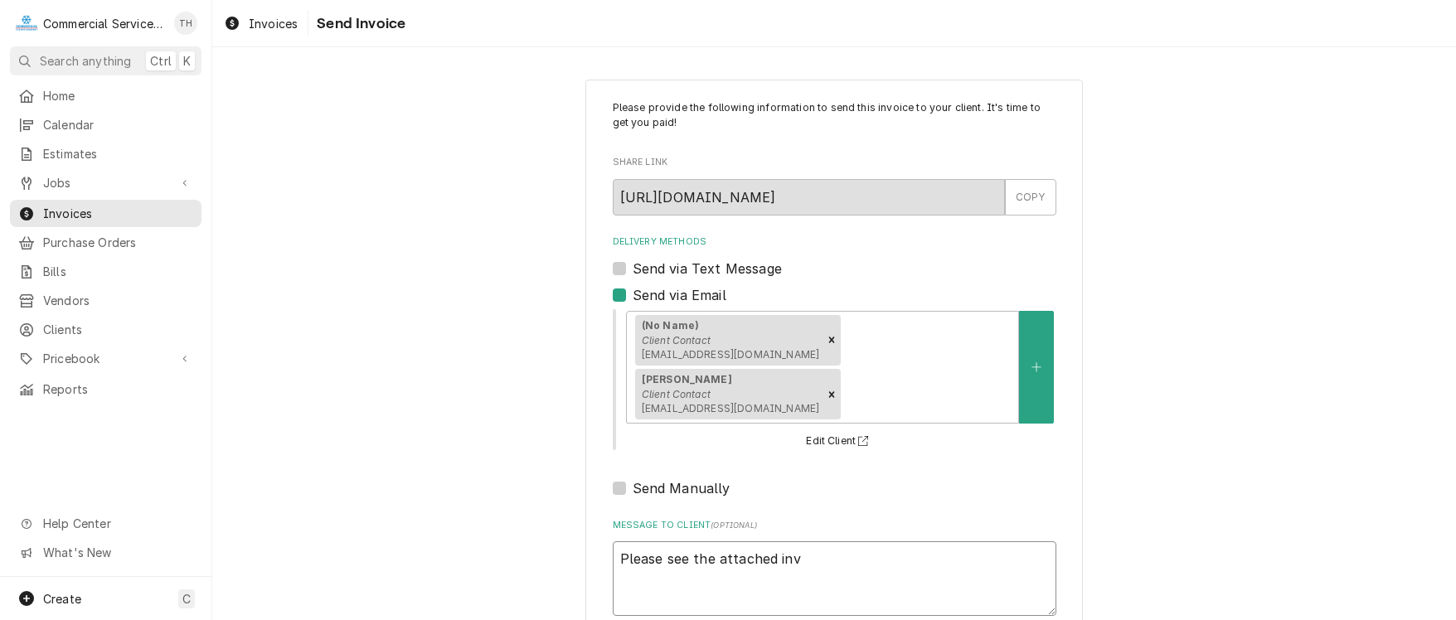
type textarea "Please see the attached invo"
type textarea "x"
type textarea "Please see the attached invoi"
type textarea "x"
type textarea "Please see the attached invoic"
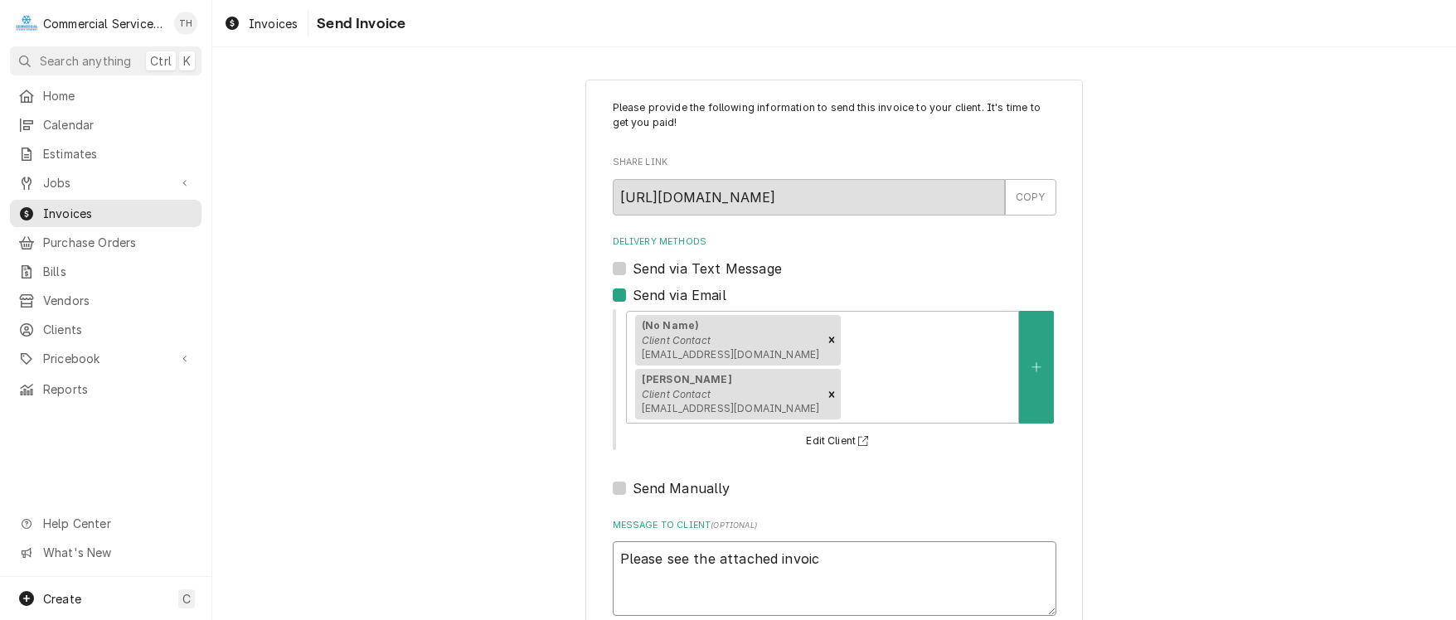
type textarea "x"
type textarea "Please see the attached invoice"
type textarea "x"
type textarea "Please see the attached invoice"
type textarea "x"
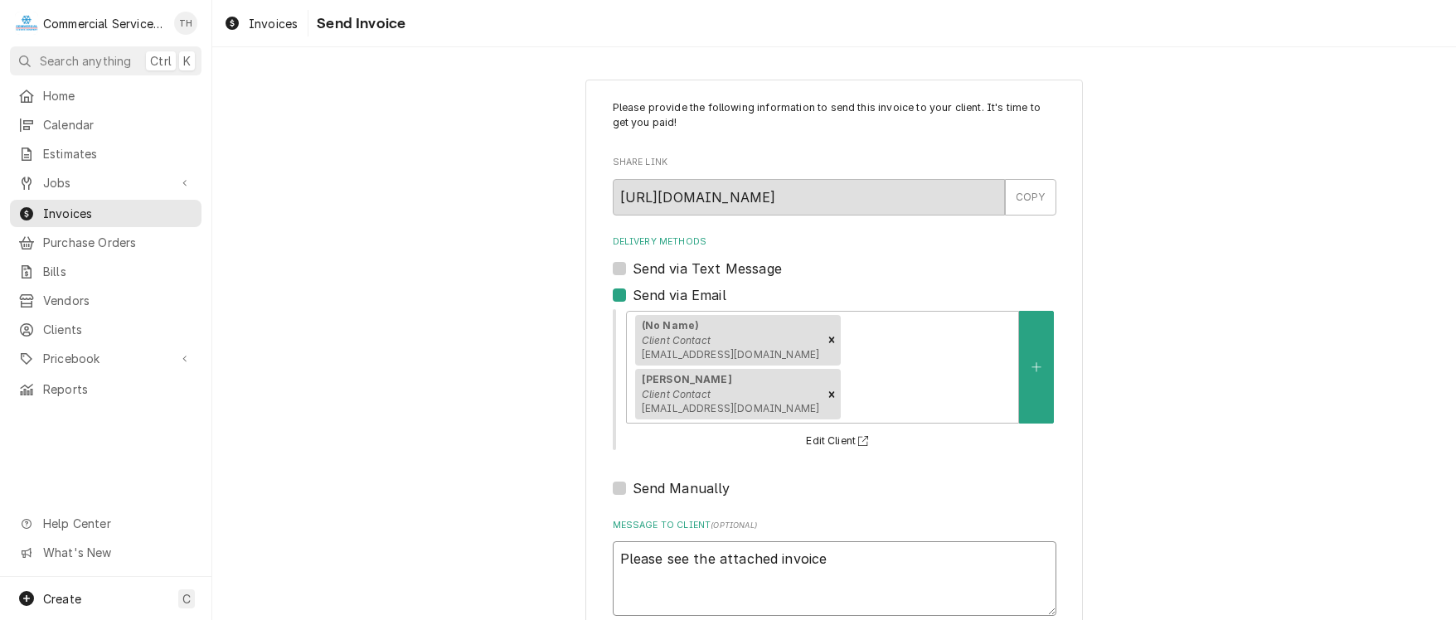
type textarea "Please see the attached invoice f"
type textarea "x"
type textarea "Please see the attached invoice fo"
type textarea "x"
type textarea "Please see the attached invoice for"
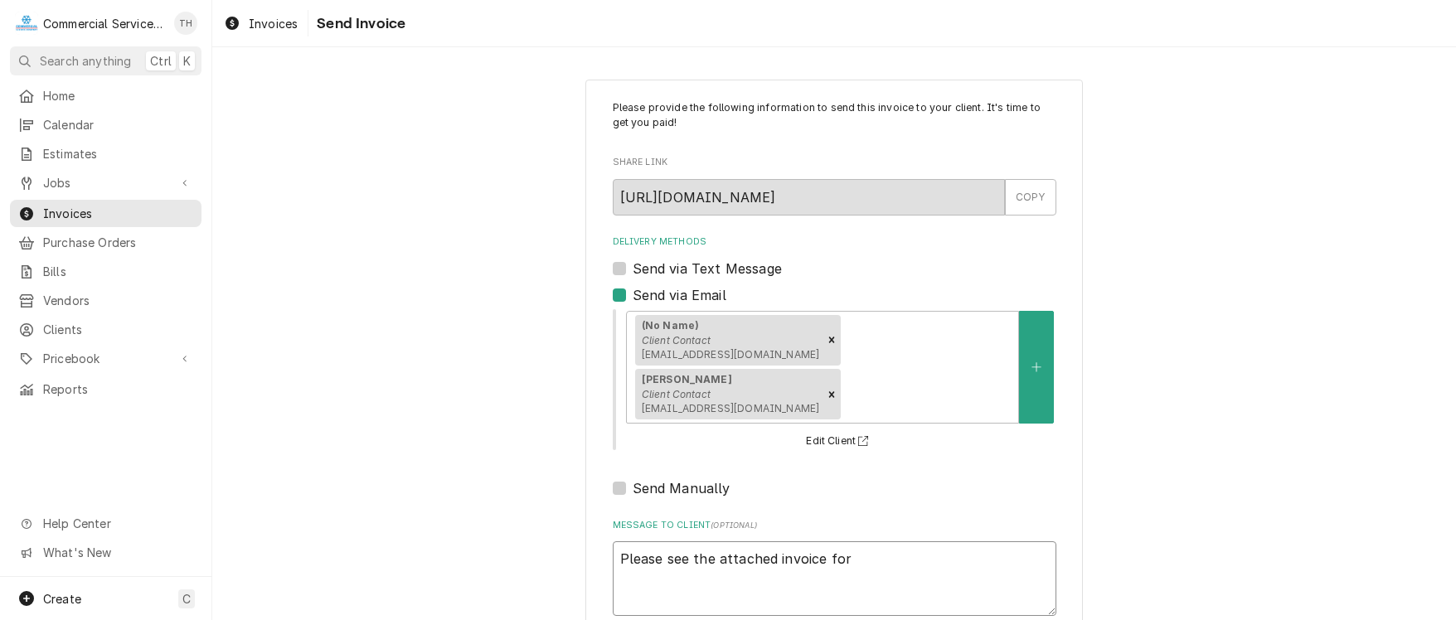
type textarea "x"
type textarea "Please see the attached invoice for"
type textarea "x"
type textarea "Please see the attached invoice for p"
type textarea "x"
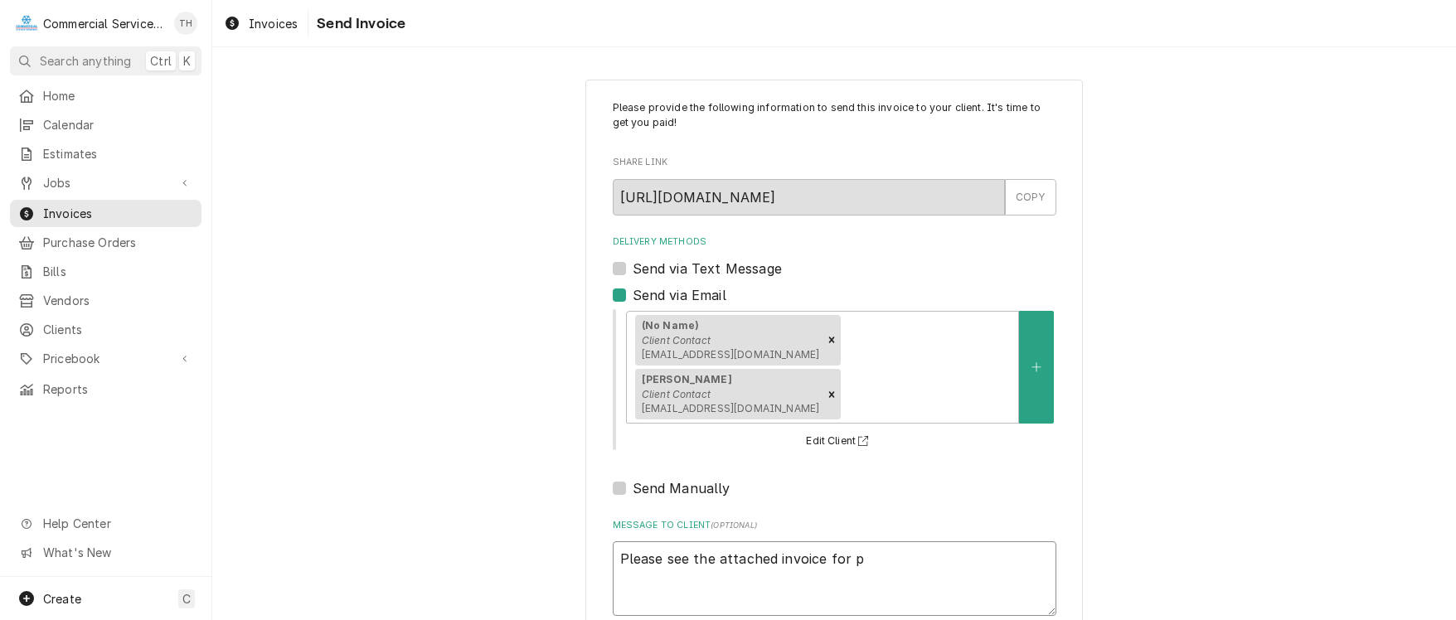
type textarea "Please see the attached invoice for pa"
type textarea "x"
type textarea "Please see the attached invoice for pay"
type textarea "x"
type textarea "Please see the attached invoice for paym"
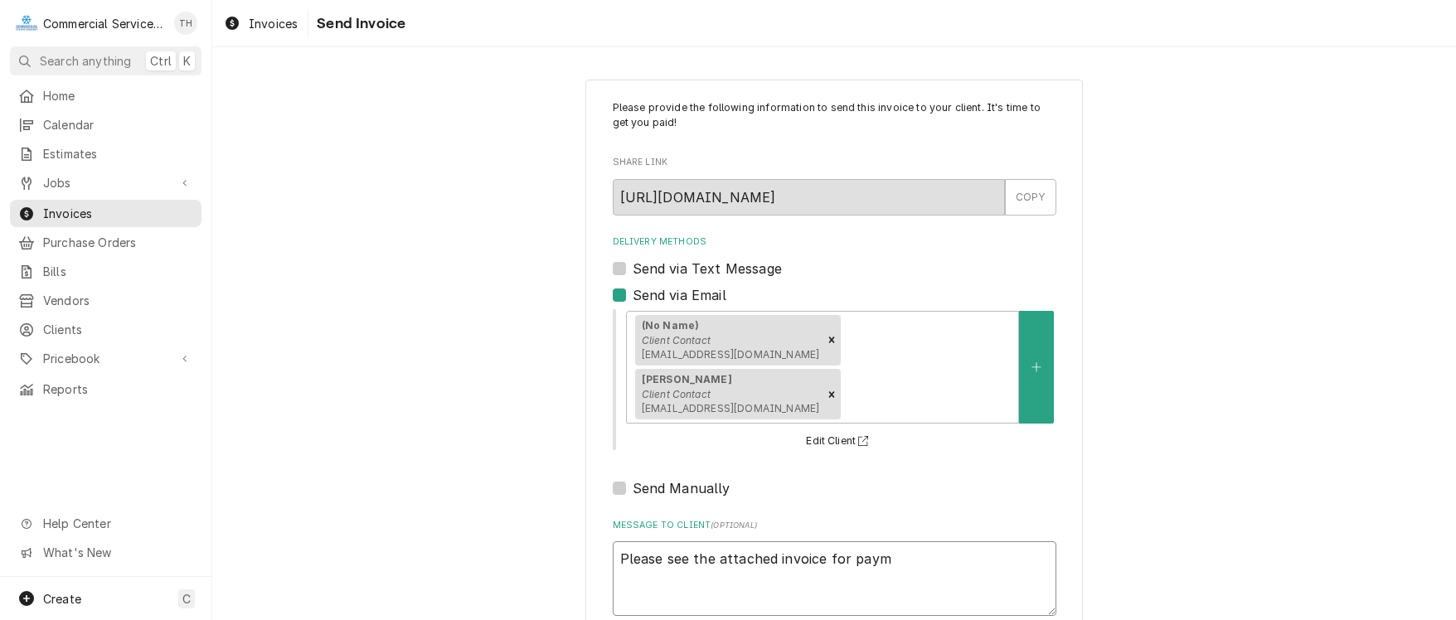
type textarea "x"
type textarea "Please see the attached invoice for payme"
type textarea "x"
type textarea "Please see the attached invoice for paymen"
type textarea "x"
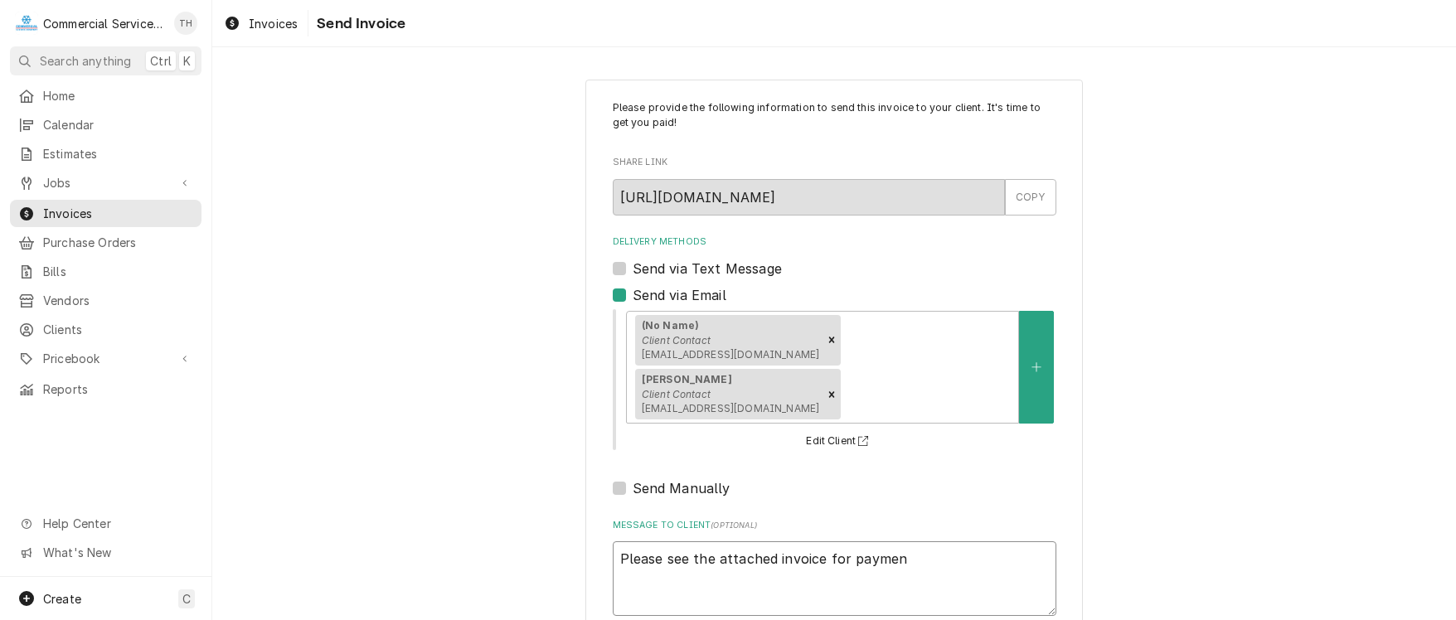
type textarea "Please see the attached invoice for payment"
type textarea "x"
type textarea "Please see the attached invoice for payment"
type textarea "x"
type textarea "Please see the attached invoice for payment p"
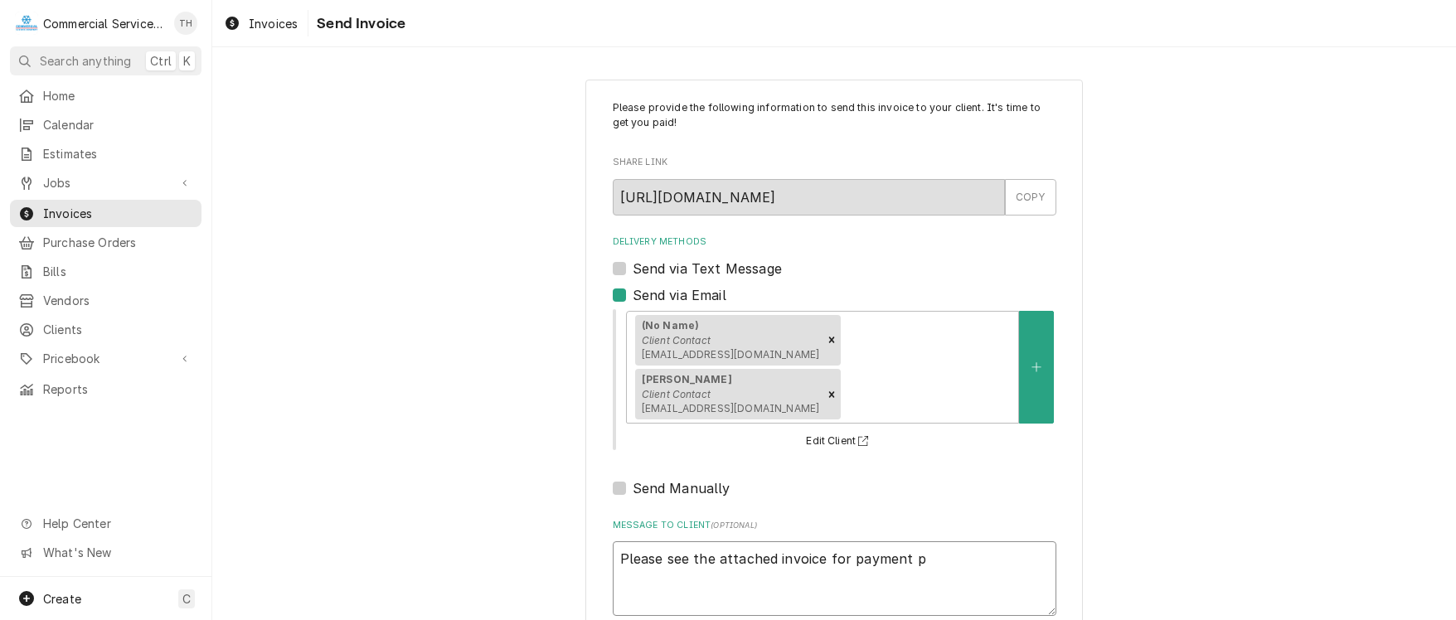
type textarea "x"
type textarea "Please see the attached invoice for payment pr"
type textarea "x"
type textarea "Please see the attached invoice for payment pro"
type textarea "x"
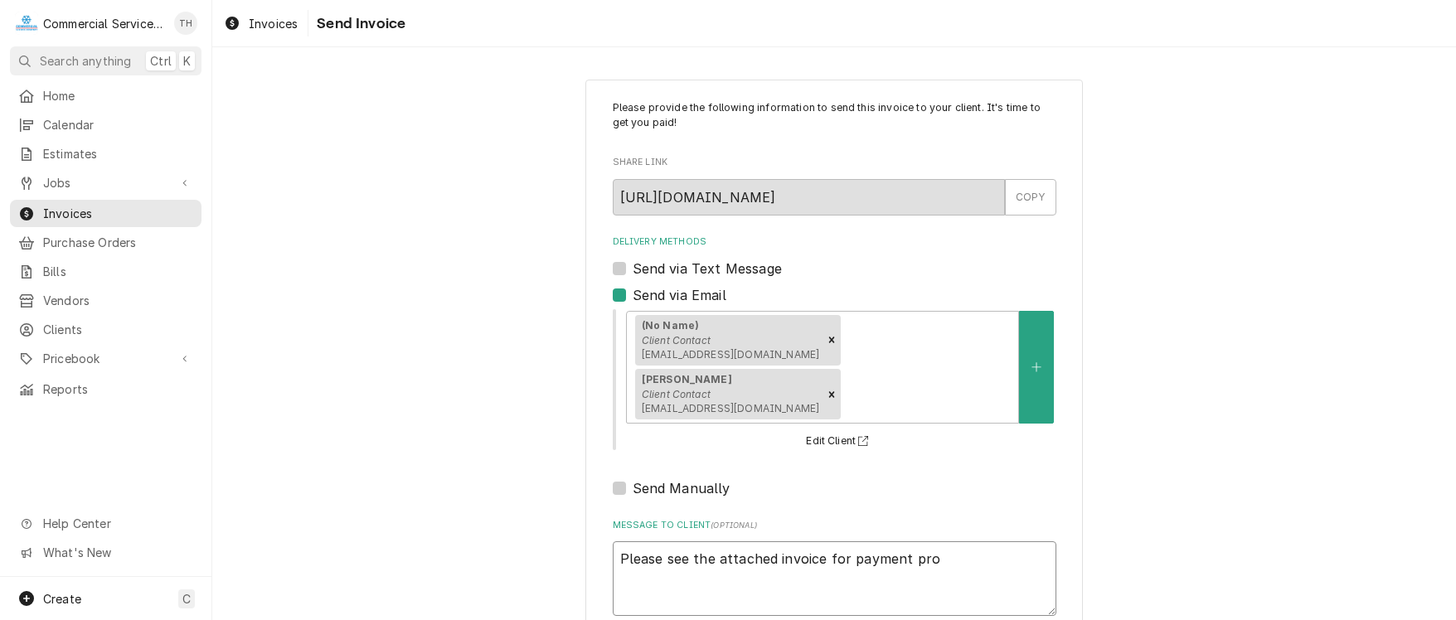
type textarea "Please see the attached invoice for payment proc"
type textarea "x"
type textarea "Please see the attached invoice for payment proce"
type textarea "x"
type textarea "Please see the attached invoice for payment proces"
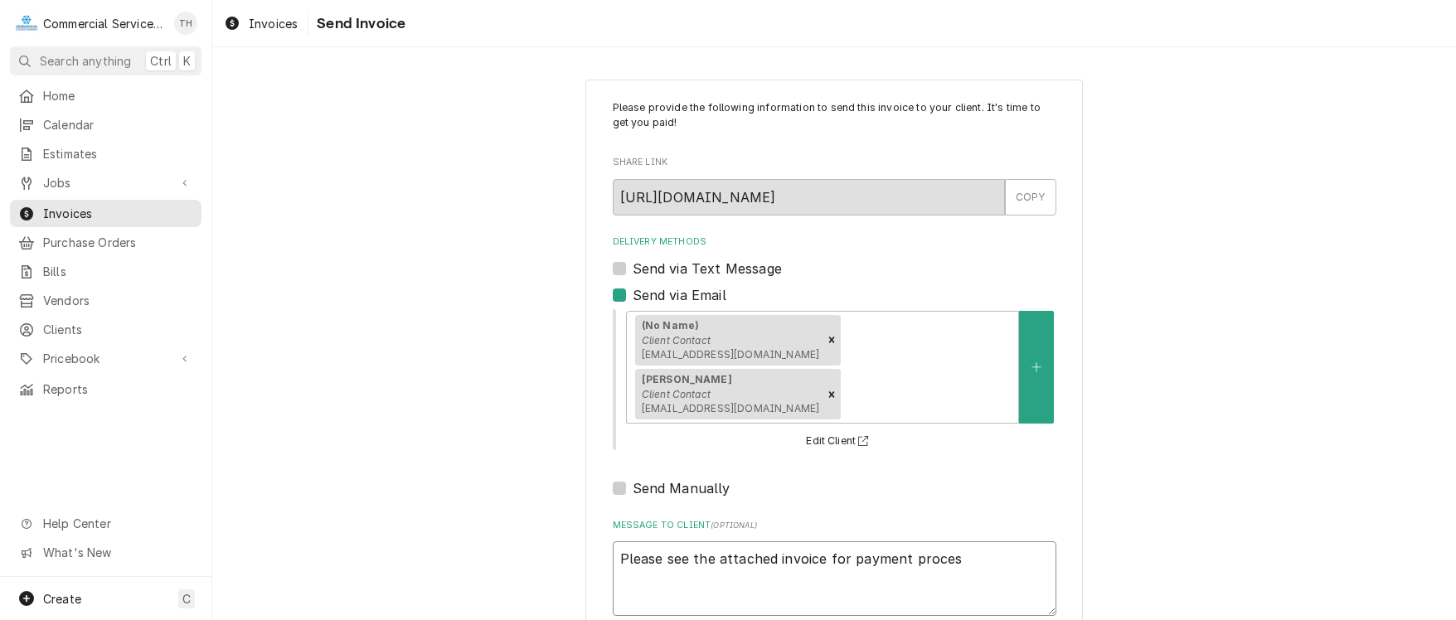
type textarea "x"
type textarea "Please see the attached invoice for payment processi"
type textarea "x"
type textarea "Please see the attached invoice for payment processin"
type textarea "x"
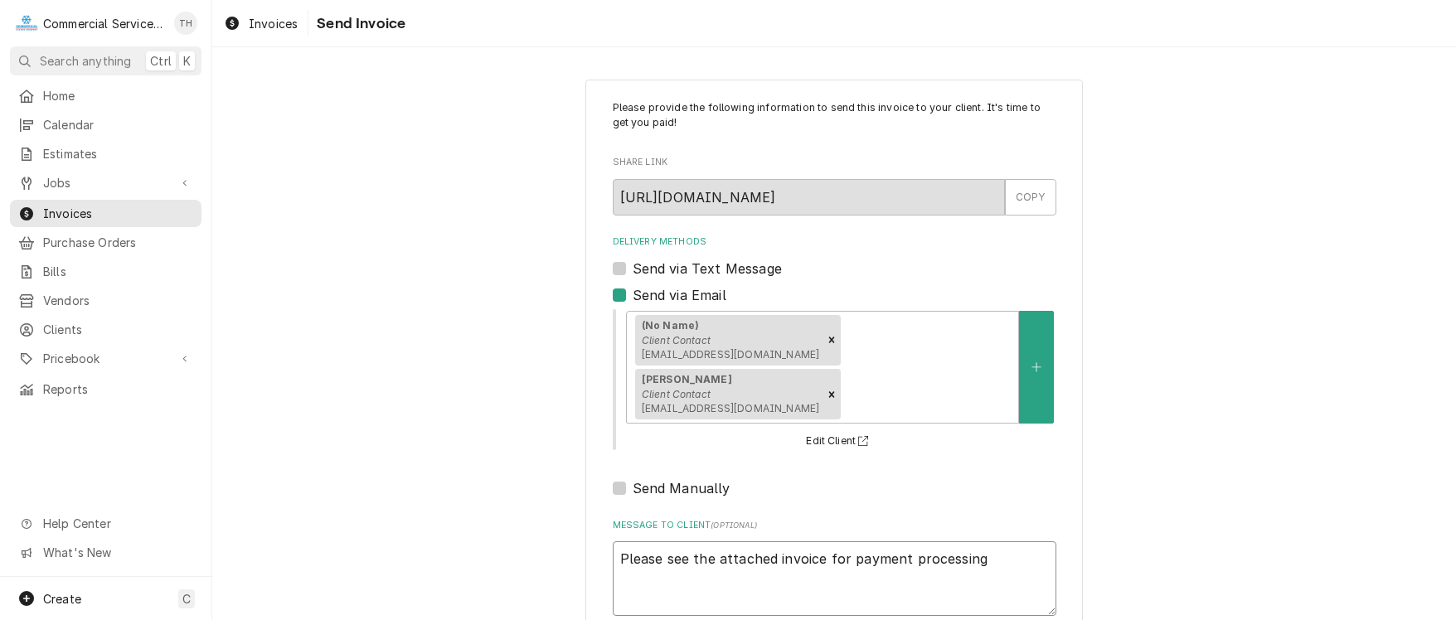
type textarea "Please see the attached invoice for payment processing"
type textarea "x"
type textarea "Please see the attached invoice for payment processing"
type textarea "x"
type textarea "Please see the attached invoice for payment processing T"
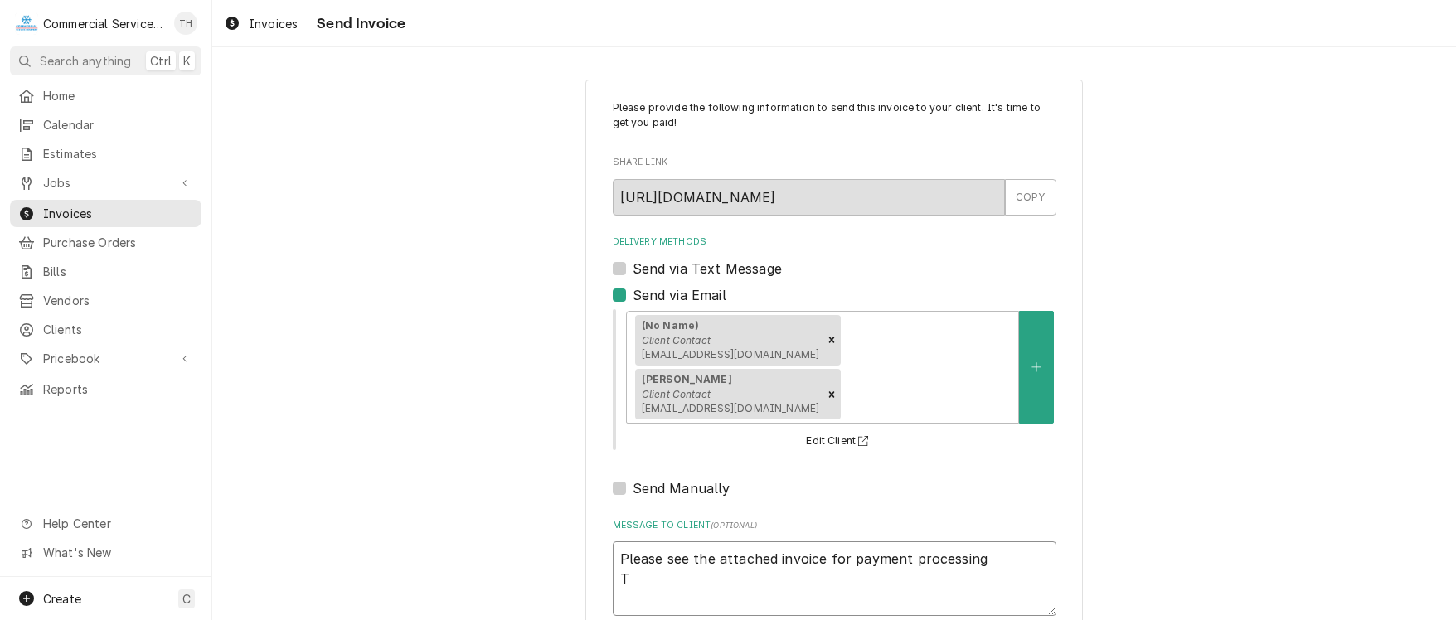
type textarea "x"
type textarea "Please see the attached invoice for payment processing Th"
type textarea "x"
type textarea "Please see the attached invoice for payment processing Tha"
type textarea "x"
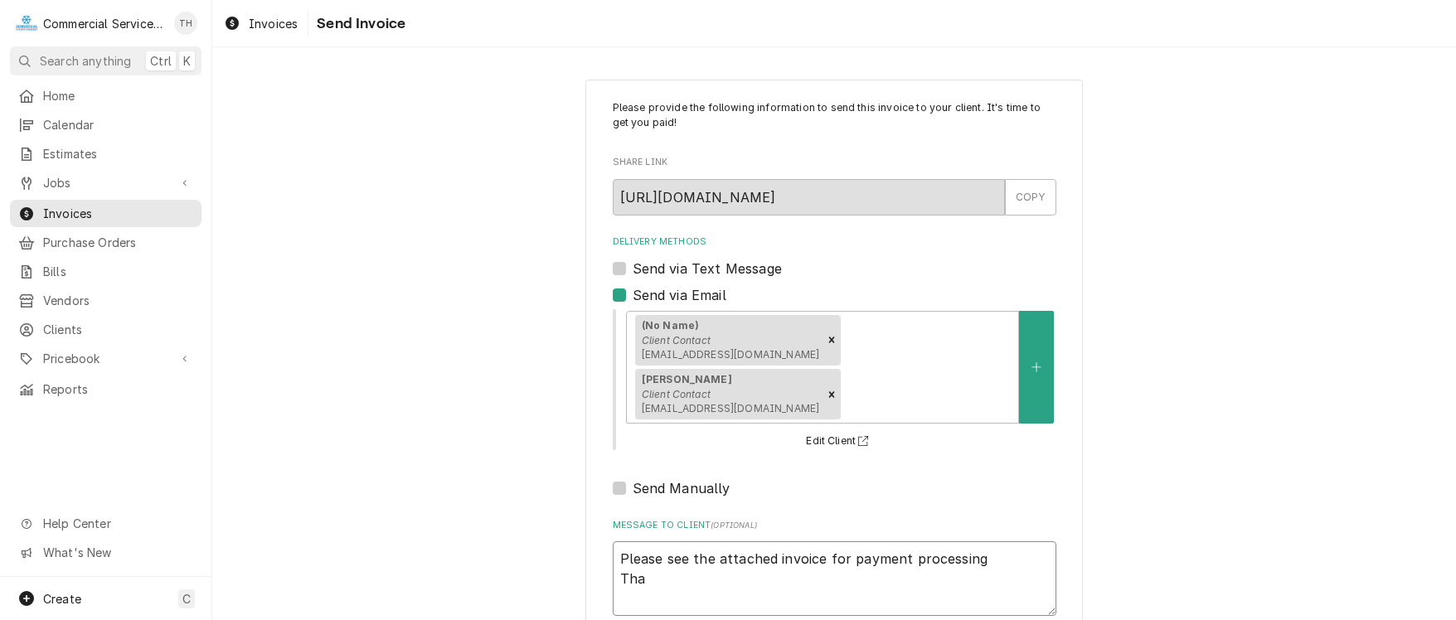
type textarea "Please see the attached invoice for payment processing Than"
type textarea "x"
type textarea "Please see the attached invoice for payment processing Thank"
type textarea "x"
type textarea "Please see the attached invoice for payment processing Thank"
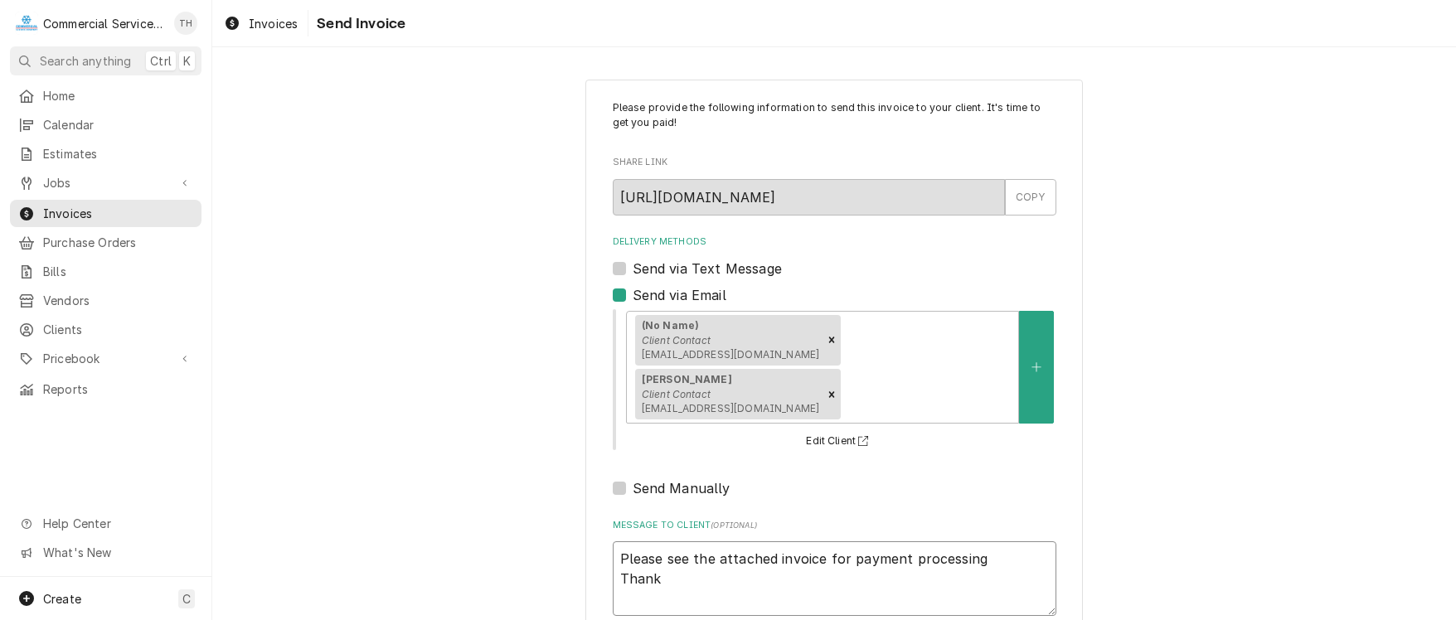
type textarea "x"
type textarea "Please see the attached invoice for payment processing Thank y"
type textarea "x"
type textarea "Please see the attached invoice for payment processing Thank yo"
type textarea "x"
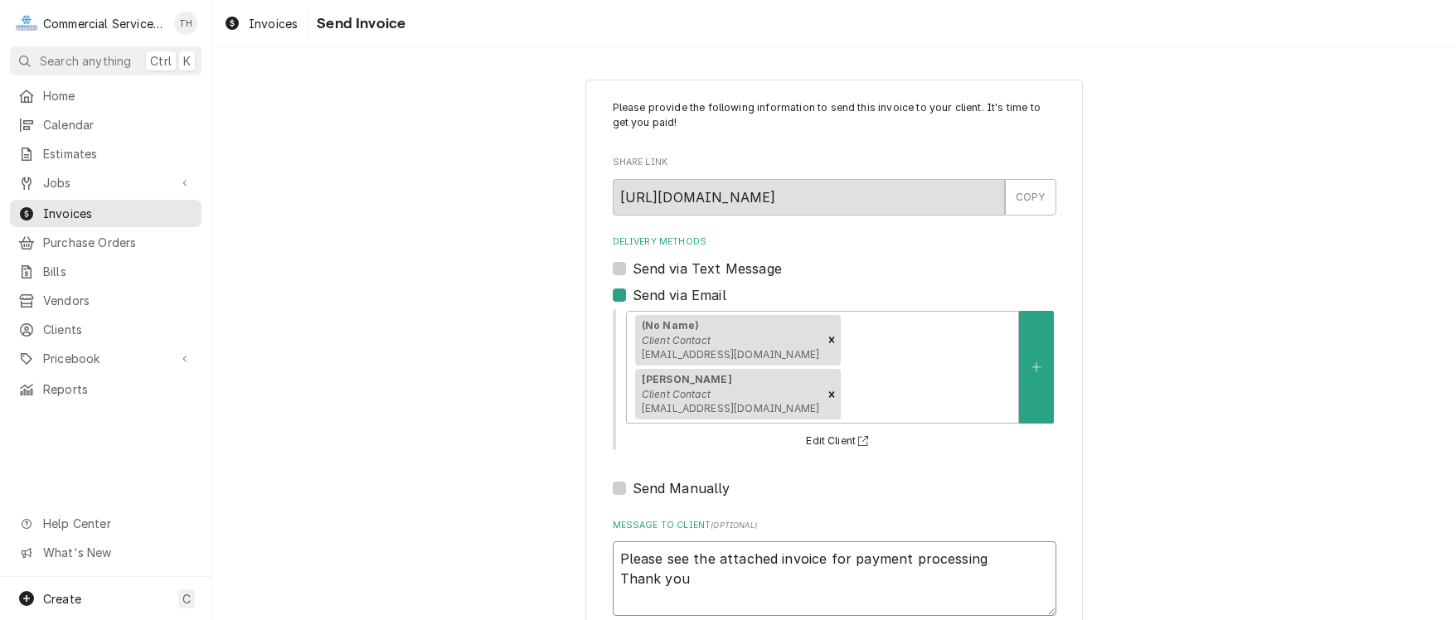
type textarea "Please see the attached invoice for payment processing Thank you"
type textarea "x"
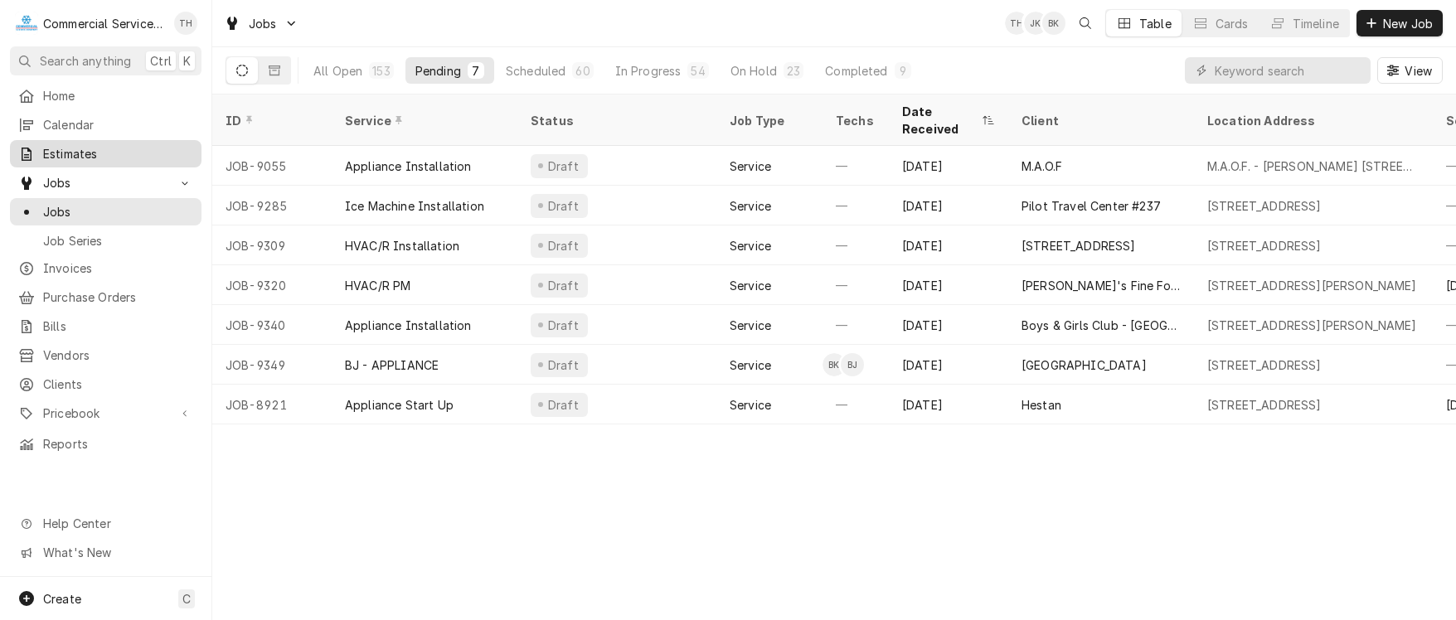
click at [80, 146] on span "Estimates" at bounding box center [118, 153] width 150 height 17
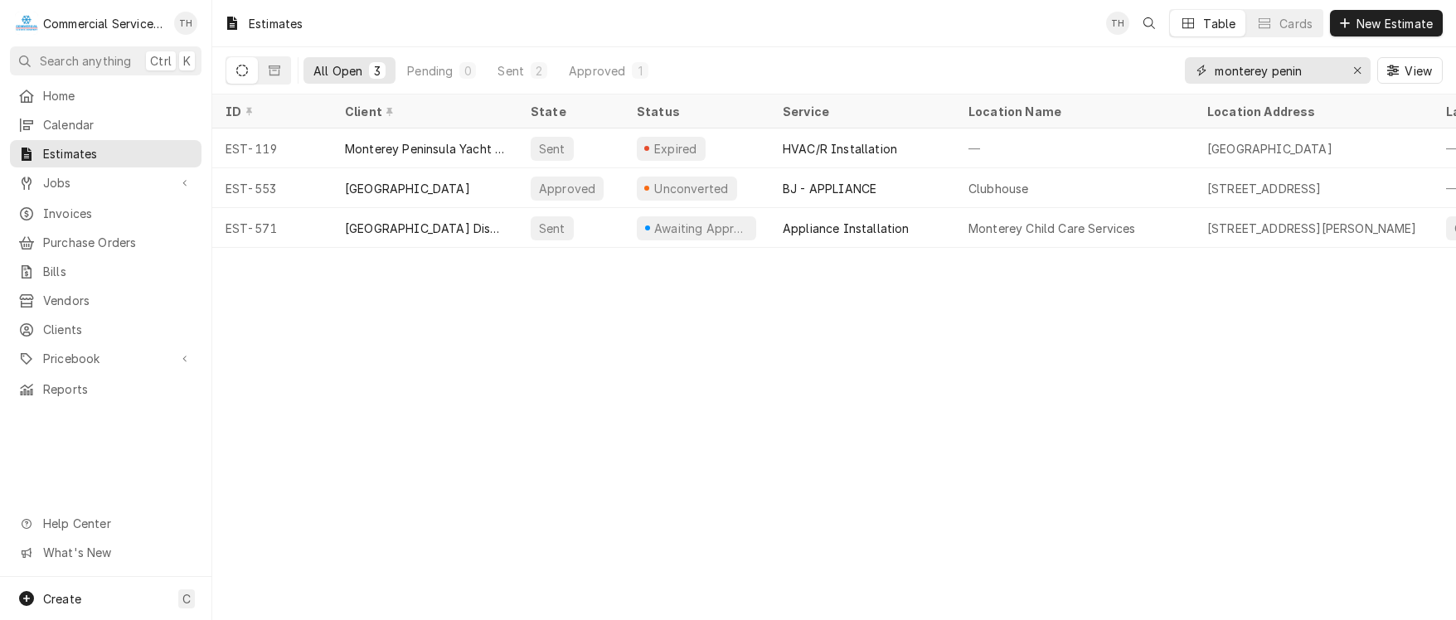
drag, startPoint x: 1306, startPoint y: 70, endPoint x: 1194, endPoint y: 72, distance: 111.9
click at [1194, 72] on div "monterey penin" at bounding box center [1278, 70] width 186 height 27
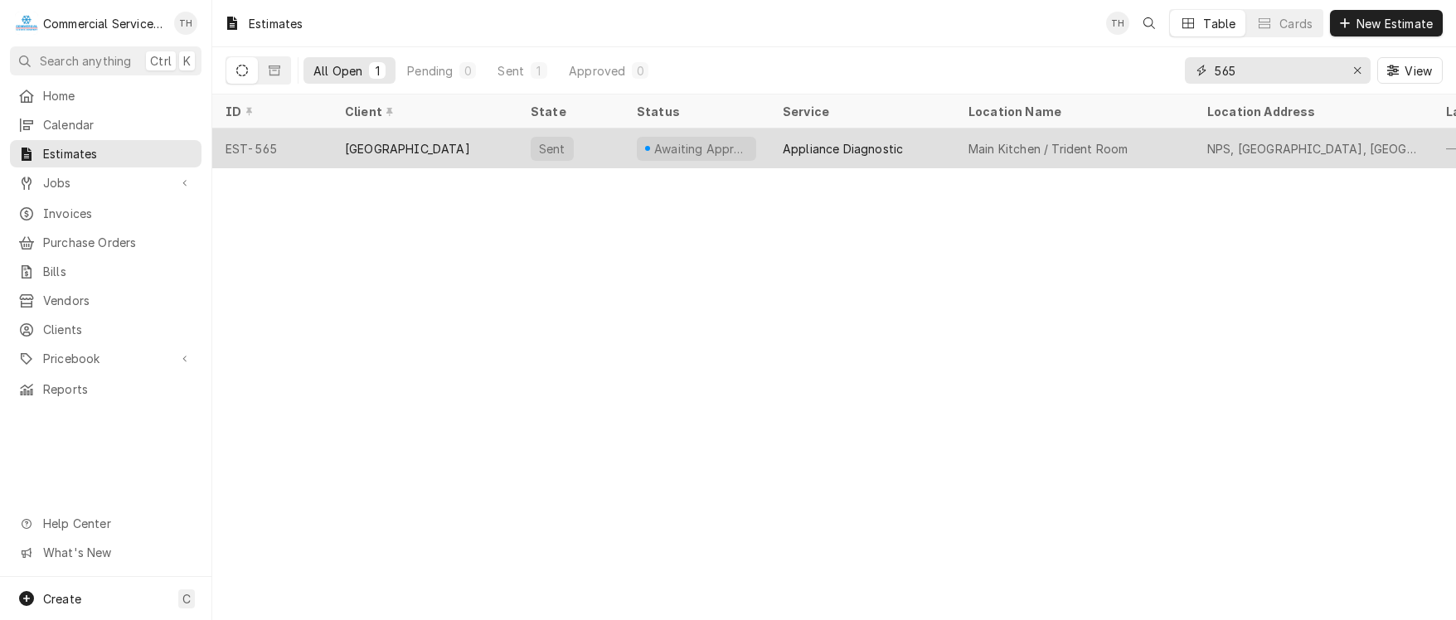
type input "565"
click at [1144, 131] on div "Main Kitchen / Trident Room" at bounding box center [1074, 148] width 239 height 40
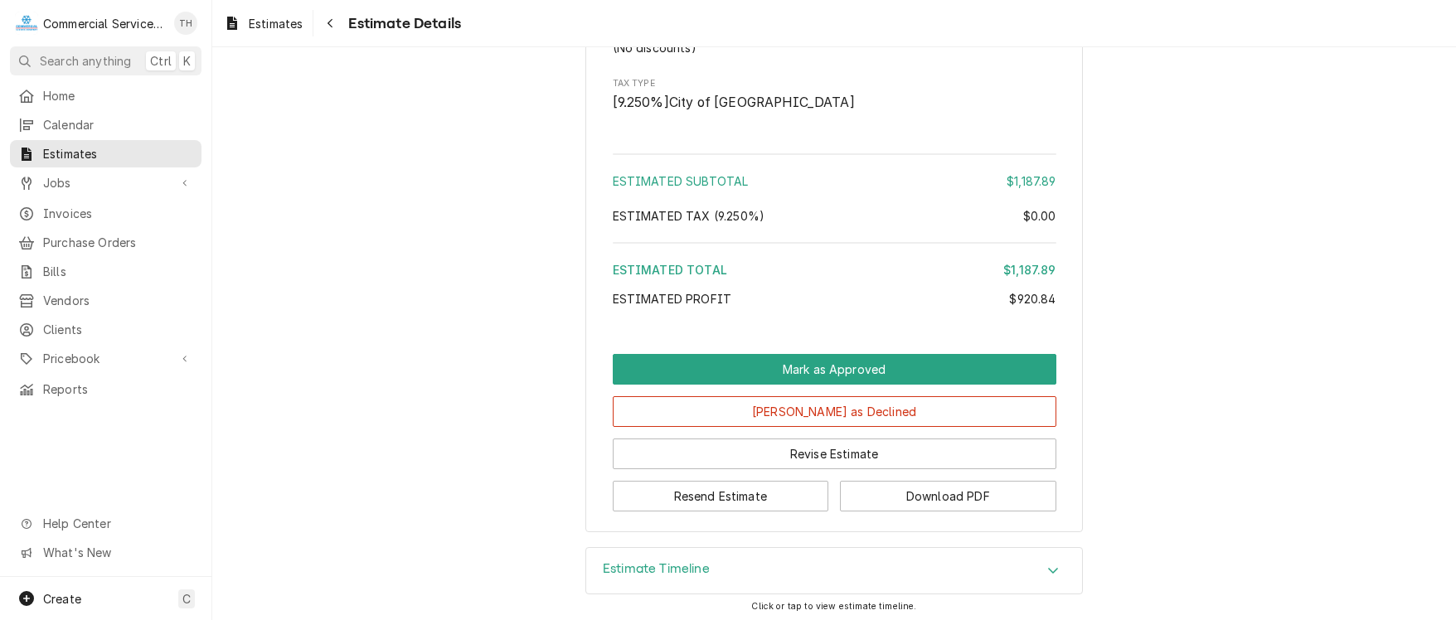
scroll to position [2216, 0]
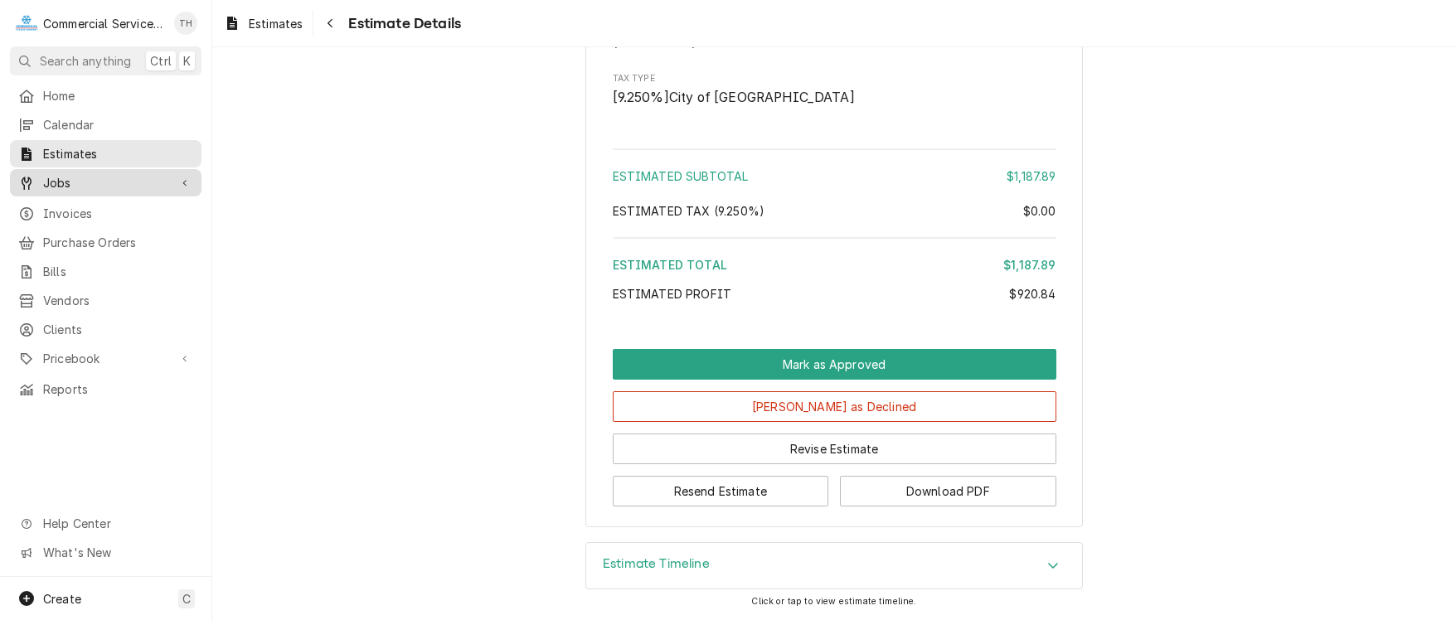
click at [41, 175] on div "Jobs" at bounding box center [93, 182] width 150 height 17
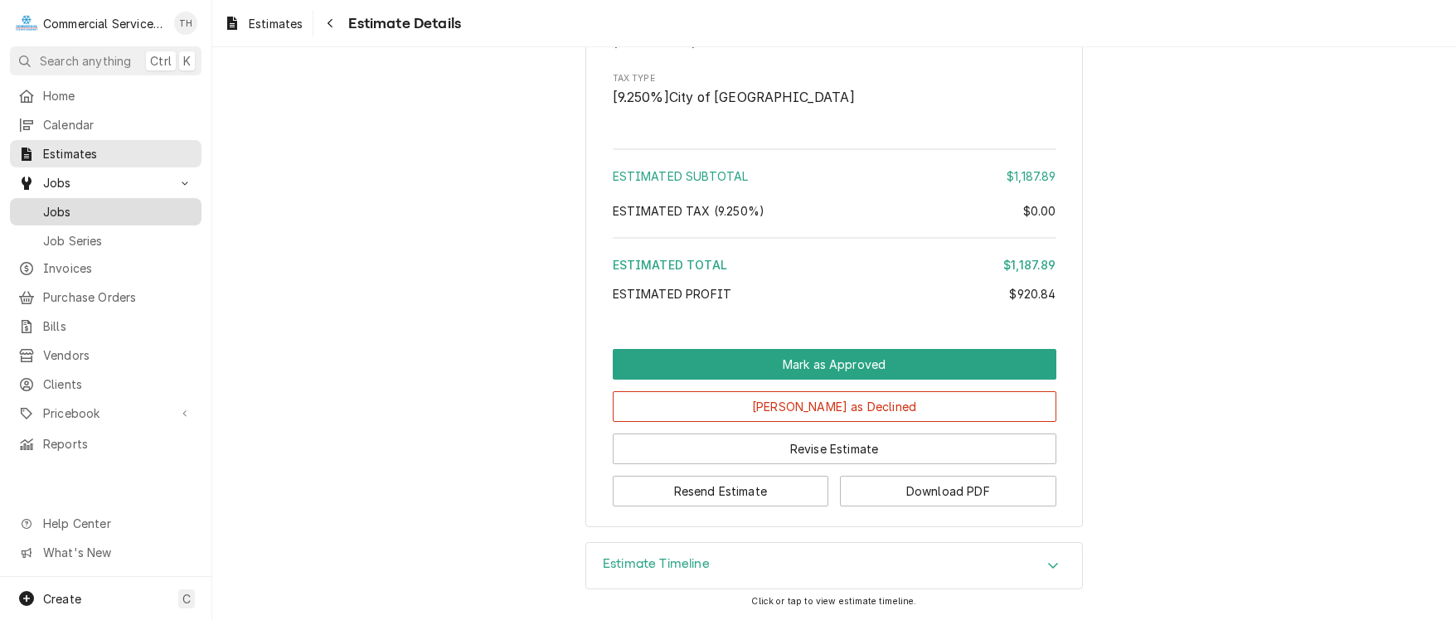
click at [50, 203] on span "Jobs" at bounding box center [118, 211] width 150 height 17
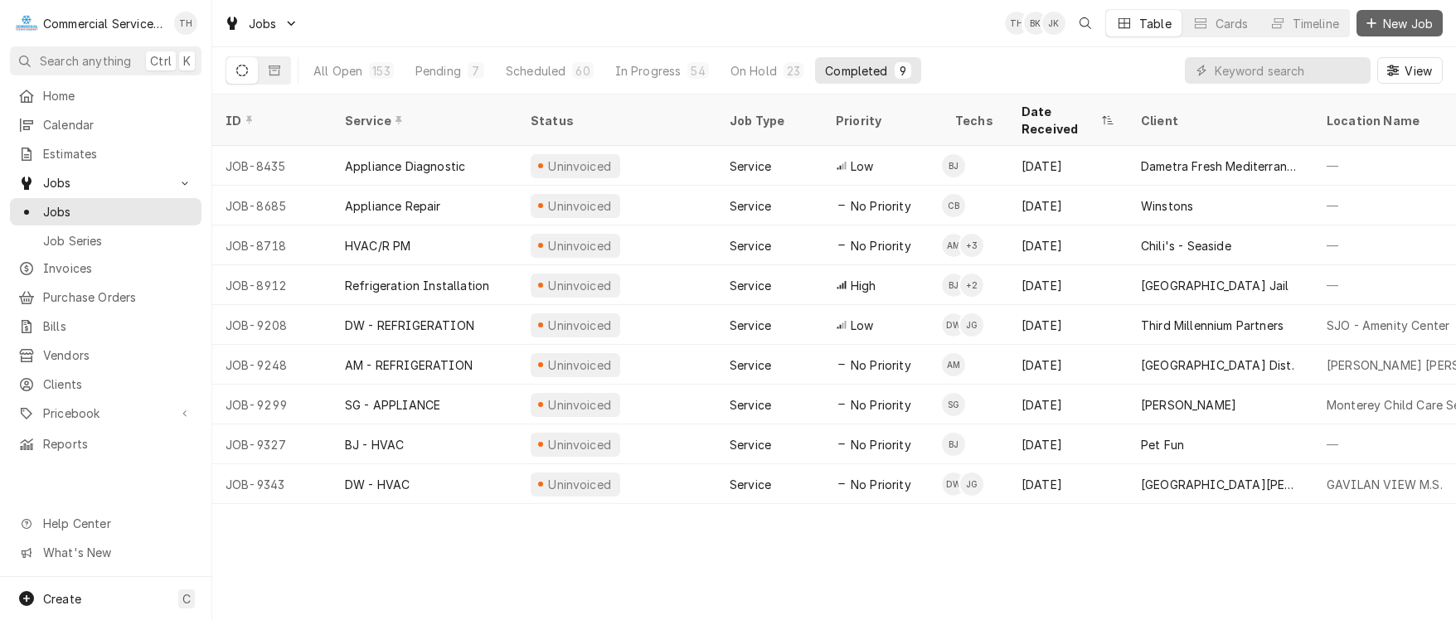
click at [1379, 18] on span "New Job" at bounding box center [1407, 23] width 56 height 17
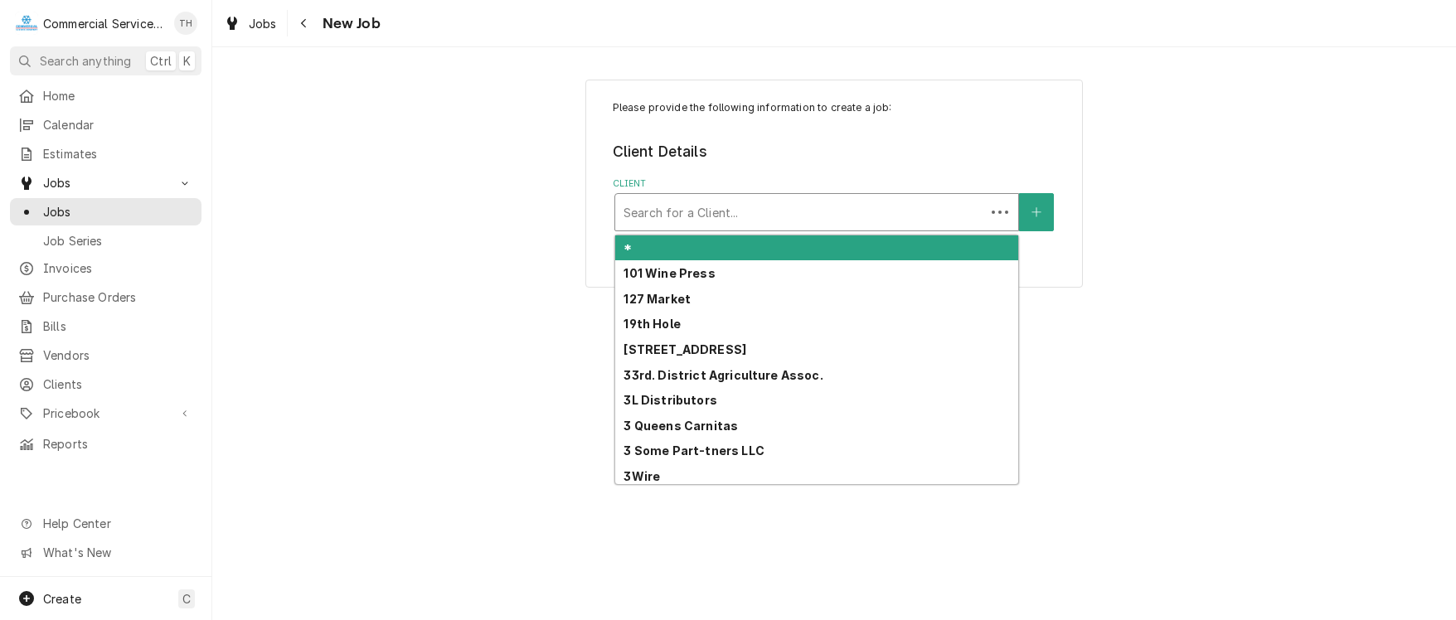
click at [763, 221] on div "Client" at bounding box center [799, 212] width 353 height 30
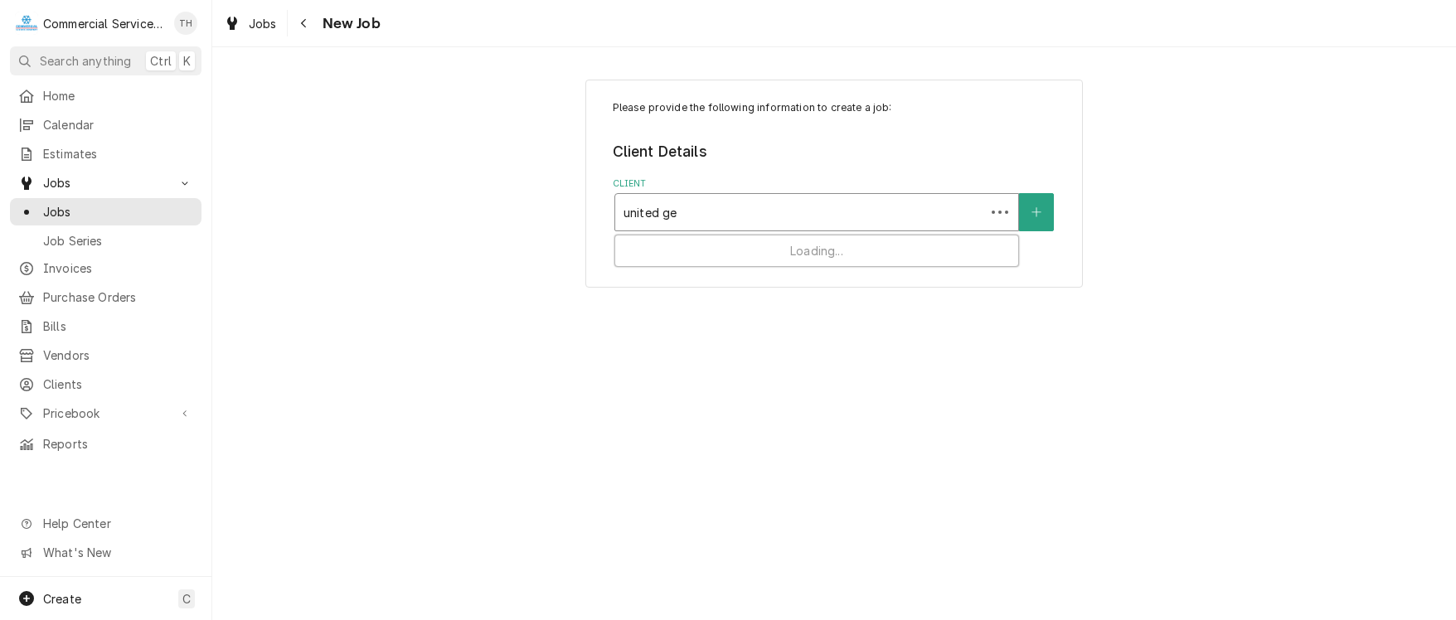
type input "united gen"
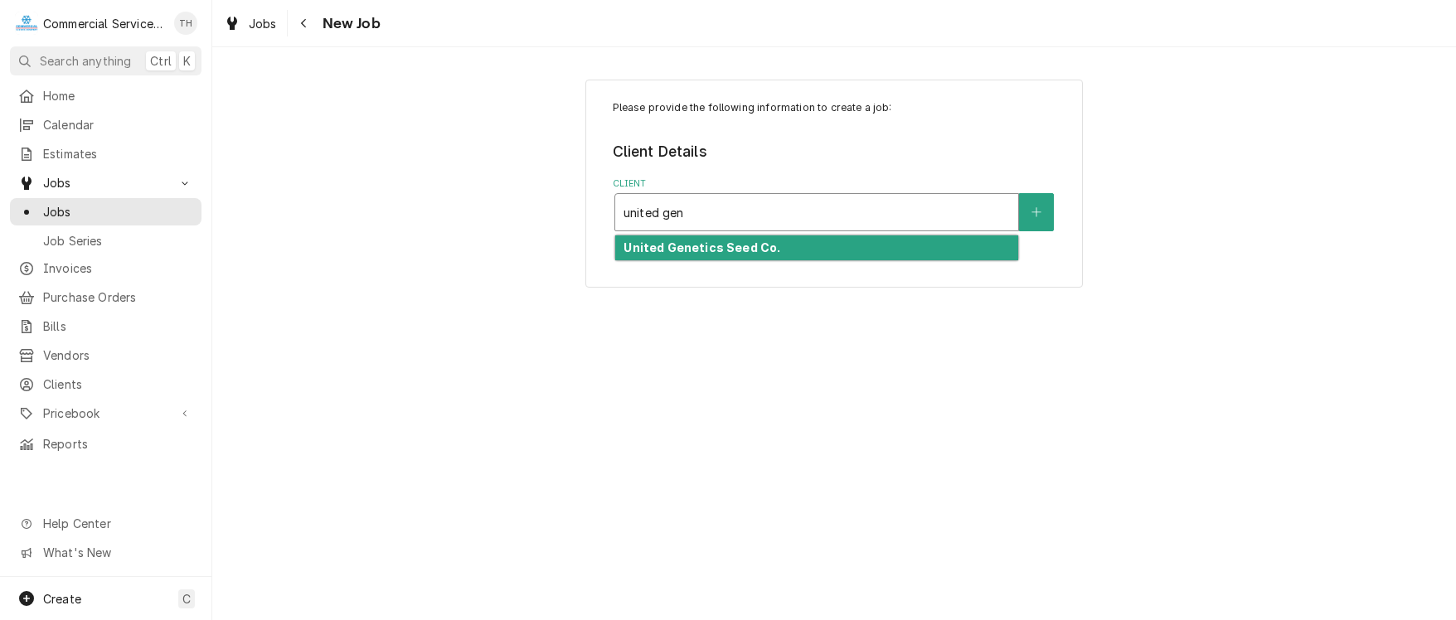
click at [766, 247] on strong "United Genetics Seed Co." at bounding box center [701, 247] width 157 height 14
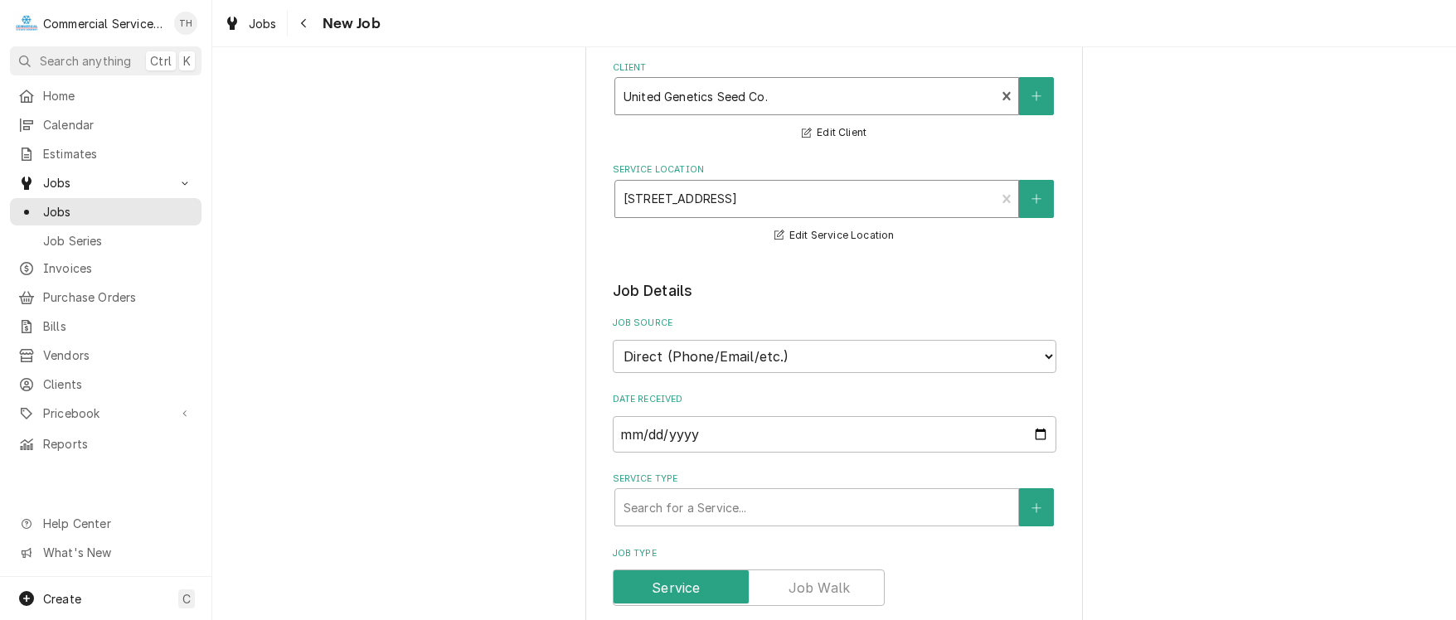
scroll to position [249, 0]
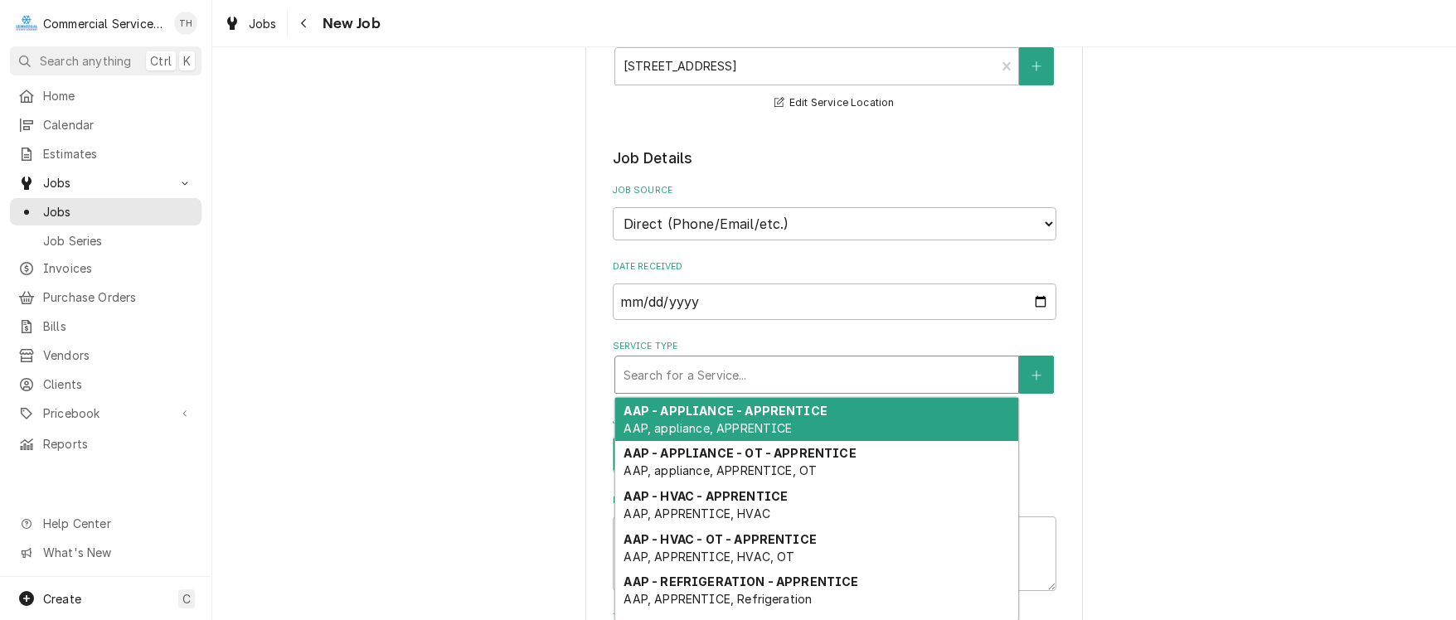
click at [755, 379] on div "Service Type" at bounding box center [816, 375] width 386 height 30
type textarea "x"
type input "d"
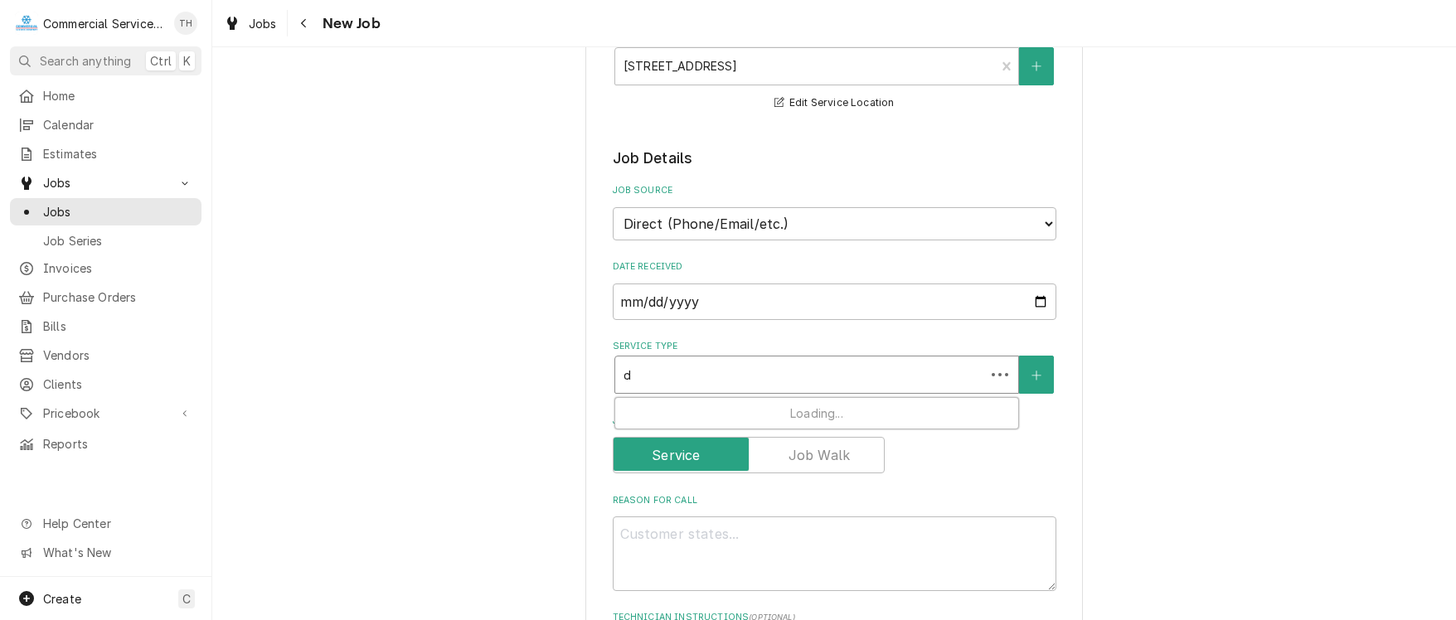
type textarea "x"
type input "dw"
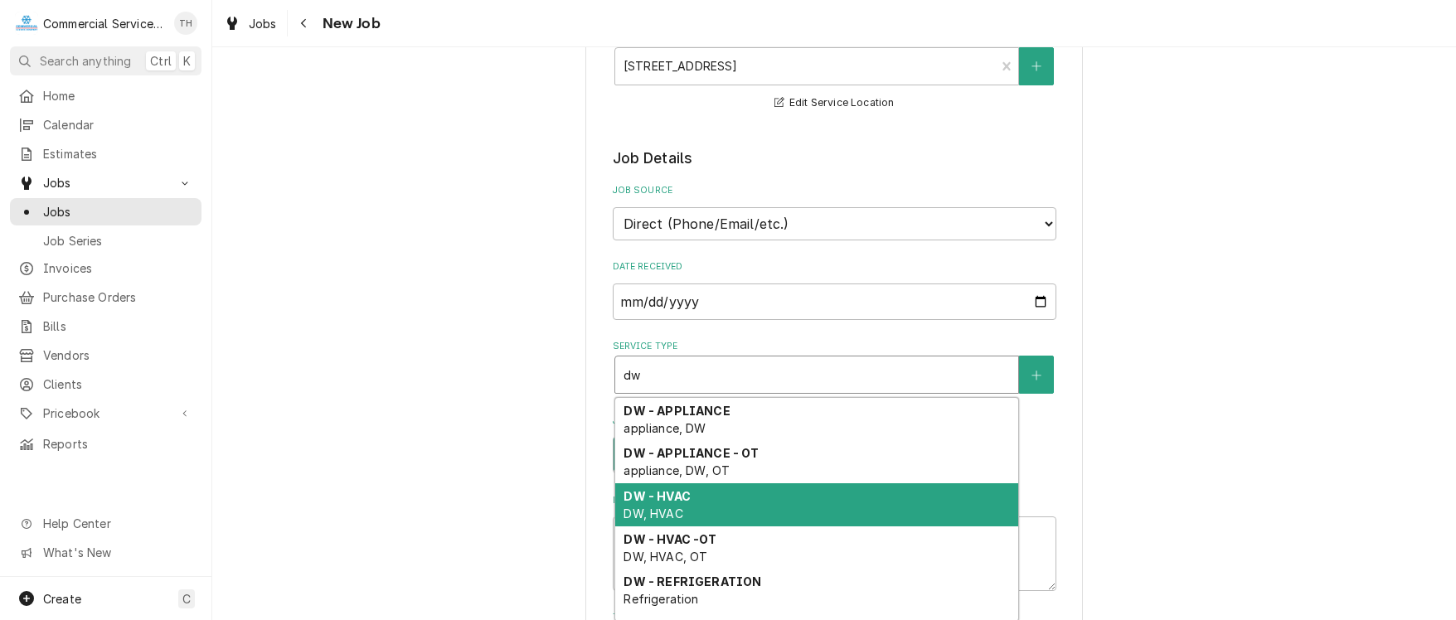
click at [753, 486] on div "DW - HVAC DW, HVAC" at bounding box center [816, 504] width 403 height 43
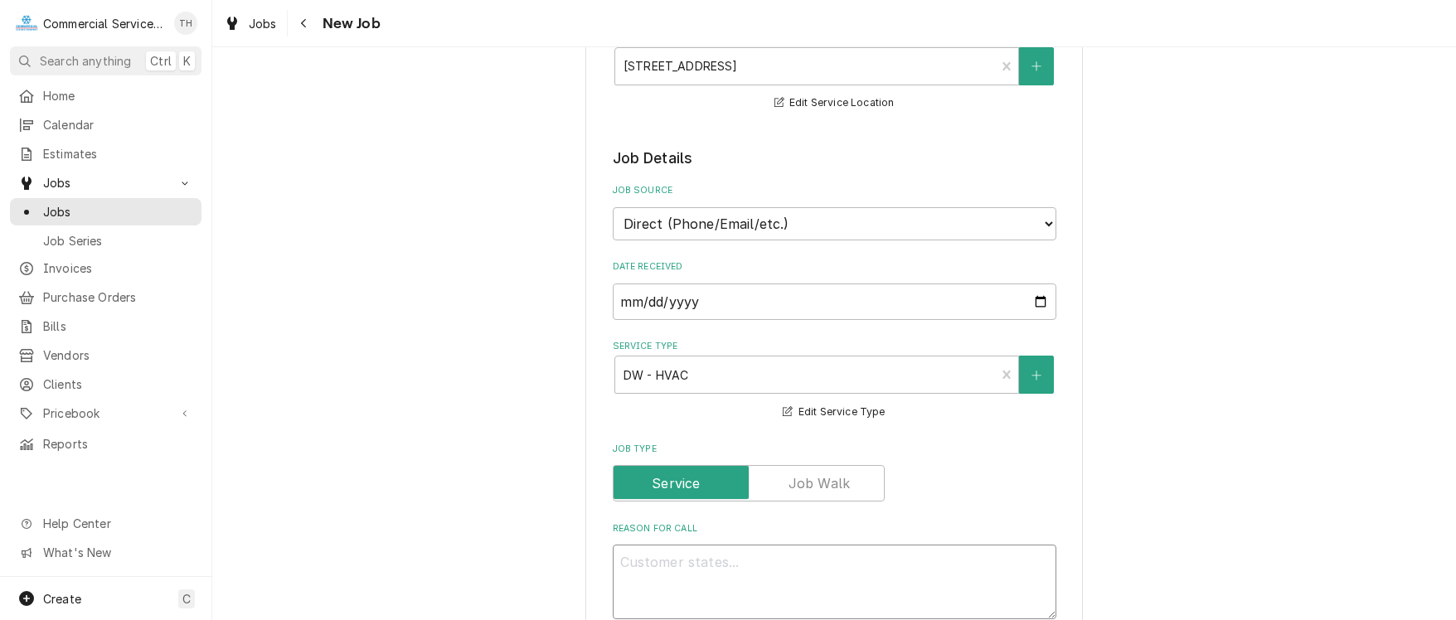
click at [722, 561] on textarea "Reason For Call" at bounding box center [835, 582] width 444 height 75
type textarea "x"
type textarea "I"
type textarea "x"
type textarea "In"
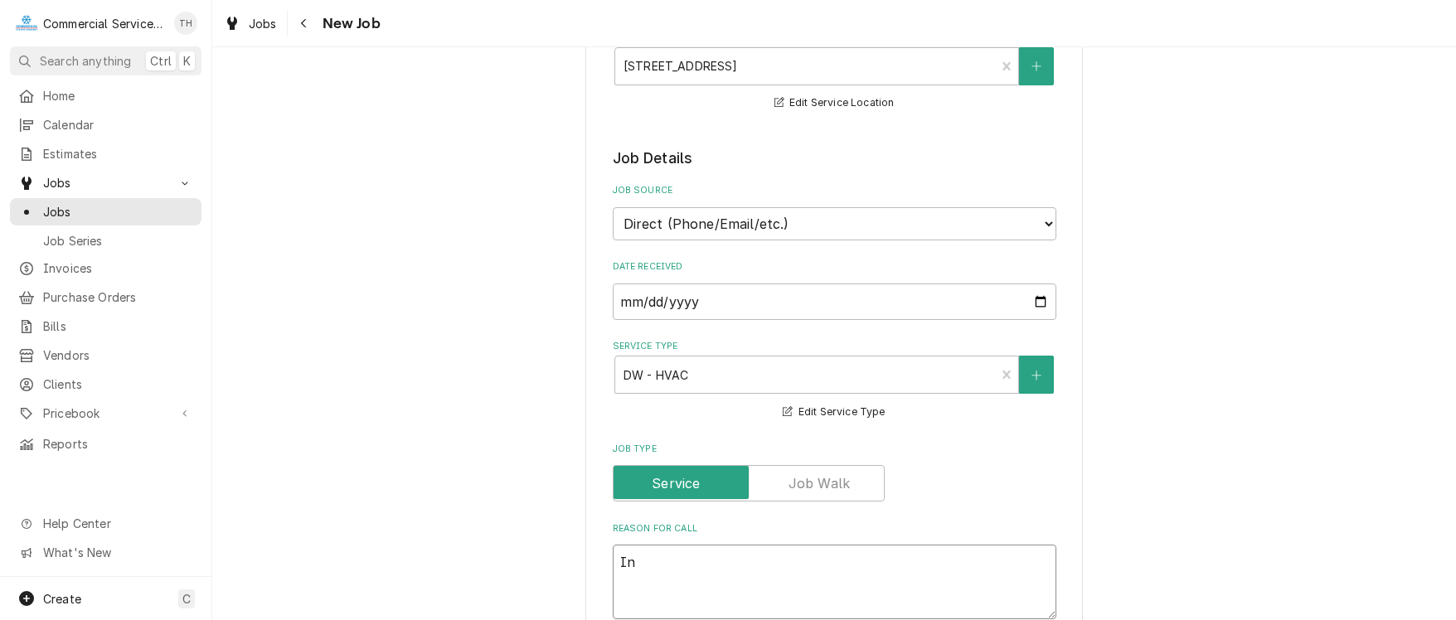
type textarea "x"
type textarea "Ins"
type textarea "x"
type textarea "Inst"
type textarea "x"
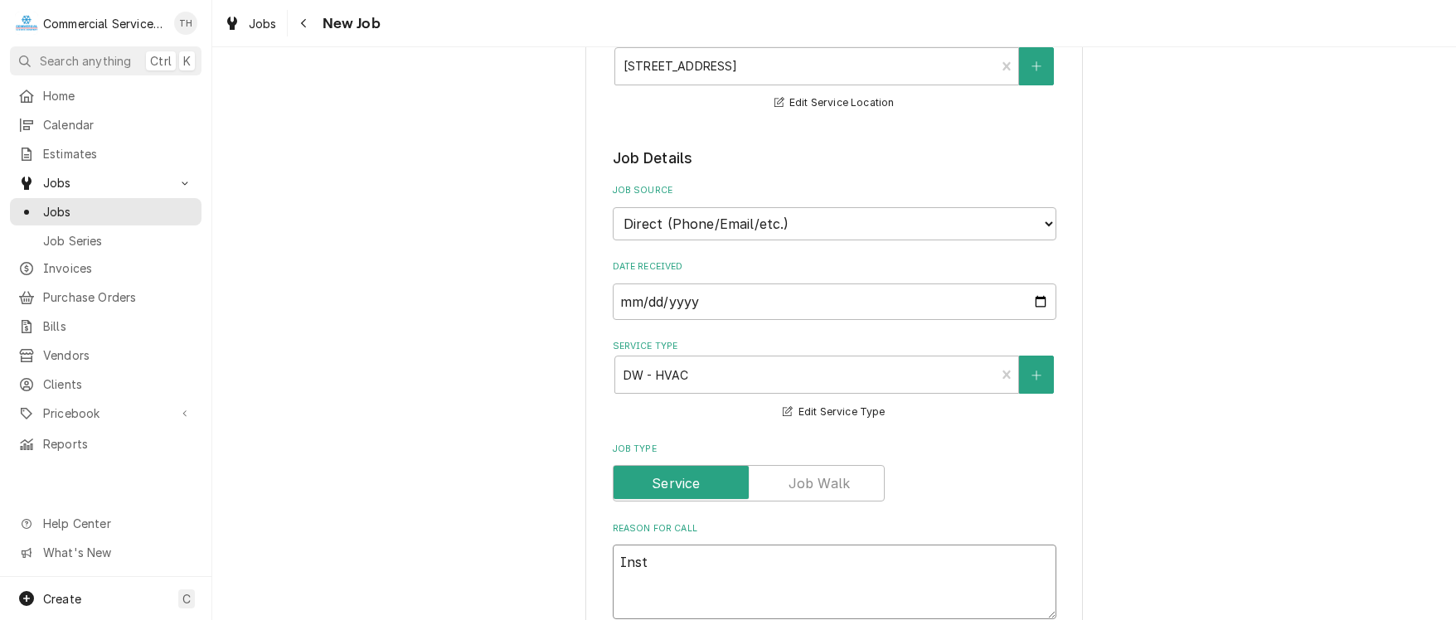
type textarea "Insta"
type textarea "x"
type textarea "Instal"
type textarea "x"
type textarea "Install"
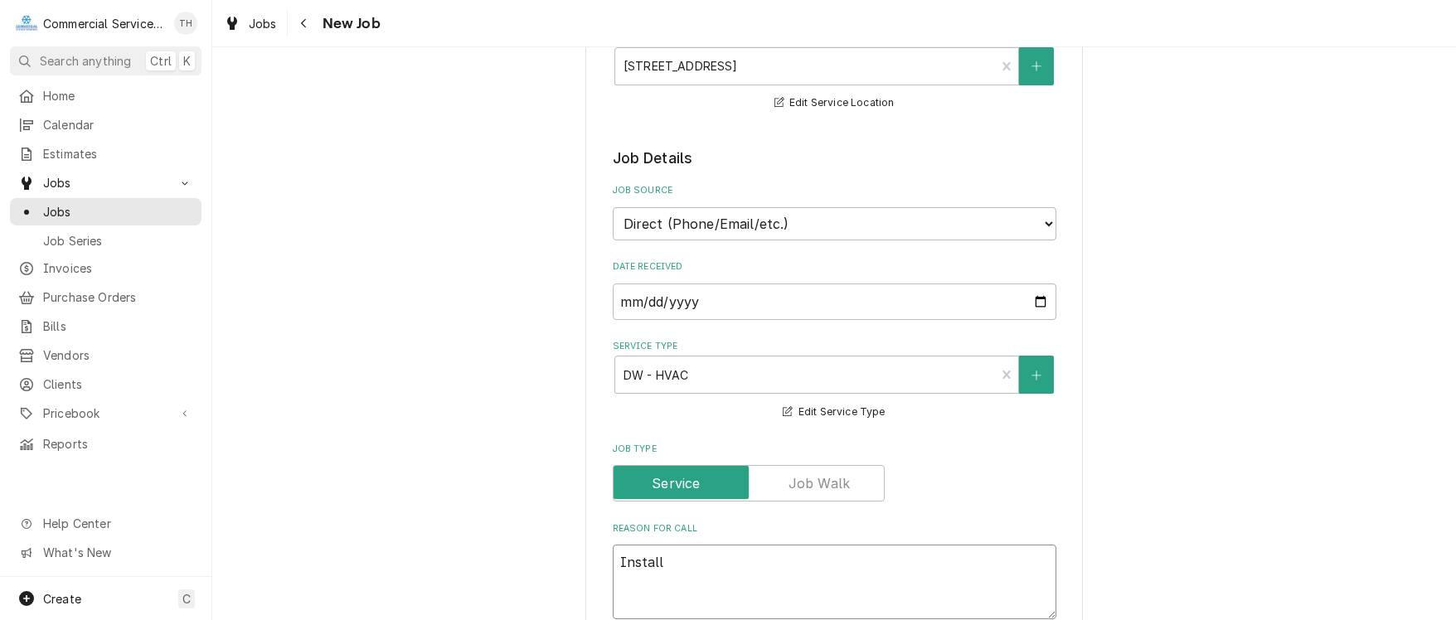
type textarea "x"
type textarea "Install"
type textarea "x"
type textarea "Install w"
type textarea "x"
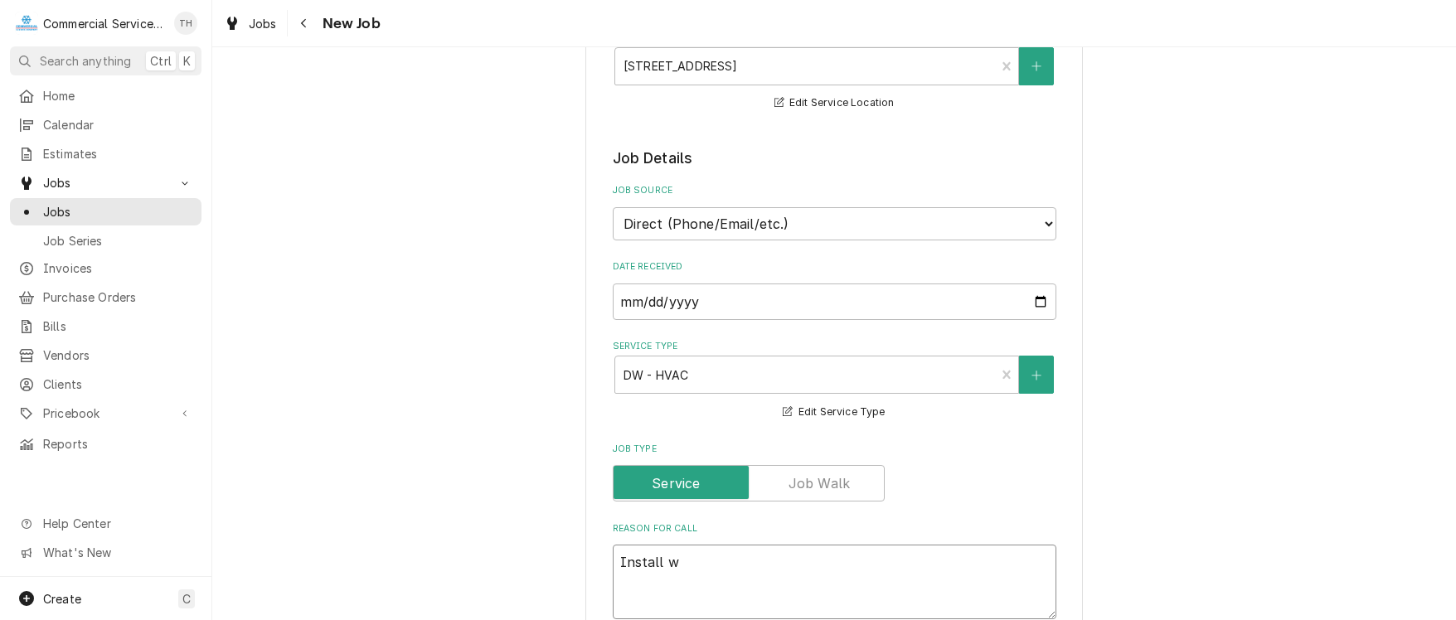
type textarea "Install wi"
type textarea "x"
type textarea "Install win"
type textarea "x"
type textarea "Install wind"
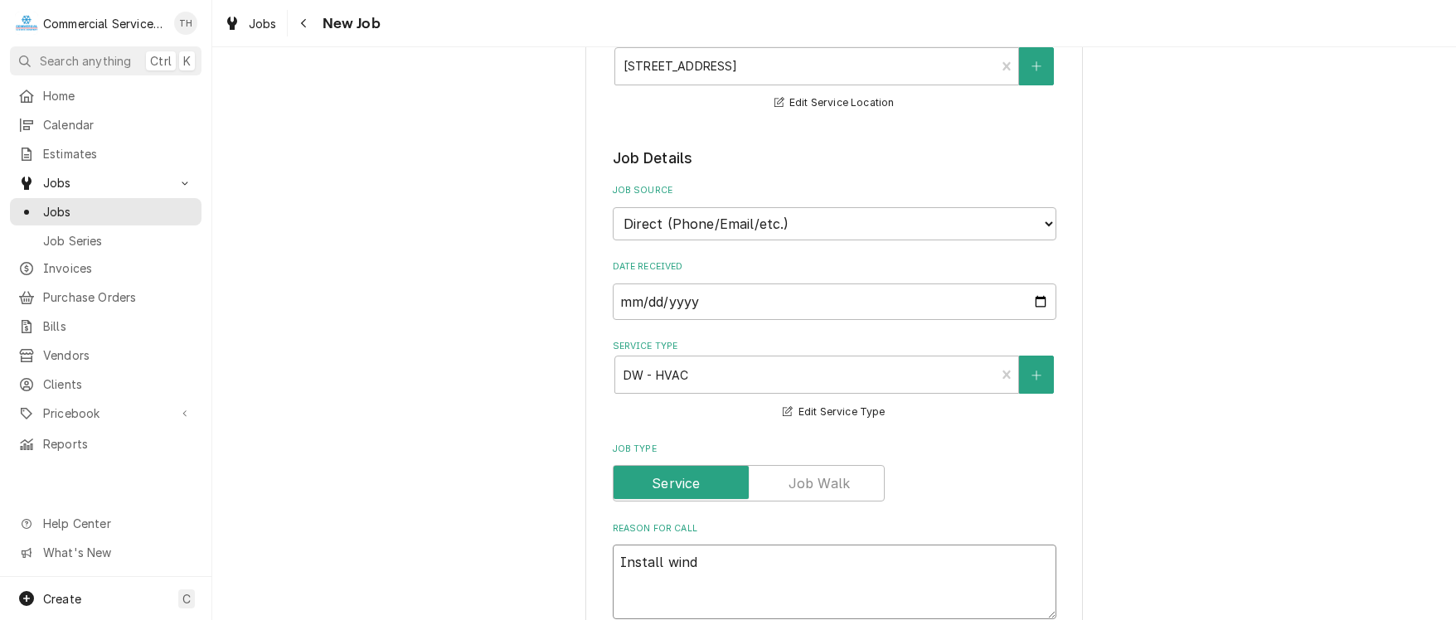
type textarea "x"
type textarea "Install windo"
type textarea "x"
type textarea "Install window"
type textarea "x"
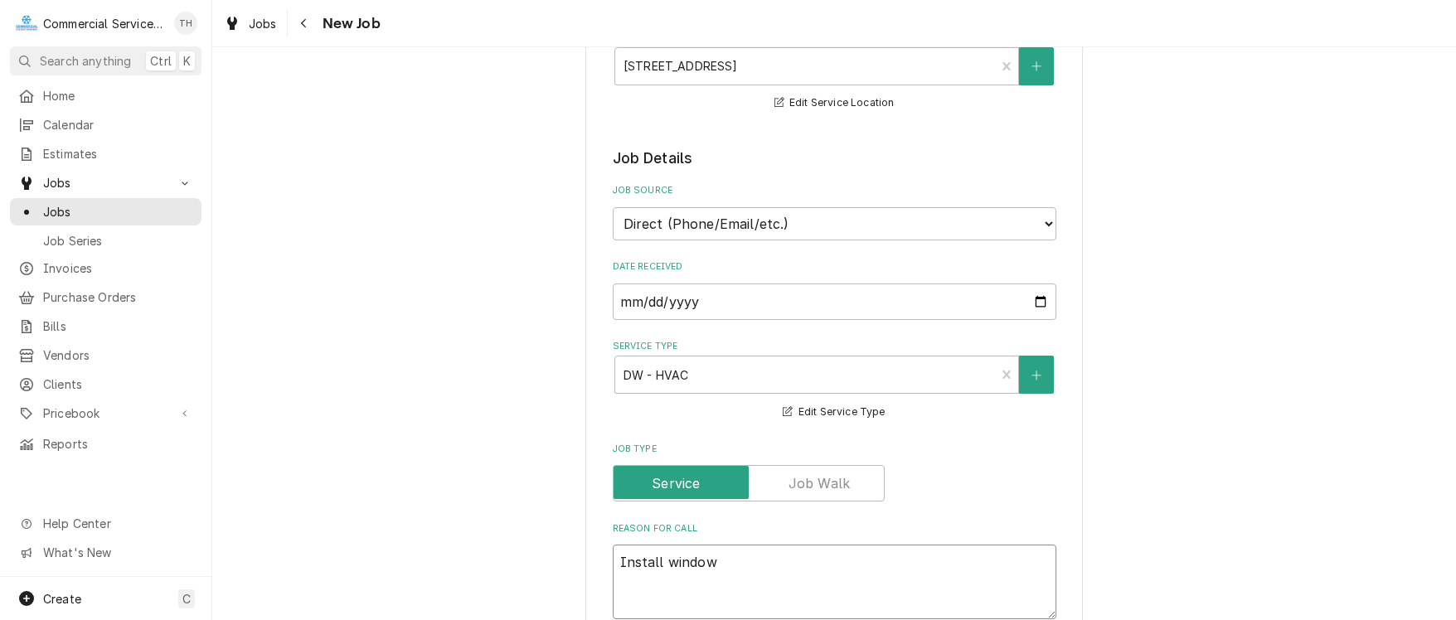
type textarea "Install window"
type textarea "x"
type textarea "Install window A"
type textarea "x"
type textarea "Install window AC"
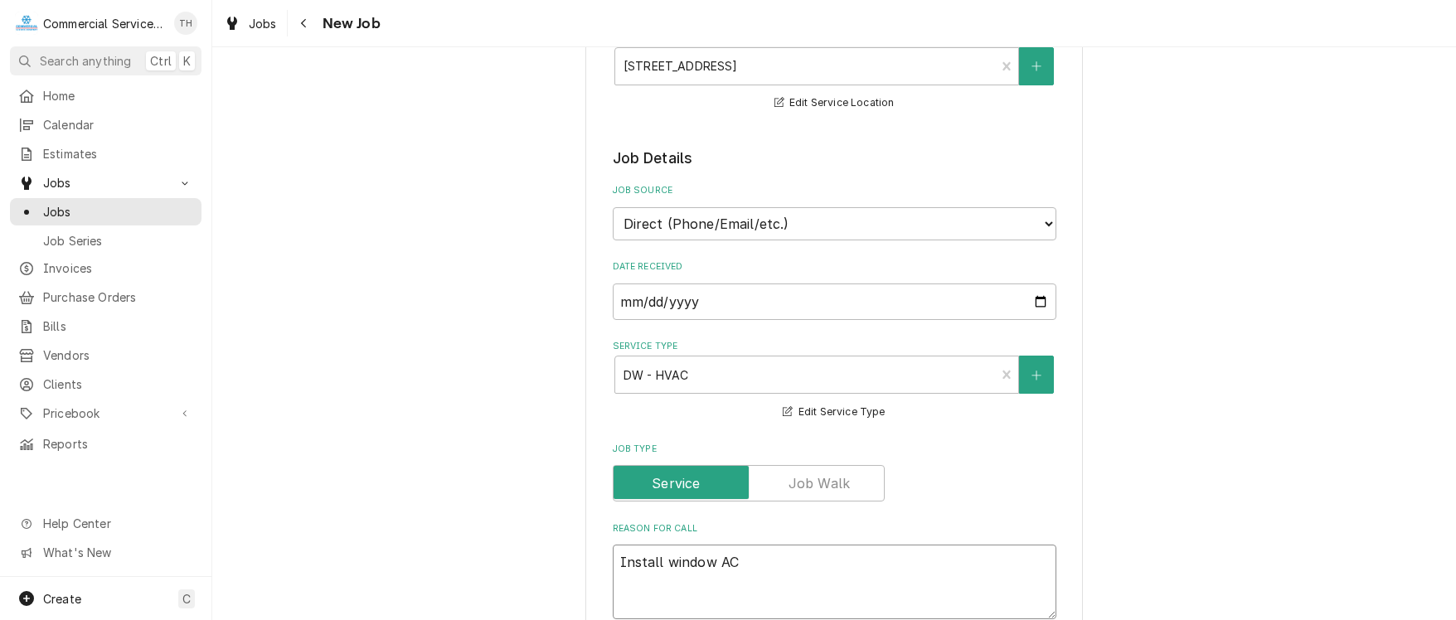
click at [657, 560] on textarea "Install window AC" at bounding box center [835, 582] width 444 height 75
type textarea "x"
type textarea "Install nwindow AC"
type textarea "x"
type textarea "Install newindow AC"
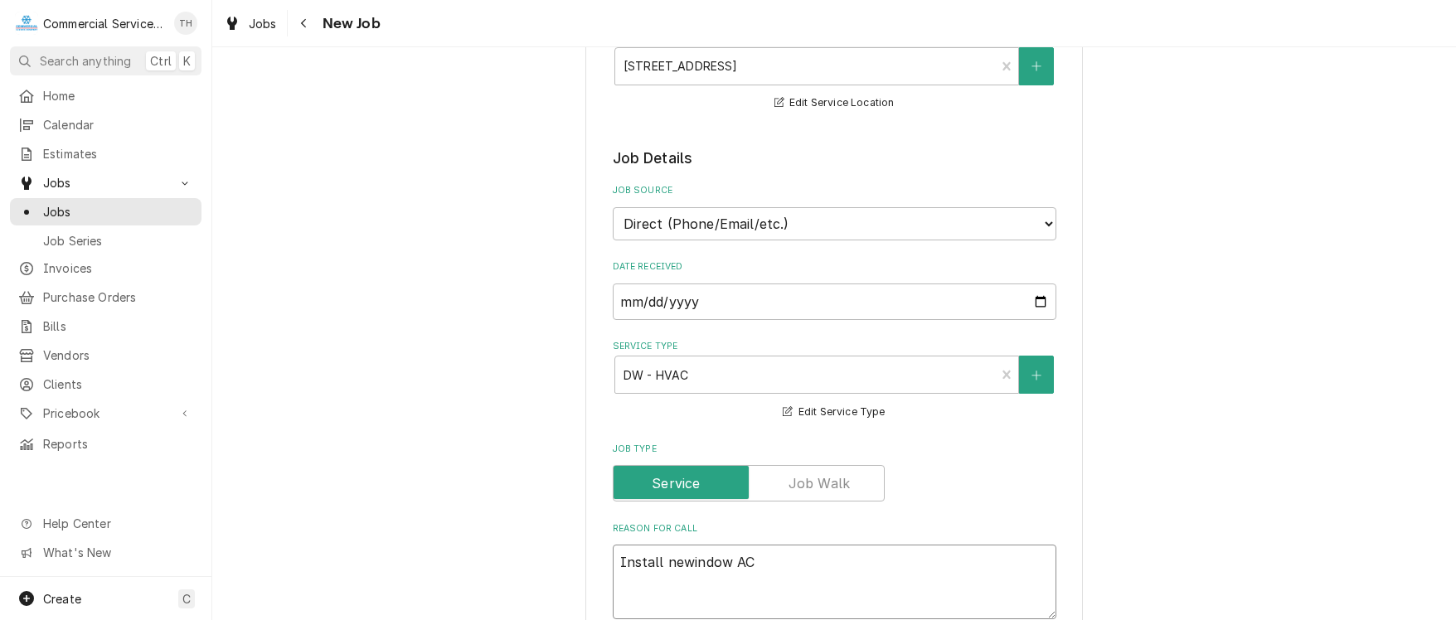
type textarea "x"
type textarea "Install newwindow AC"
type textarea "x"
type textarea "Install new window AC"
type textarea "x"
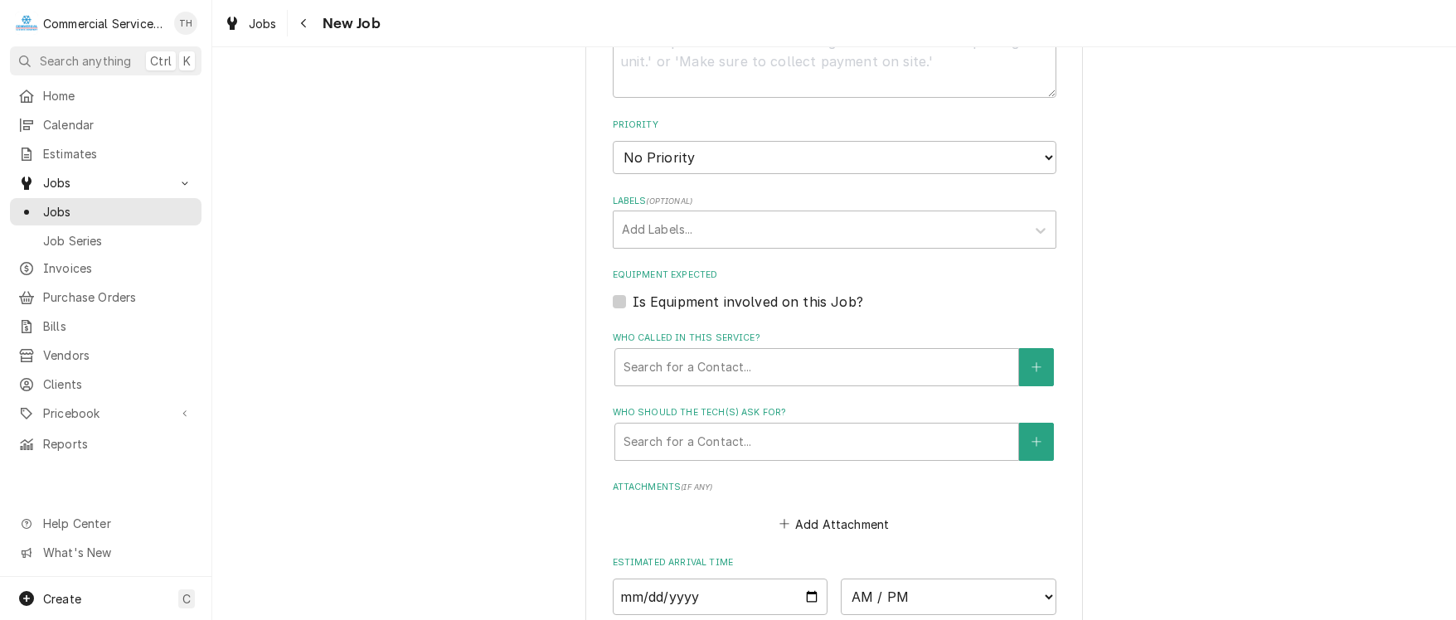
scroll to position [912, 0]
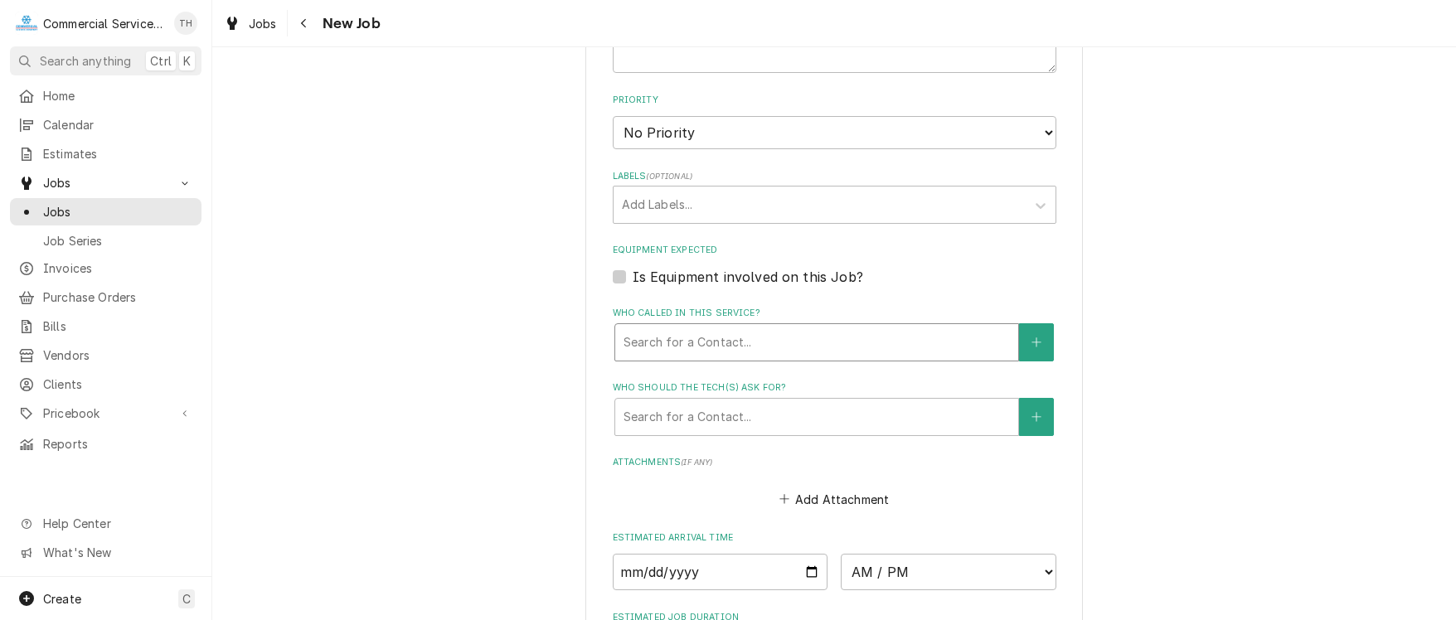
type textarea "Install new window AC"
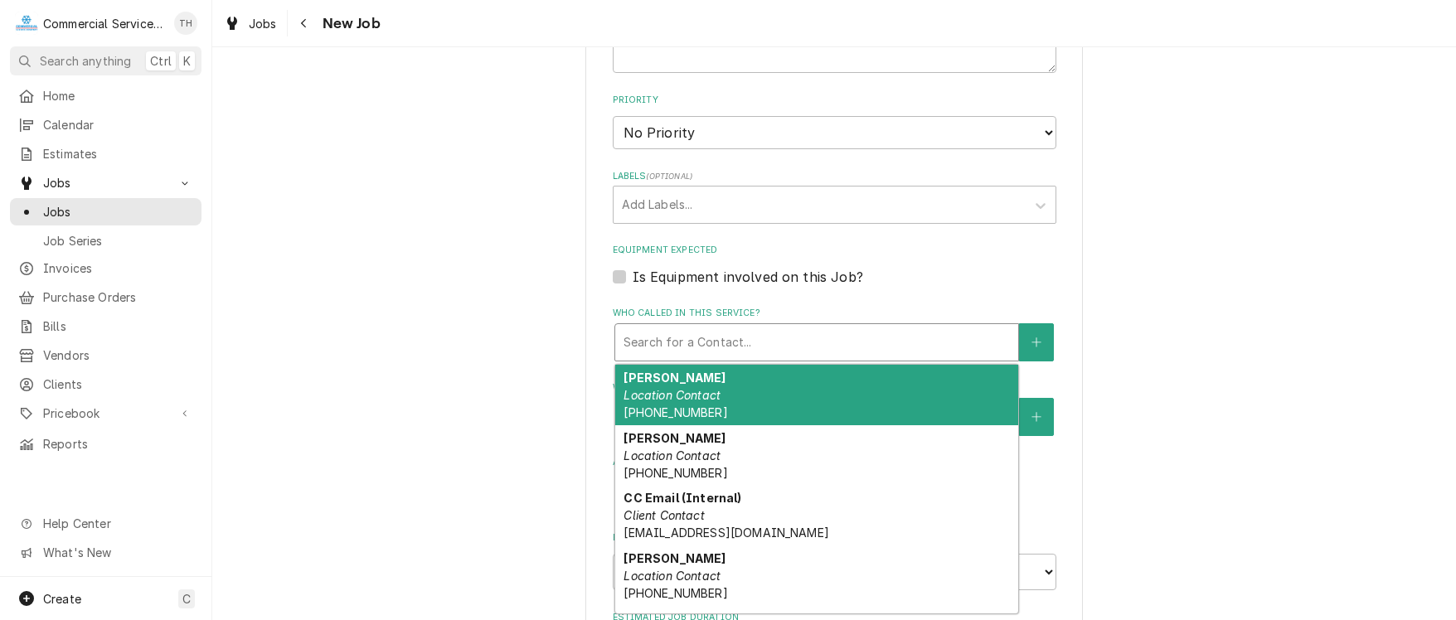
click at [782, 344] on div "Who called in this service?" at bounding box center [816, 342] width 386 height 30
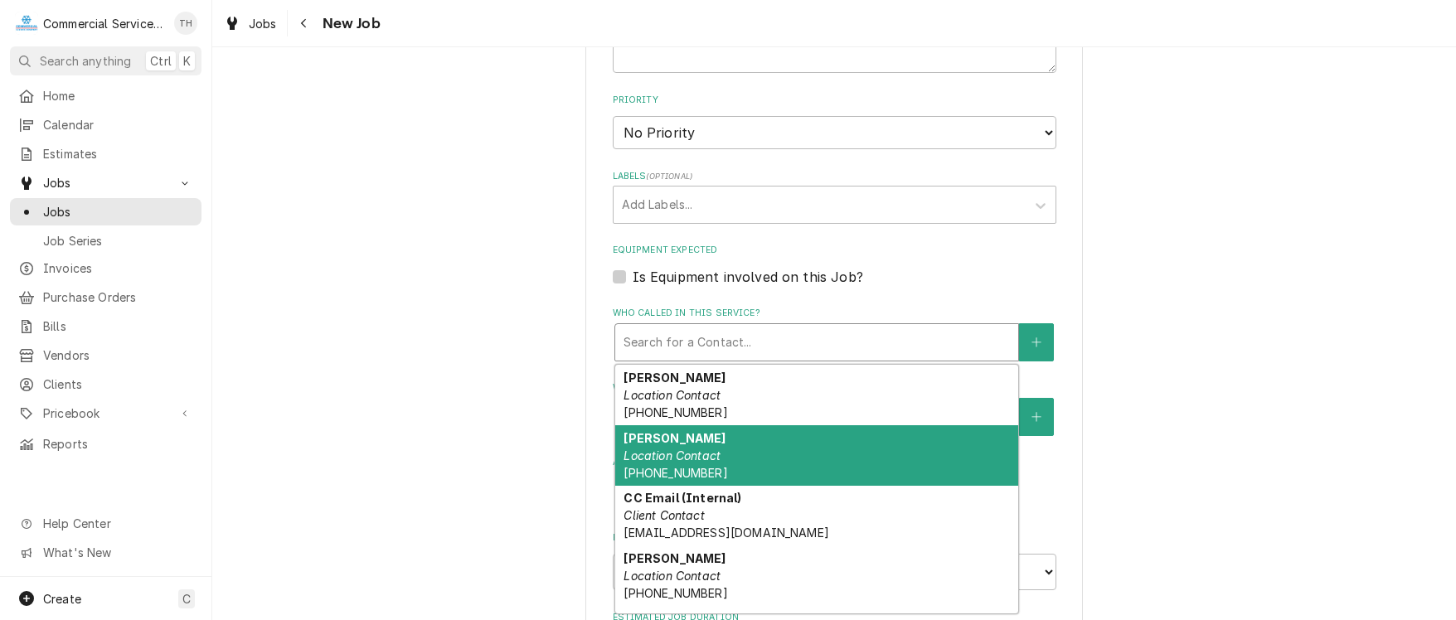
click at [776, 453] on div "Anna Location Contact (831) 214-9349" at bounding box center [816, 455] width 403 height 61
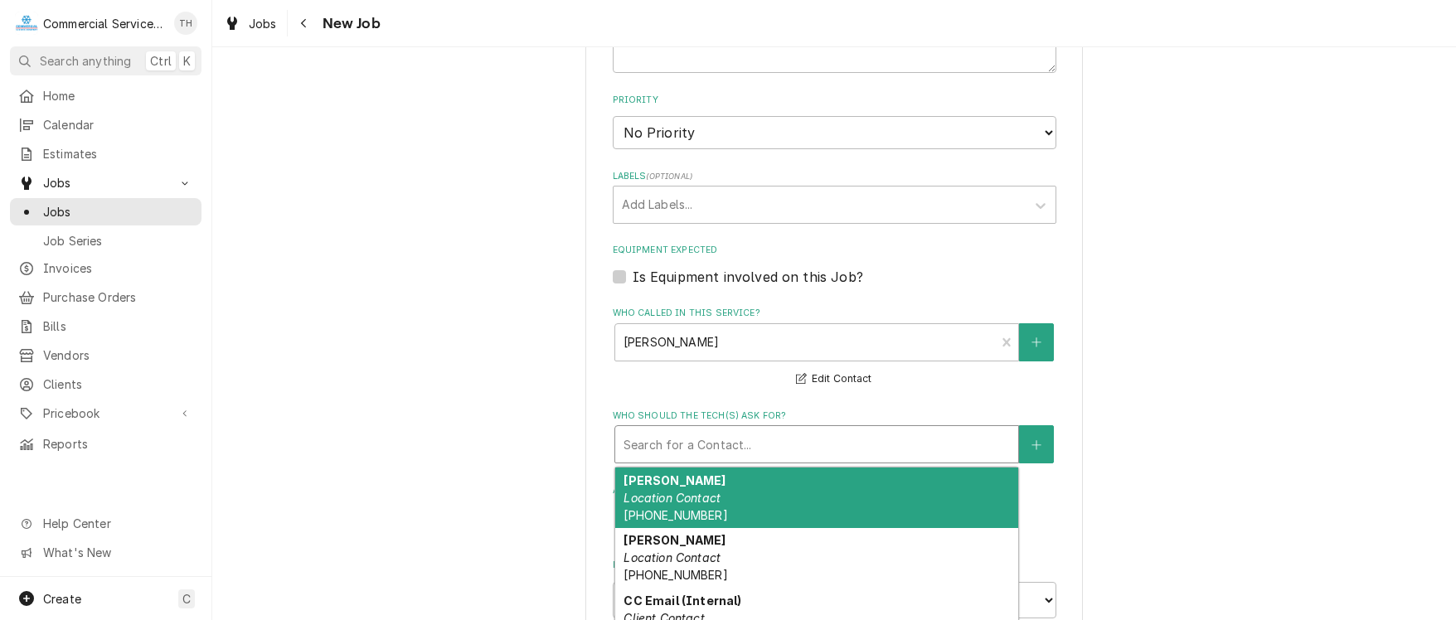
click at [776, 453] on div "Who should the tech(s) ask for?" at bounding box center [816, 444] width 386 height 30
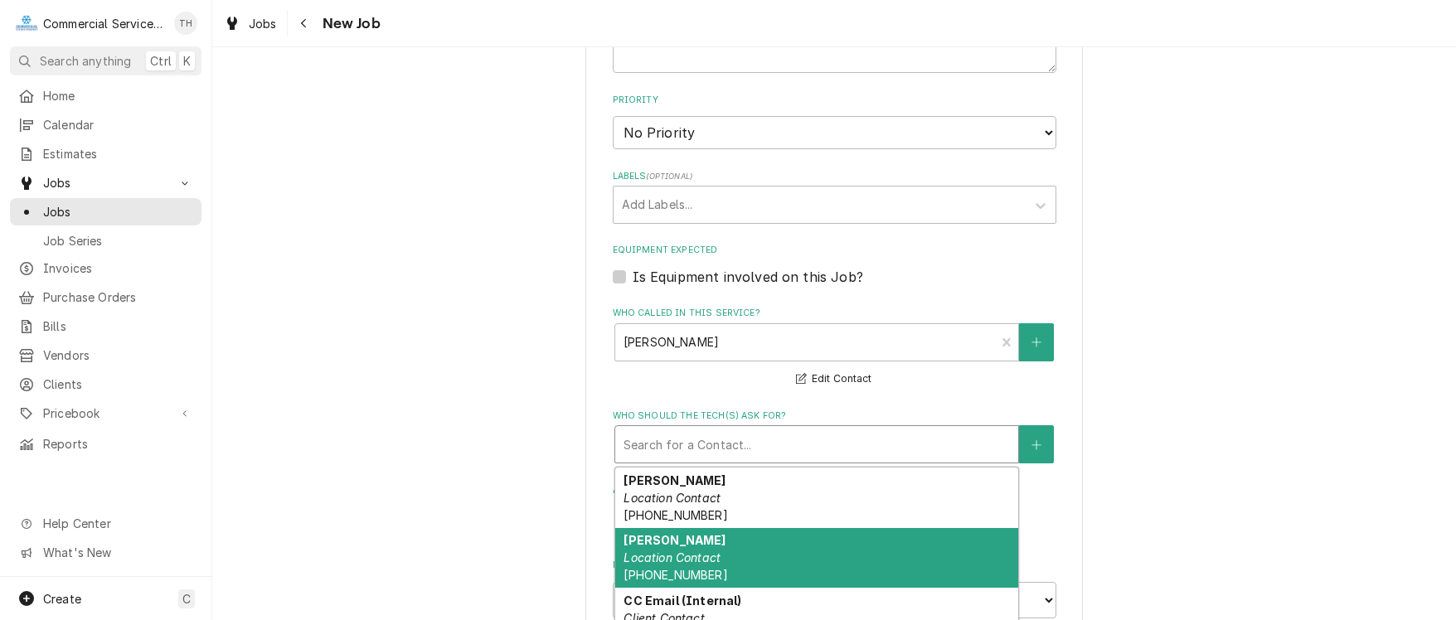
click at [746, 533] on div "Anna Location Contact (831) 214-9349" at bounding box center [816, 558] width 403 height 61
type textarea "x"
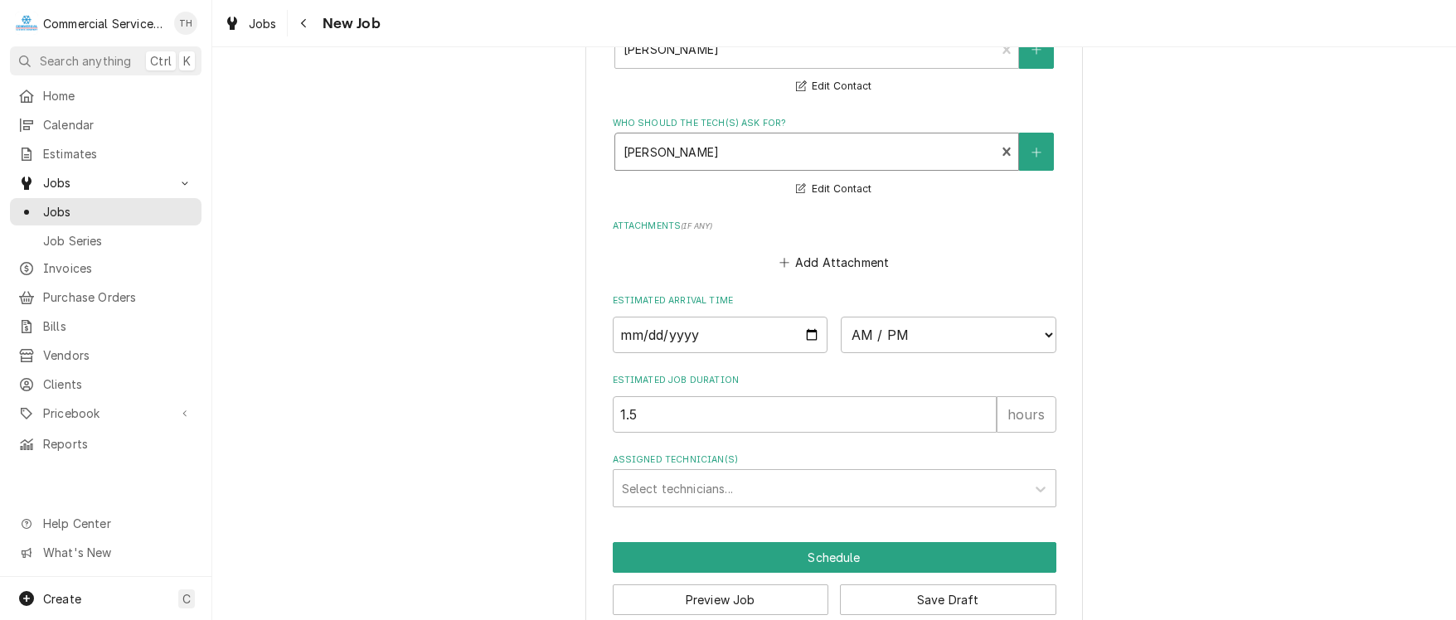
scroll to position [1229, 0]
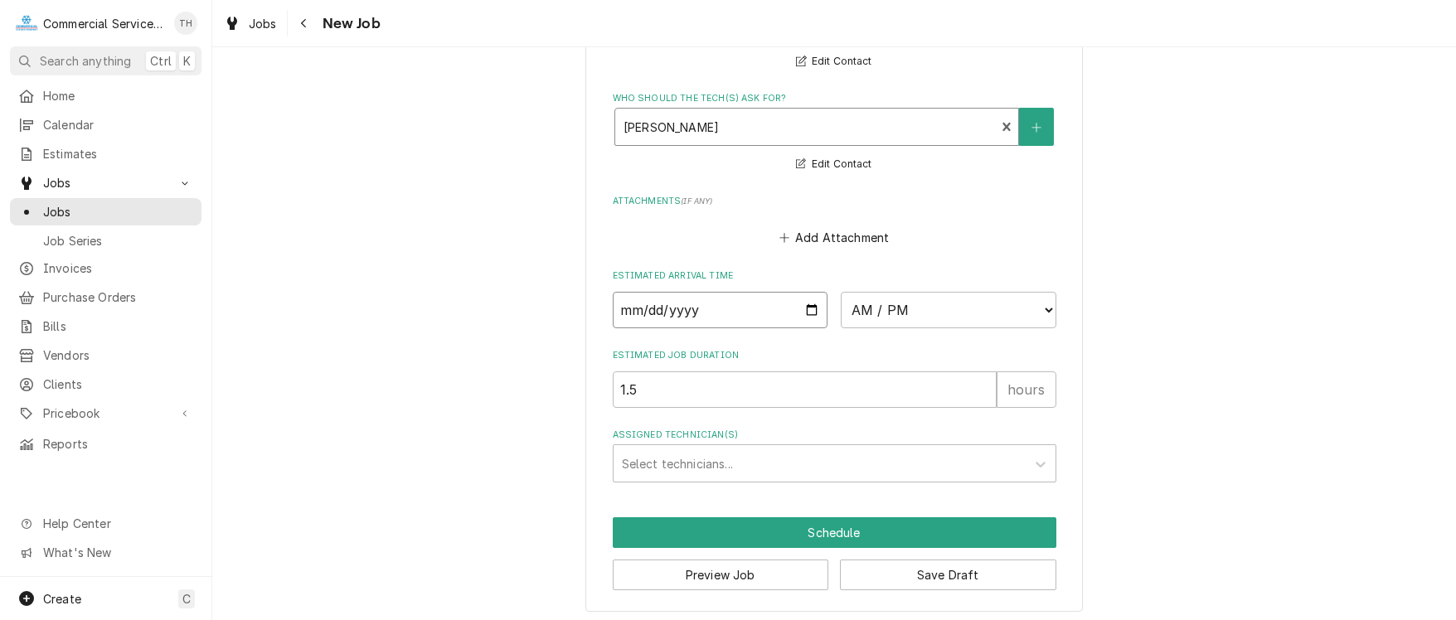
click at [807, 307] on input "Date" at bounding box center [721, 310] width 216 height 36
type input "2025-08-28"
type textarea "x"
click at [1035, 302] on select "AM / PM 6:00 AM 6:15 AM 6:30 AM 6:45 AM 7:00 AM 7:15 AM 7:30 AM 7:45 AM 8:00 AM…" at bounding box center [949, 310] width 216 height 36
select select "08:45:00"
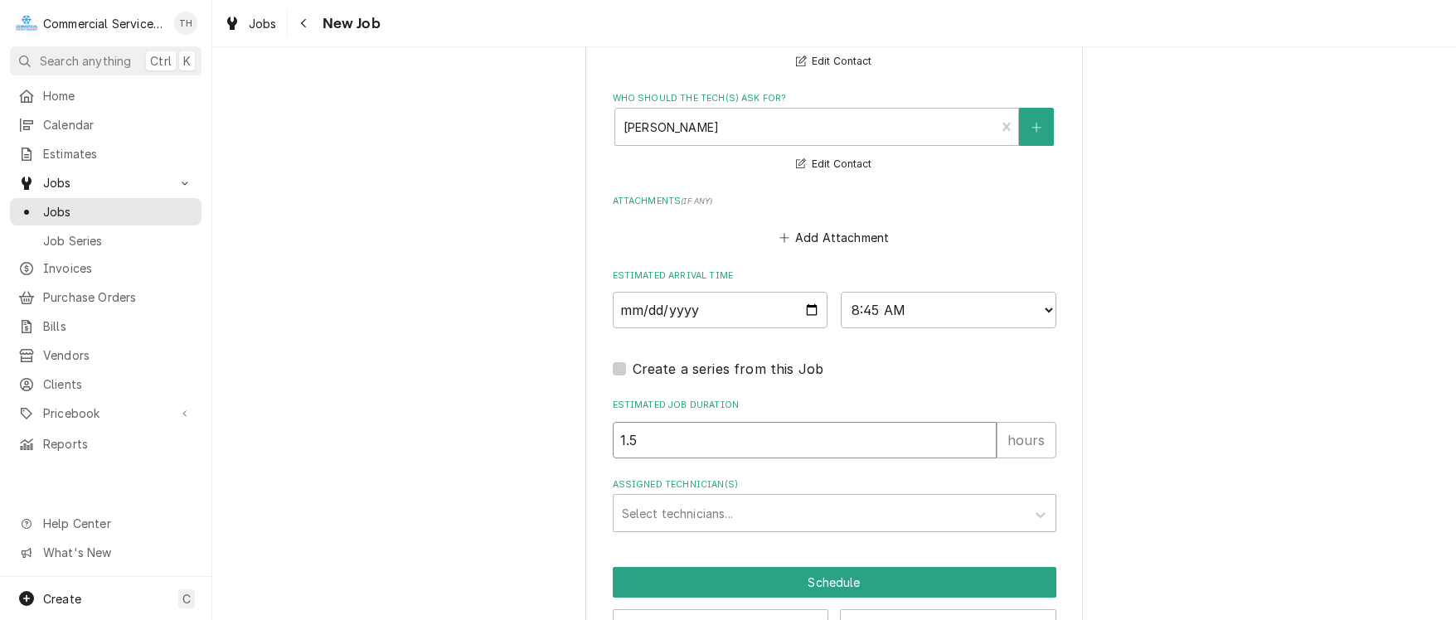
drag, startPoint x: 658, startPoint y: 436, endPoint x: 612, endPoint y: 438, distance: 46.5
click at [613, 438] on input "1.5" at bounding box center [805, 440] width 384 height 36
type textarea "x"
type input "3"
type textarea "x"
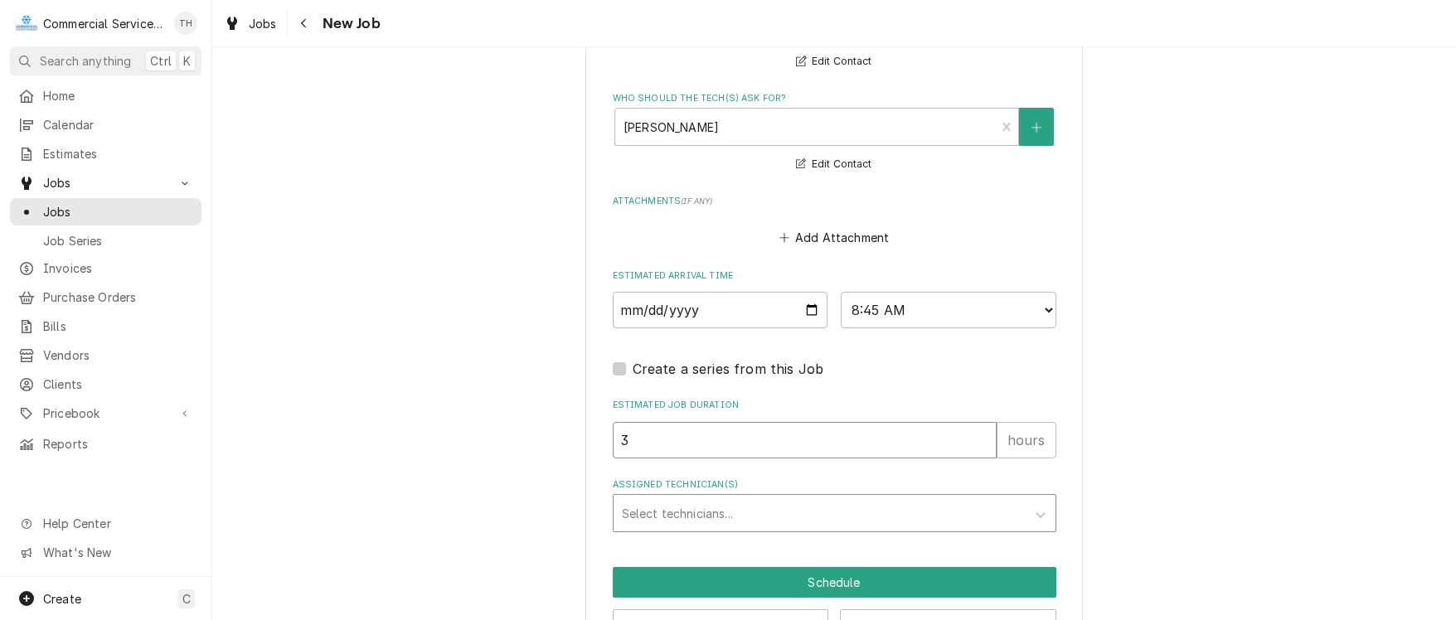
type input "3"
click at [628, 513] on div "Assigned Technician(s)" at bounding box center [819, 513] width 395 height 30
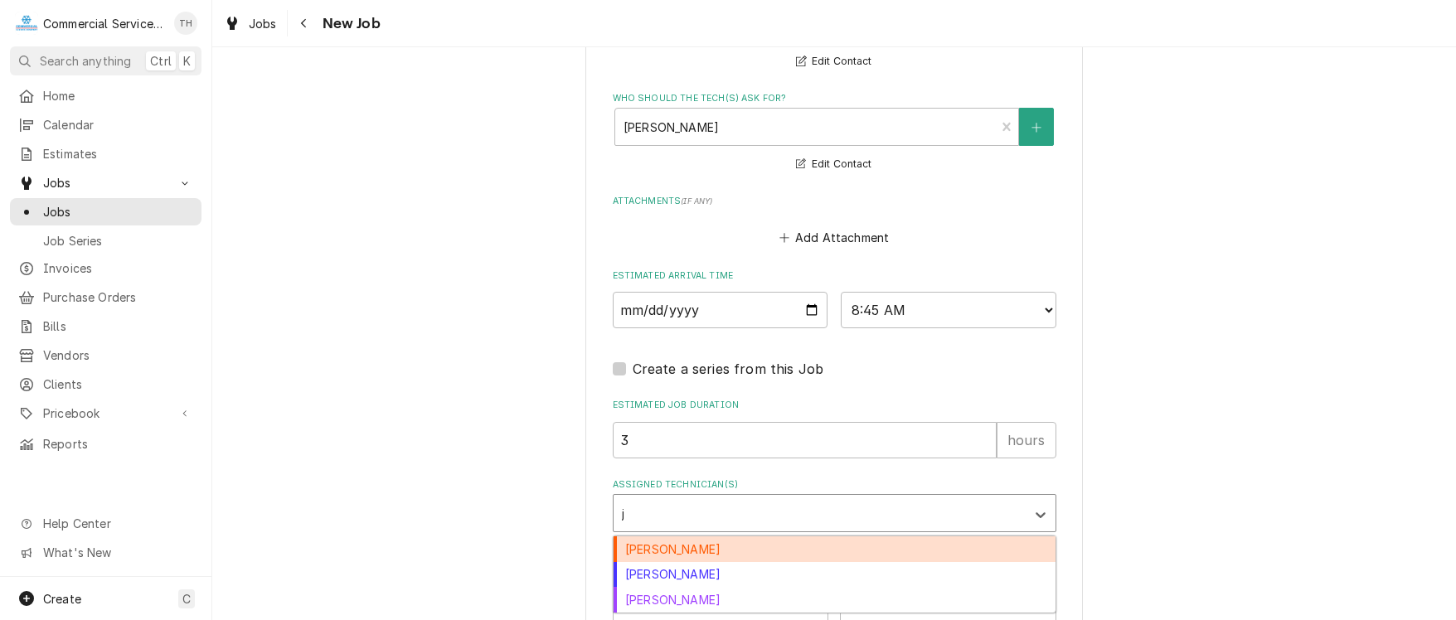
type input "jo"
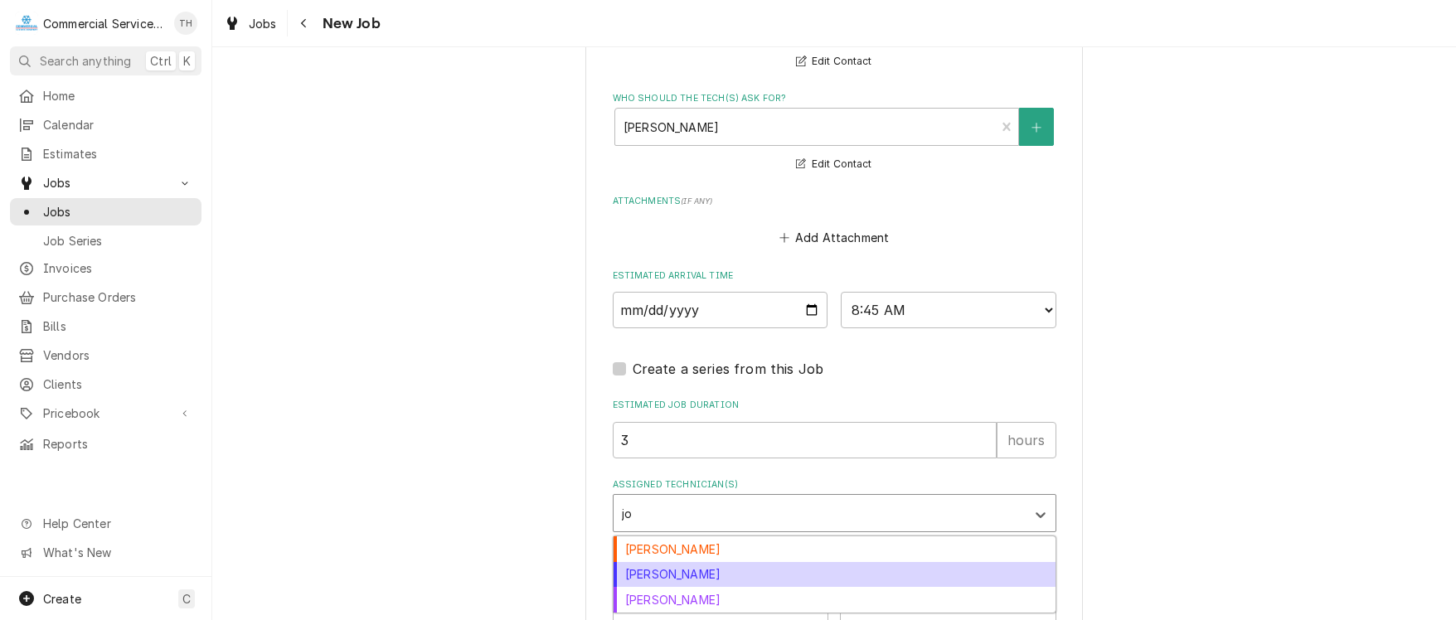
click at [659, 566] on div "Joey Gallegos" at bounding box center [834, 575] width 442 height 26
type textarea "x"
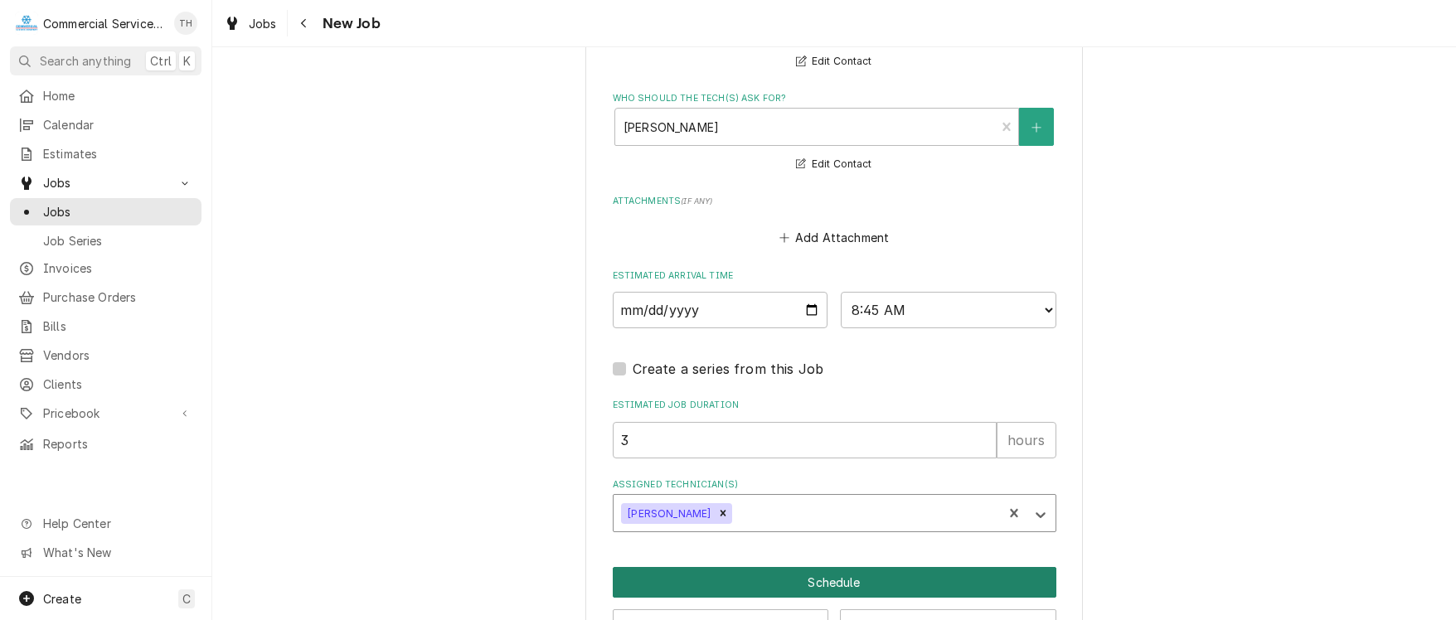
type textarea "x"
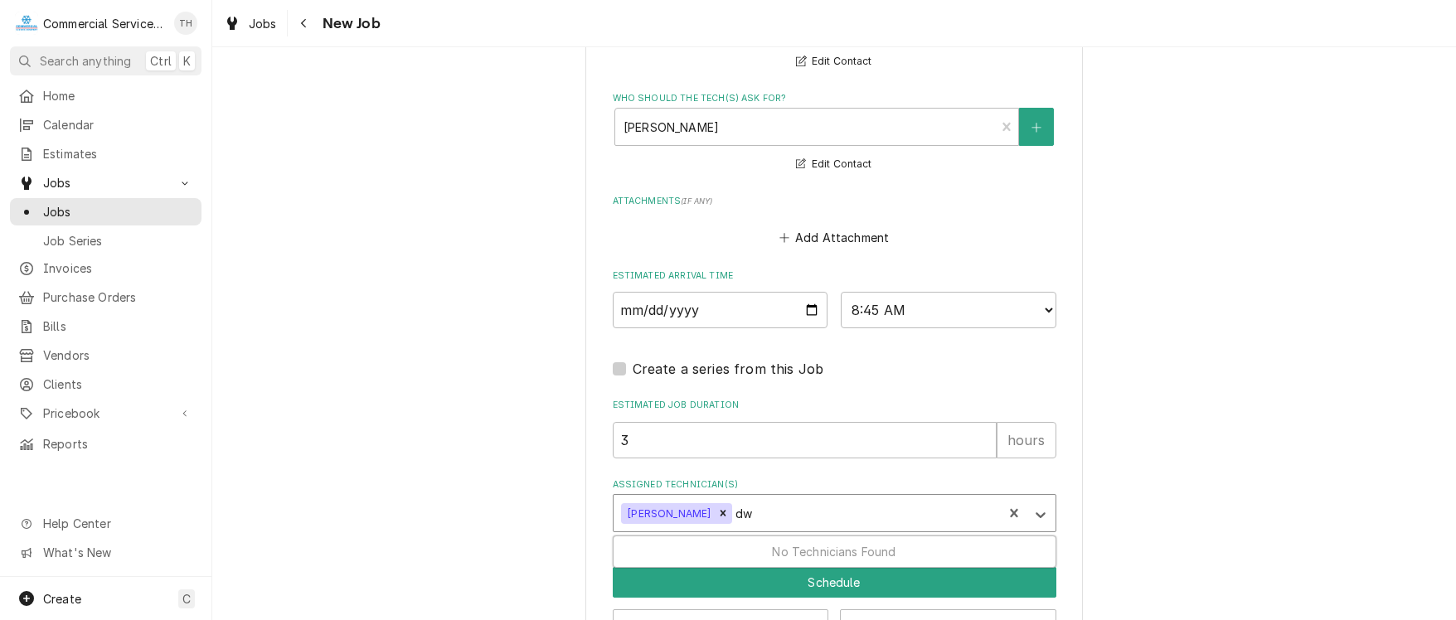
type input "d"
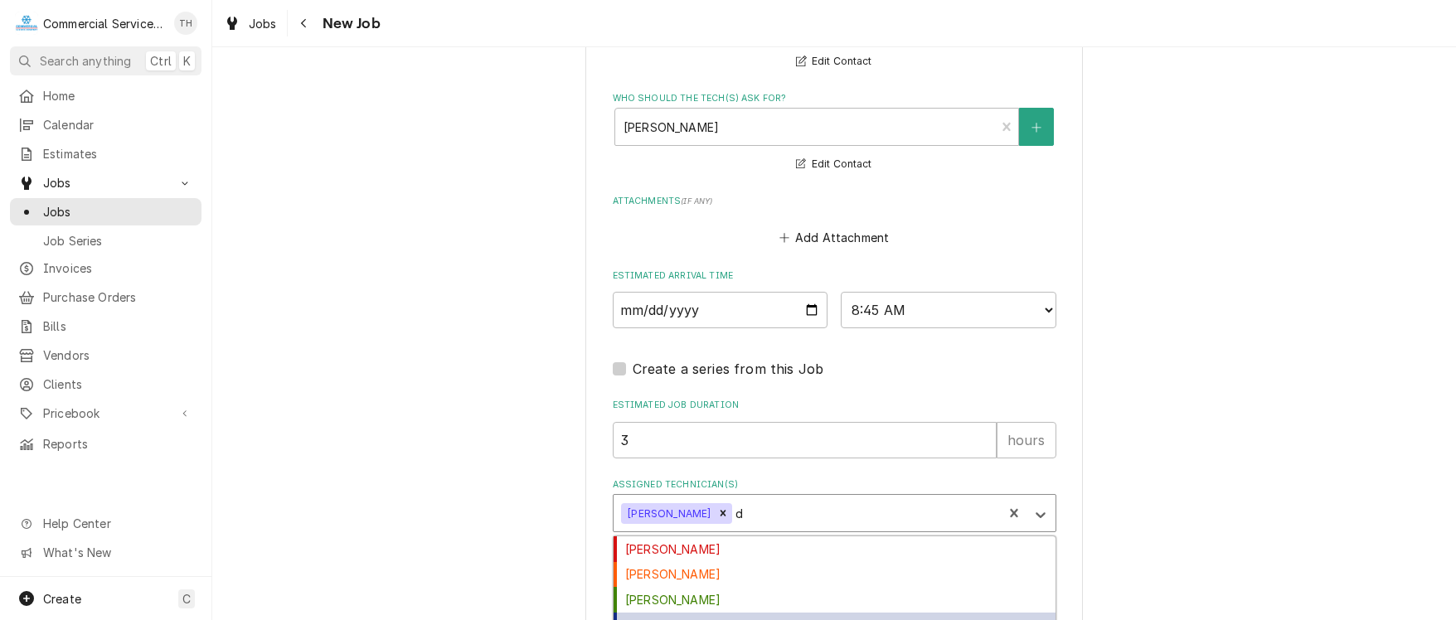
click at [693, 616] on div "David Waite" at bounding box center [834, 626] width 442 height 26
type textarea "x"
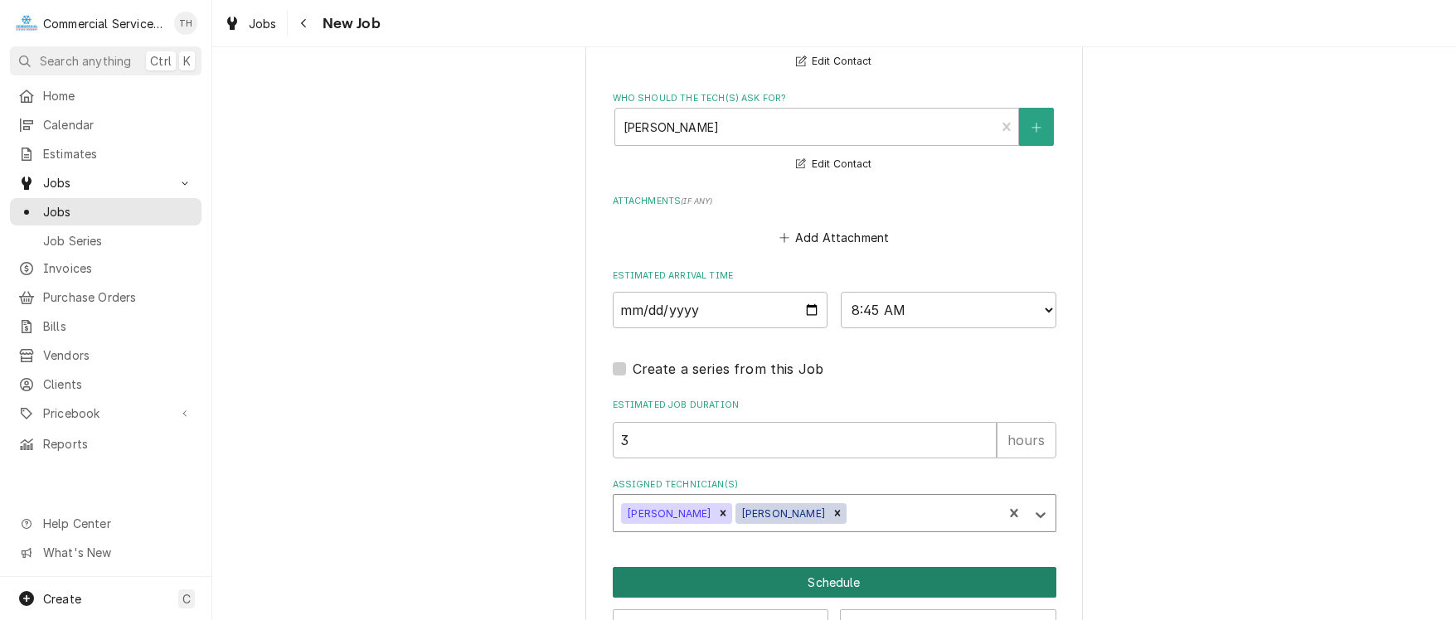
click at [754, 570] on button "Schedule" at bounding box center [835, 582] width 444 height 31
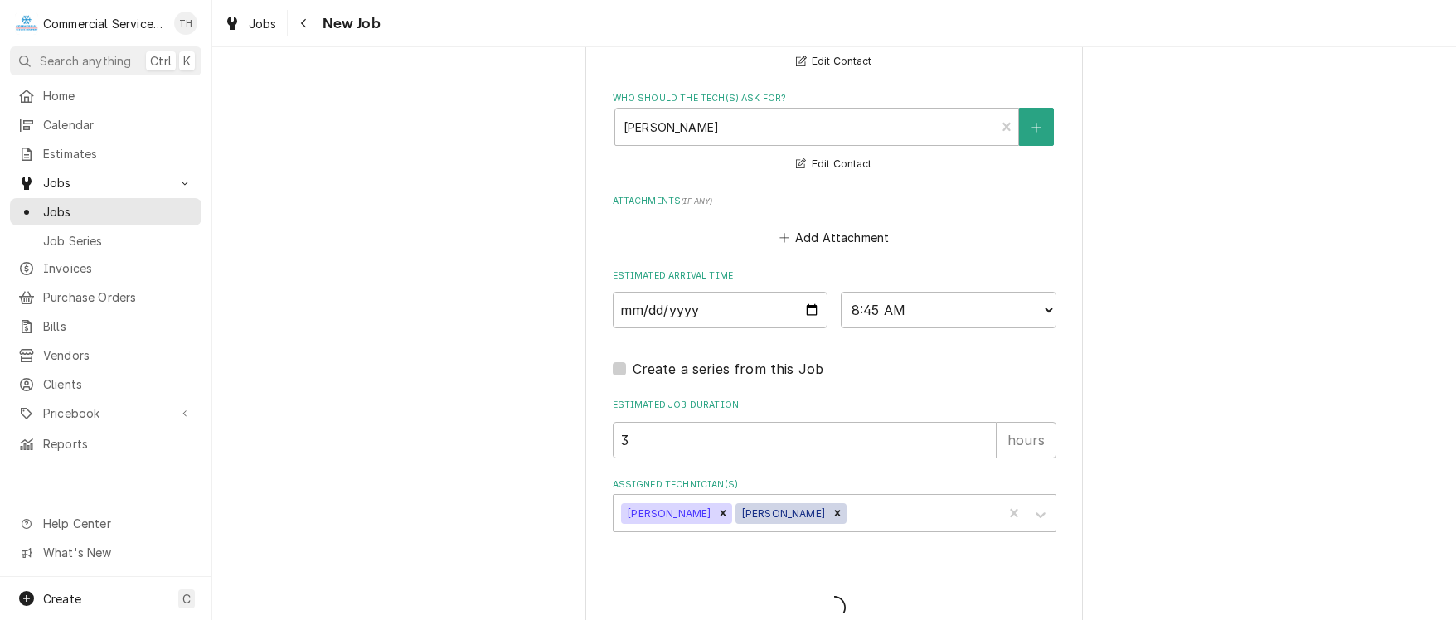
type textarea "x"
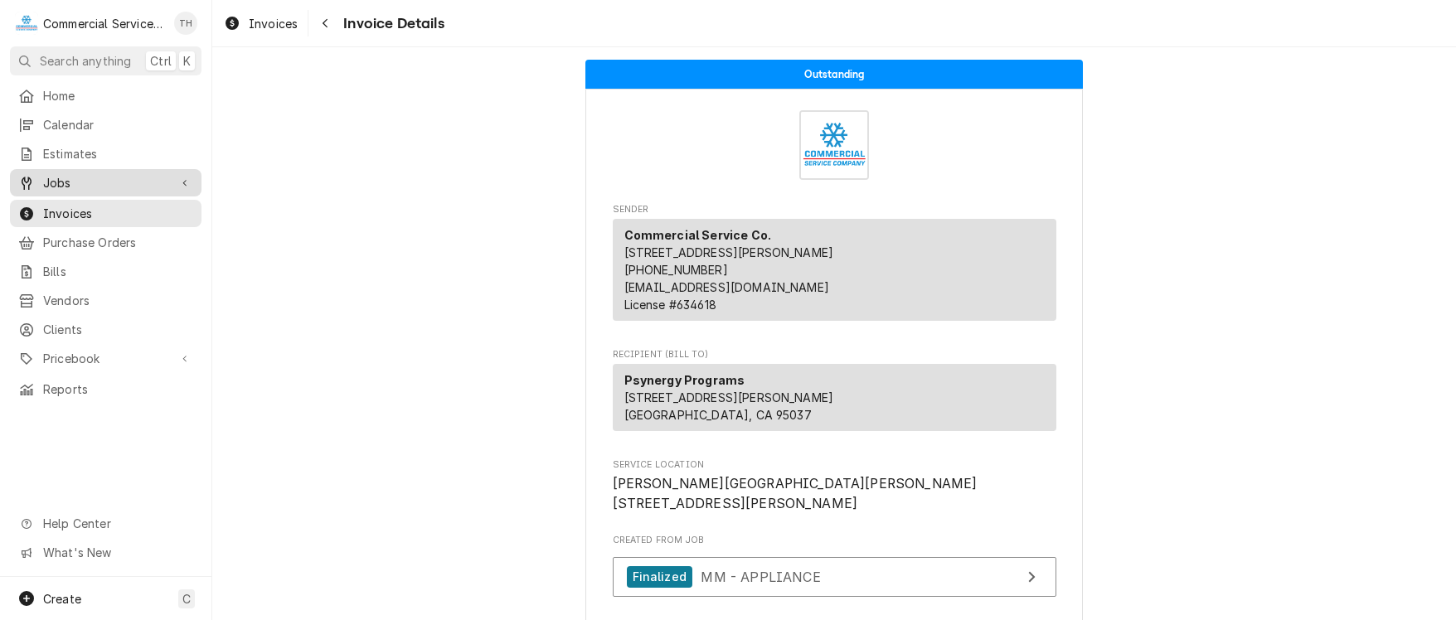
click at [50, 174] on span "Jobs" at bounding box center [105, 182] width 125 height 17
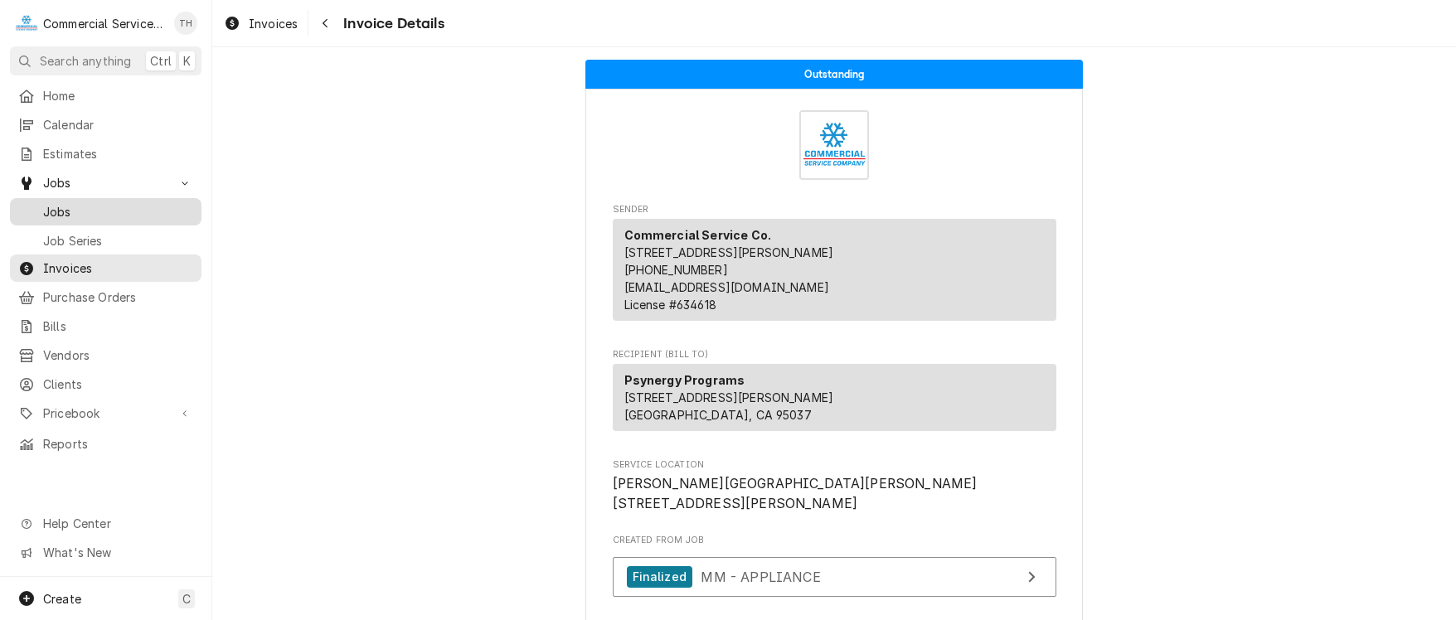
click at [76, 213] on span "Jobs" at bounding box center [118, 211] width 150 height 17
